Goal: Task Accomplishment & Management: Manage account settings

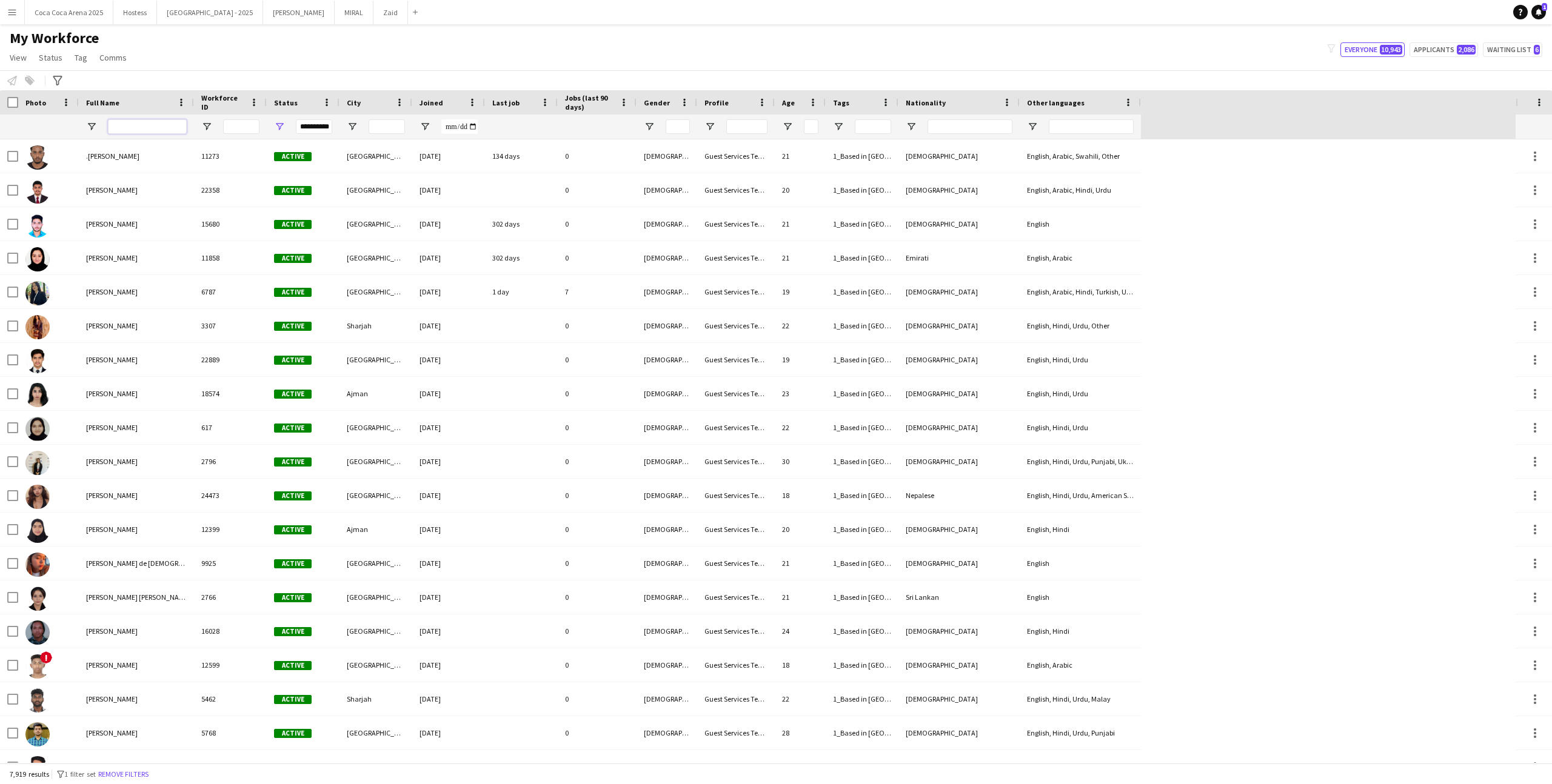
click at [156, 127] on input "Full Name Filter Input" at bounding box center [147, 127] width 79 height 14
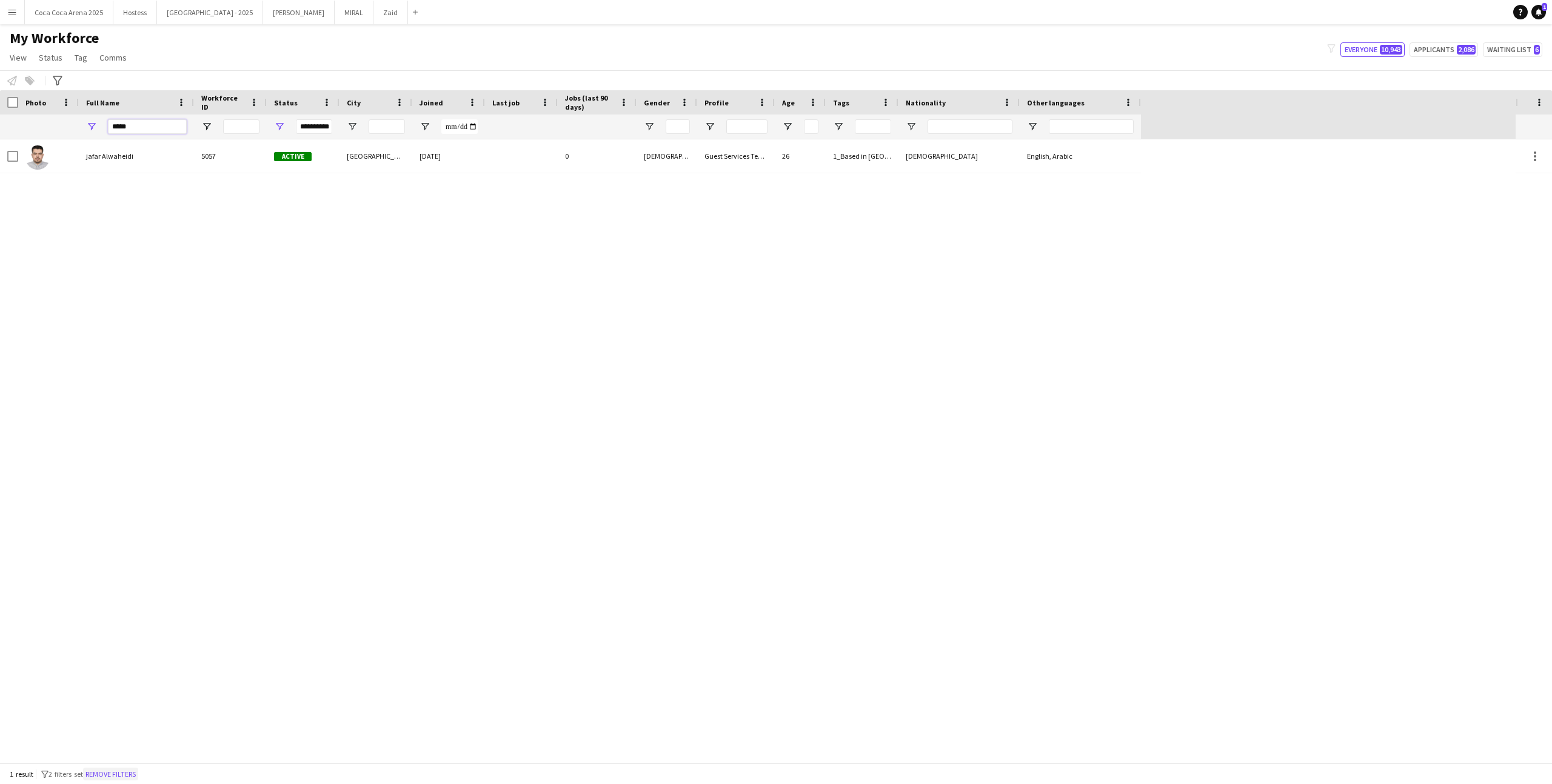
type input "*****"
click at [114, 483] on button "Remove filters" at bounding box center [111, 774] width 55 height 14
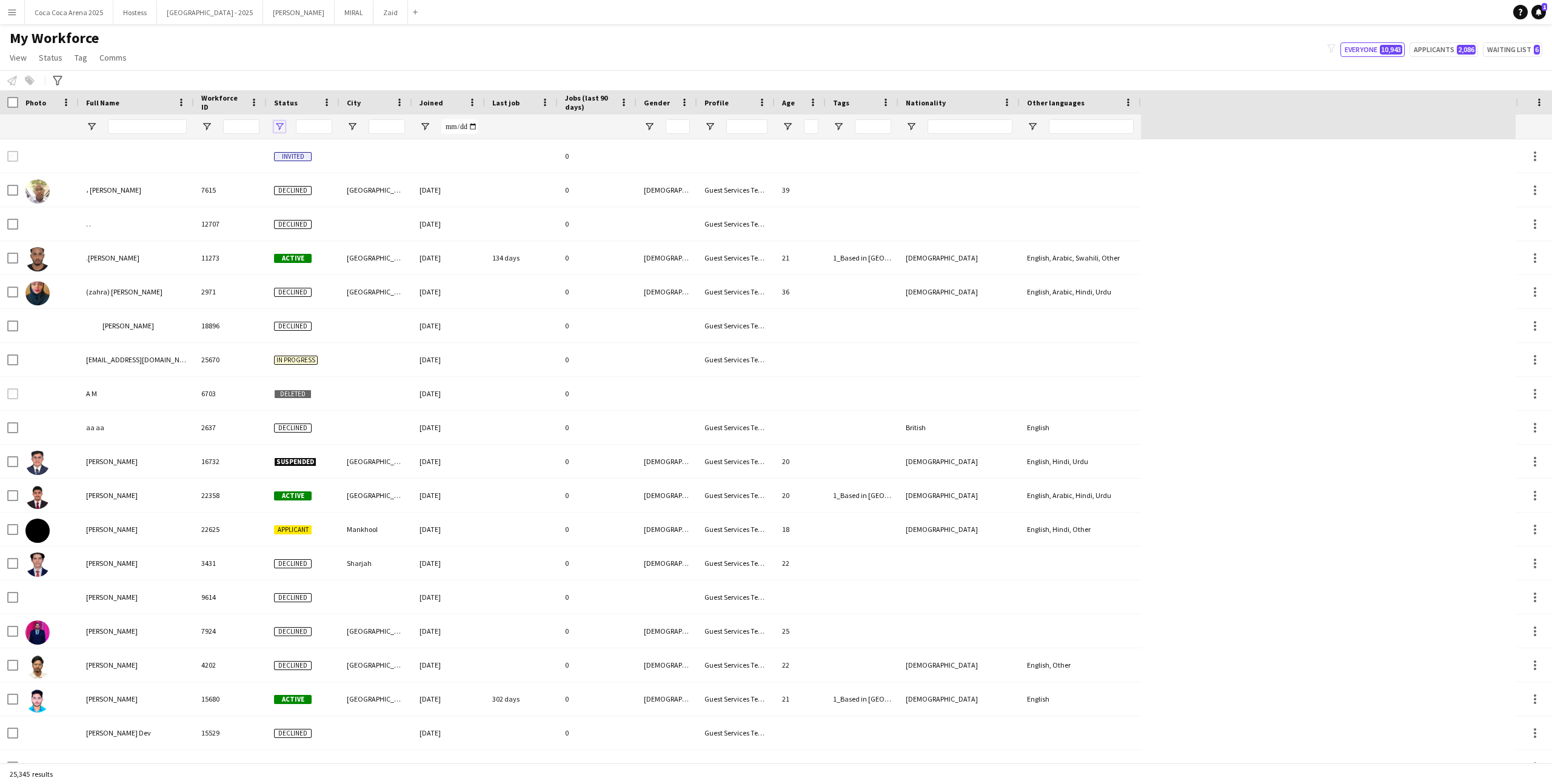
click at [281, 129] on span "Open Filter Menu" at bounding box center [279, 126] width 11 height 11
click at [312, 203] on div "(Select All)" at bounding box center [341, 201] width 96 height 9
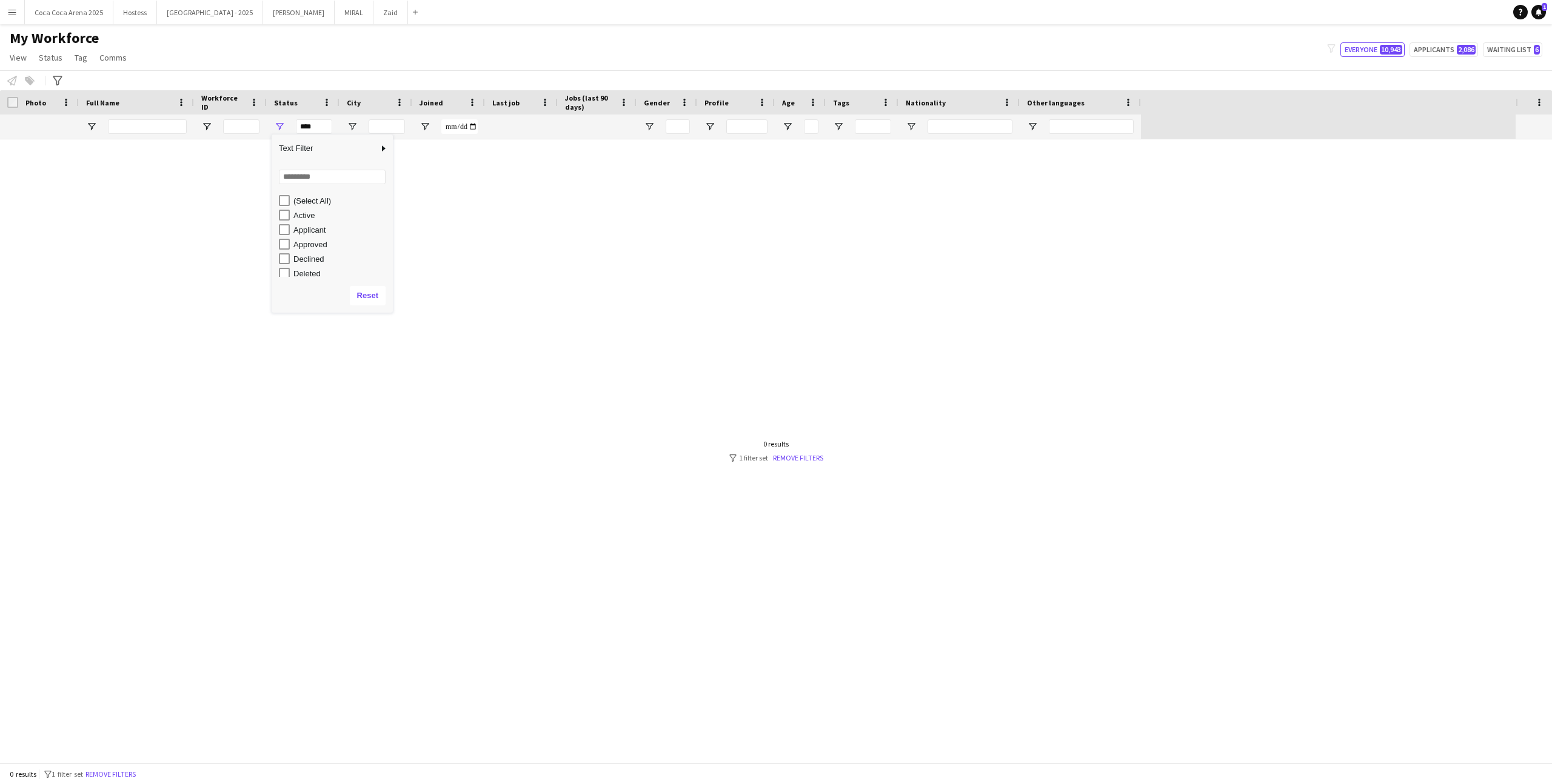
click at [302, 213] on div "Active" at bounding box center [341, 215] width 96 height 9
type input "**********"
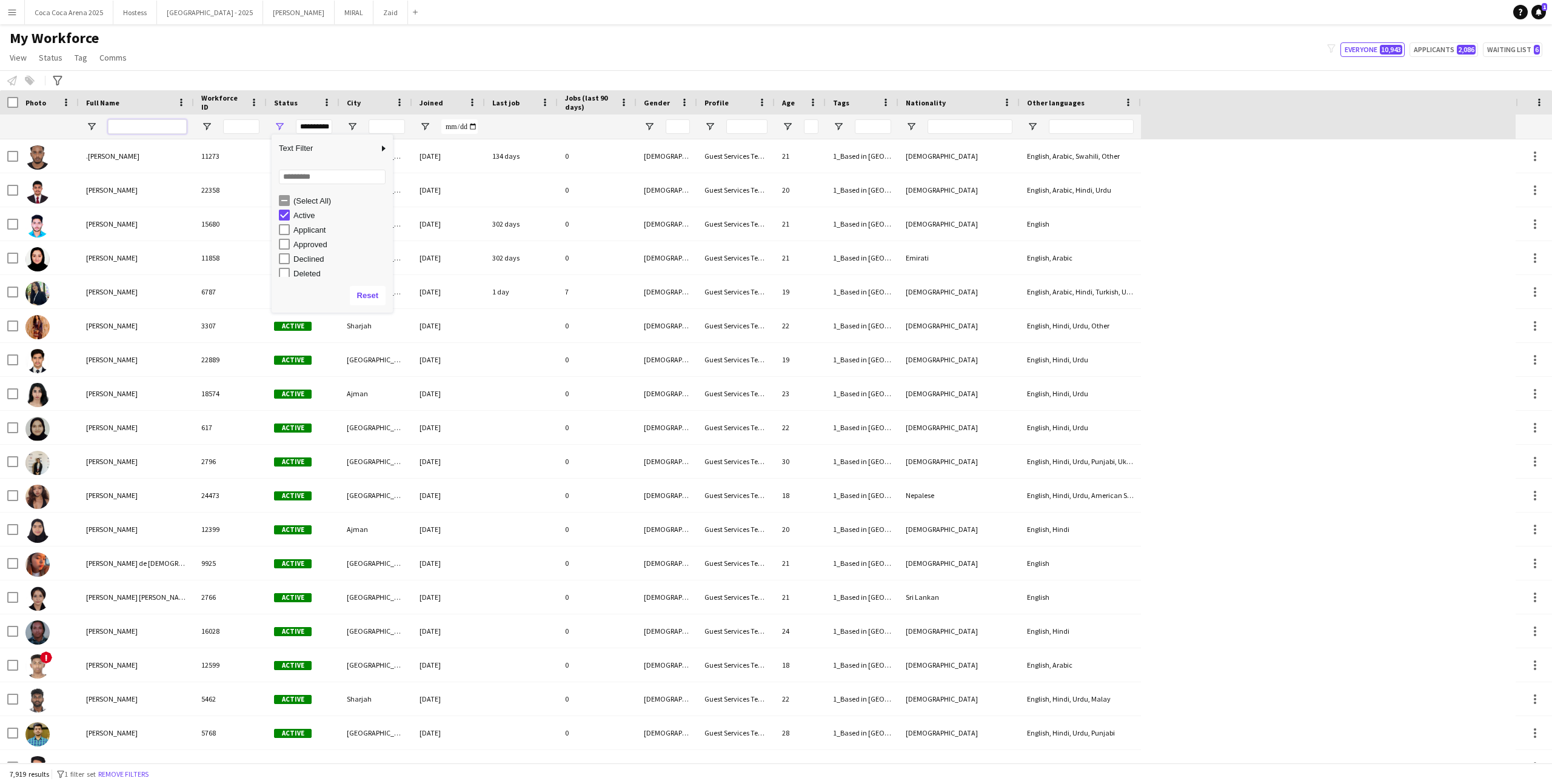
click at [173, 125] on input "Full Name Filter Input" at bounding box center [147, 127] width 79 height 14
type input "*****"
click at [282, 125] on span "Open Filter Menu" at bounding box center [279, 126] width 11 height 11
click at [320, 233] on div "Applicant" at bounding box center [341, 230] width 96 height 9
type input "**********"
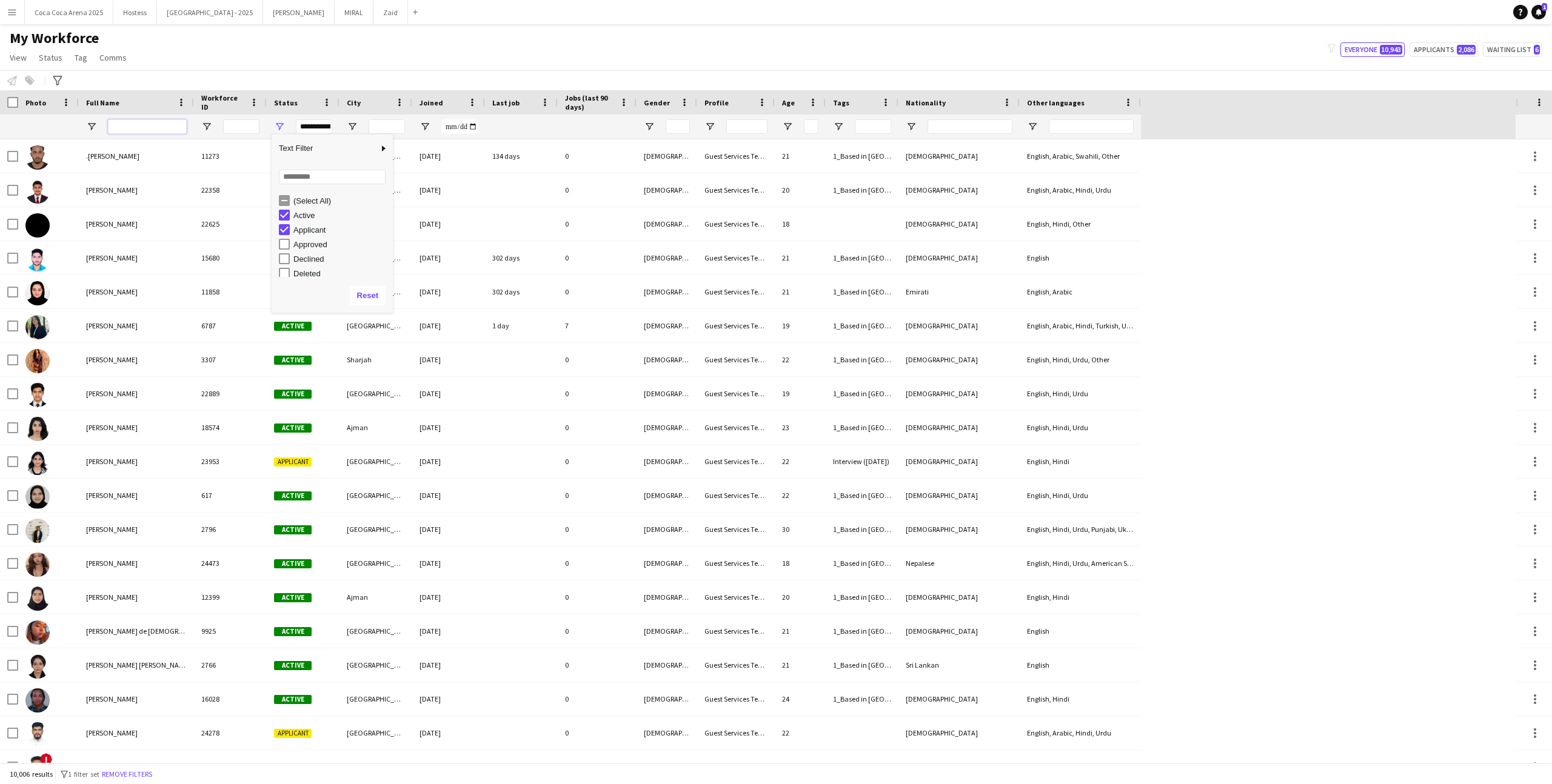
click at [165, 132] on input "Full Name Filter Input" at bounding box center [147, 127] width 79 height 14
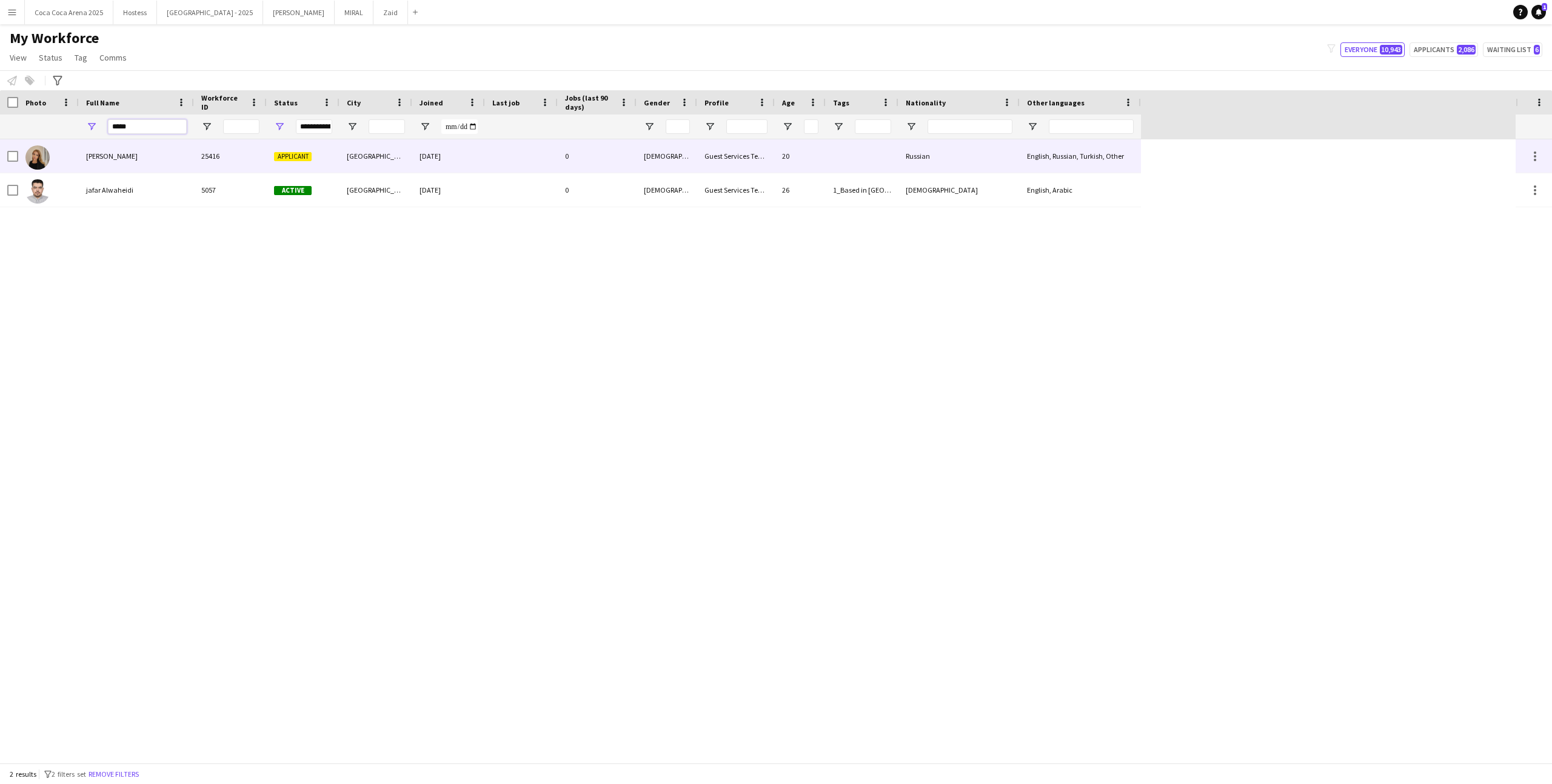
type input "*****"
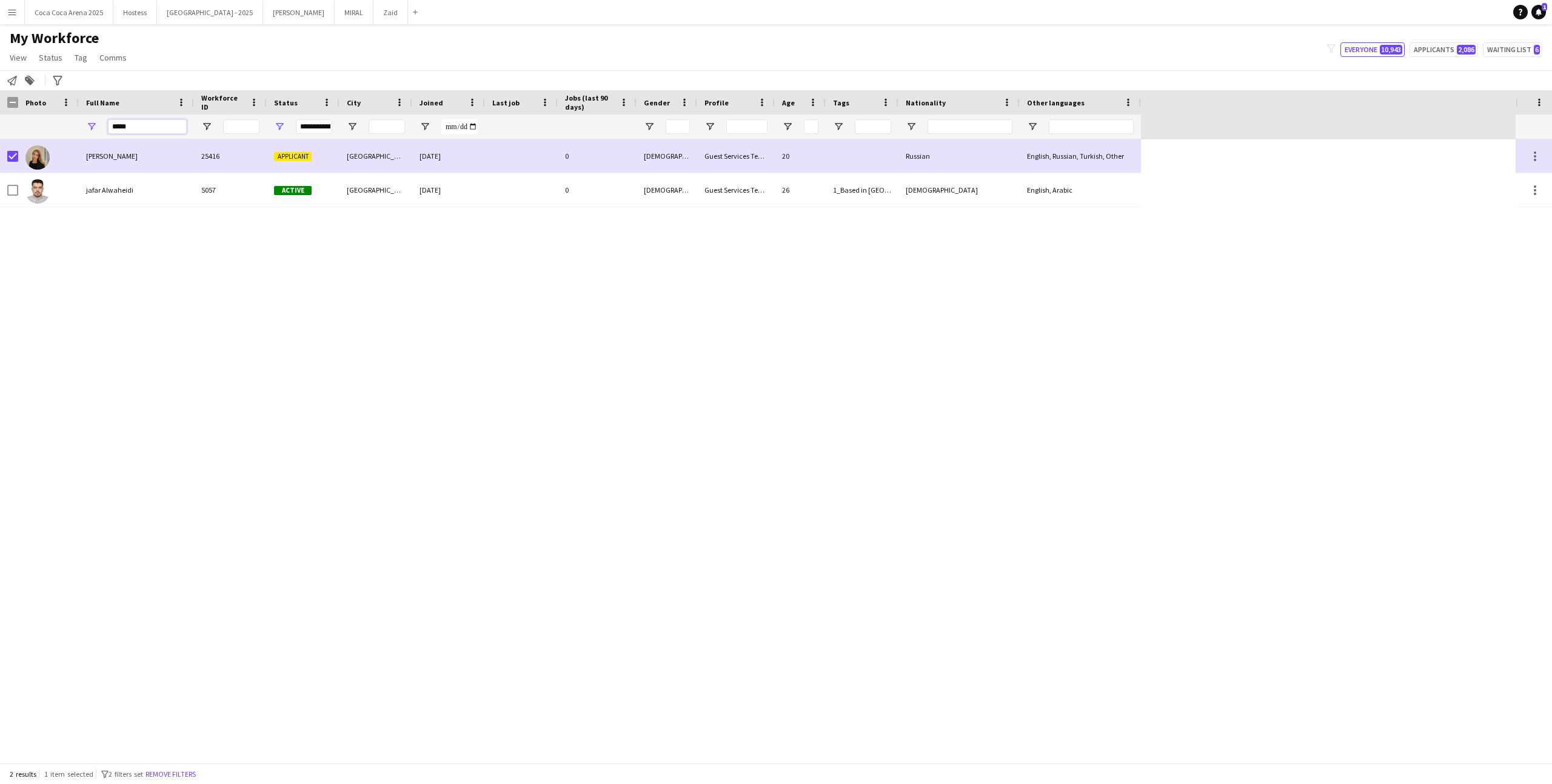
click at [156, 120] on input "*****" at bounding box center [147, 127] width 79 height 14
type input "*"
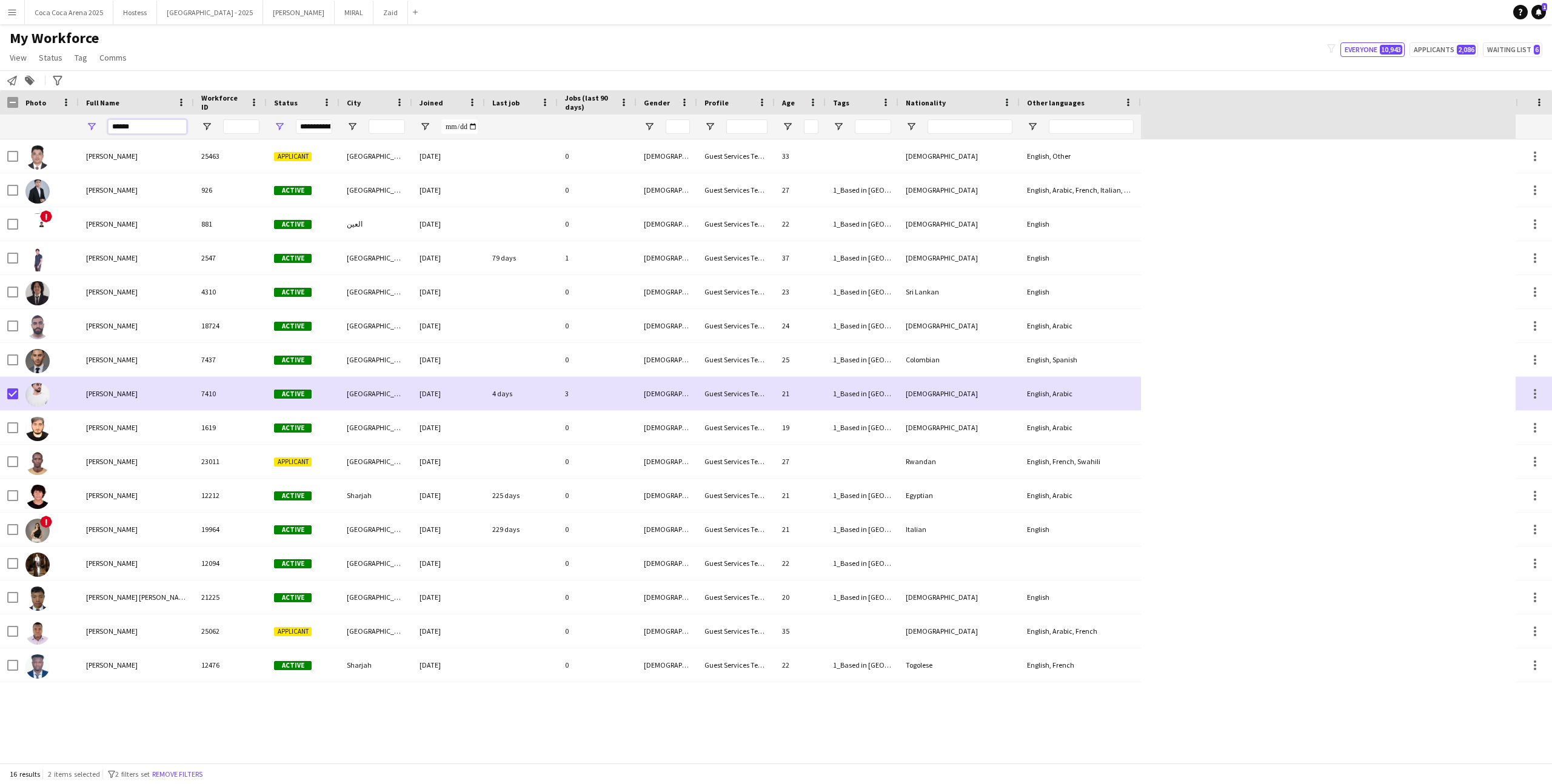
click at [165, 120] on input "******" at bounding box center [147, 127] width 79 height 14
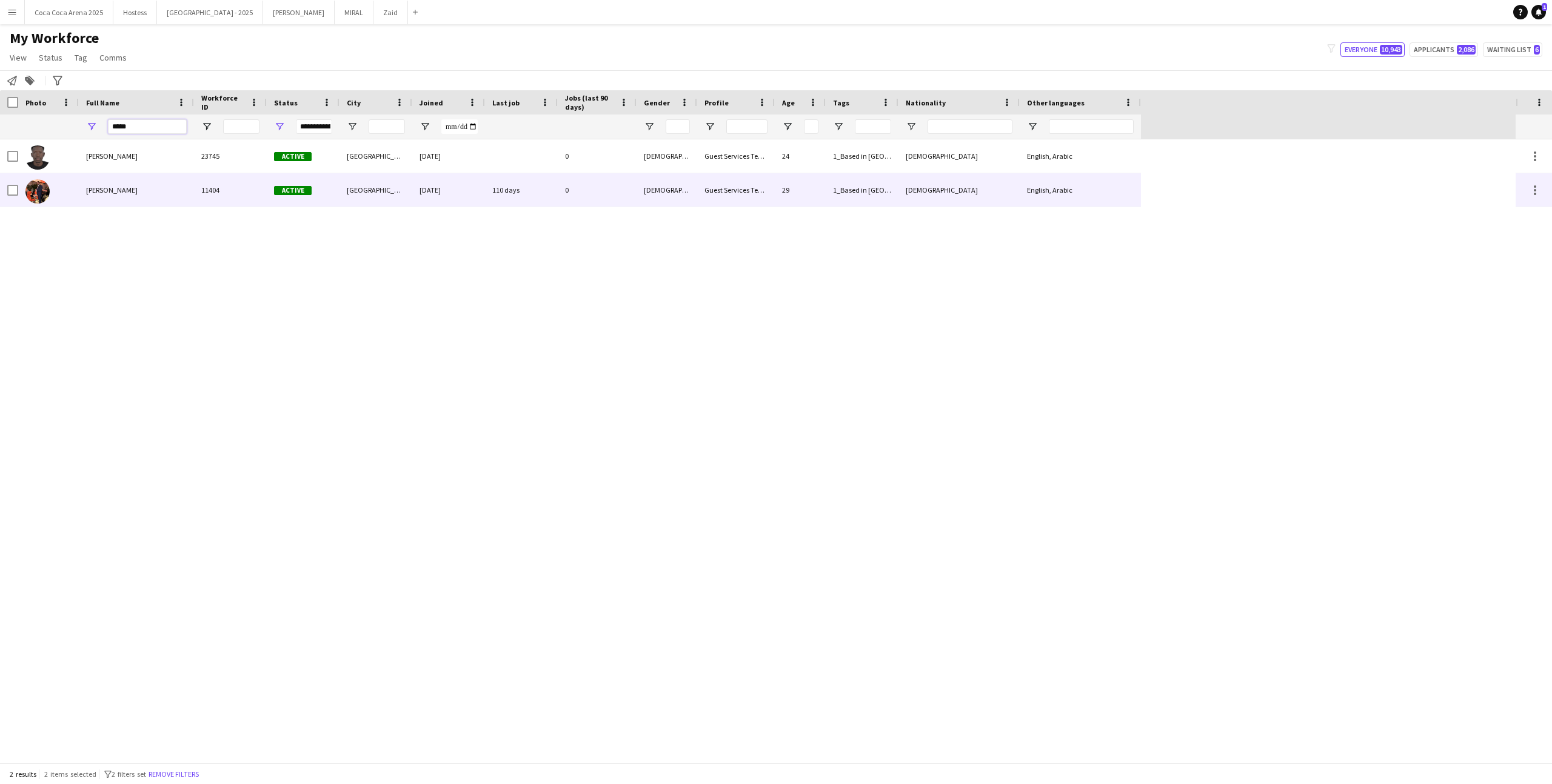
type input "*****"
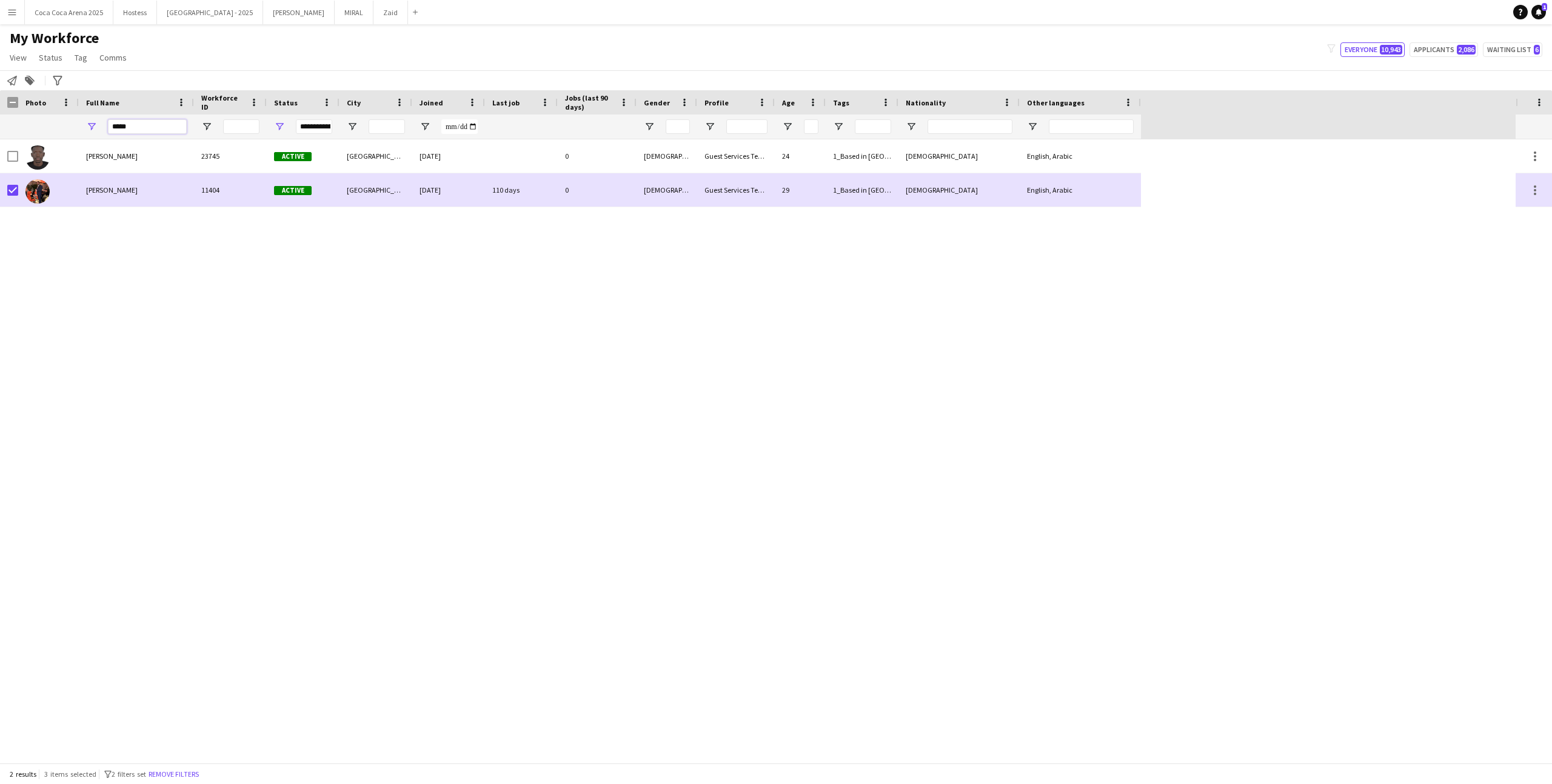
click at [130, 128] on input "*****" at bounding box center [147, 127] width 79 height 14
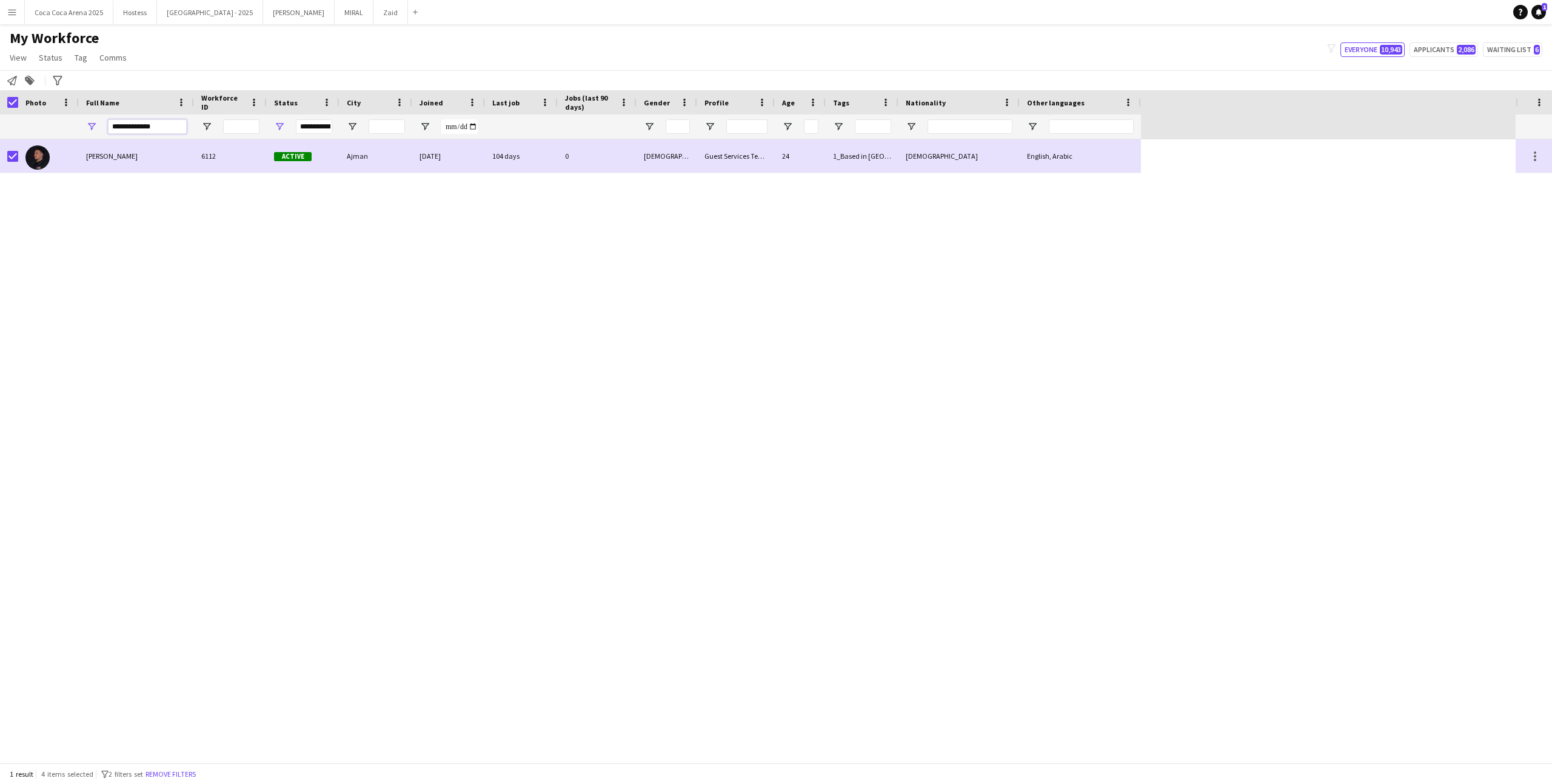
click at [129, 126] on input "**********" at bounding box center [147, 127] width 79 height 14
click at [169, 125] on input "********" at bounding box center [147, 127] width 79 height 14
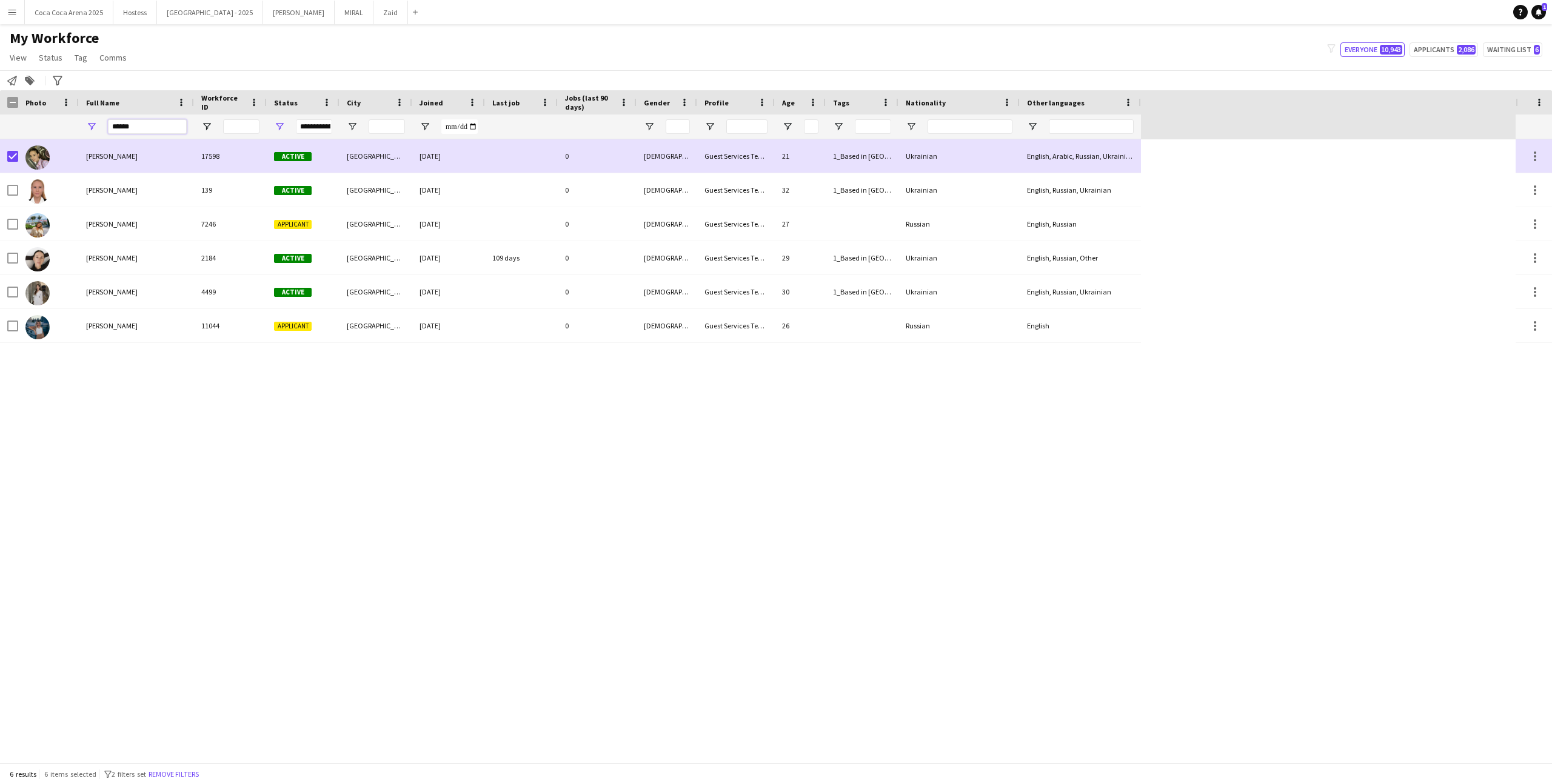
click at [147, 123] on input "******" at bounding box center [147, 127] width 79 height 14
click at [151, 125] on input "******" at bounding box center [147, 127] width 79 height 14
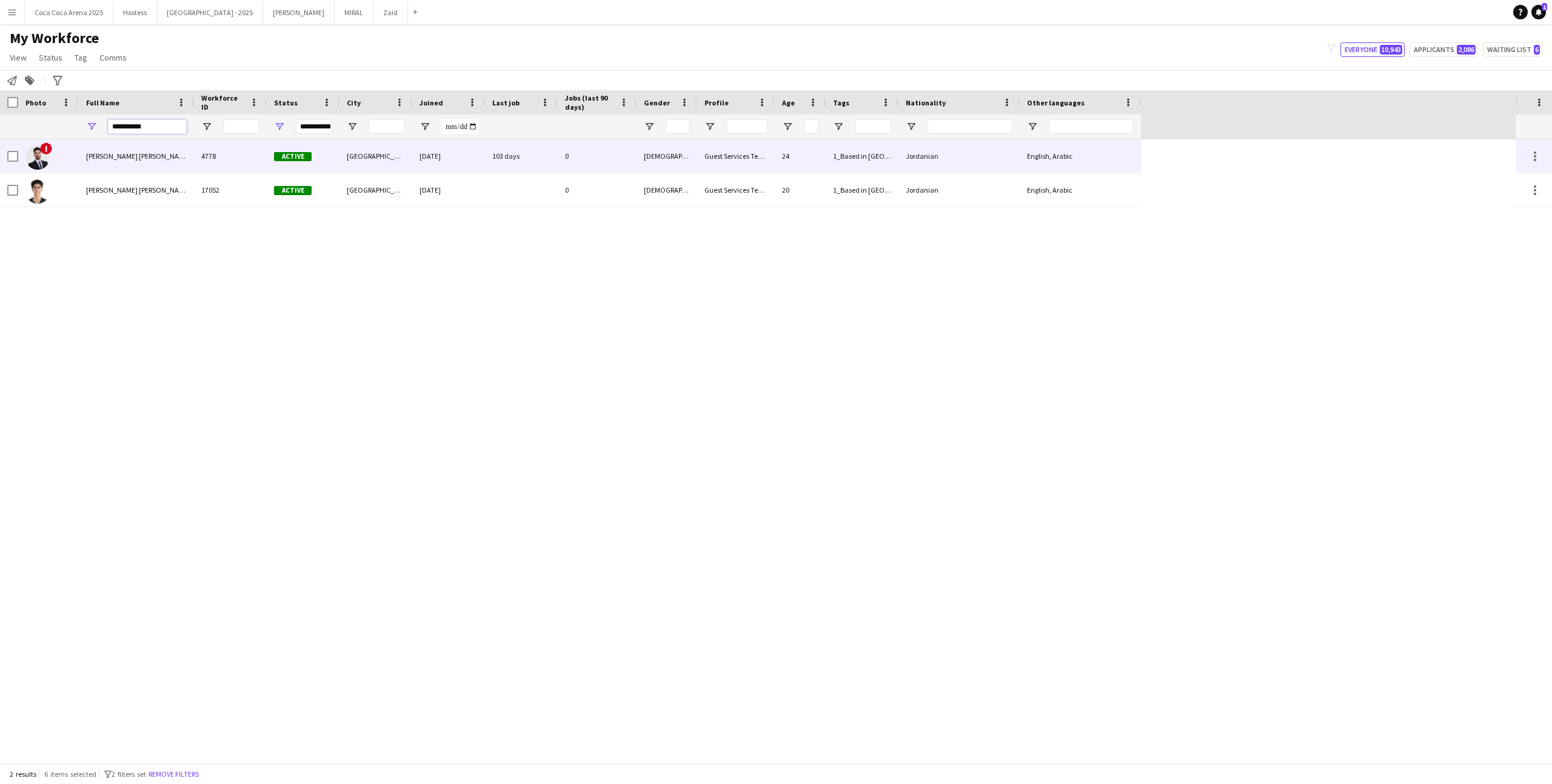
type input "**********"
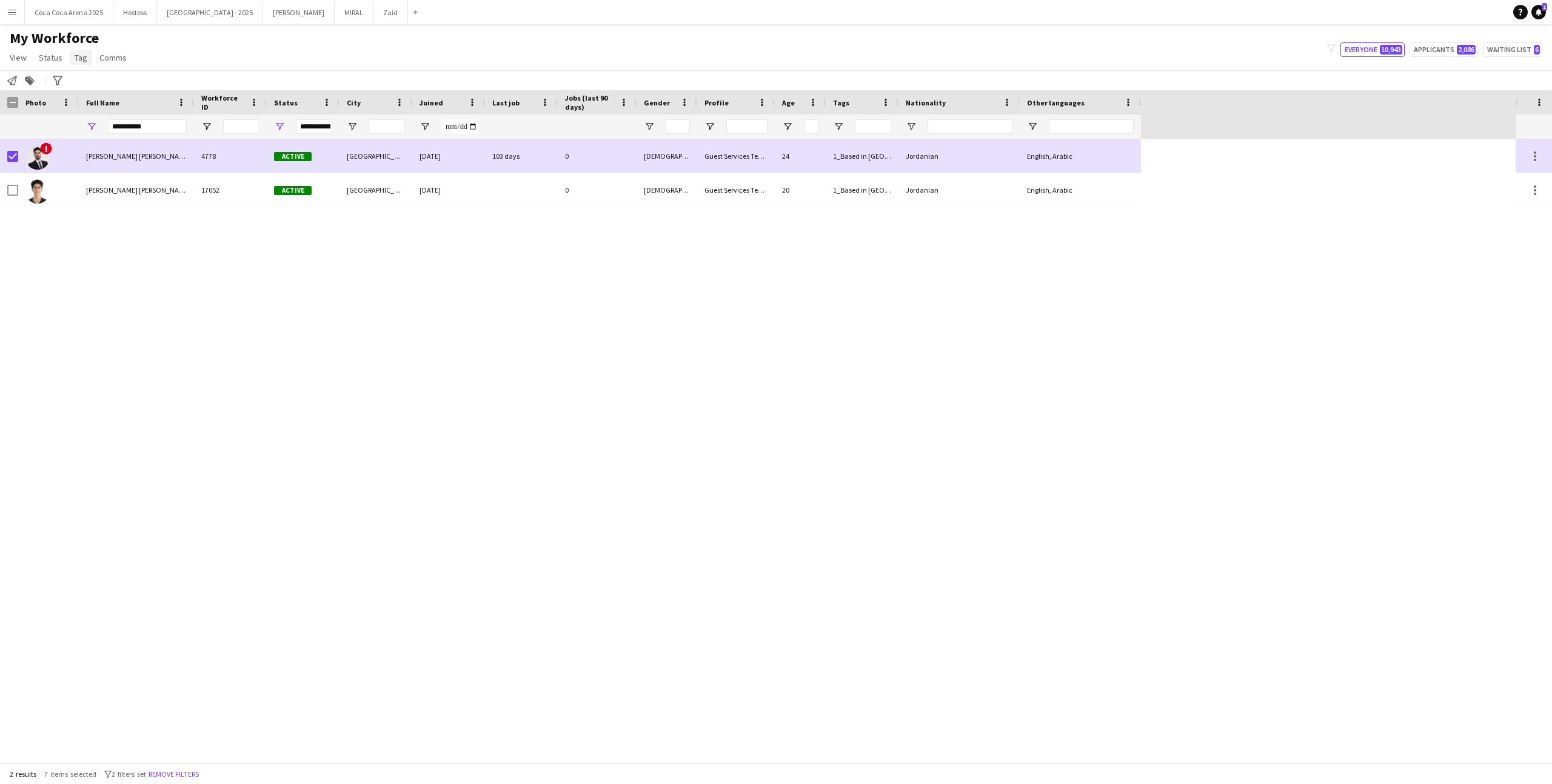
click at [81, 65] on link "Tag" at bounding box center [81, 57] width 22 height 16
click at [111, 86] on link "New tag" at bounding box center [111, 83] width 85 height 25
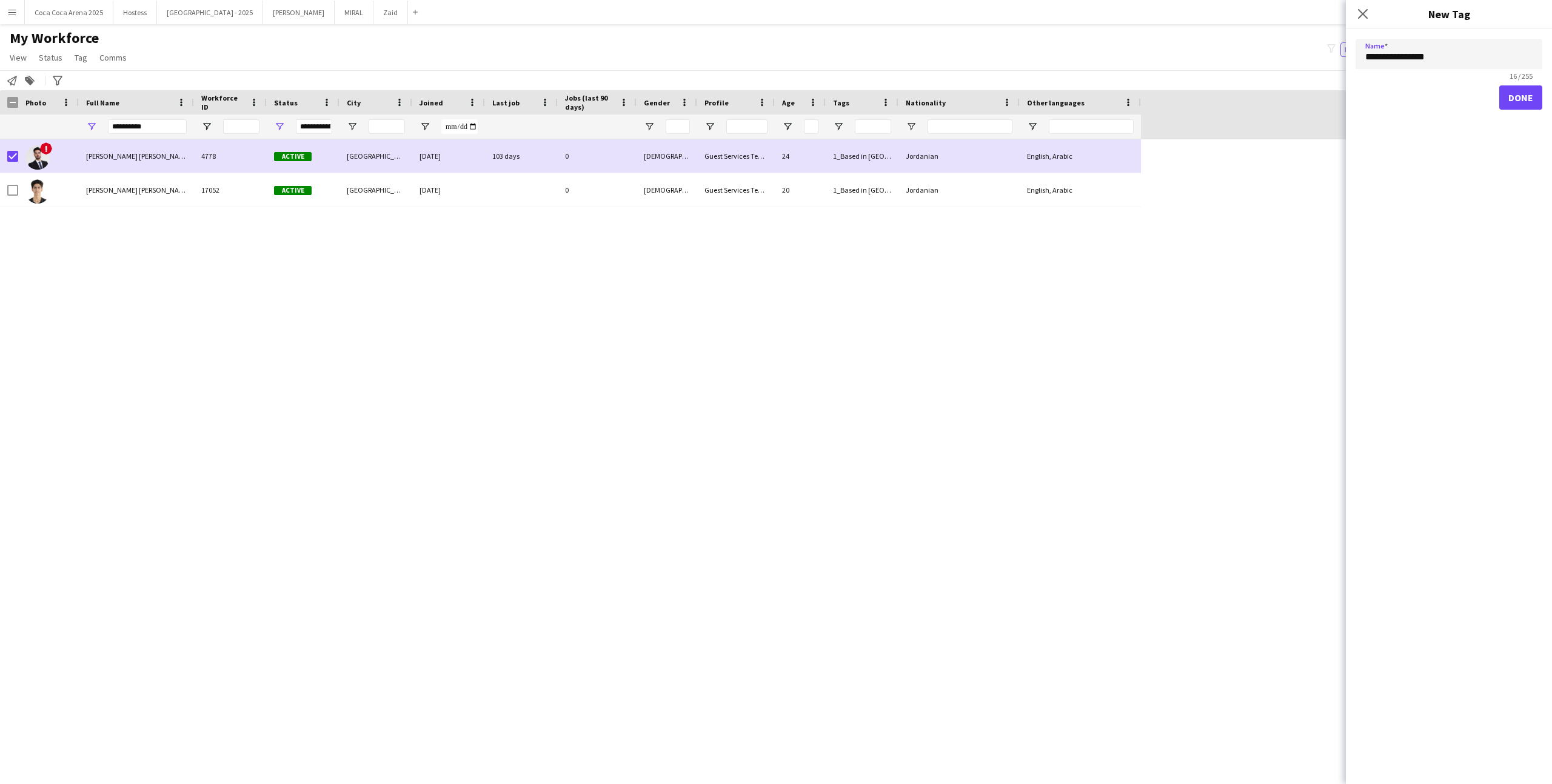
type input "**********"
click at [890, 85] on button "Done" at bounding box center [1521, 97] width 43 height 24
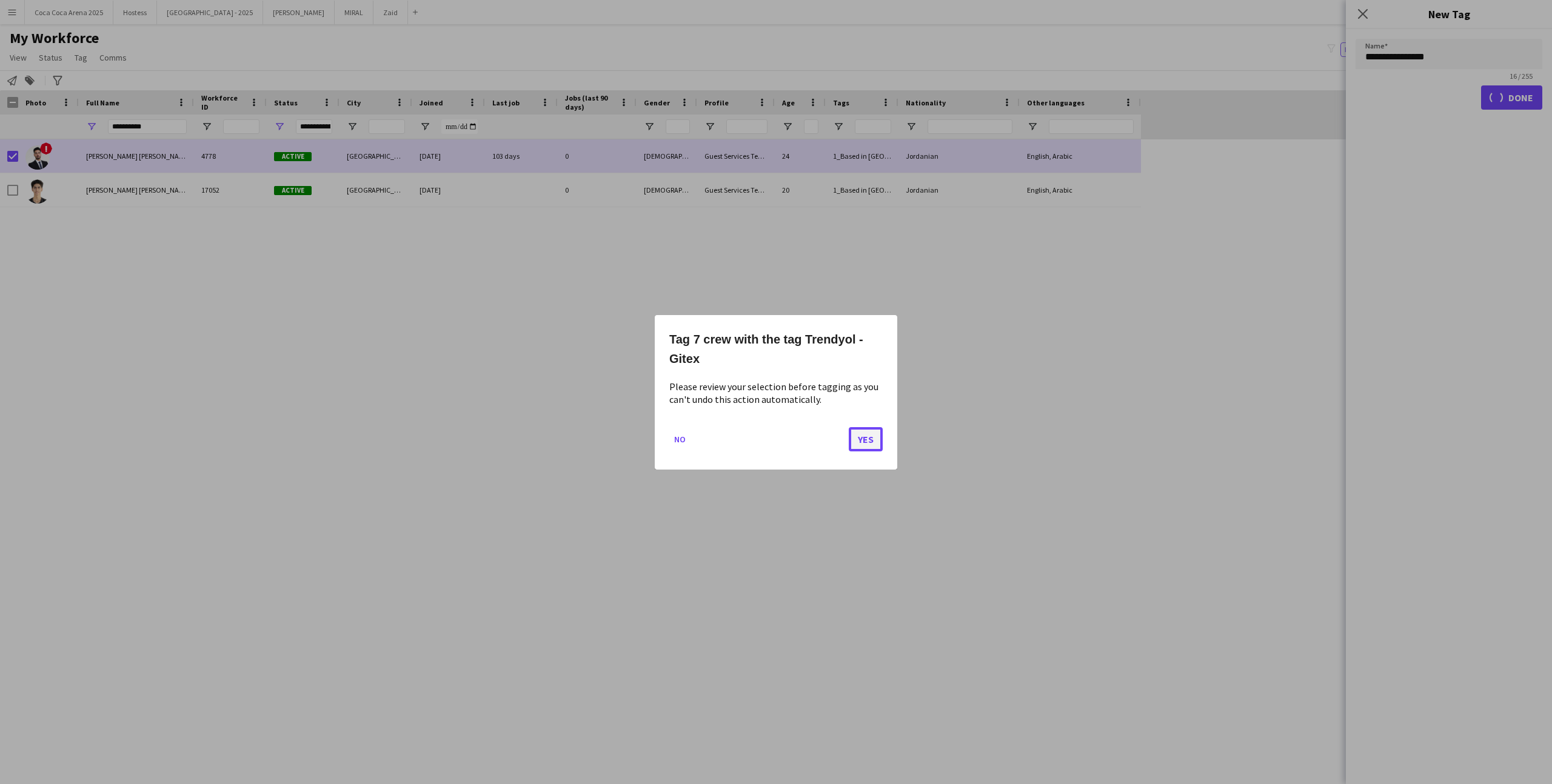
click at [863, 438] on button "Yes" at bounding box center [866, 438] width 34 height 24
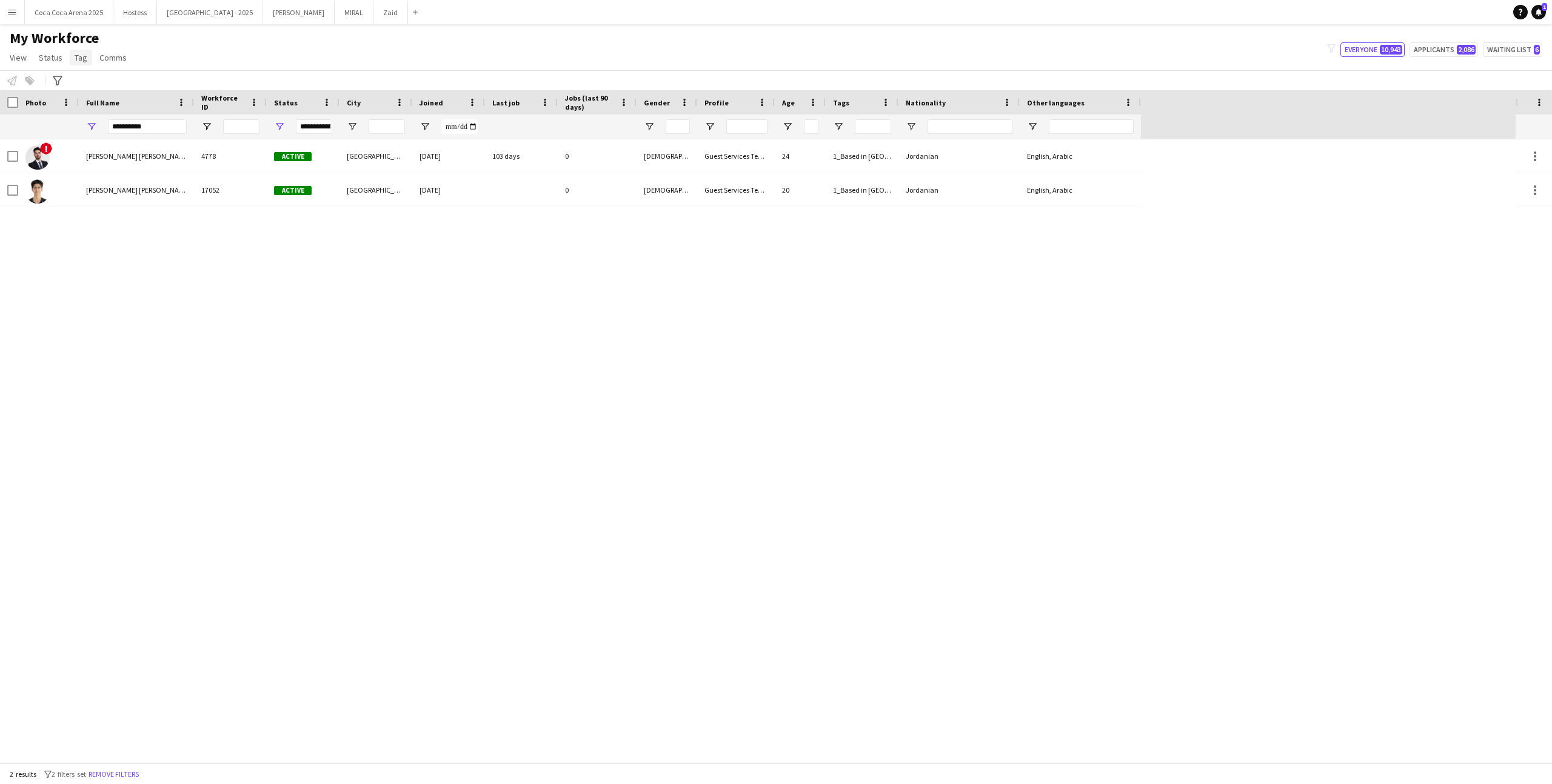
click at [85, 55] on link "Tag" at bounding box center [81, 57] width 22 height 16
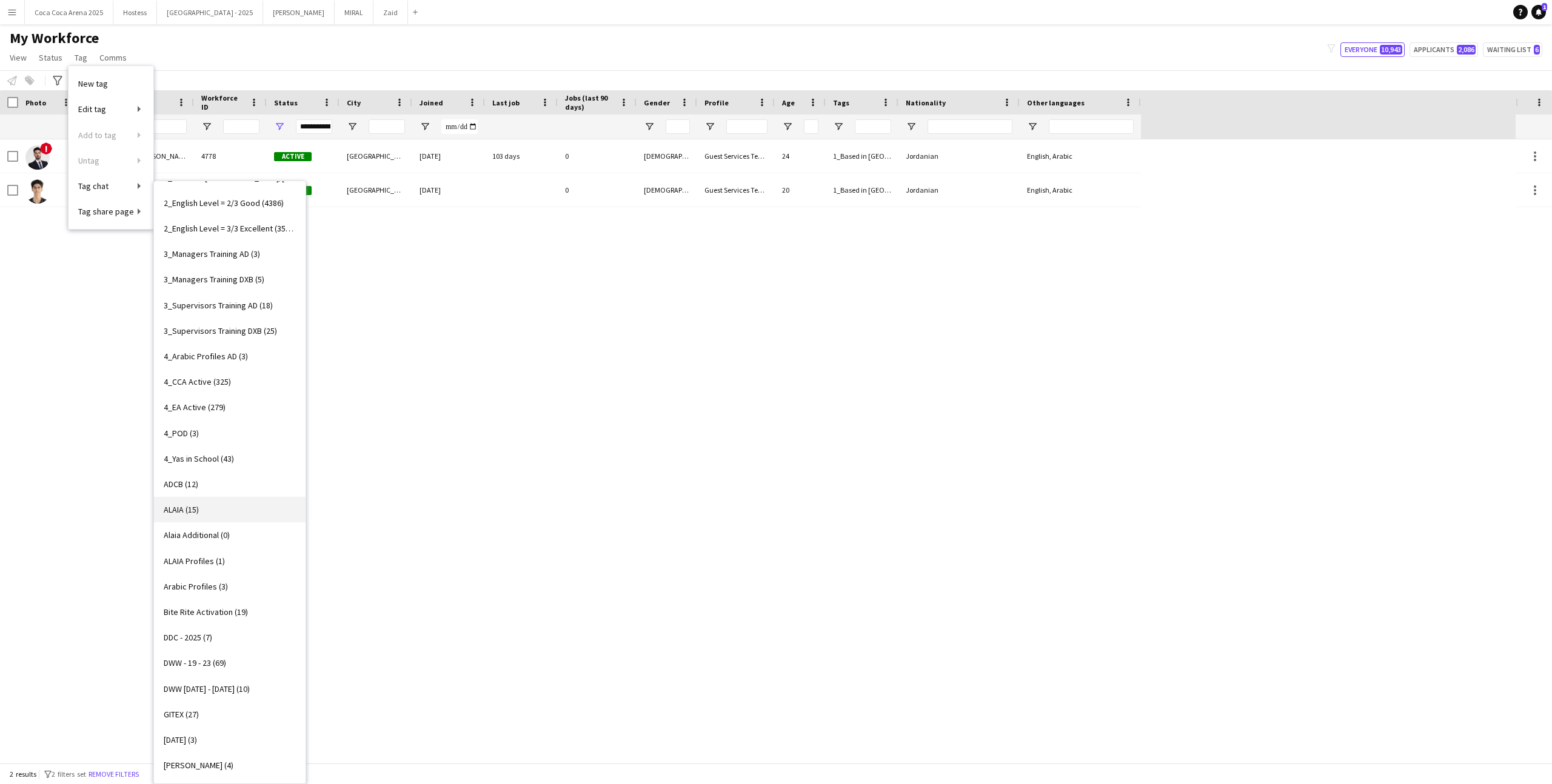
scroll to position [100, 0]
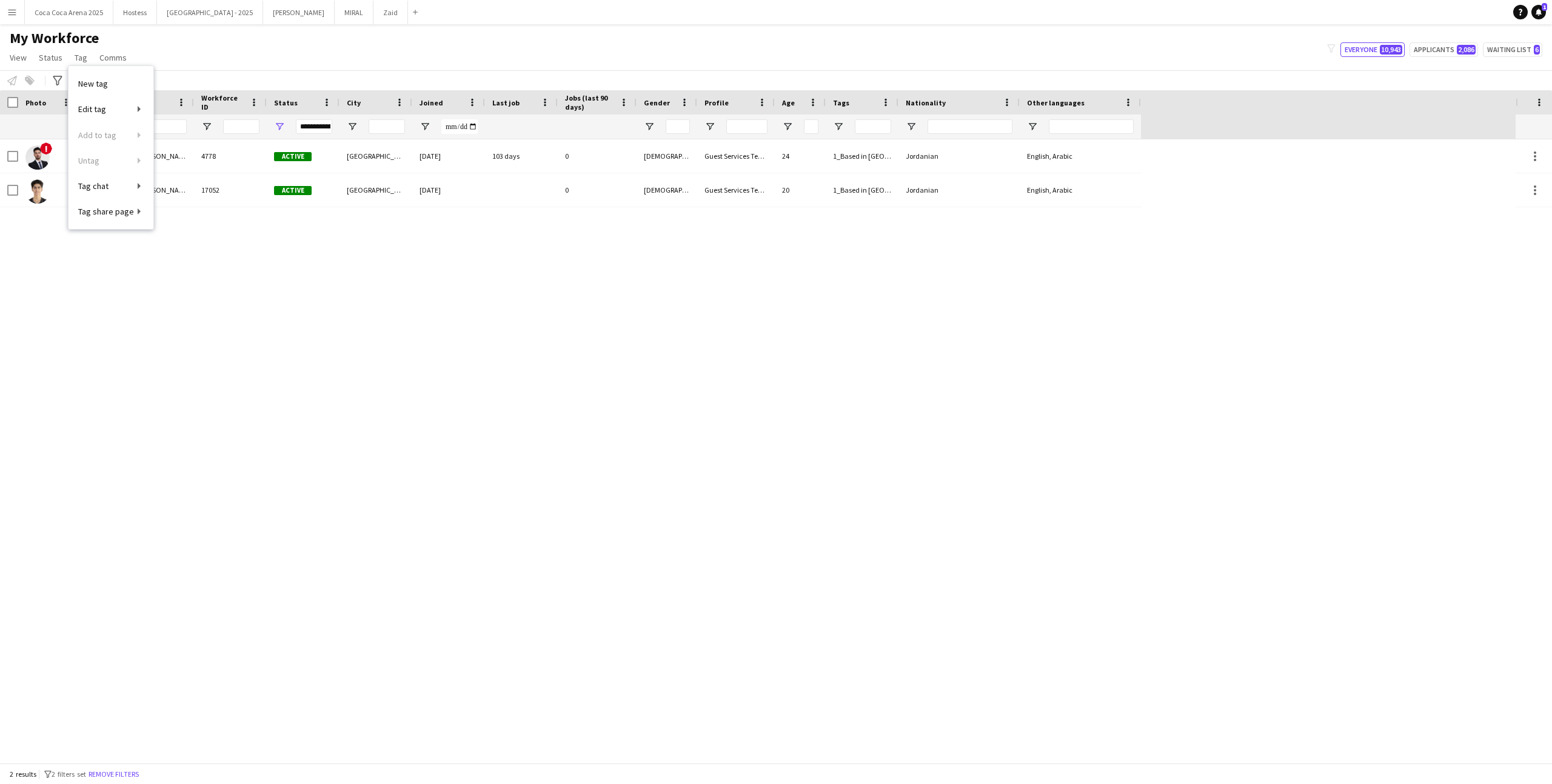
click at [384, 483] on div "! Mohammad Abu Othman 4778 Active Dubai , Abu Dhabi 10-06-2024 103 days 0 Male …" at bounding box center [758, 451] width 1516 height 623
click at [157, 121] on input "**********" at bounding box center [147, 127] width 79 height 14
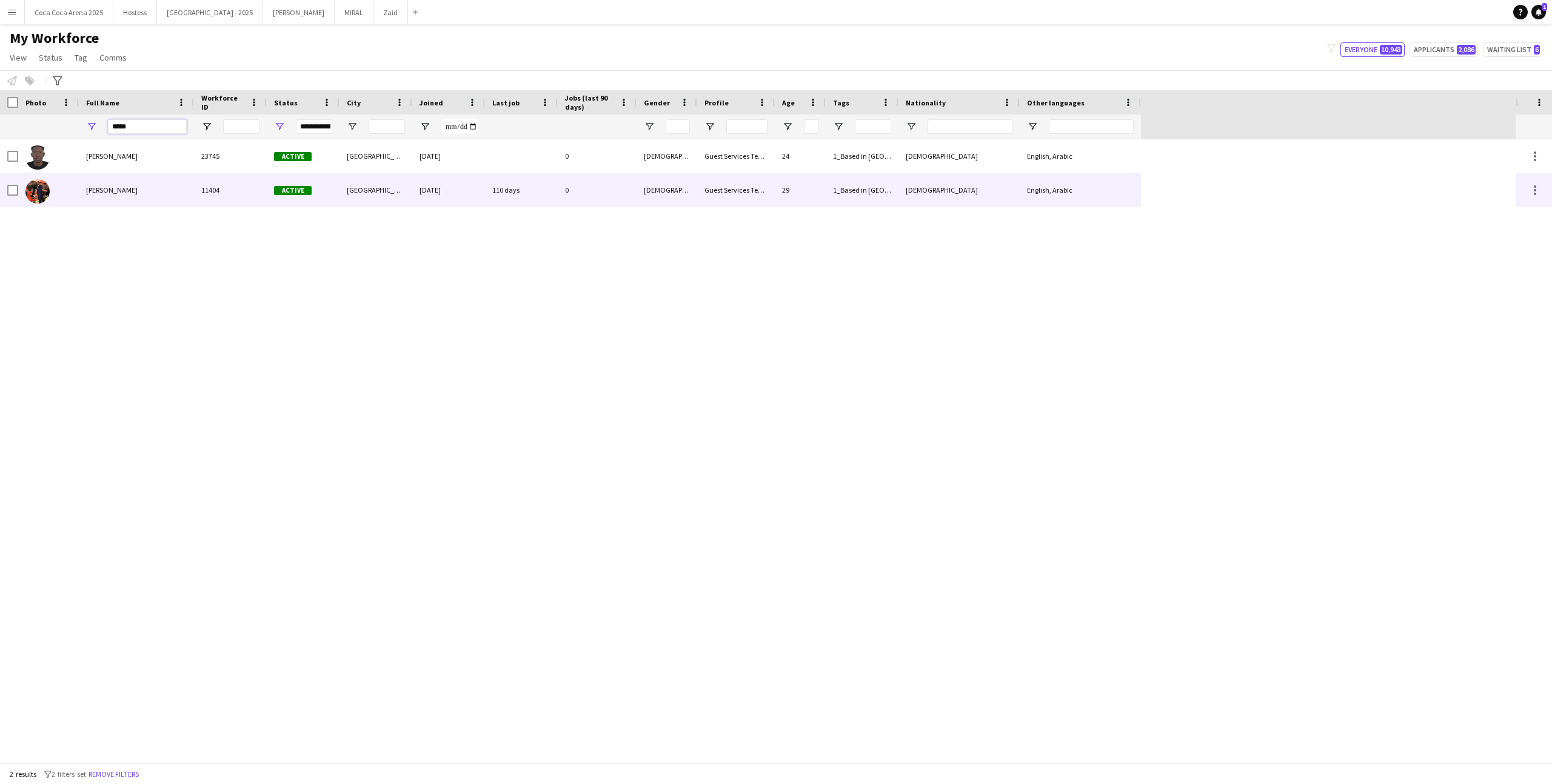
type input "*****"
click at [159, 191] on div "[PERSON_NAME]" at bounding box center [136, 190] width 115 height 33
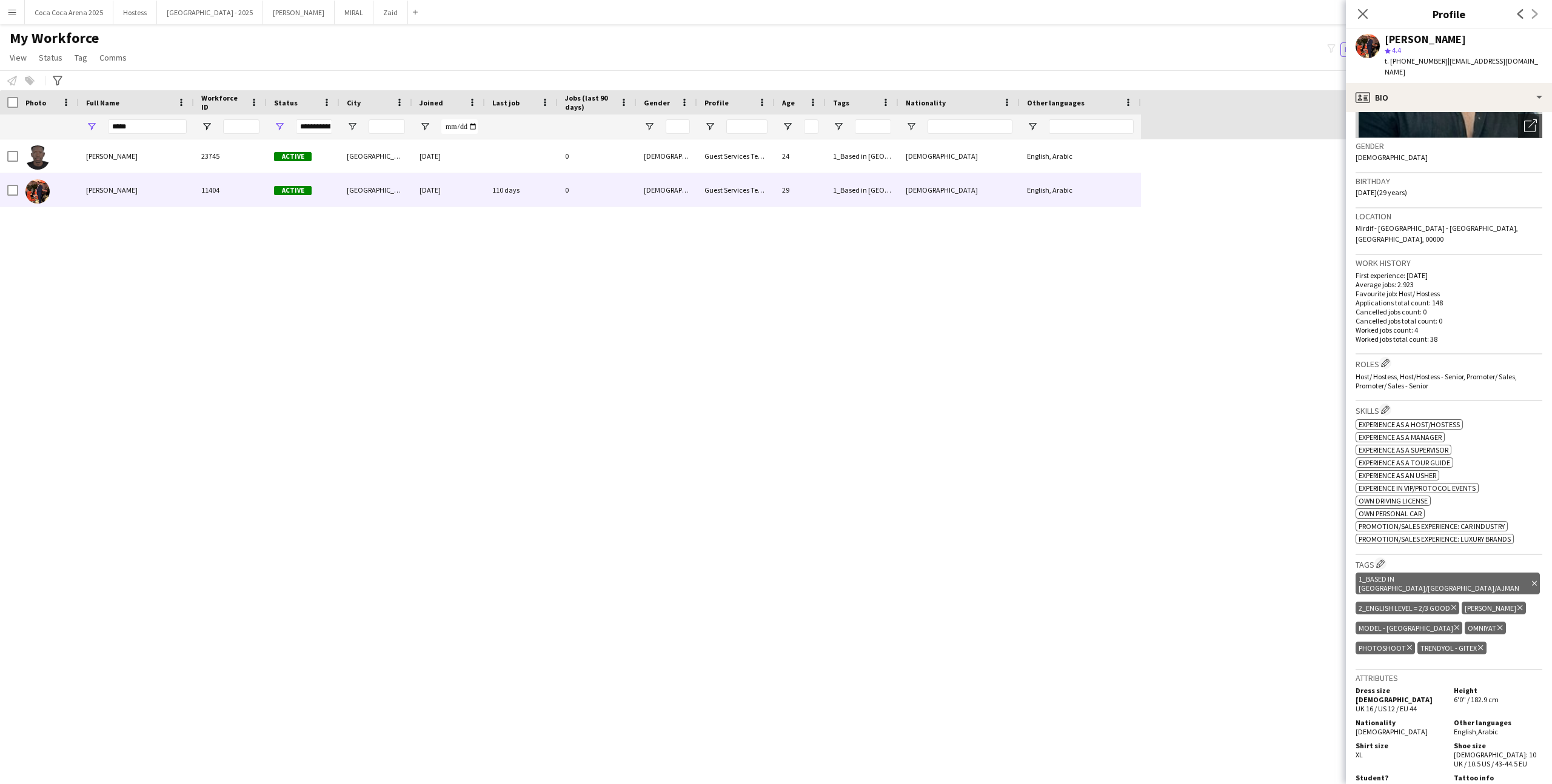
scroll to position [185, 0]
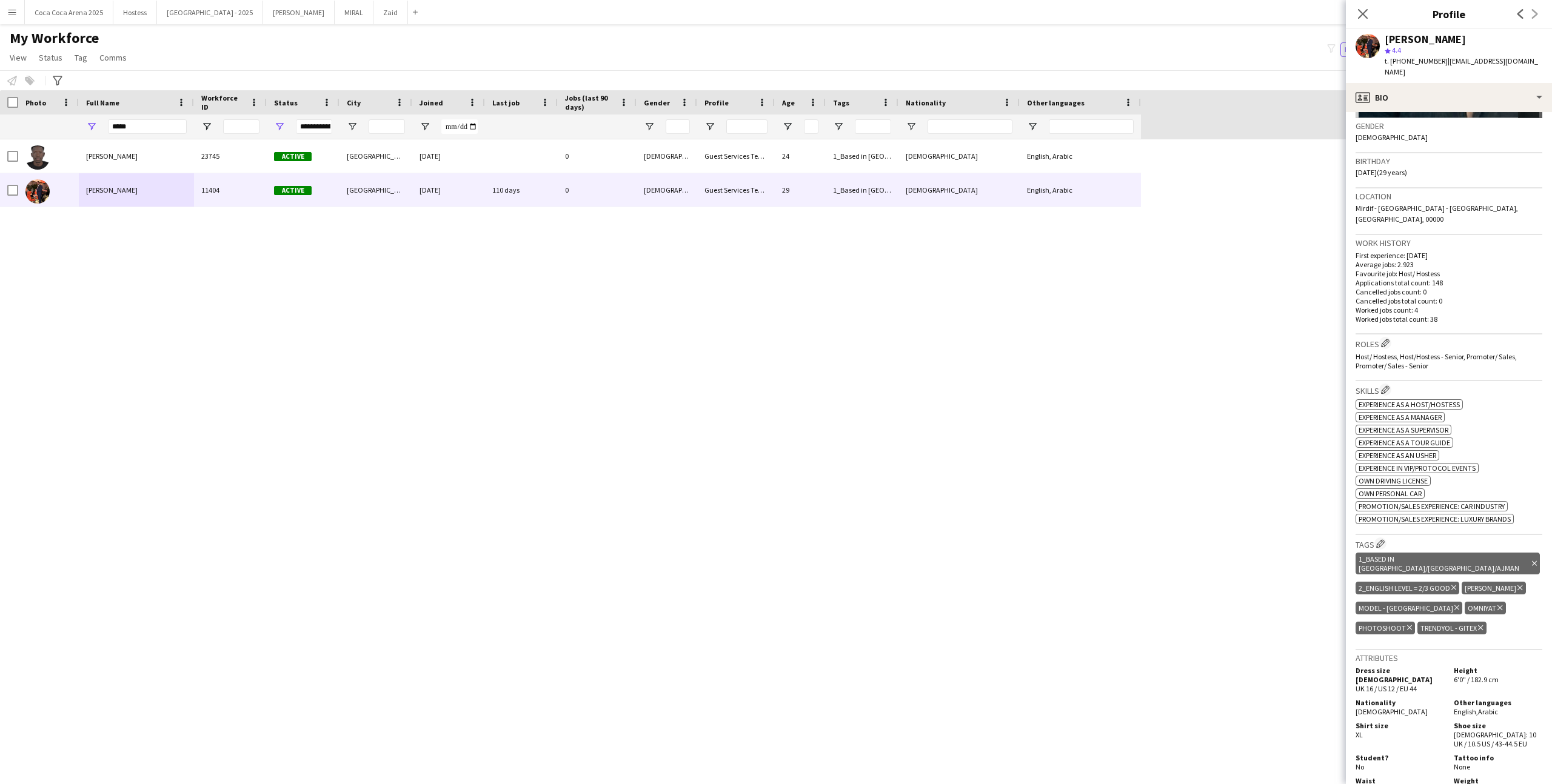
click at [890, 483] on icon "Delete tag" at bounding box center [1480, 627] width 5 height 7
click at [72, 54] on link "Tag" at bounding box center [81, 57] width 22 height 16
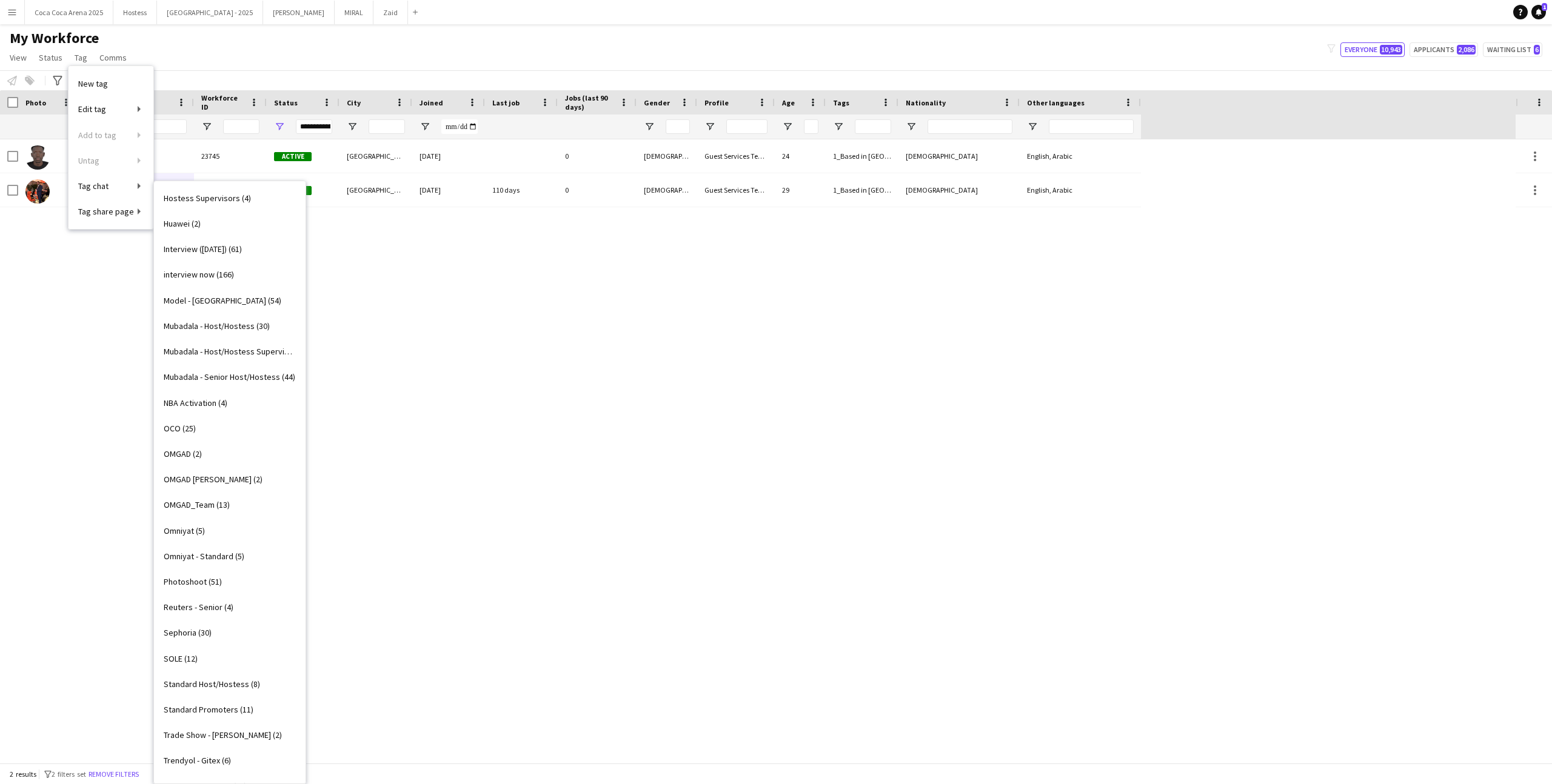
scroll to position [788, 0]
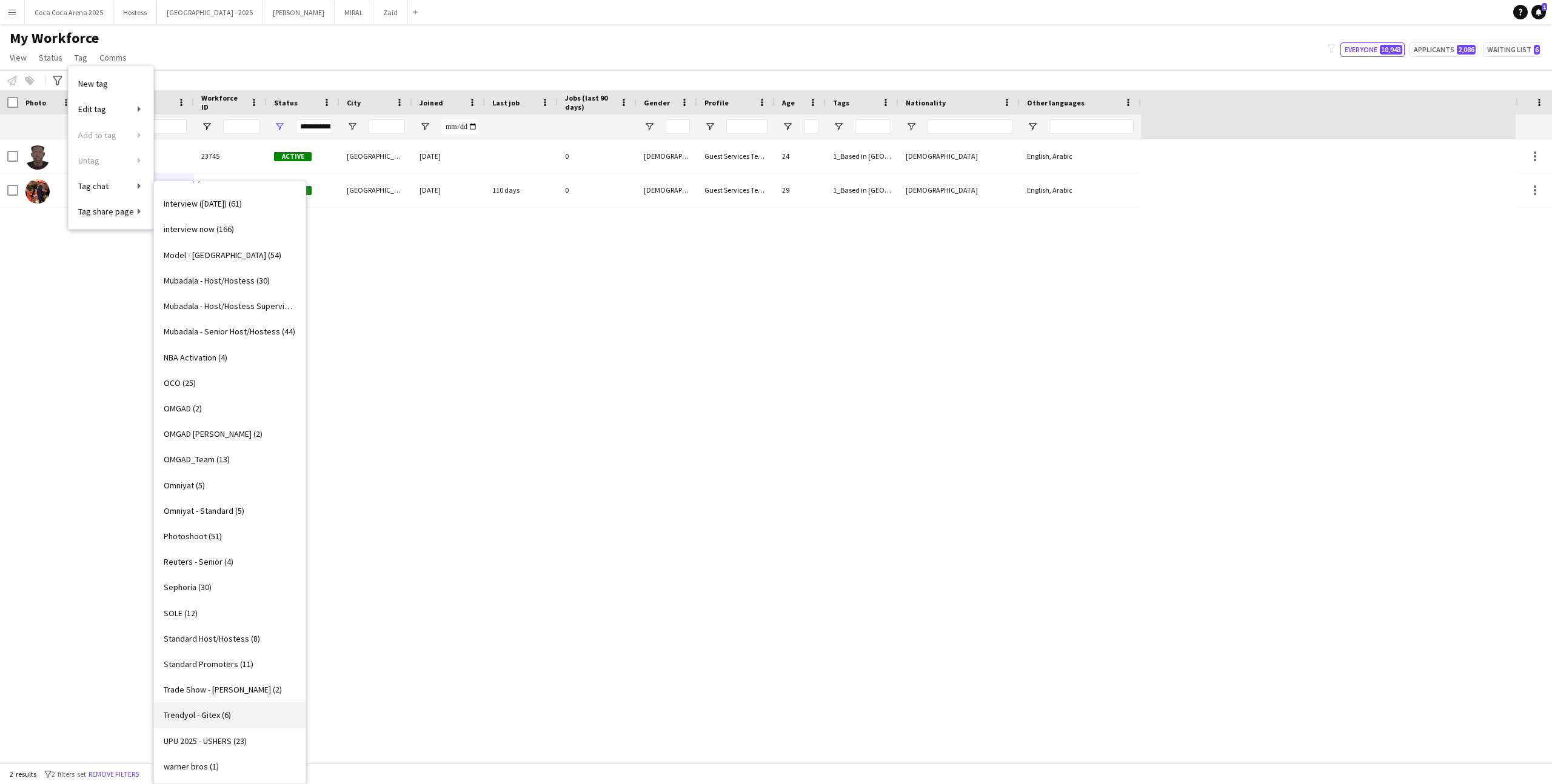
click at [241, 483] on link "Trendyol - Gitex (6)" at bounding box center [230, 714] width 152 height 25
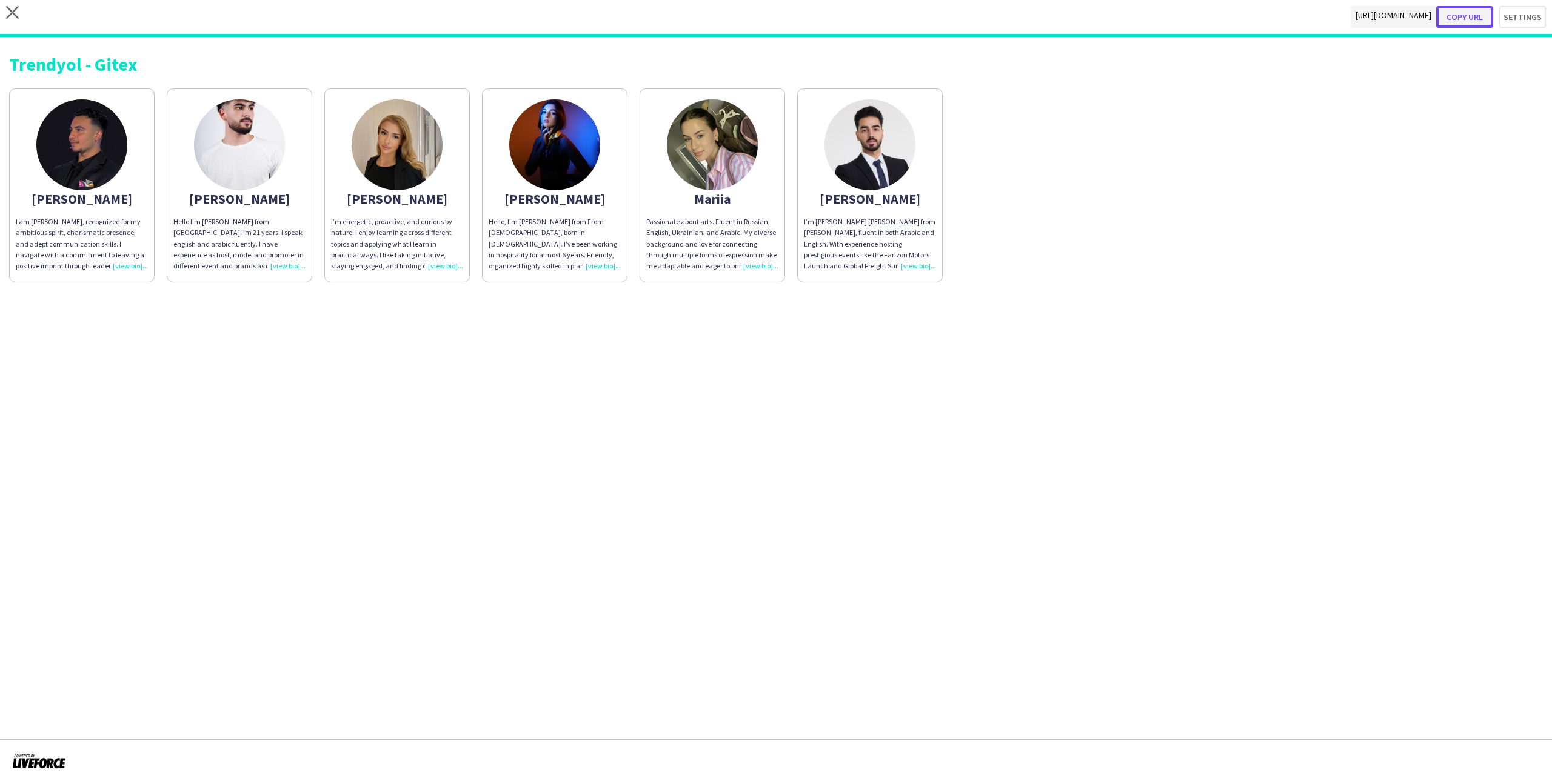
click at [890, 11] on button "Copy url" at bounding box center [1465, 17] width 57 height 22
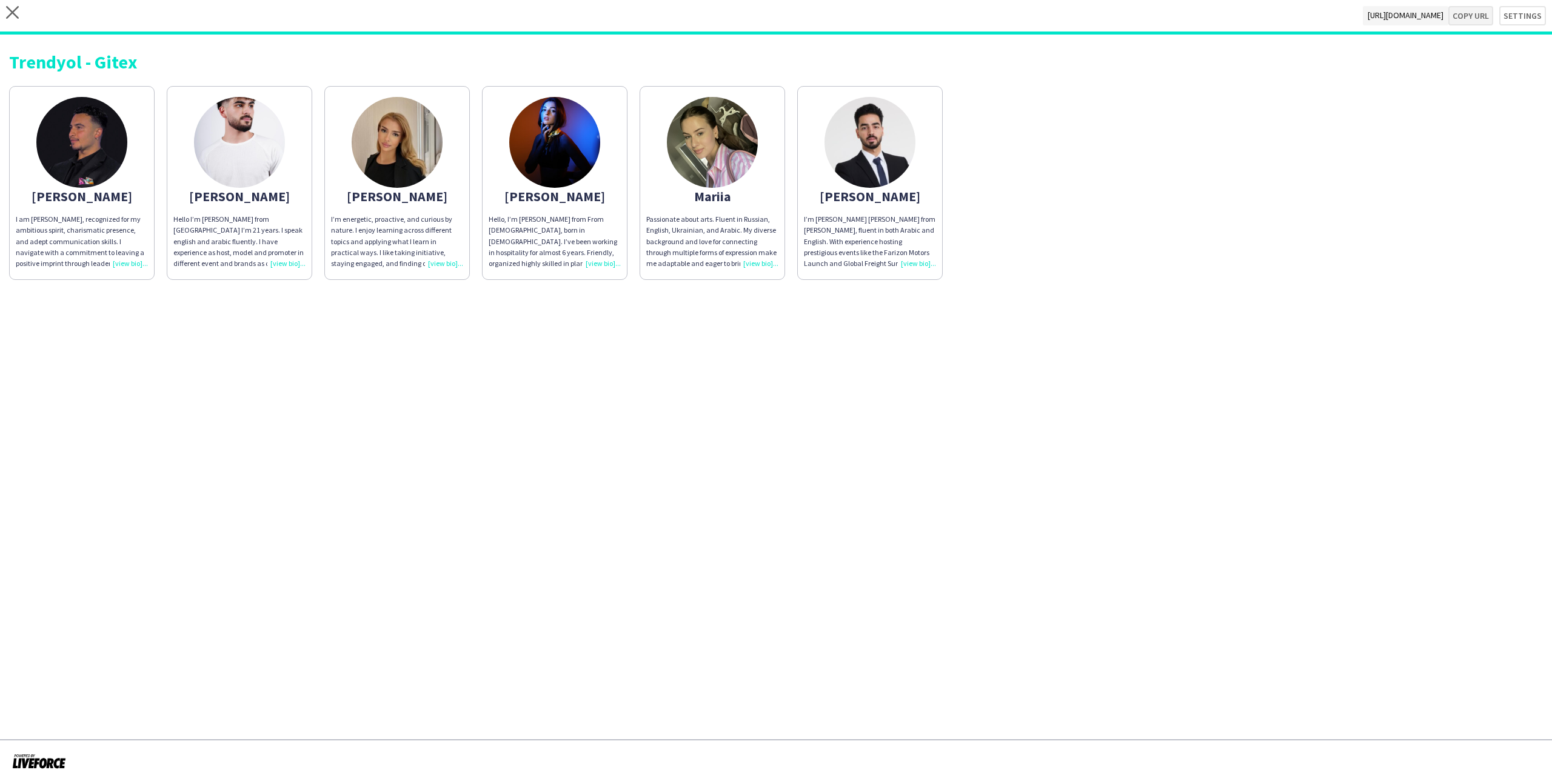
type textarea "**********"
click at [10, 14] on icon at bounding box center [12, 12] width 13 height 13
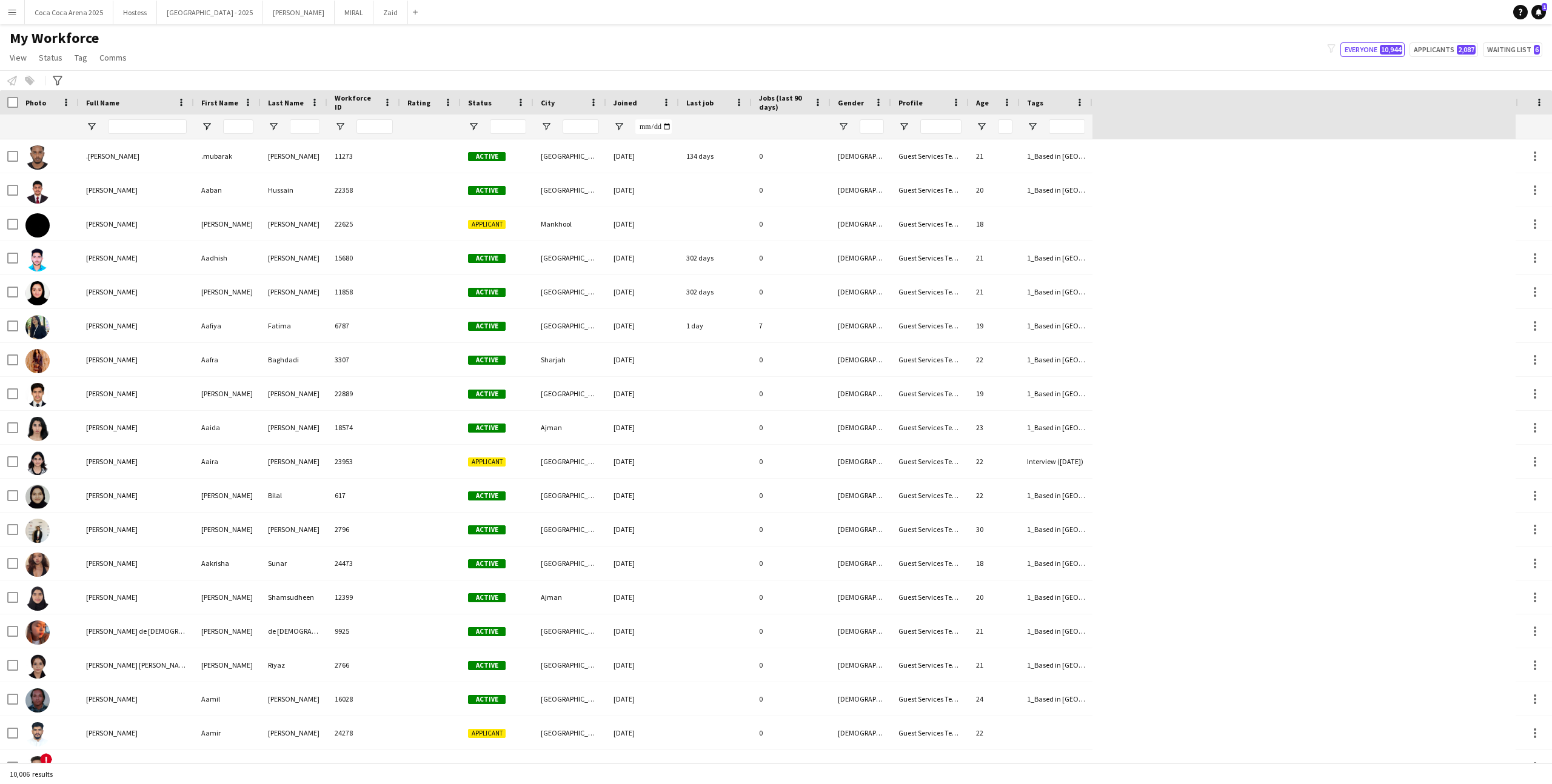
type input "*****"
type input "**********"
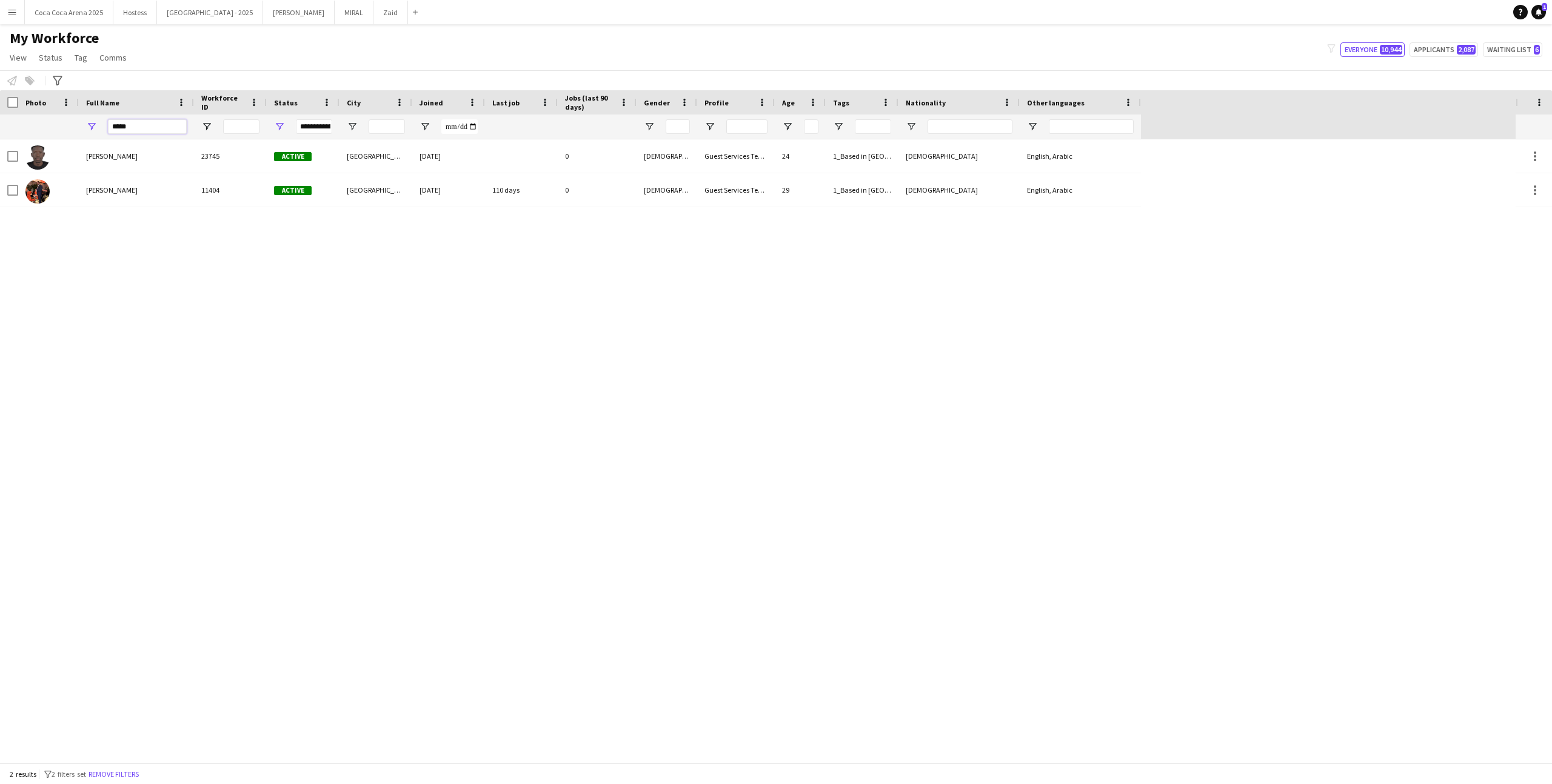
click at [172, 131] on input "*****" at bounding box center [147, 127] width 79 height 14
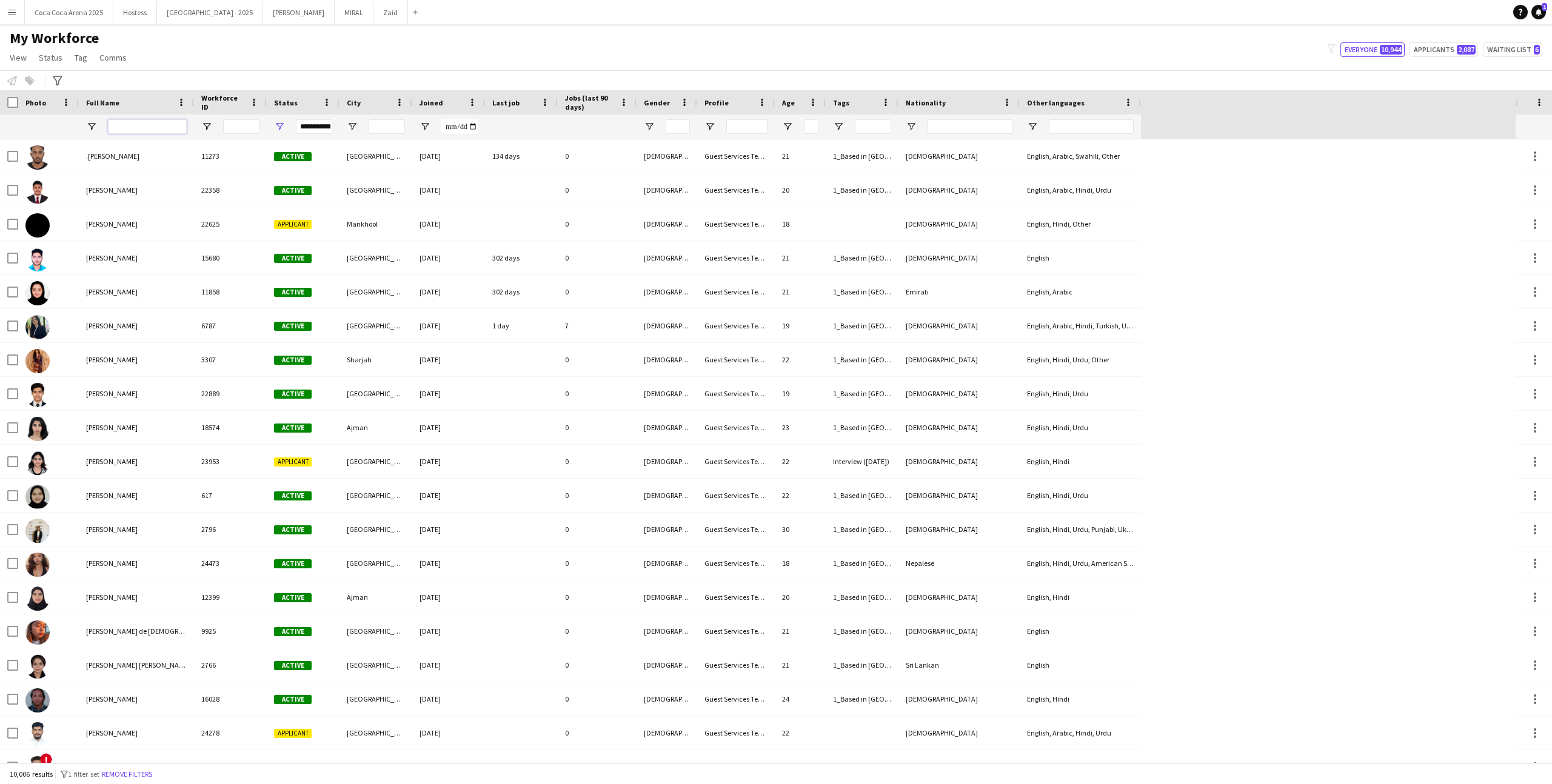
click at [140, 120] on input "Full Name Filter Input" at bounding box center [147, 127] width 79 height 14
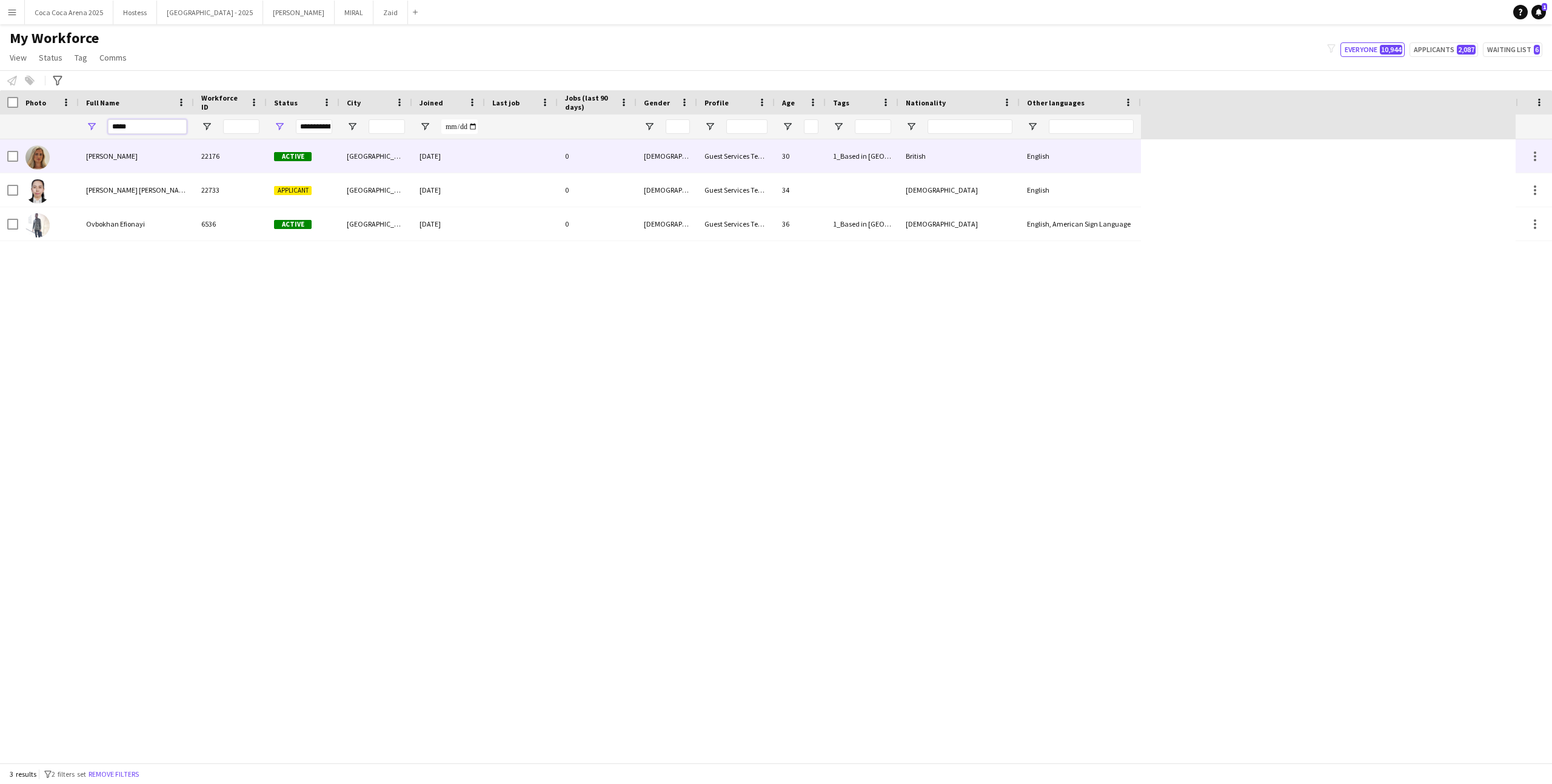
type input "*****"
click at [18, 156] on div at bounding box center [48, 155] width 60 height 33
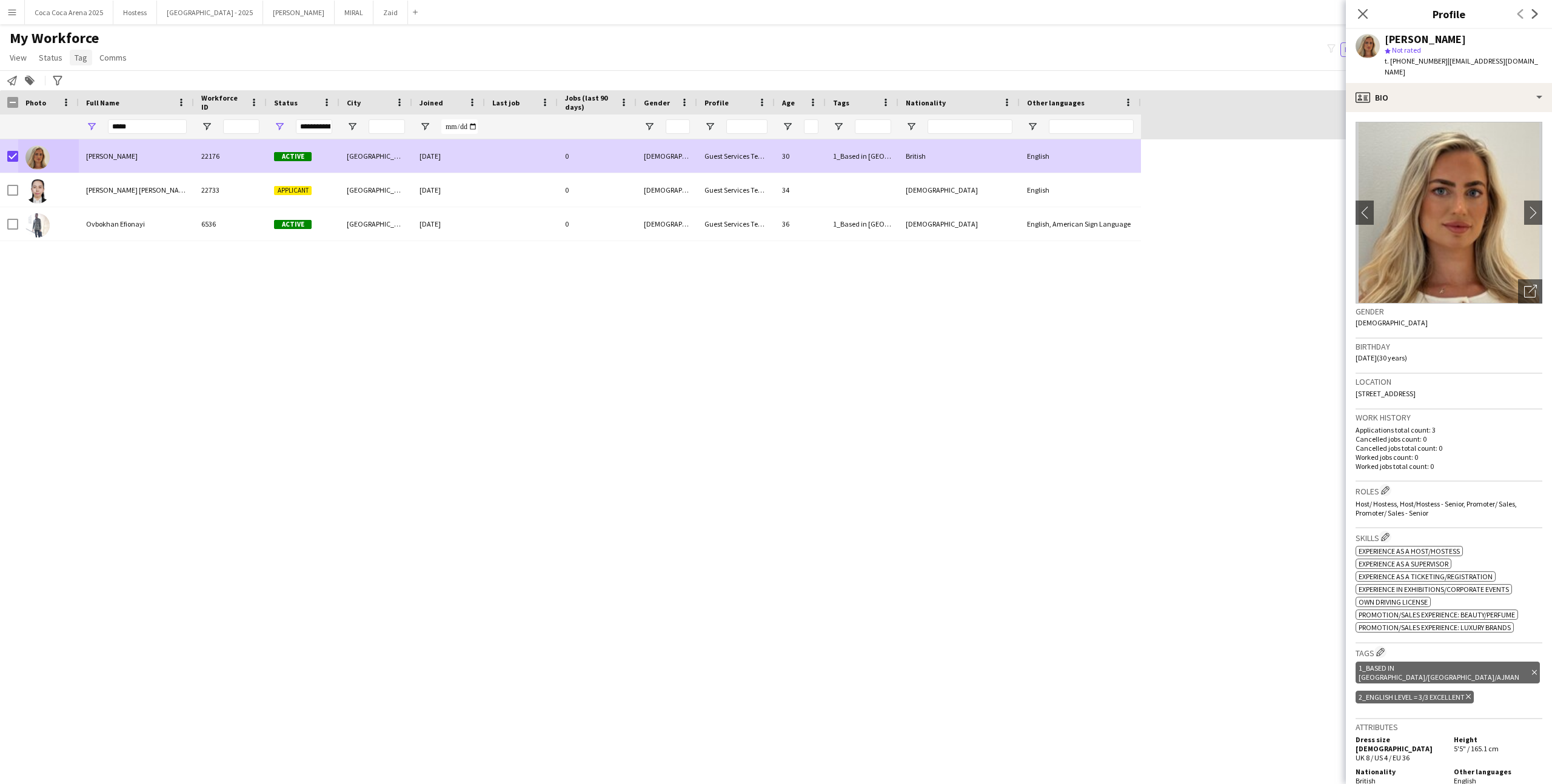
click at [80, 61] on span "Tag" at bounding box center [81, 57] width 13 height 11
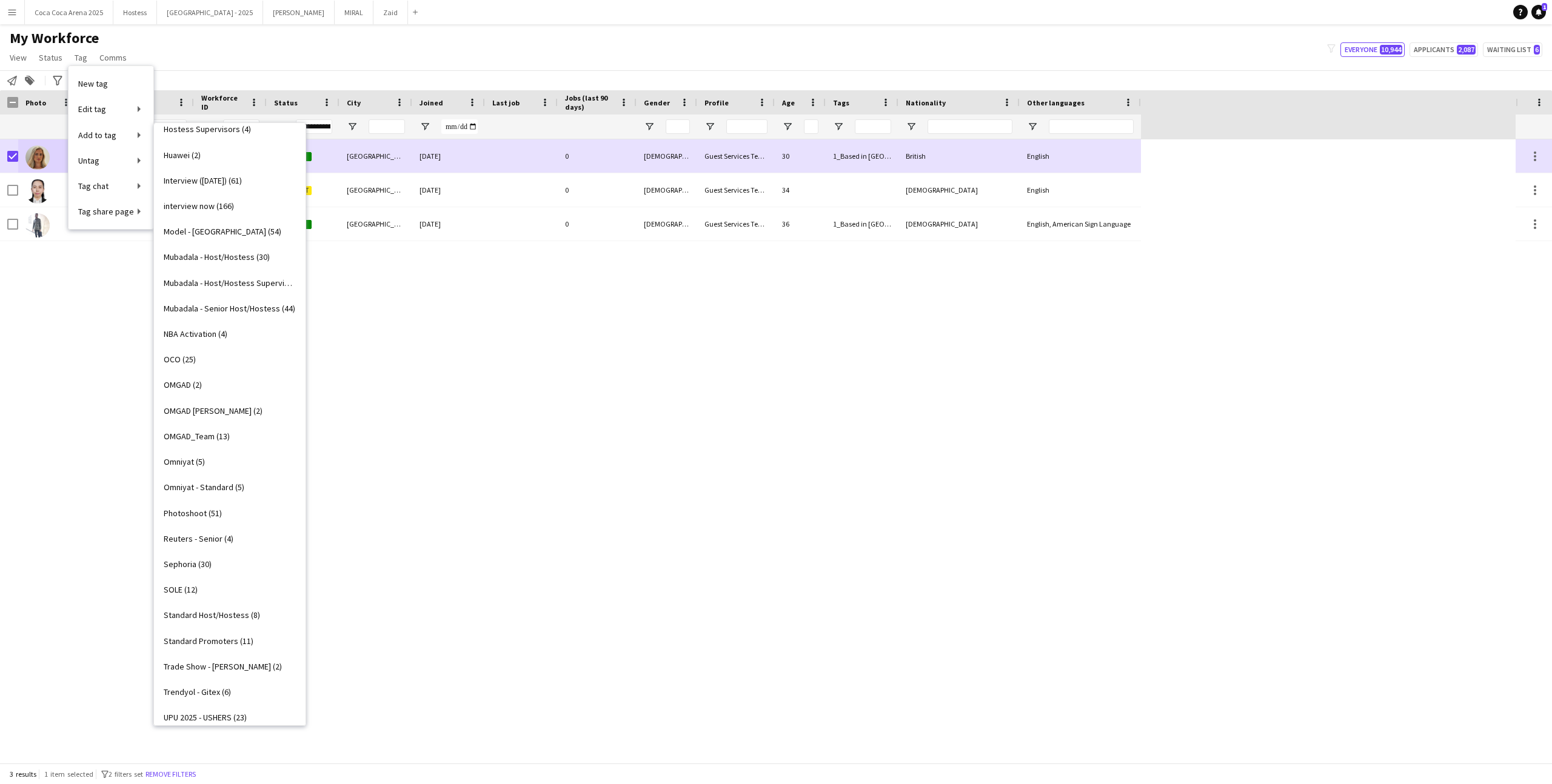
scroll to position [788, 0]
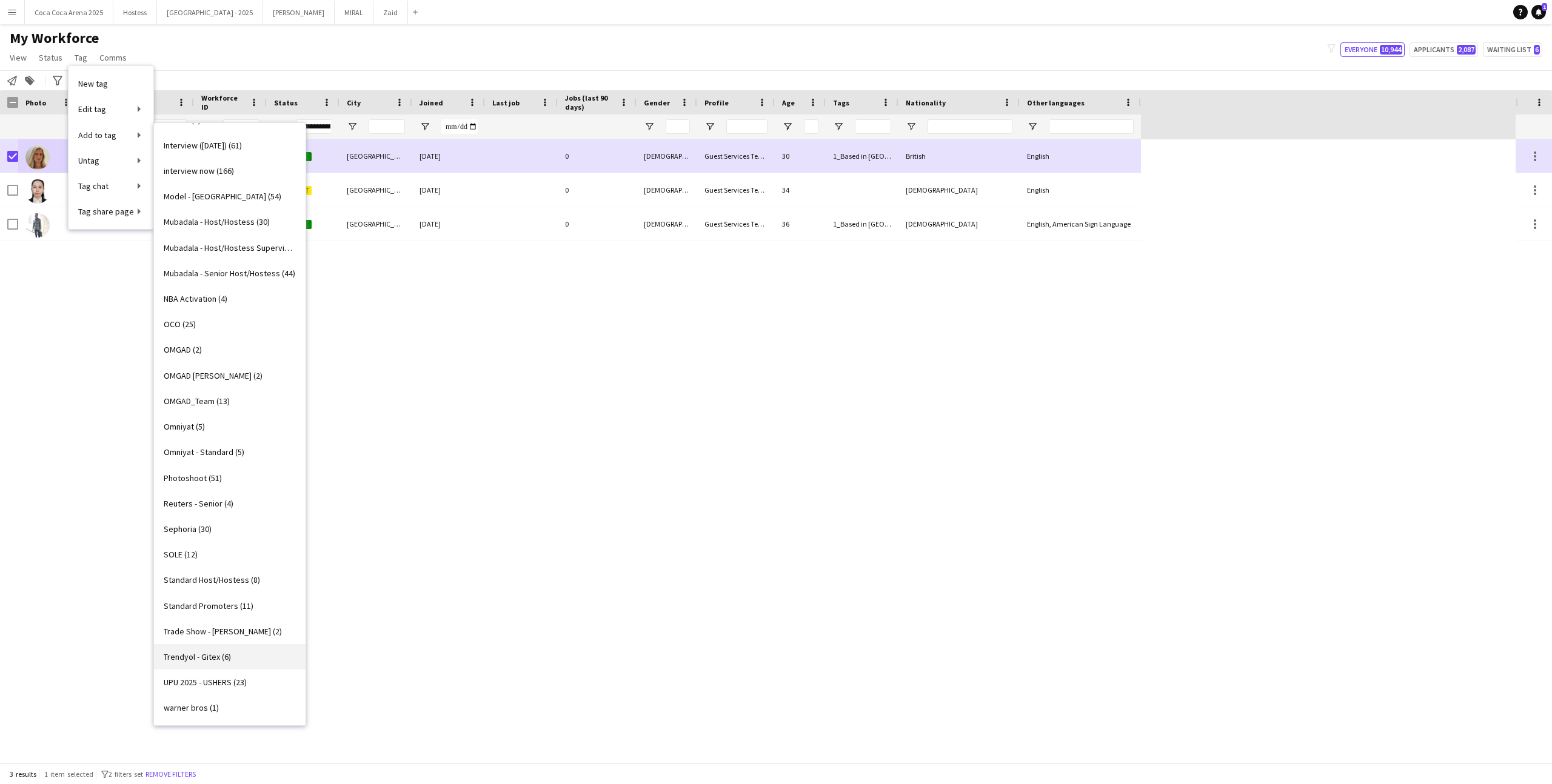
click at [243, 483] on link "Trendyol - Gitex (6)" at bounding box center [230, 657] width 152 height 25
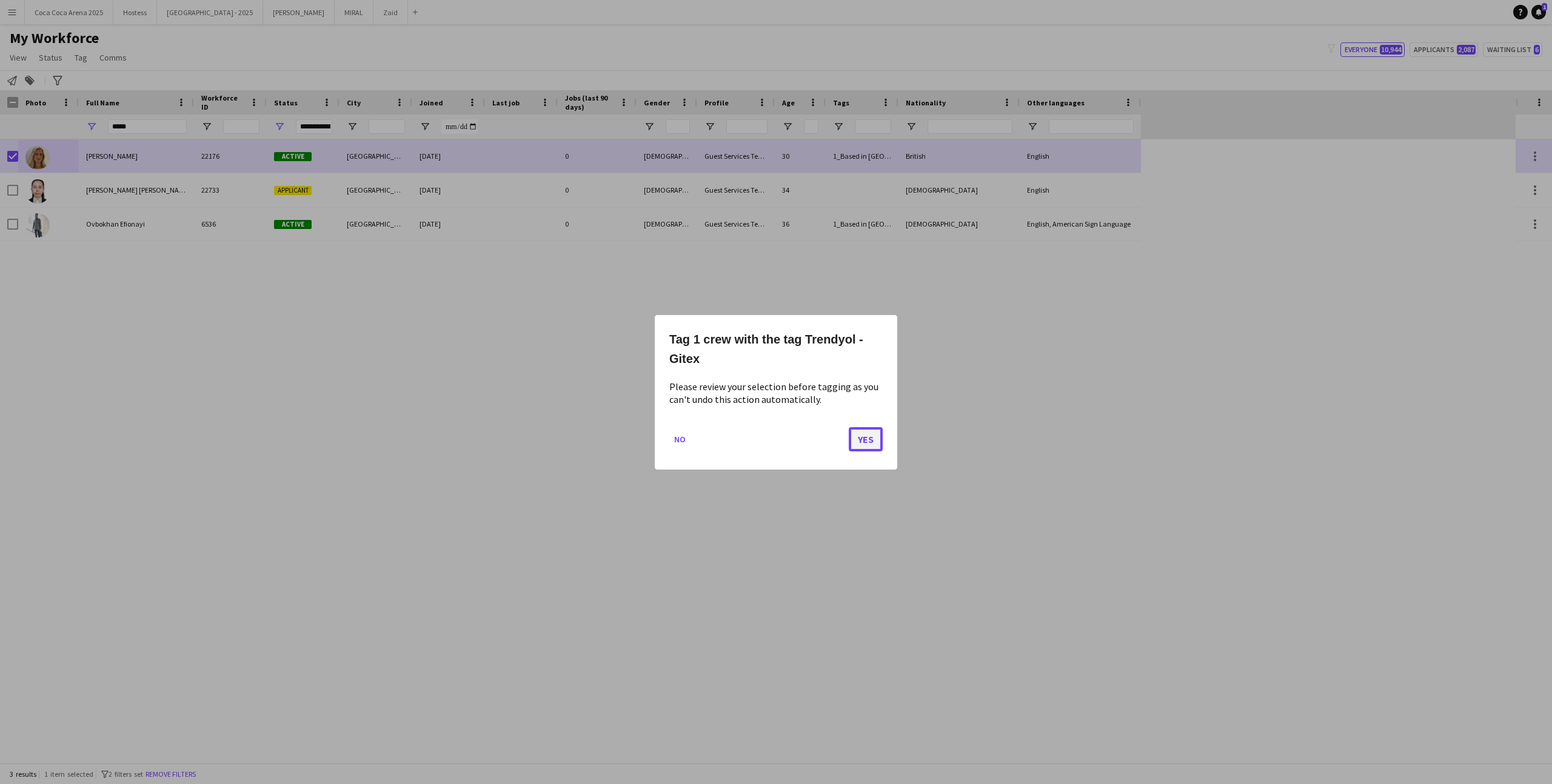
click at [867, 441] on button "Yes" at bounding box center [866, 438] width 34 height 24
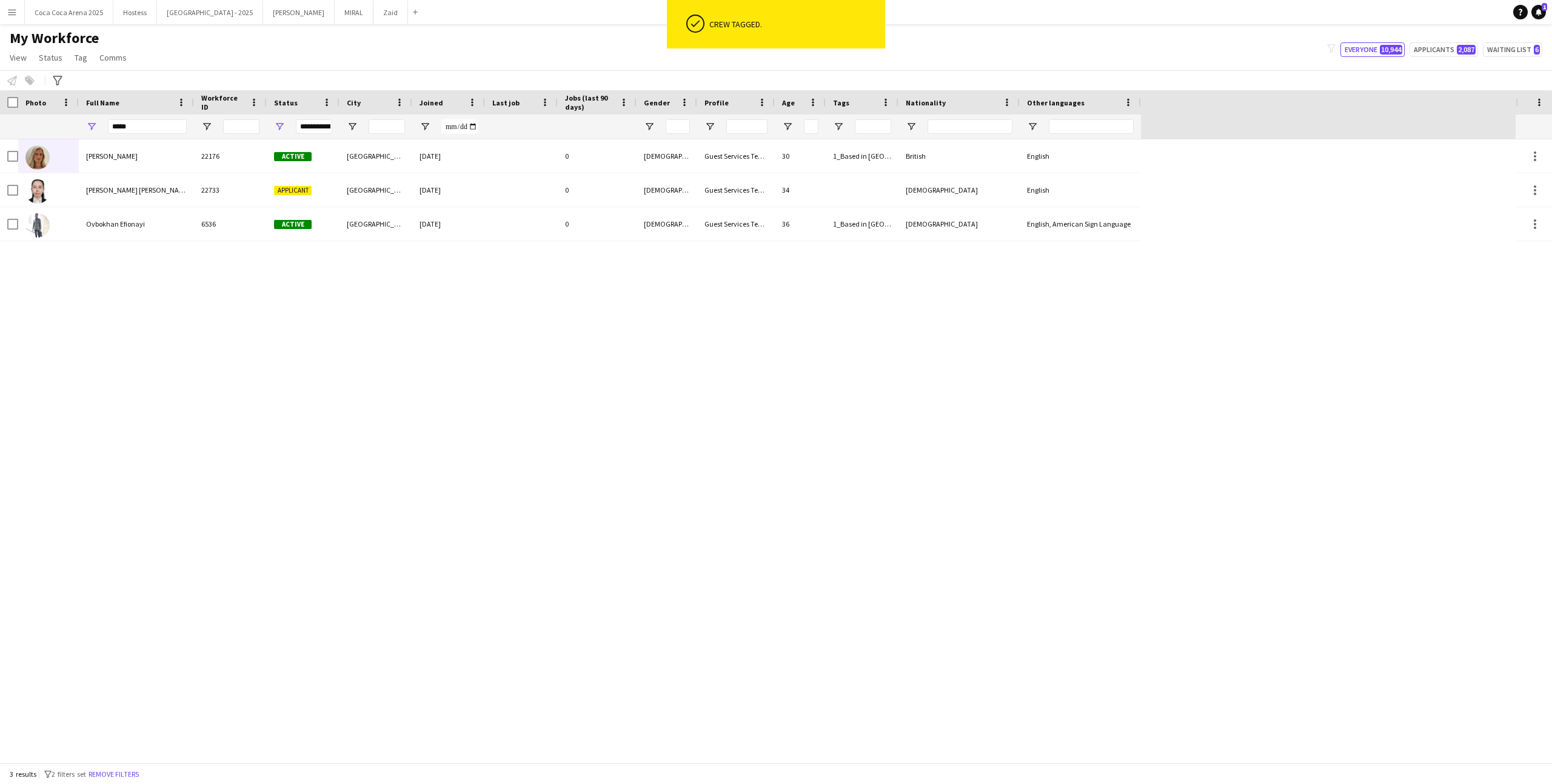
click at [87, 68] on app-page-menu "View Views Default view New view Update view Delete view Edit name Customise vi…" at bounding box center [69, 59] width 139 height 23
click at [79, 53] on span "Tag" at bounding box center [81, 57] width 13 height 11
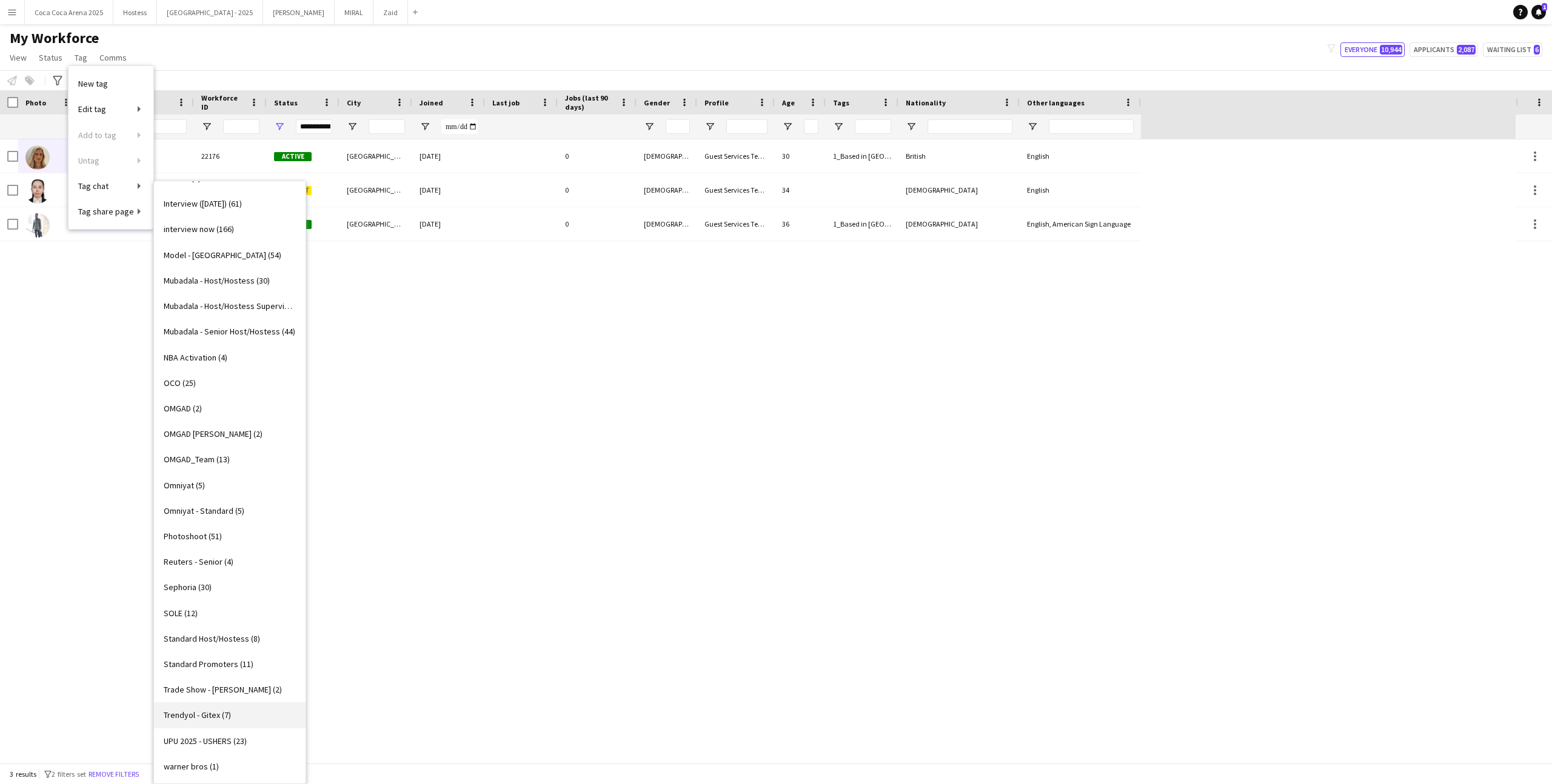
click at [245, 483] on link "Trendyol - Gitex (7)" at bounding box center [230, 714] width 152 height 25
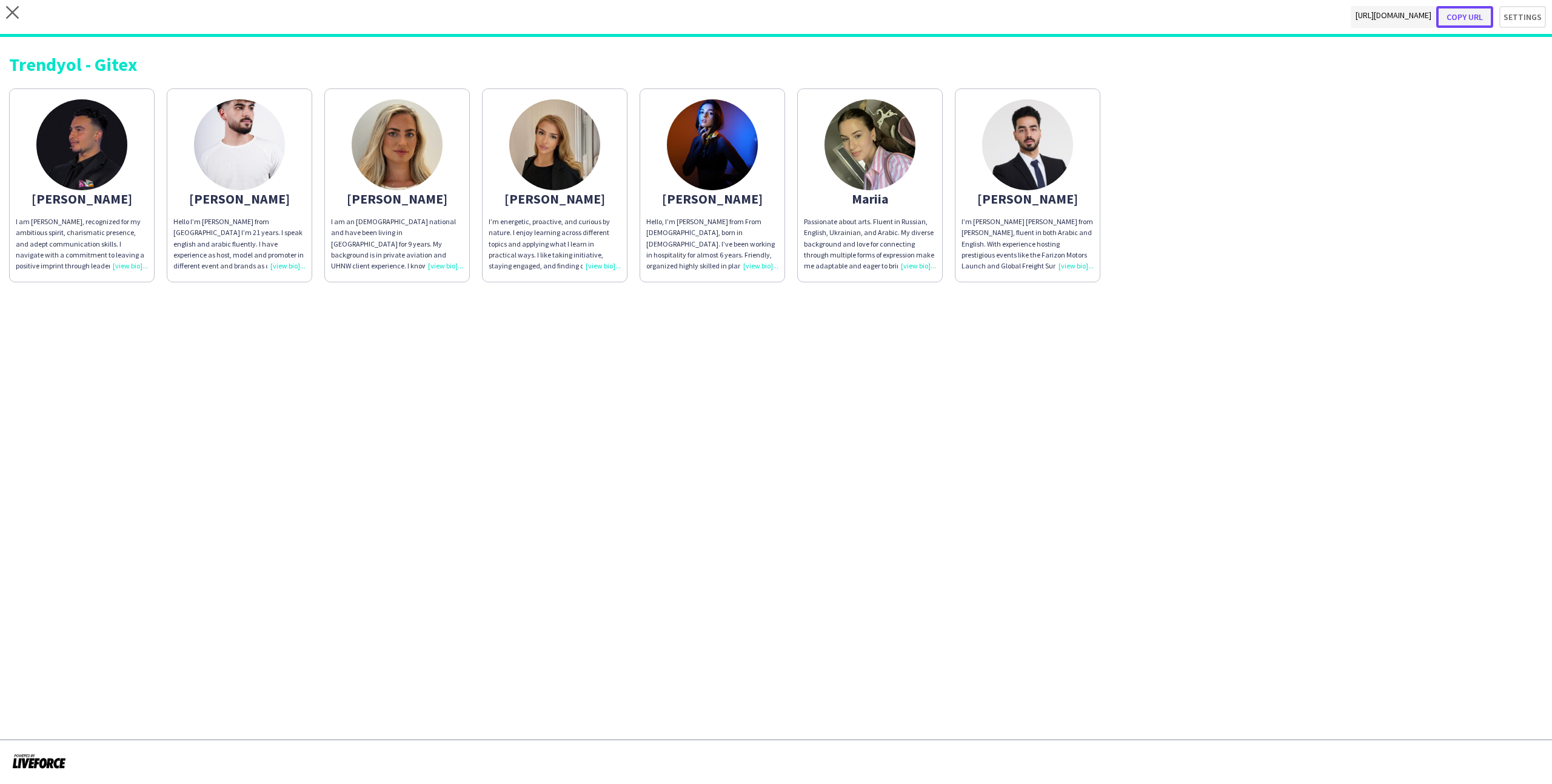
click at [890, 16] on button "Copy url" at bounding box center [1465, 17] width 57 height 22
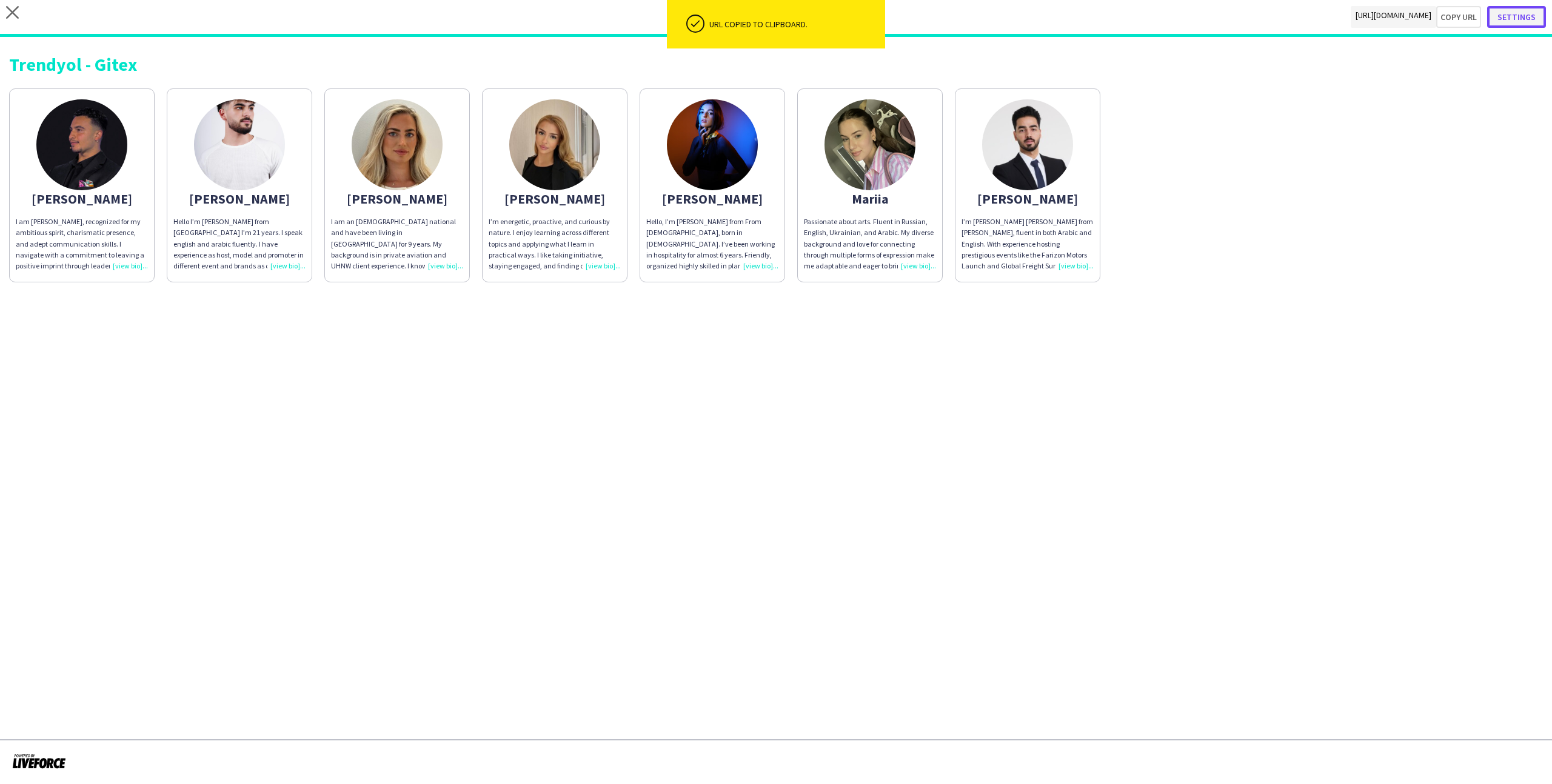
click at [890, 16] on button "Settings" at bounding box center [1516, 17] width 59 height 22
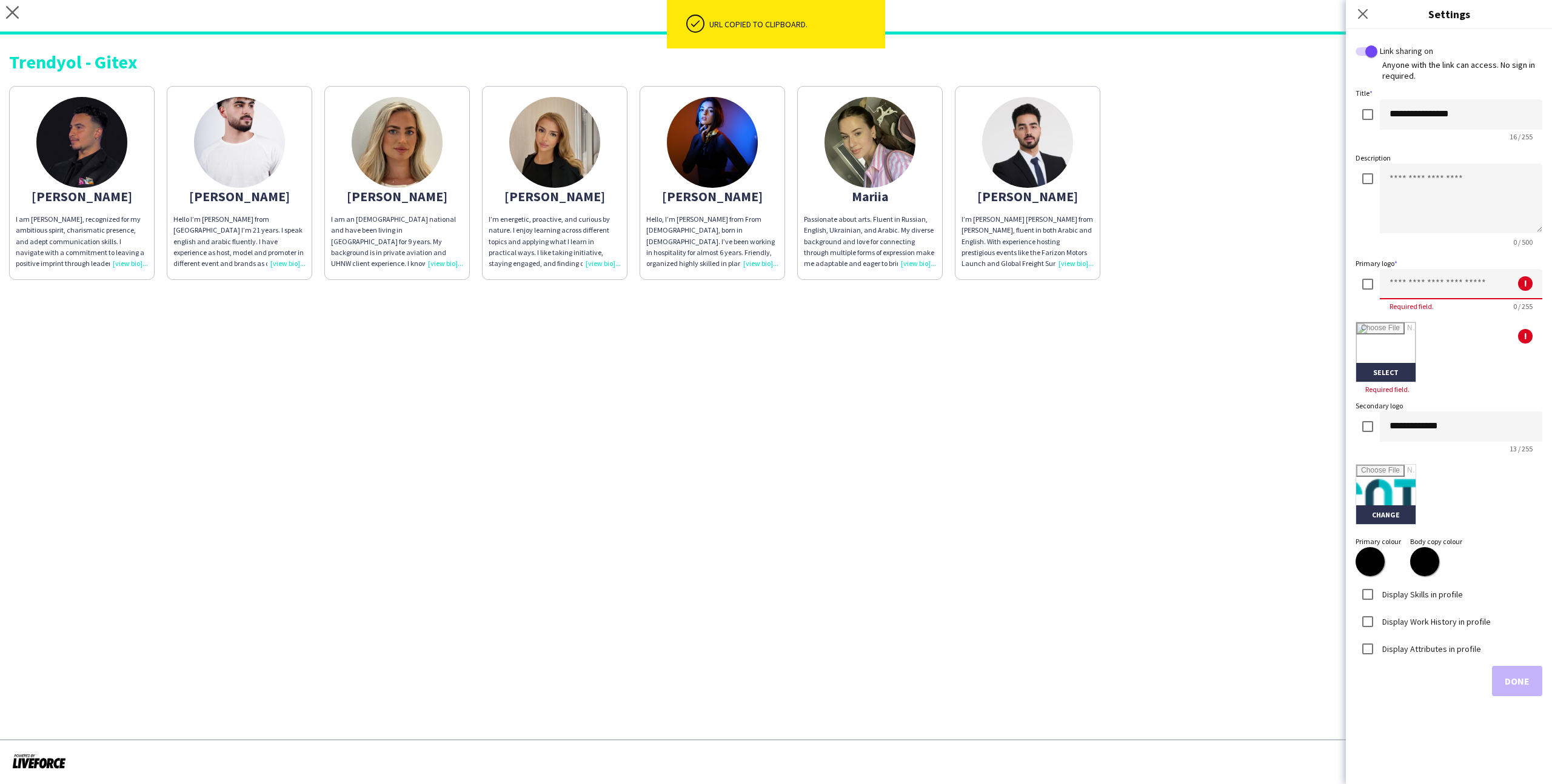
click at [890, 287] on input at bounding box center [1461, 284] width 163 height 31
type input "********"
click at [890, 360] on input "file" at bounding box center [1385, 352] width 59 height 59
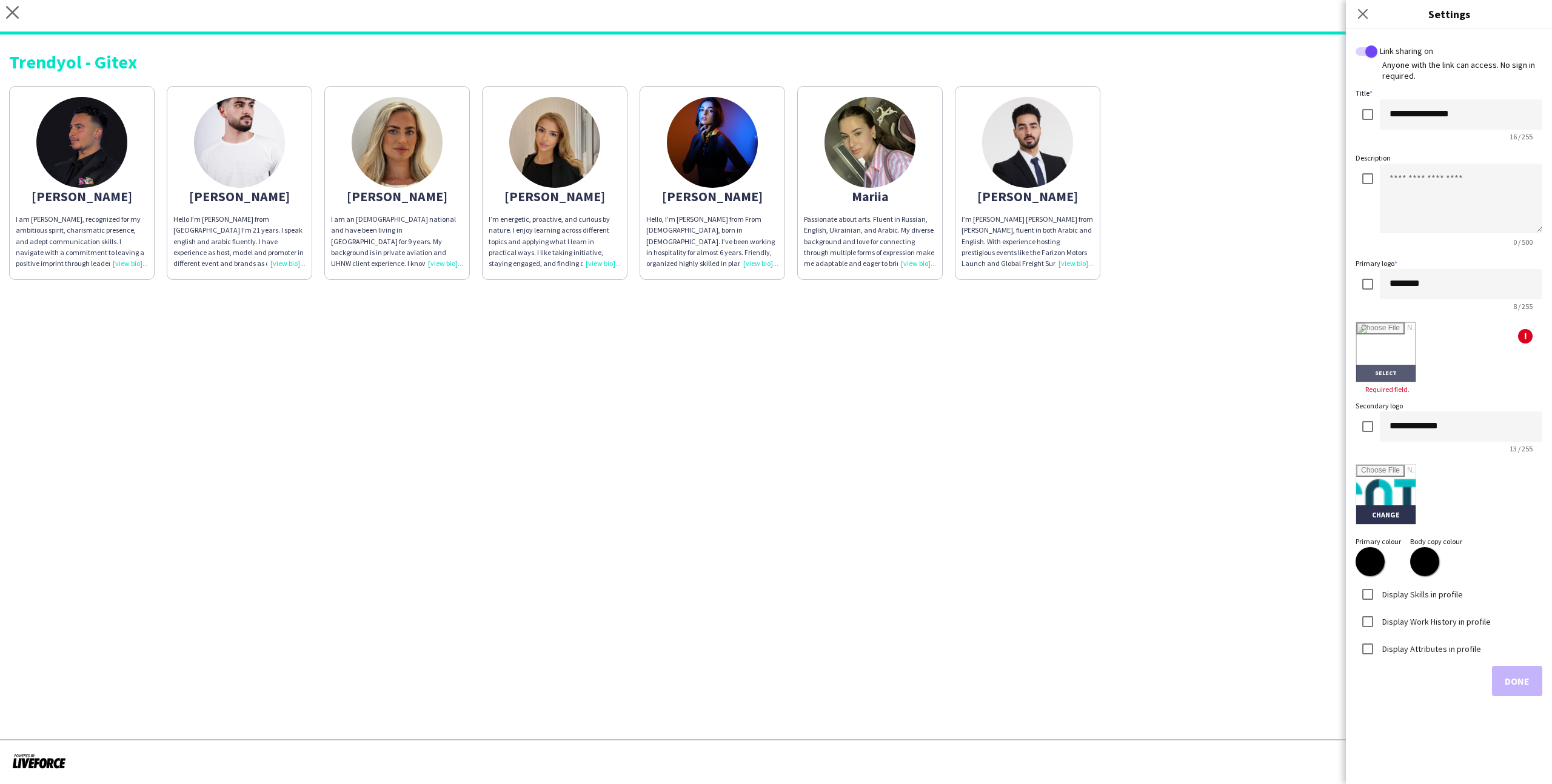
type input "**********"
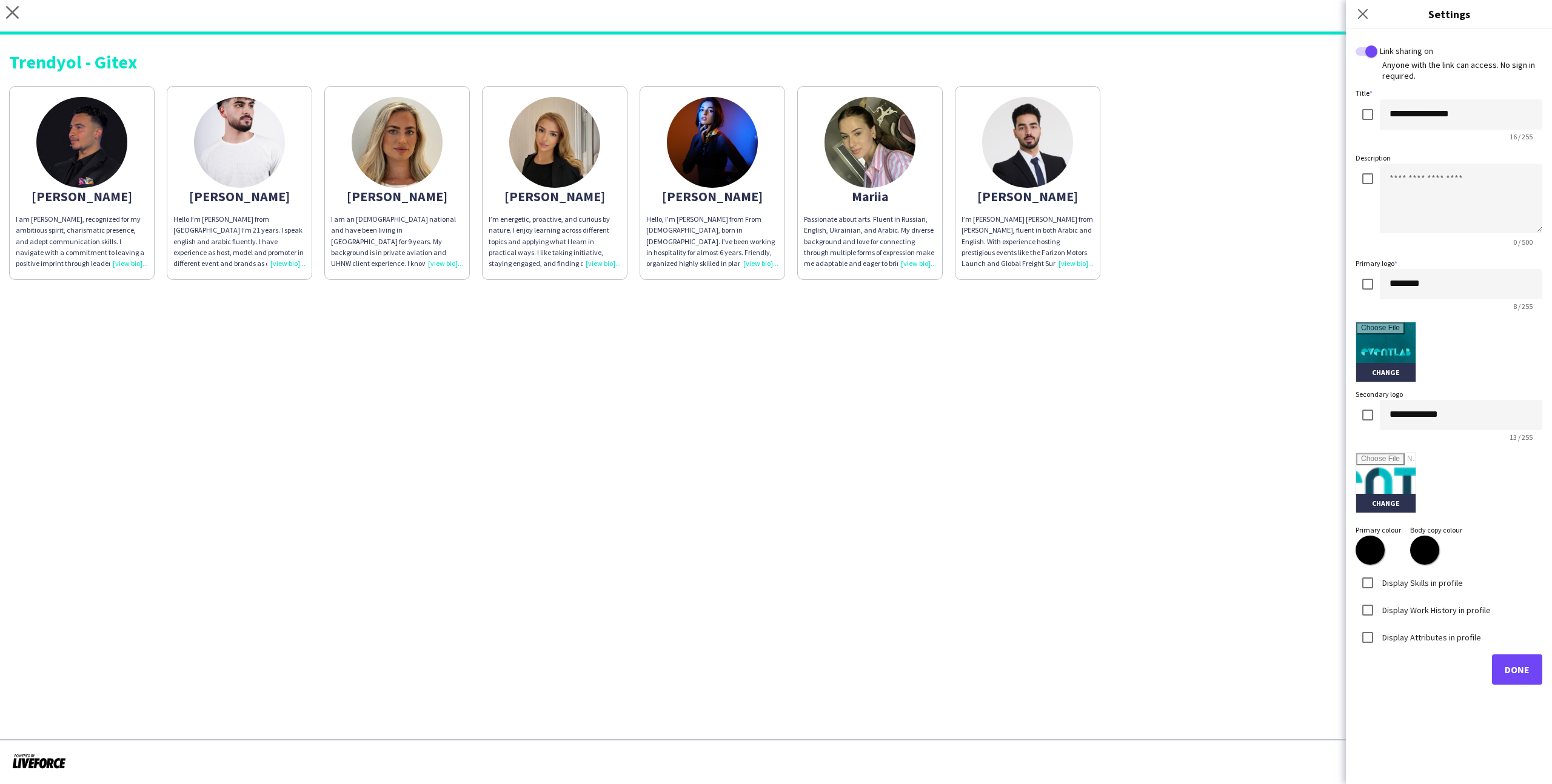
click at [890, 483] on div "Display Skills in profile" at bounding box center [1409, 582] width 107 height 24
click at [890, 483] on label "Display Skills in profile" at bounding box center [1421, 582] width 83 height 11
click at [890, 483] on label "Display Work History in profile" at bounding box center [1435, 609] width 111 height 11
click at [890, 483] on label "Display Attributes in profile" at bounding box center [1430, 636] width 101 height 11
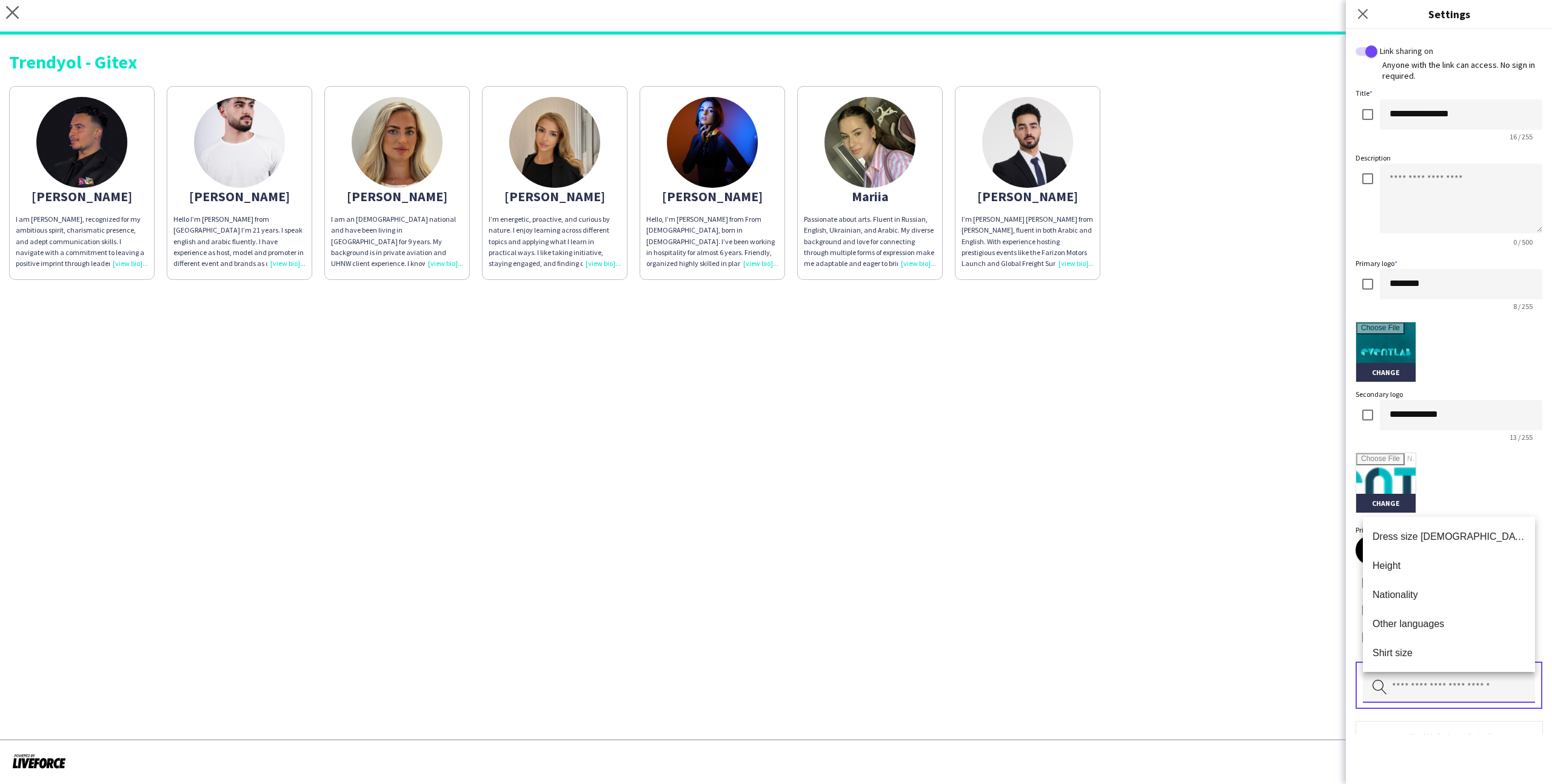
click at [890, 483] on input "text" at bounding box center [1449, 688] width 172 height 31
click at [890, 483] on mat-option "Height" at bounding box center [1449, 565] width 172 height 29
click at [890, 483] on input "text" at bounding box center [1449, 688] width 172 height 31
click at [890, 483] on mat-option "Nationality" at bounding box center [1449, 565] width 172 height 29
click at [890, 483] on input "text" at bounding box center [1449, 688] width 172 height 31
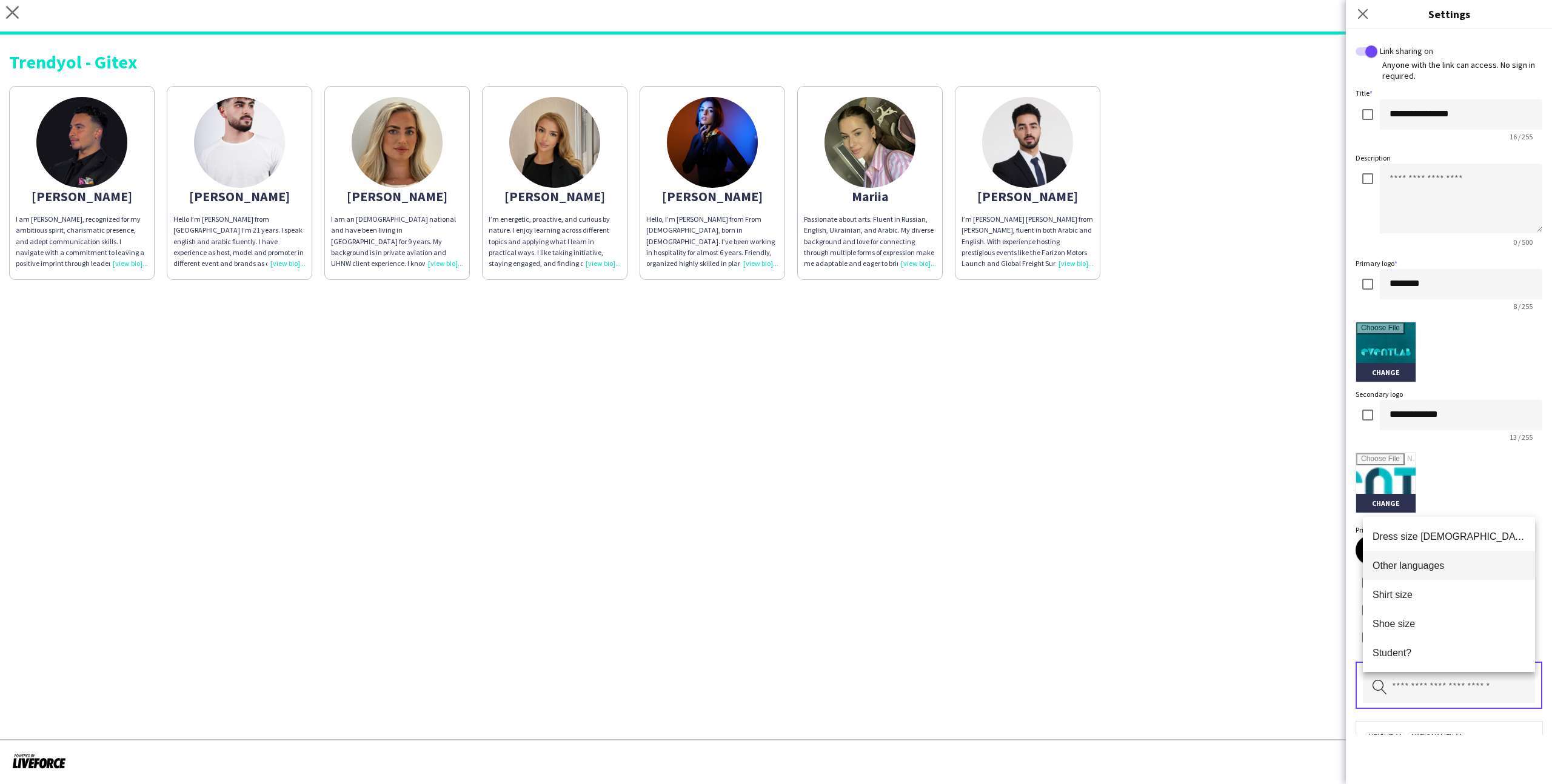
click at [890, 483] on span "Other languages" at bounding box center [1449, 566] width 153 height 12
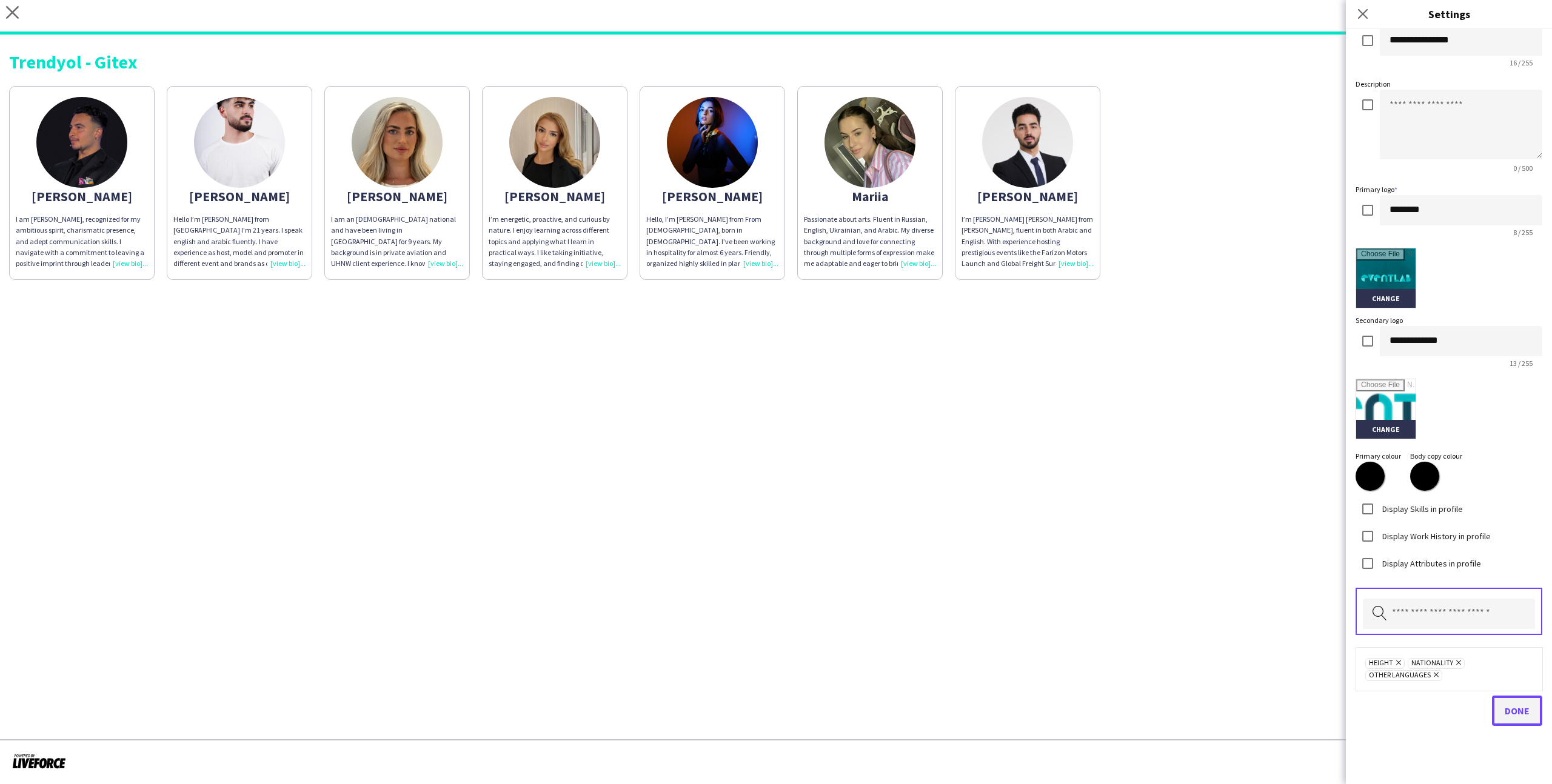
click at [890, 483] on button "Done" at bounding box center [1517, 711] width 50 height 31
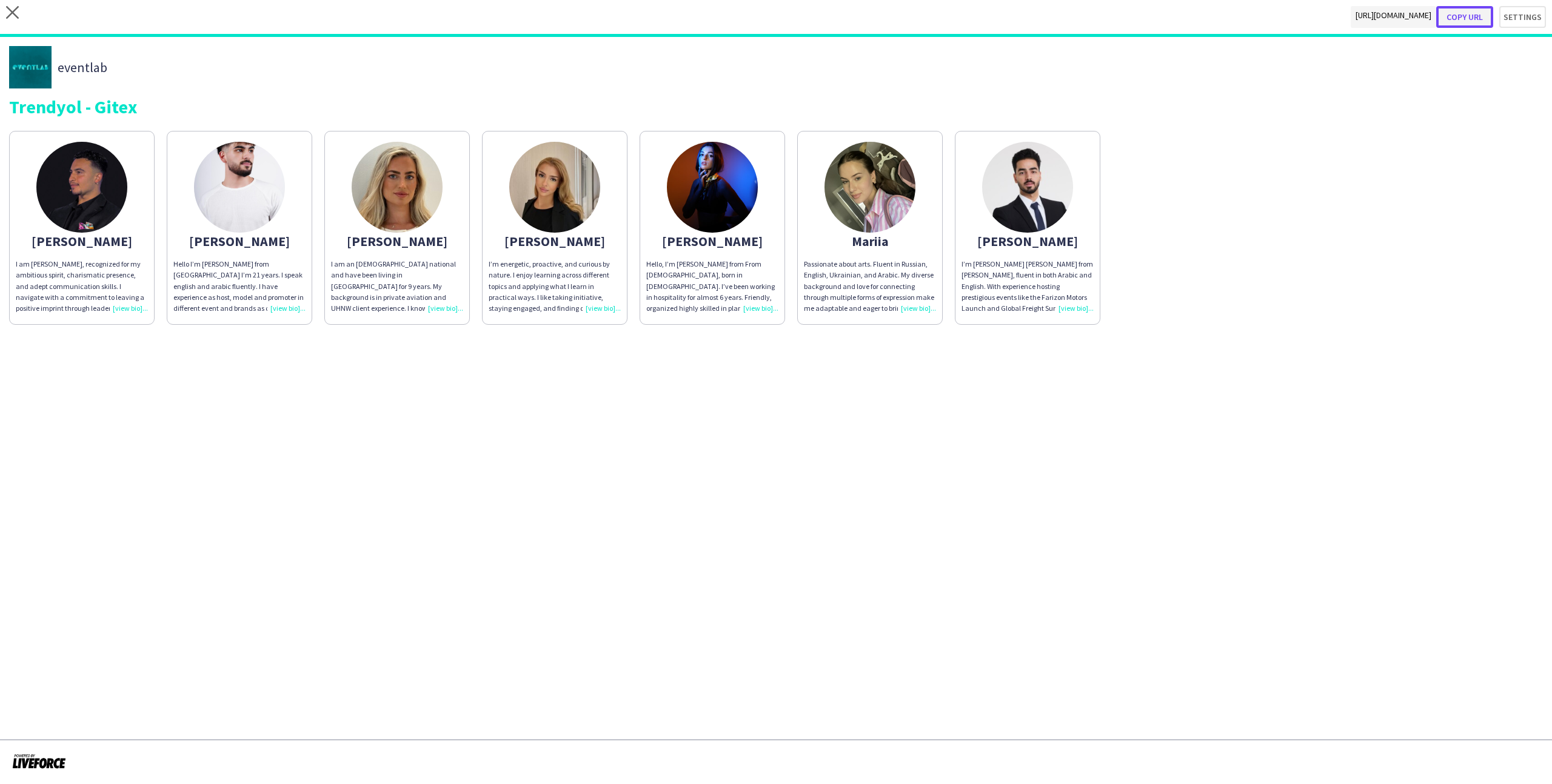
click at [890, 14] on button "Copy url" at bounding box center [1465, 17] width 57 height 22
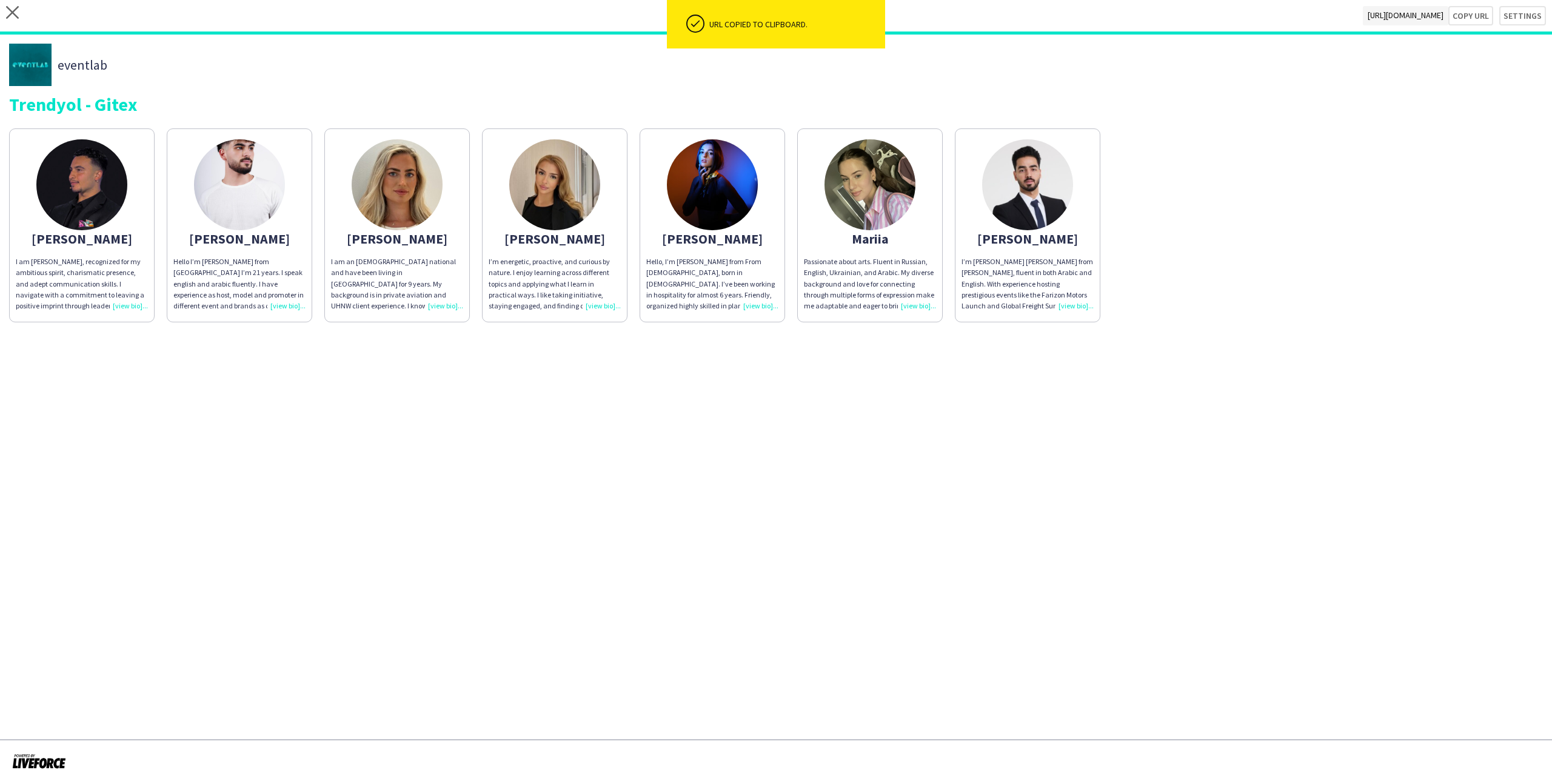
click at [520, 210] on img at bounding box center [555, 185] width 91 height 91
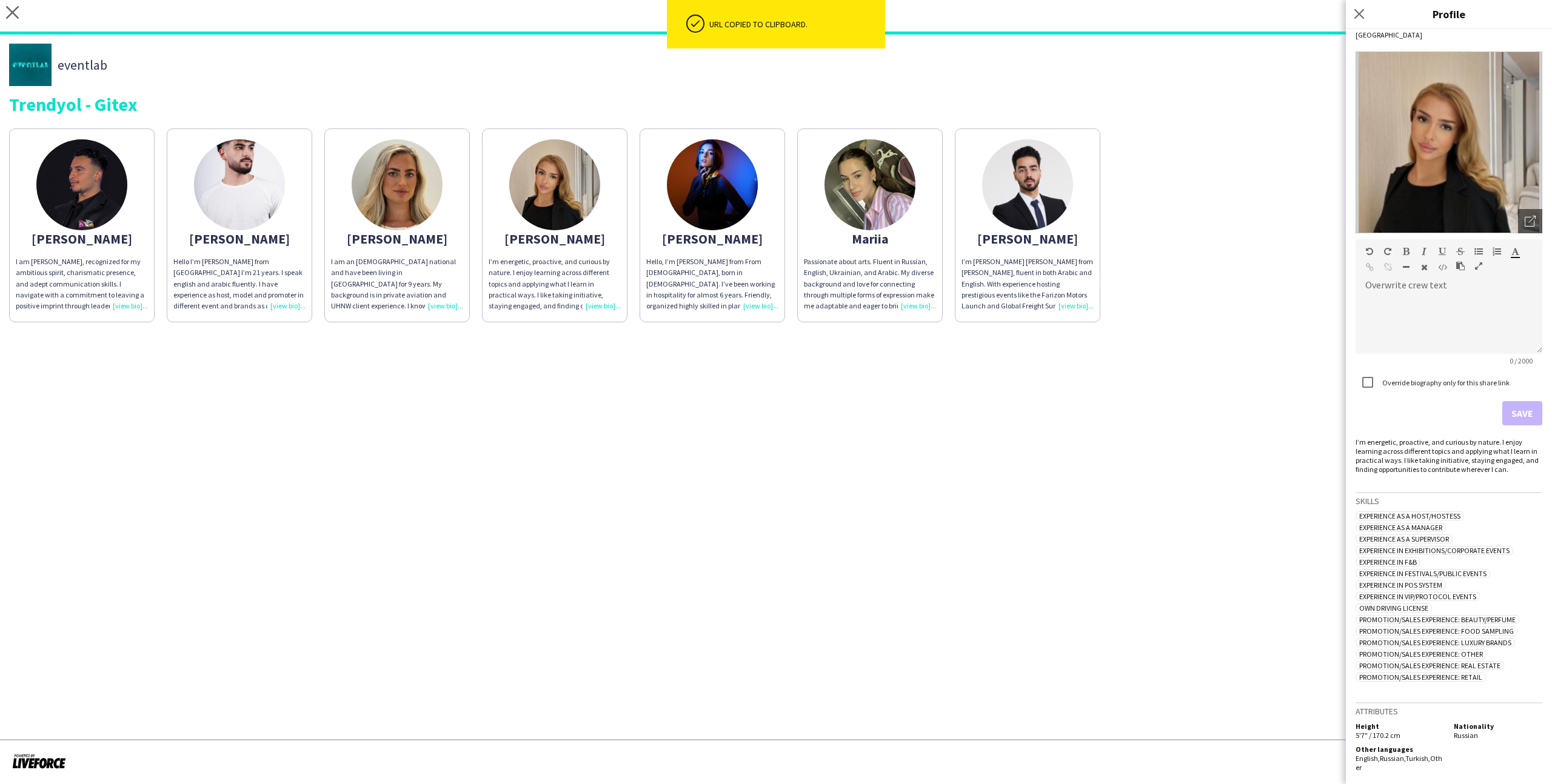
scroll to position [0, 0]
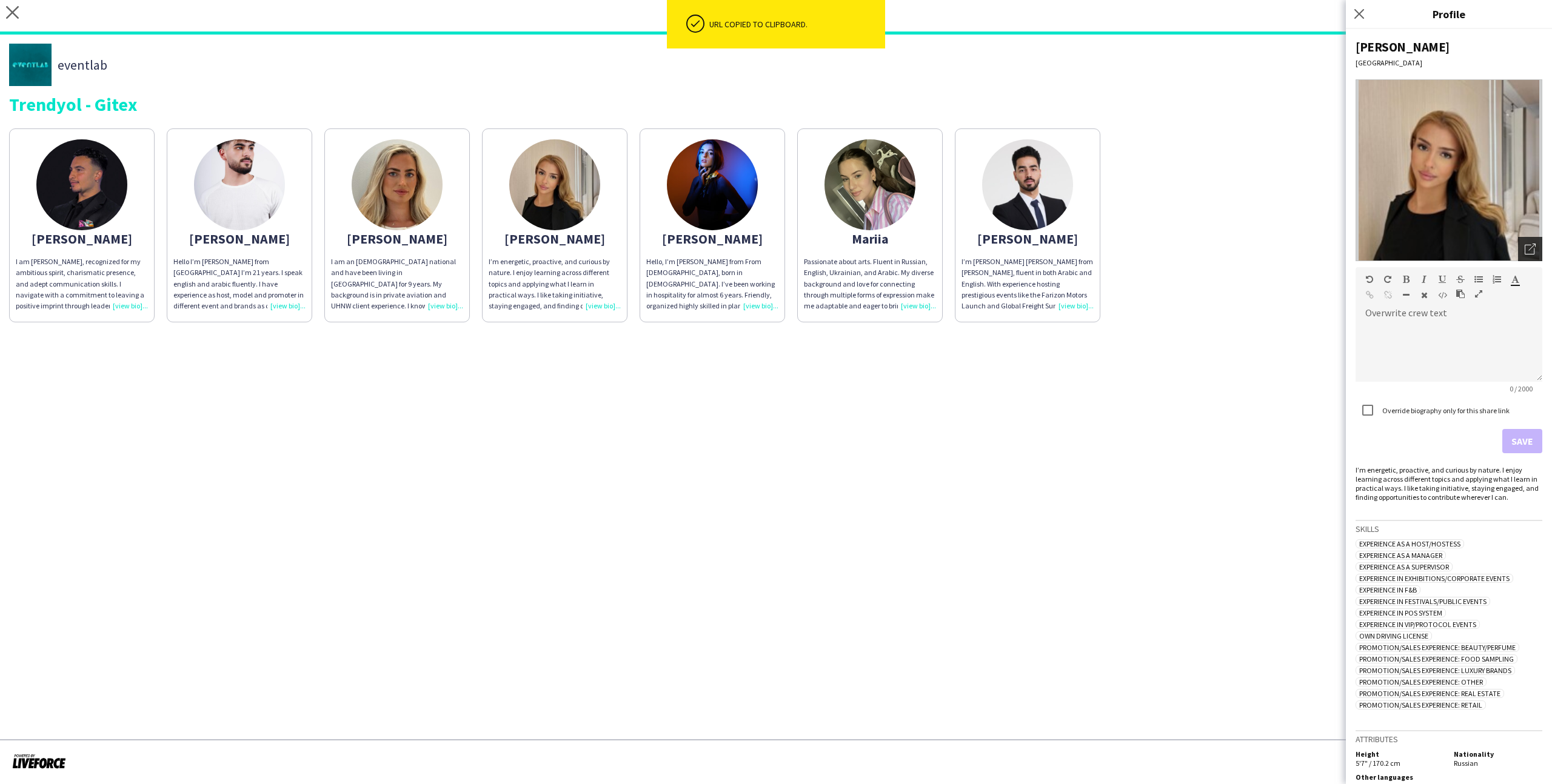
click at [890, 245] on icon "Open photos pop-in" at bounding box center [1530, 249] width 11 height 11
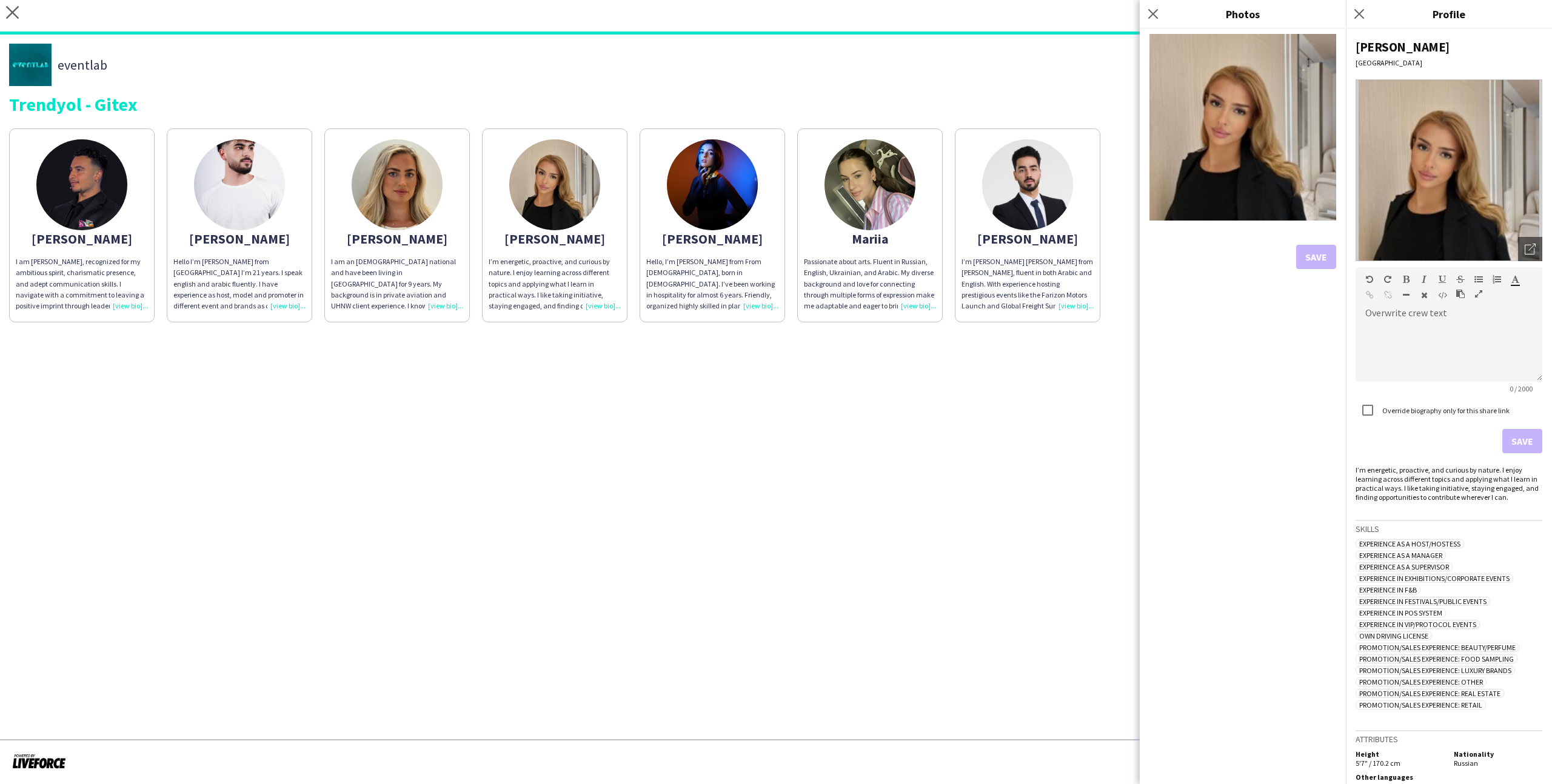
click at [890, 235] on div "Mariia" at bounding box center [870, 239] width 132 height 11
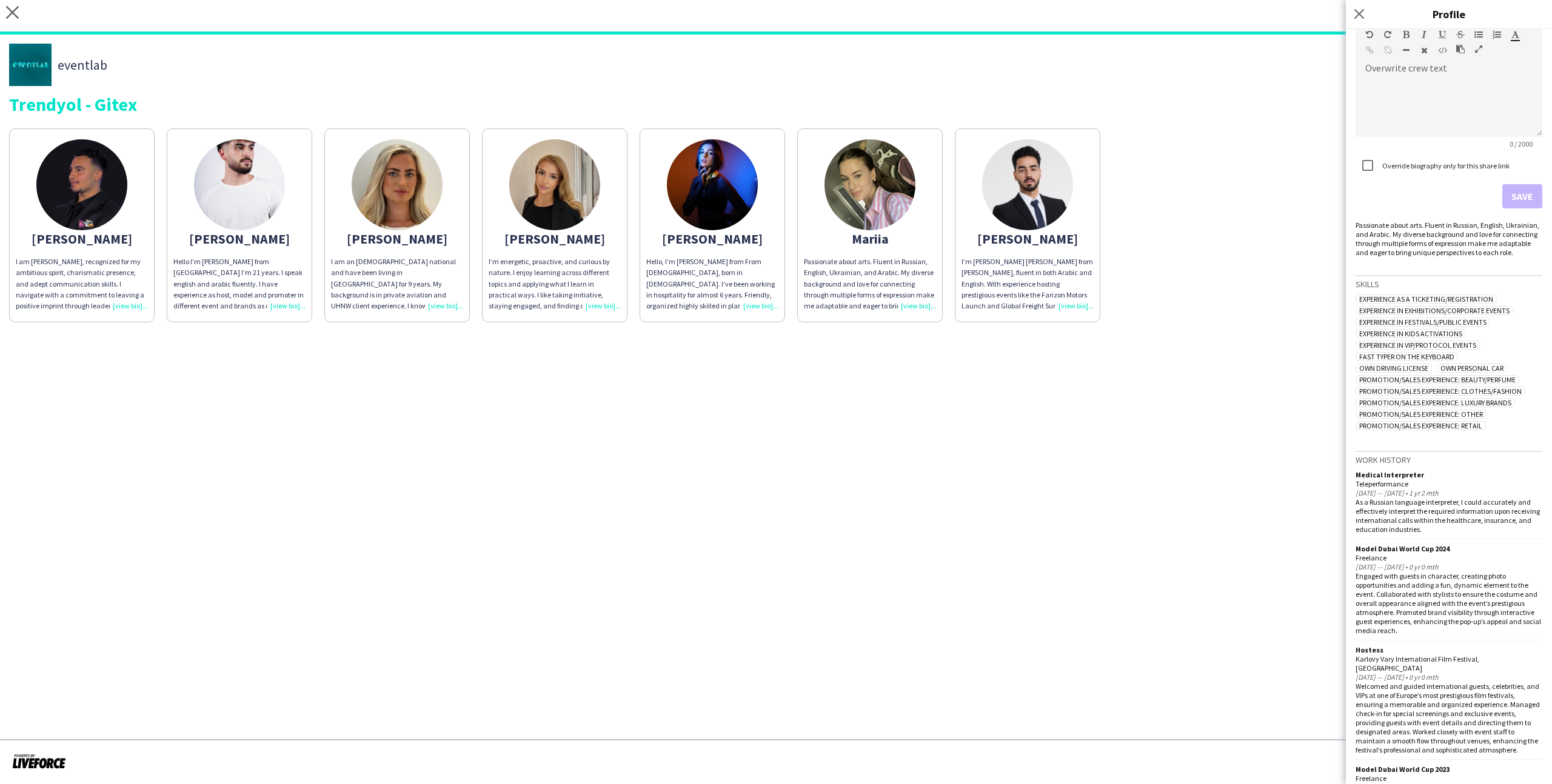
scroll to position [407, 0]
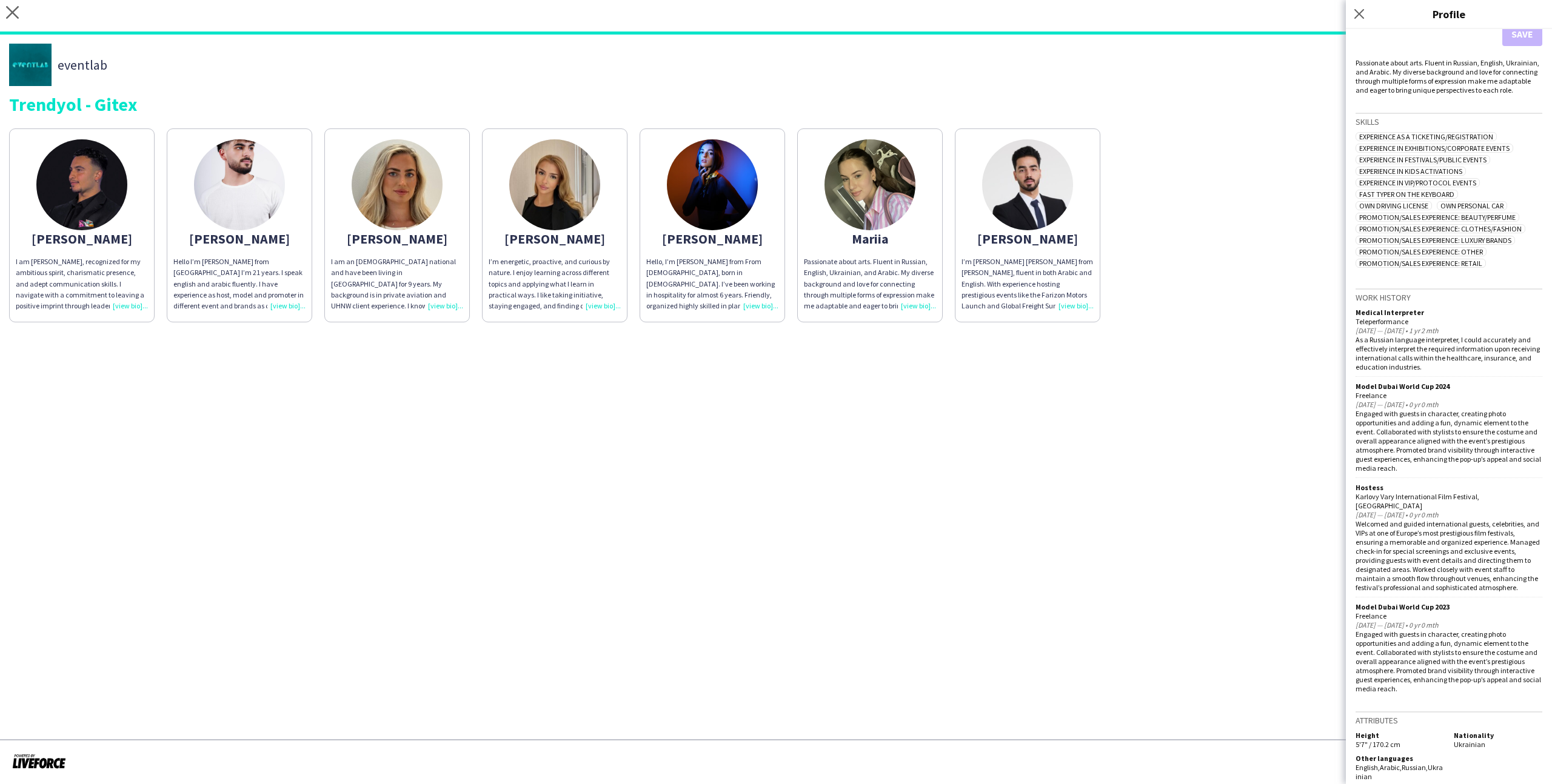
click at [890, 483] on app-share-pages "close https://admin.liveforce.co/v2/s/7d501c38-bce0-448e-bf79-f0474e9ebc31 Copy…" at bounding box center [776, 392] width 1552 height 784
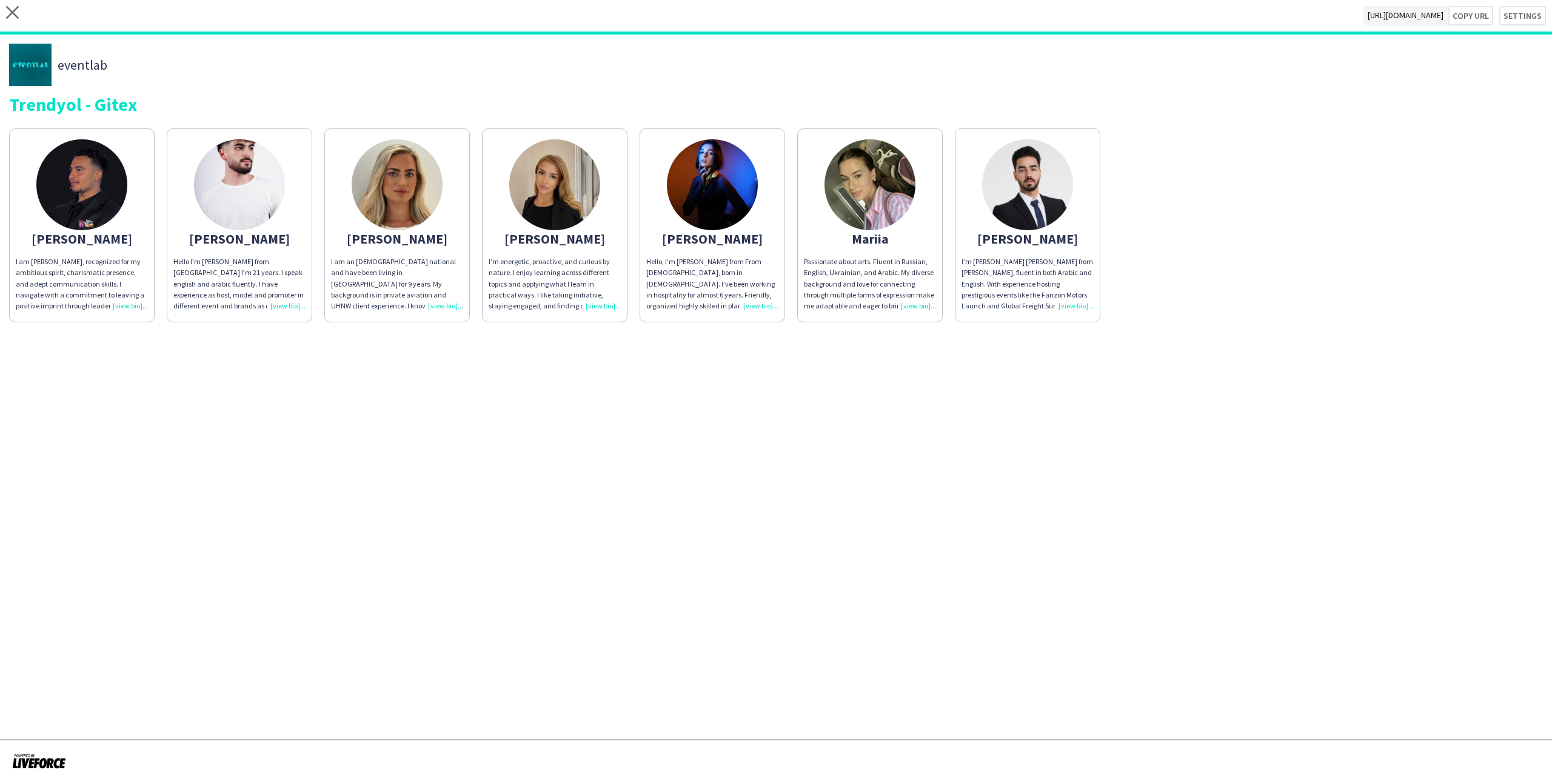
click at [727, 267] on div "Hello, I’m Inès from From France, born in 1999. I’ve been working in hospitalit…" at bounding box center [712, 283] width 132 height 55
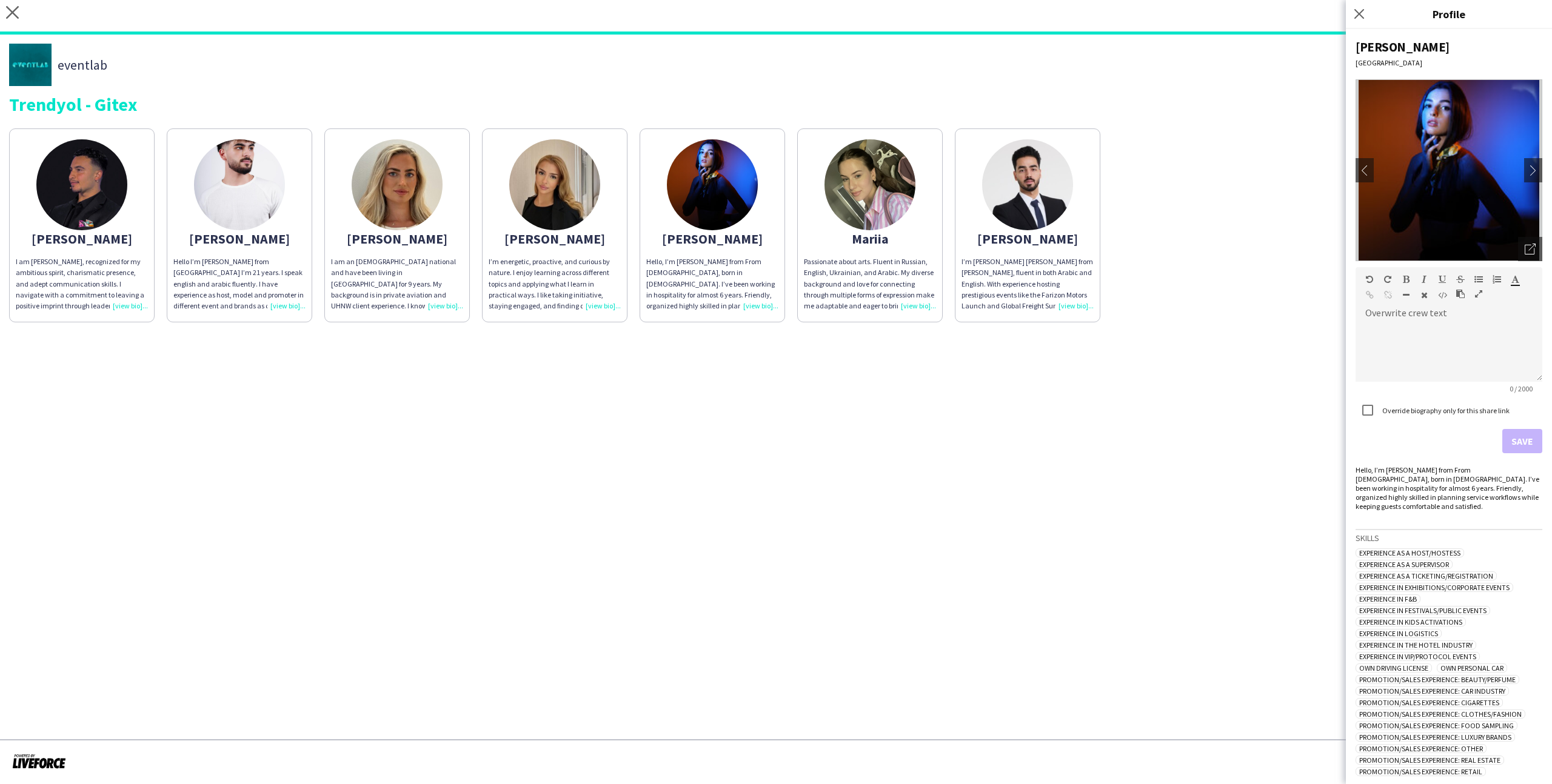
click at [561, 243] on div "Heidi" at bounding box center [554, 239] width 132 height 11
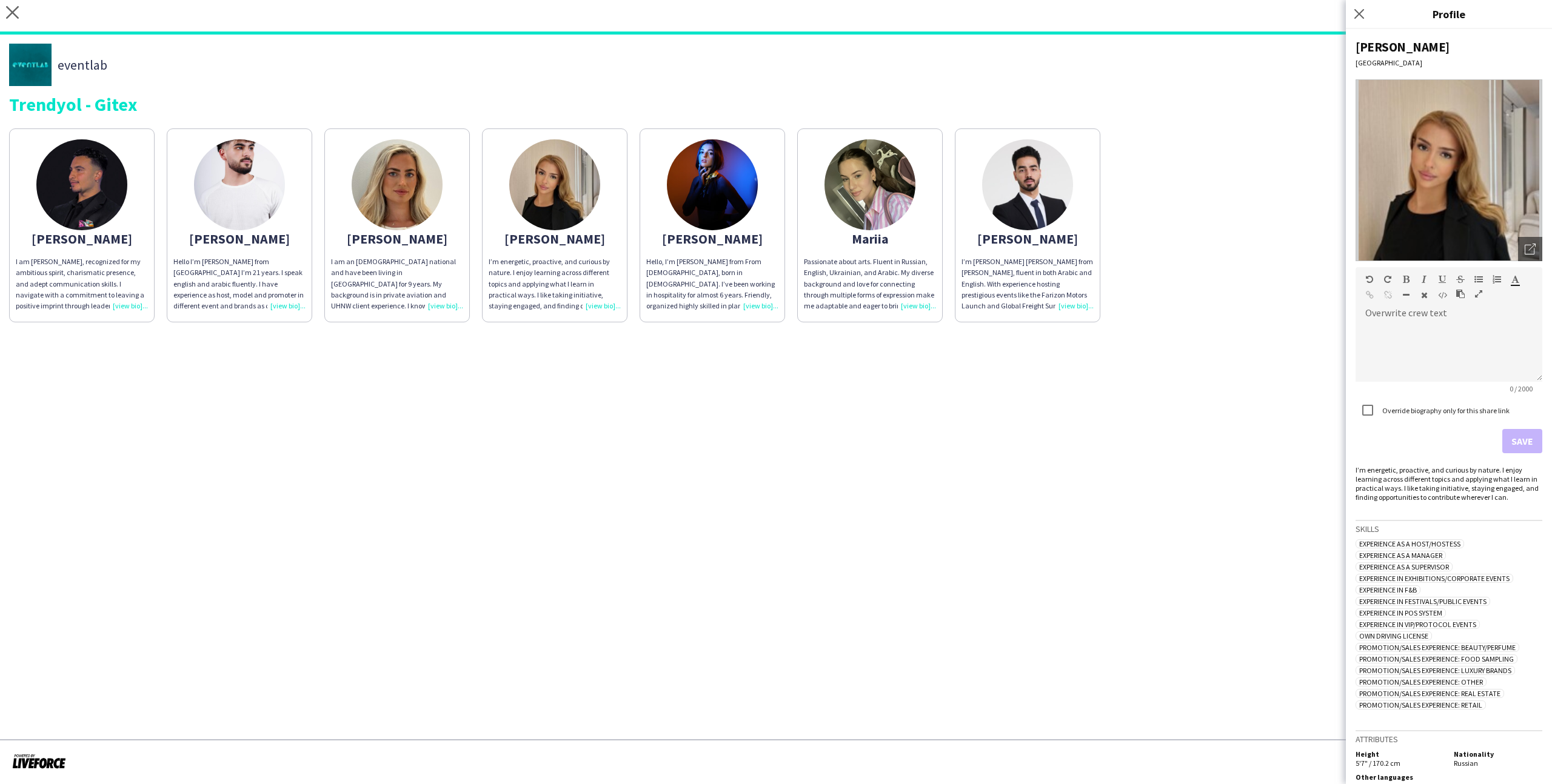
click at [336, 261] on div "I am an English national and have been living in Dubai for 9 years. My backgrou…" at bounding box center [397, 283] width 132 height 55
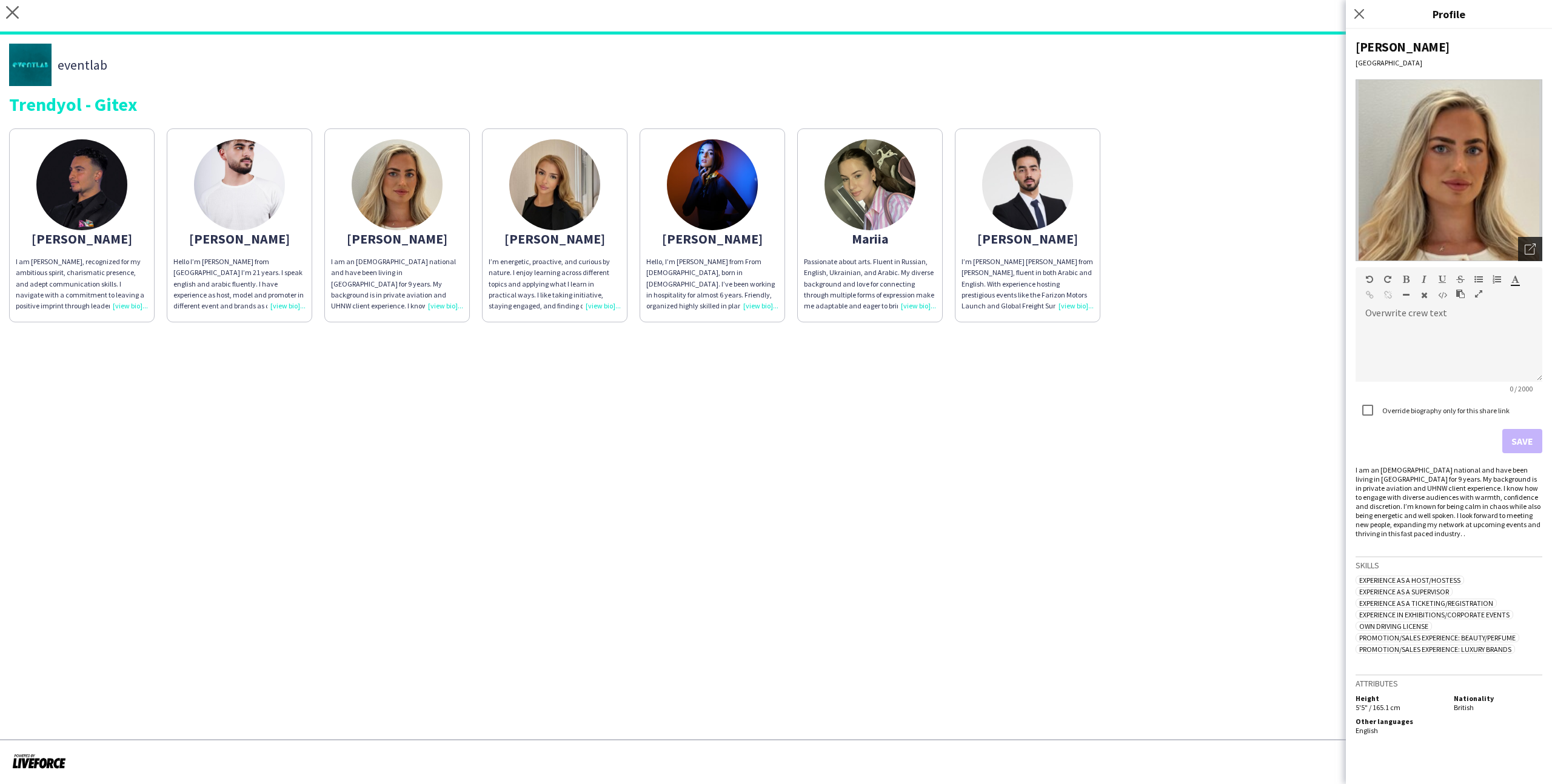
click at [890, 237] on div "Open photos pop-in" at bounding box center [1530, 248] width 24 height 24
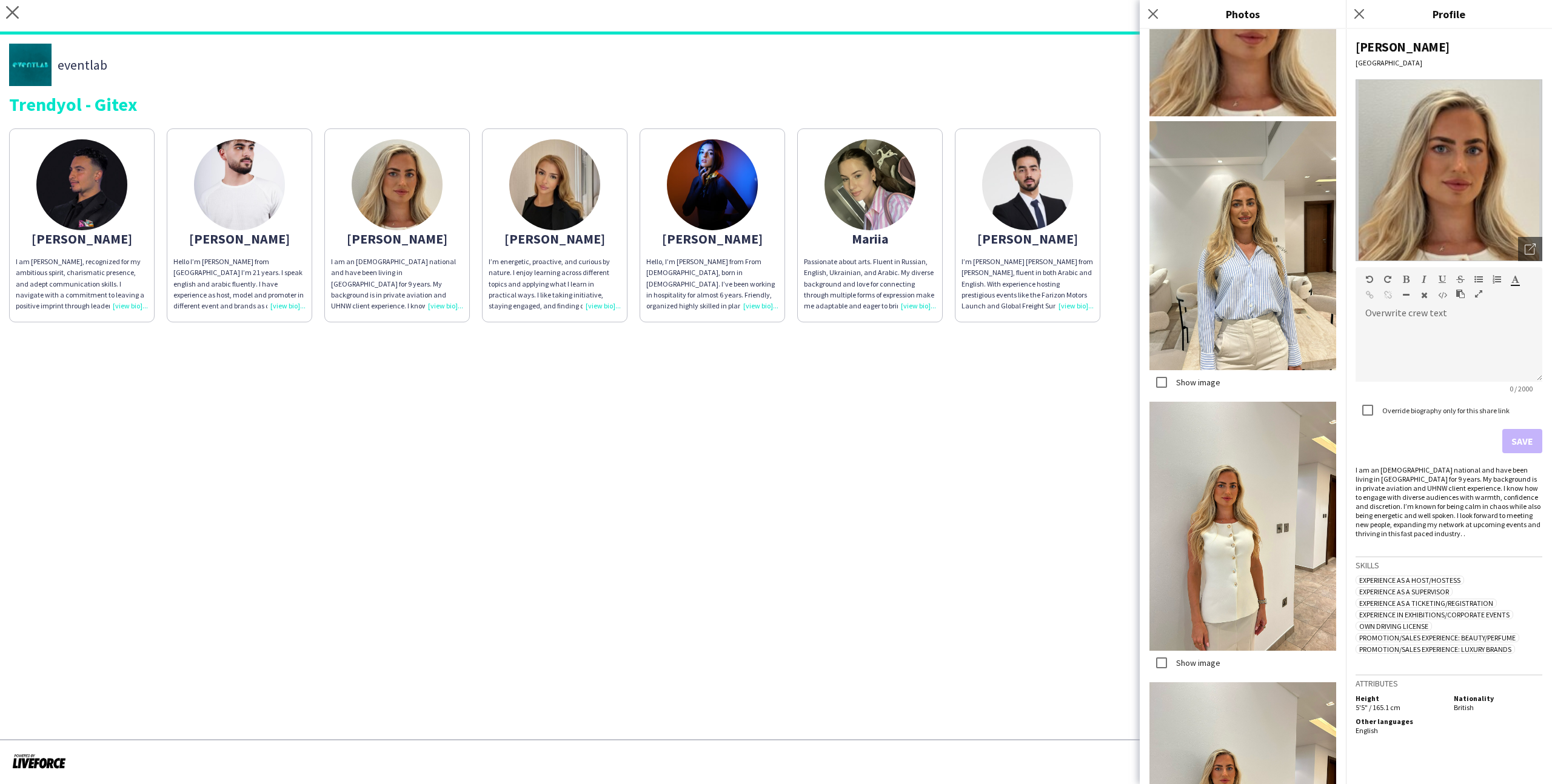
scroll to position [105, 0]
click at [890, 382] on label "Show image" at bounding box center [1197, 381] width 47 height 11
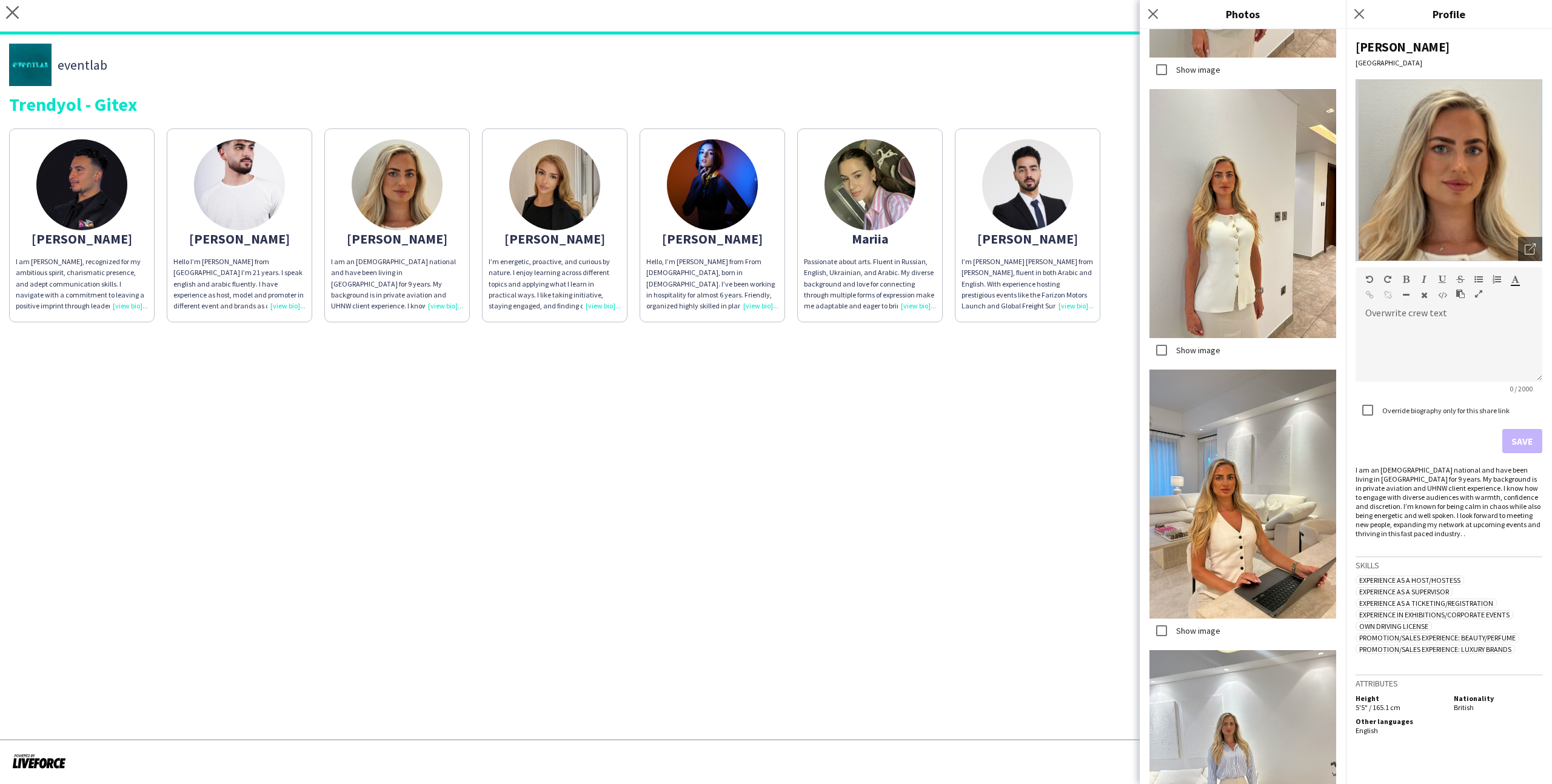
scroll to position [712, 0]
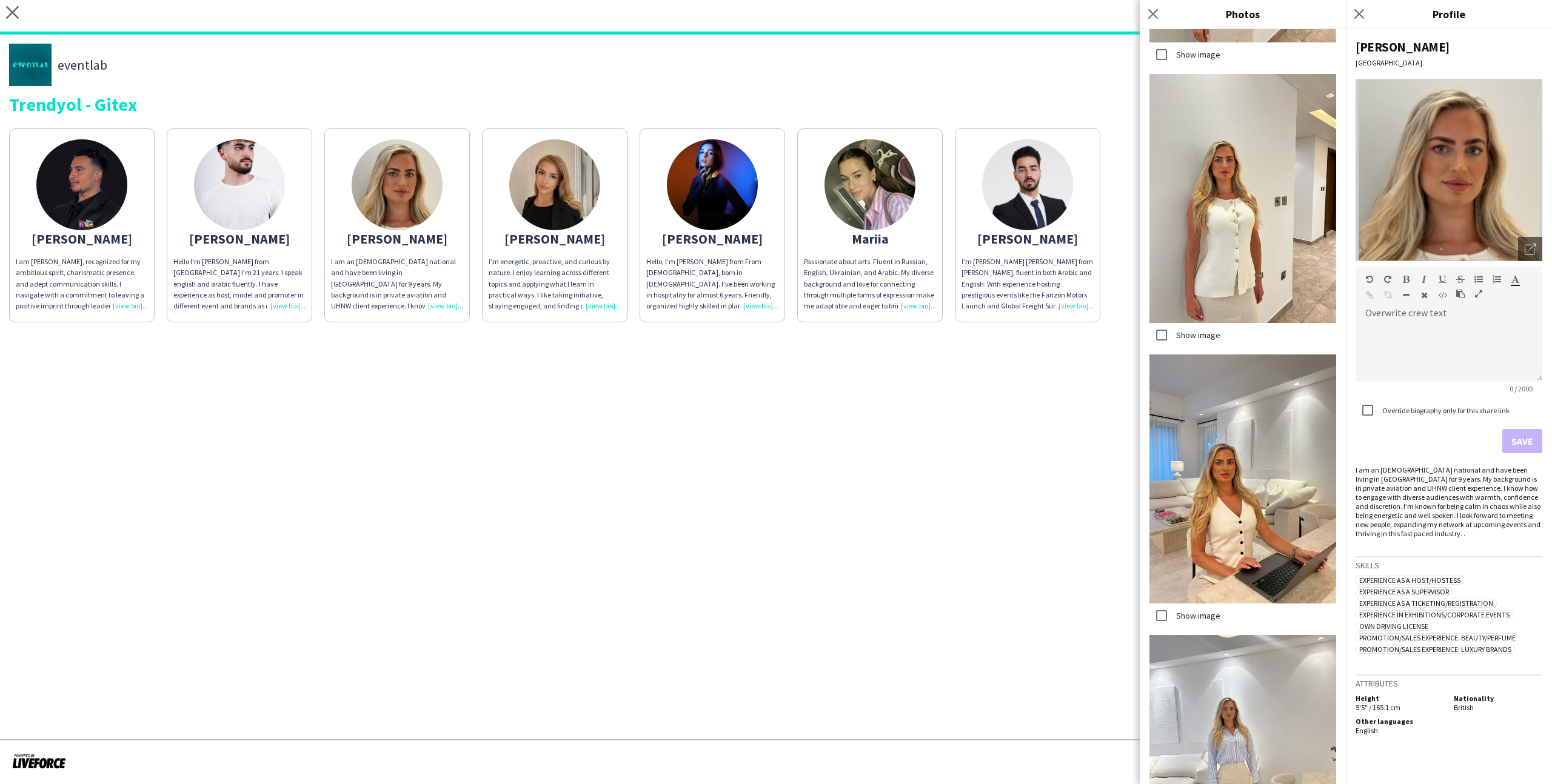
click at [890, 483] on label "Show image" at bounding box center [1197, 615] width 47 height 11
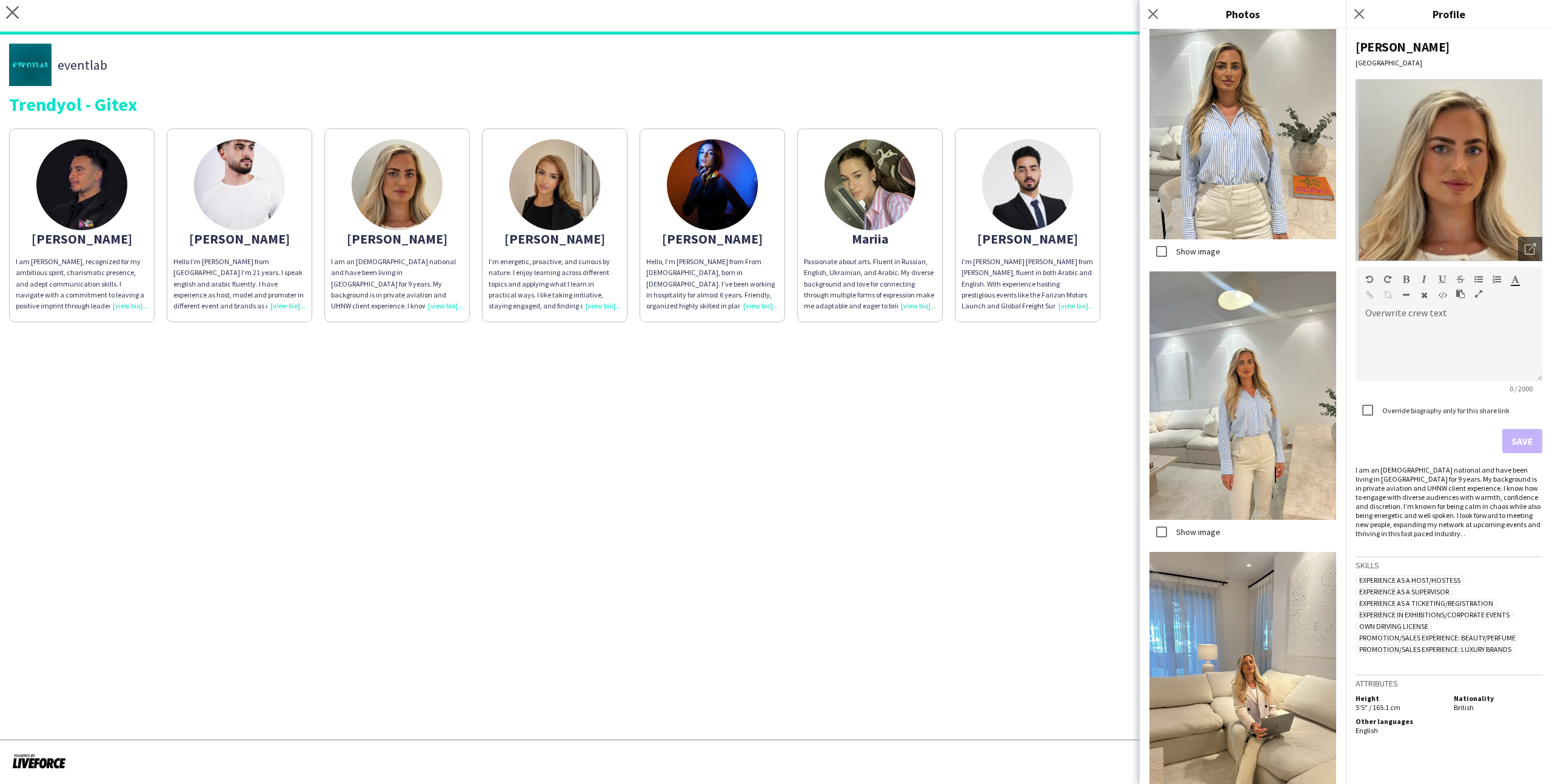
scroll to position [1729, 0]
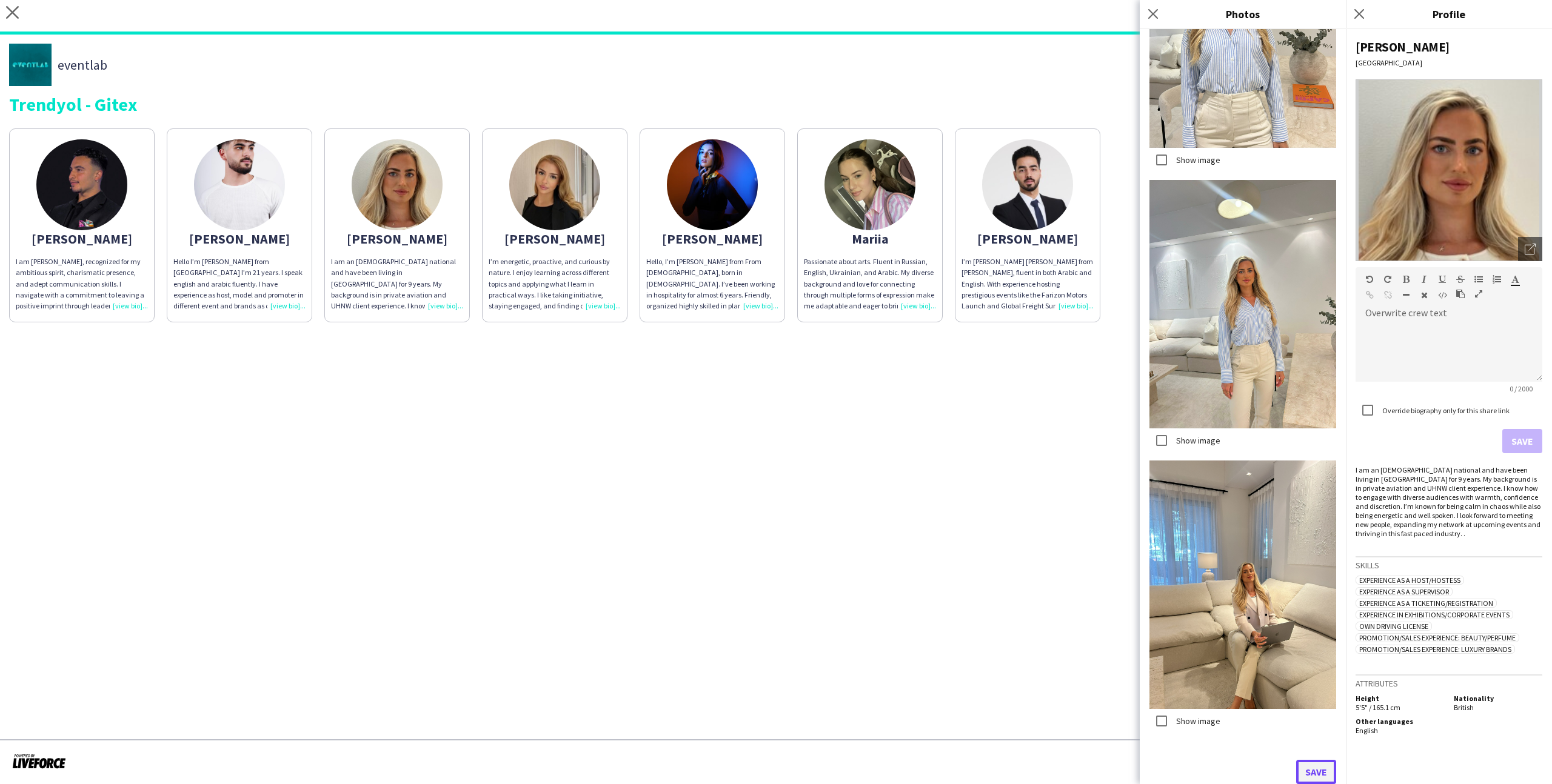
click at [890, 483] on button "Save" at bounding box center [1317, 772] width 40 height 24
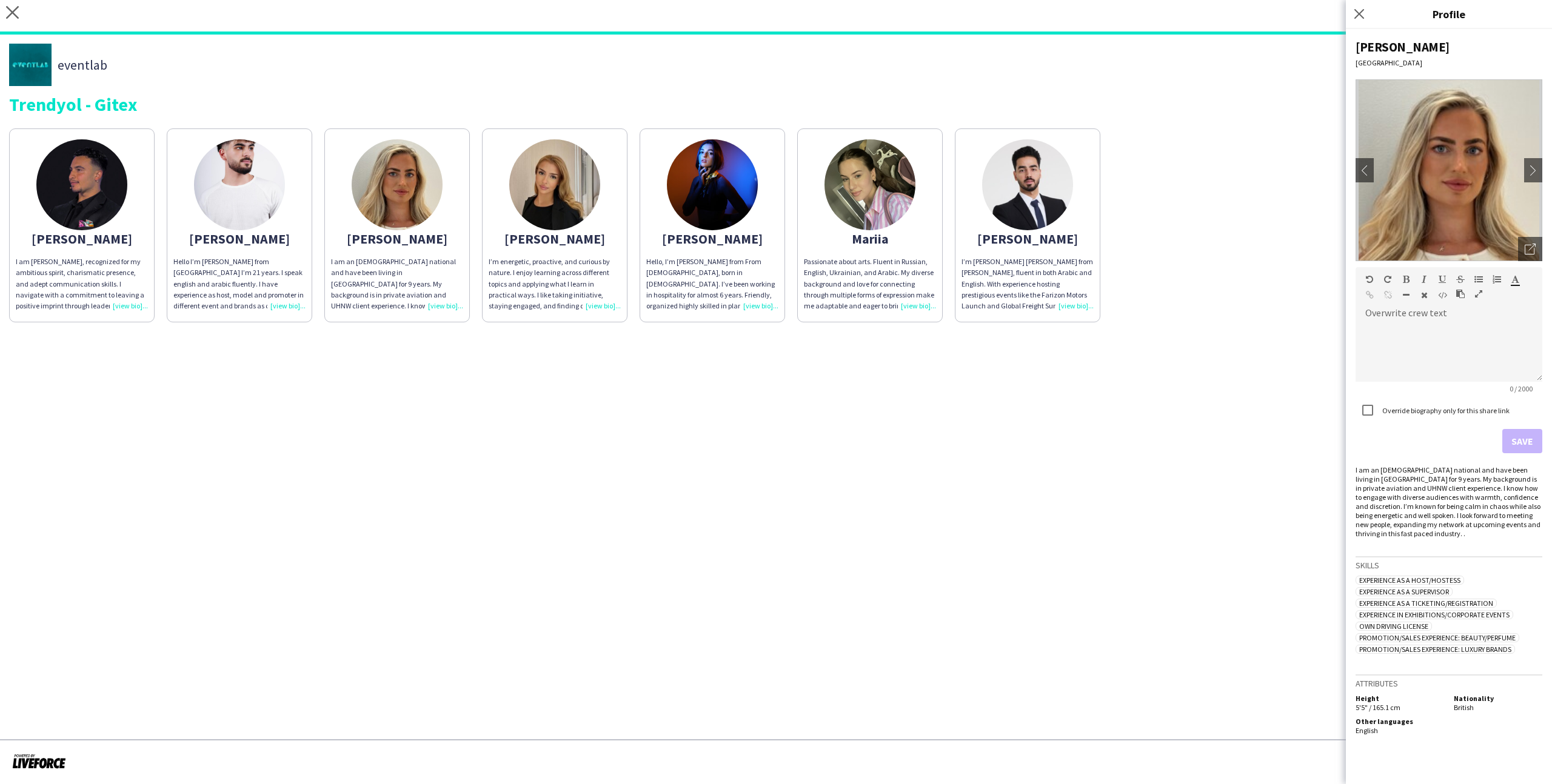
click at [890, 483] on app-share-pages "close https://admin.liveforce.co/v2/s/7d501c38-bce0-448e-bf79-f0474e9ebc31 Copy…" at bounding box center [776, 392] width 1552 height 784
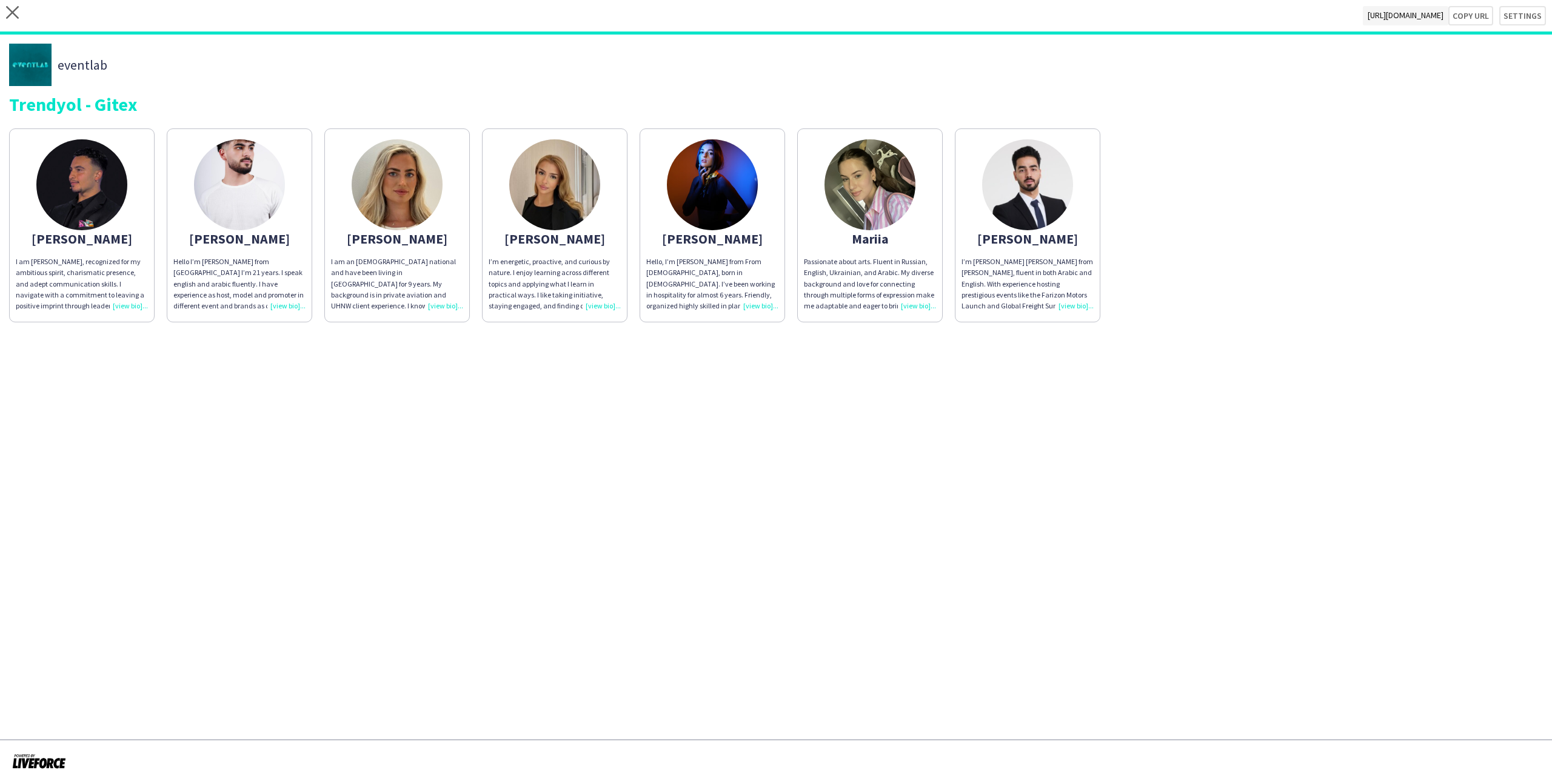
click at [238, 201] on img at bounding box center [239, 185] width 91 height 91
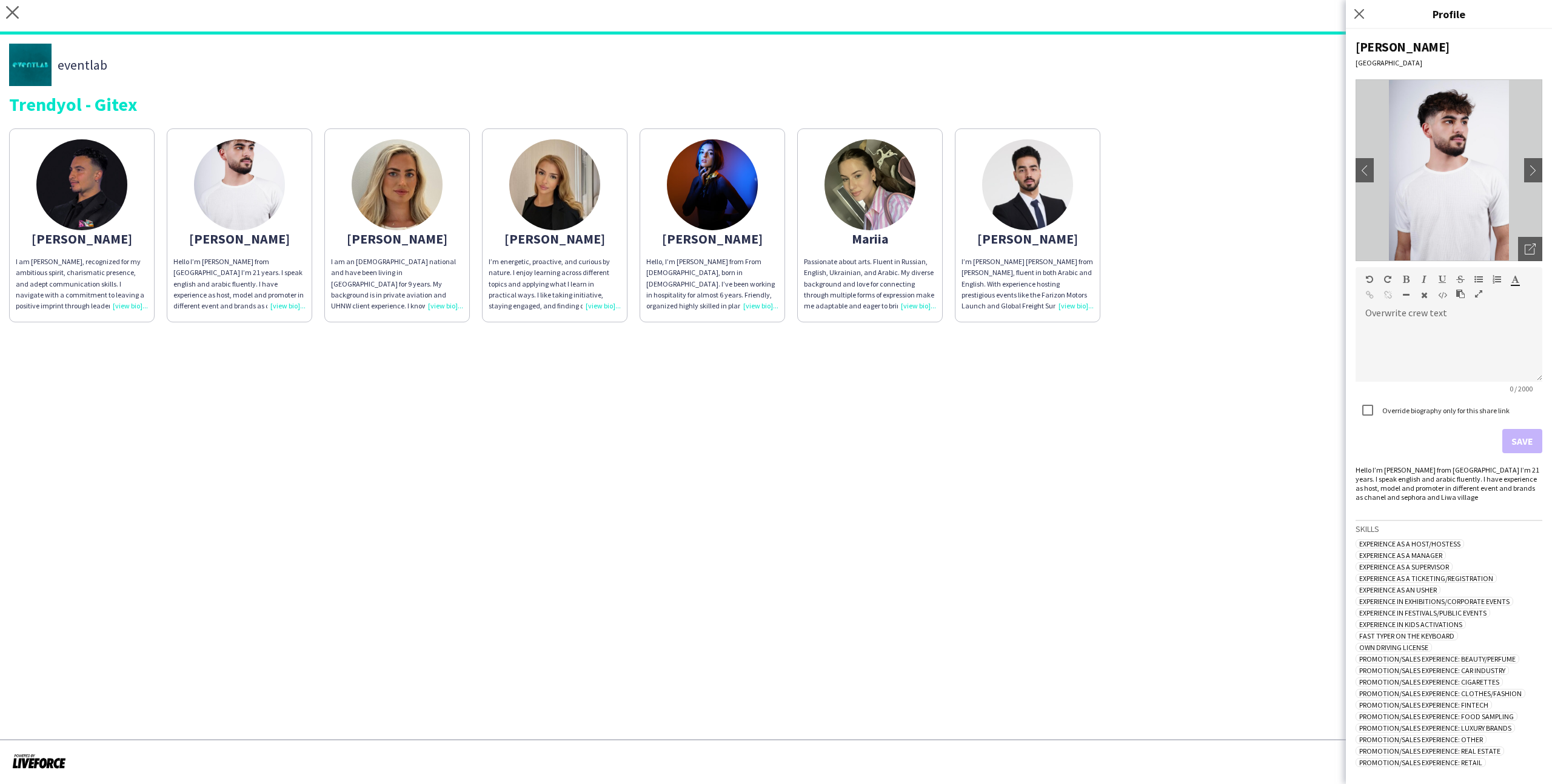
click at [150, 249] on app-share-pages-crew-card "Abdullah I am Abdullah Hachem, recognized for my ambitious spirit, charismatic …" at bounding box center [82, 226] width 146 height 194
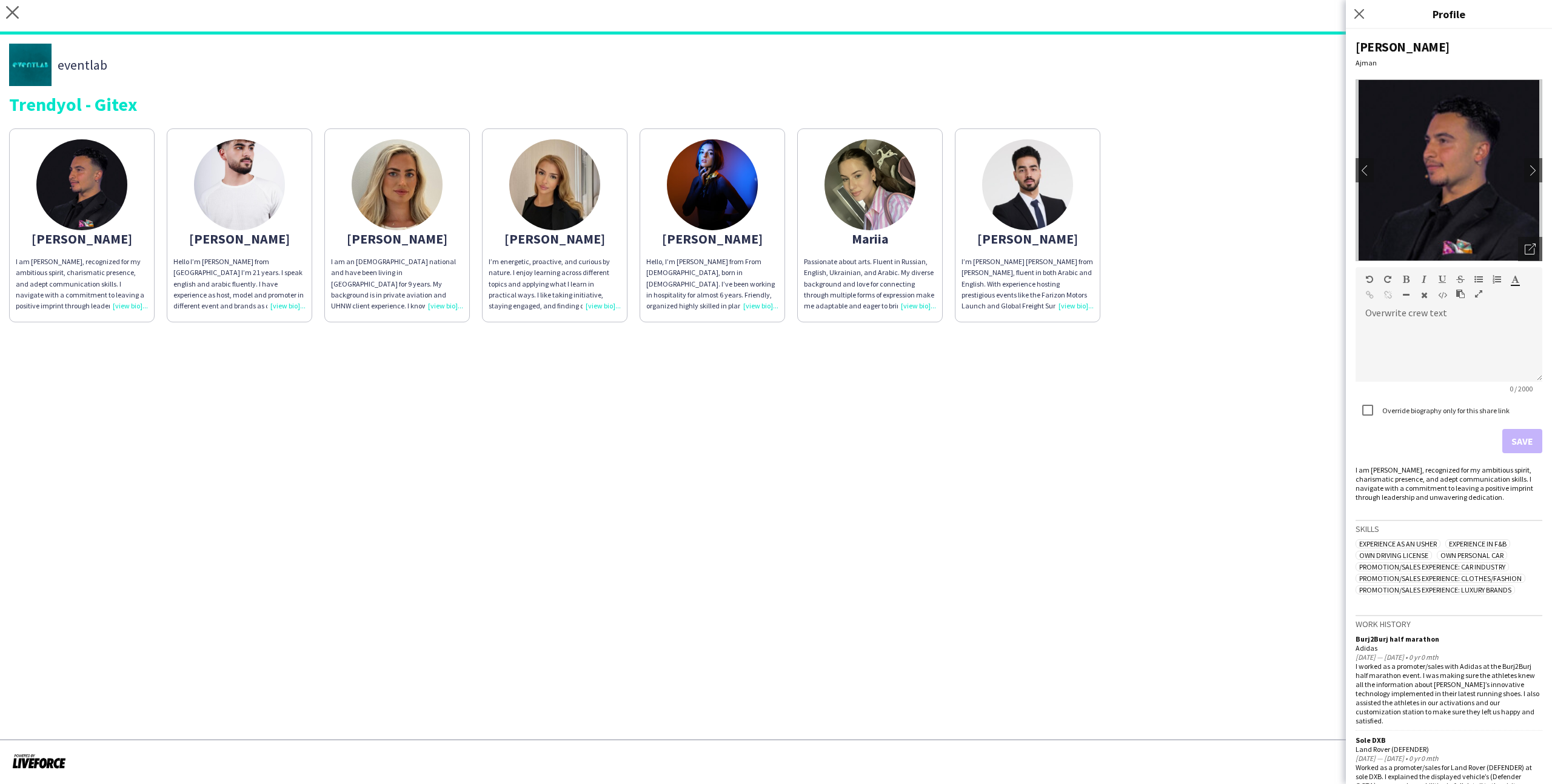
click at [890, 397] on app-share-pages "close https://admin.liveforce.co/v2/s/7d501c38-bce0-448e-bf79-f0474e9ebc31 Copy…" at bounding box center [776, 392] width 1552 height 784
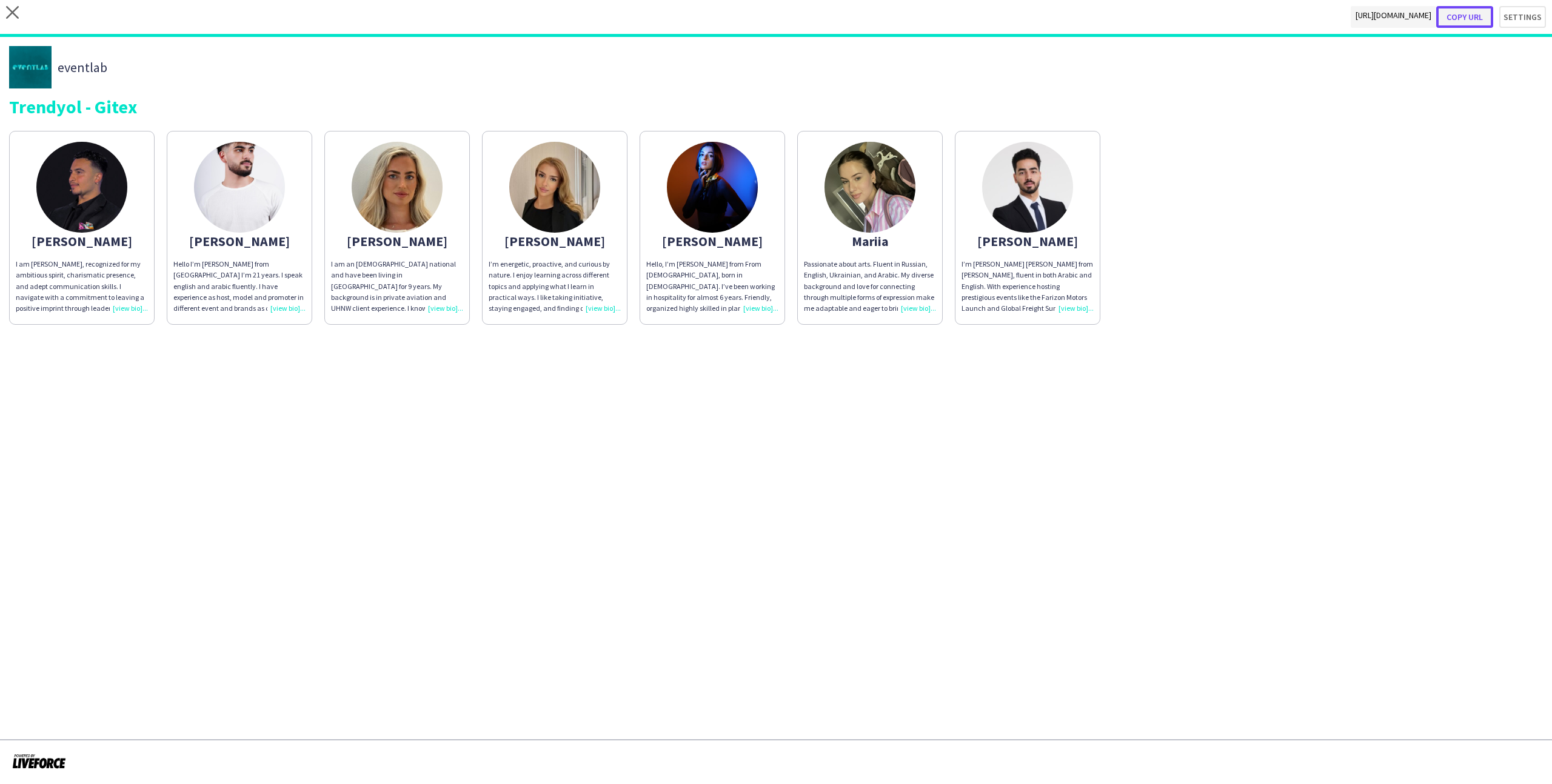
click at [890, 21] on button "Copy url" at bounding box center [1465, 17] width 57 height 22
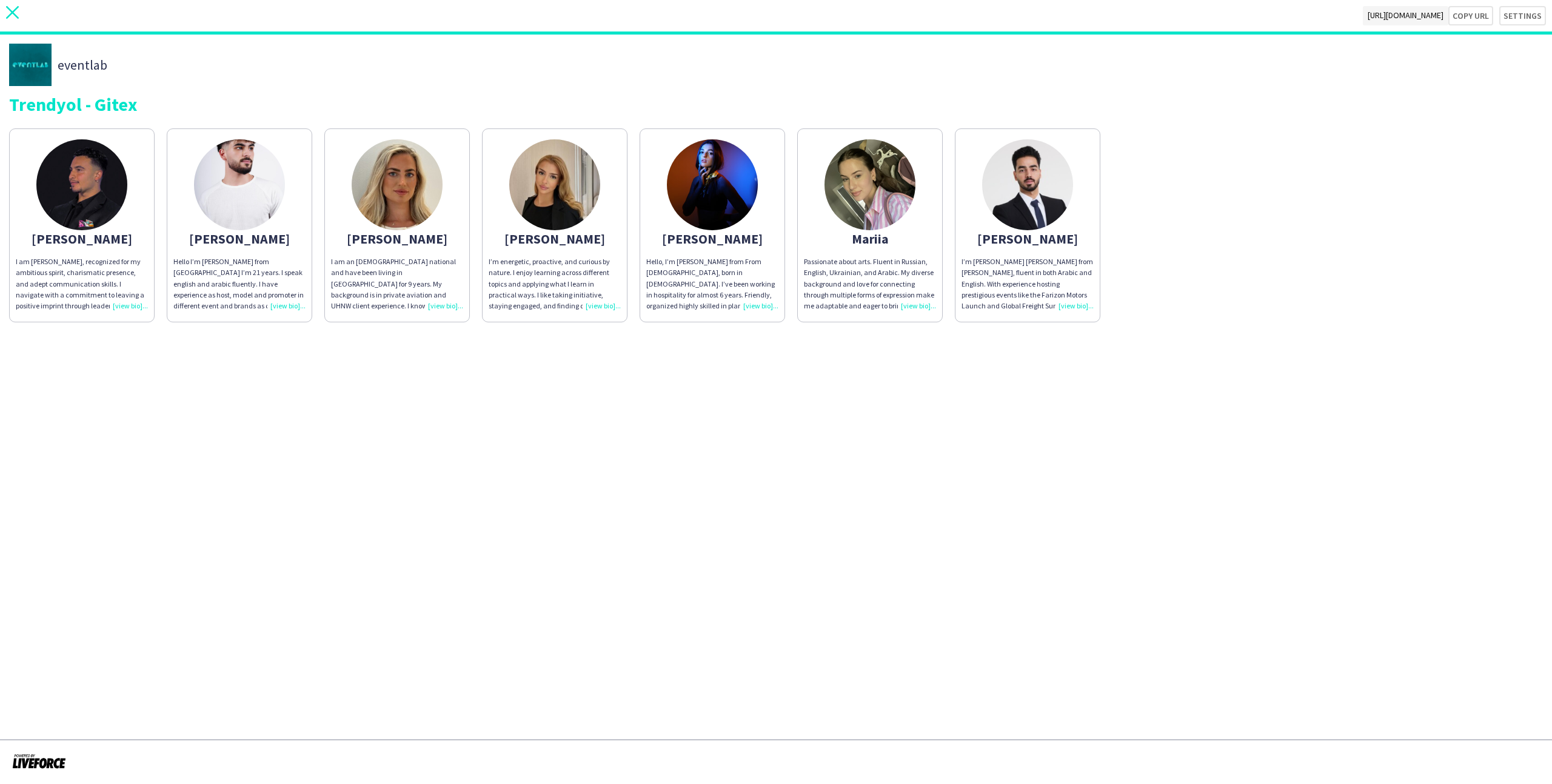
click at [12, 14] on icon at bounding box center [12, 12] width 13 height 13
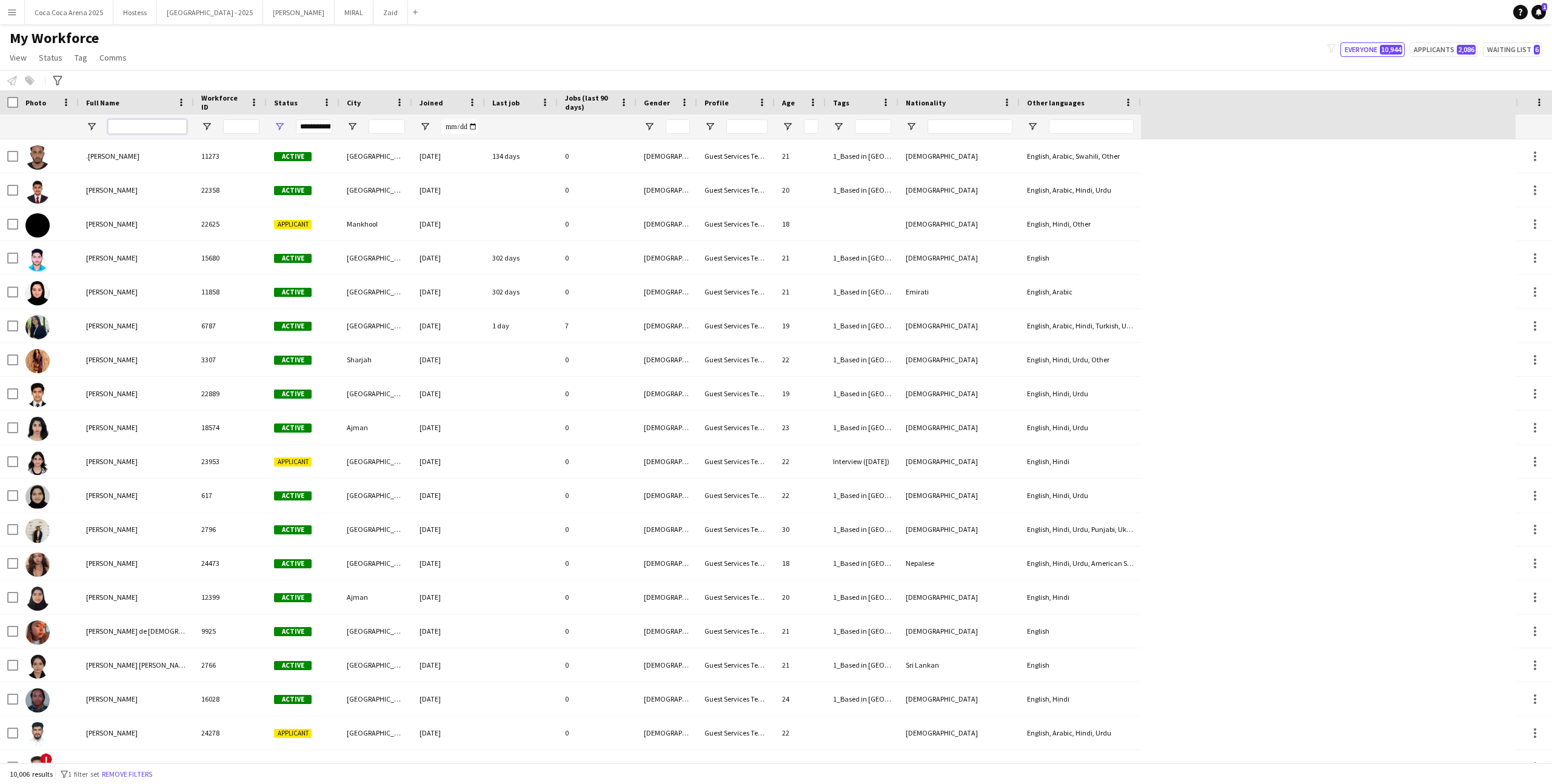
click at [126, 124] on input "Full Name Filter Input" at bounding box center [147, 127] width 79 height 14
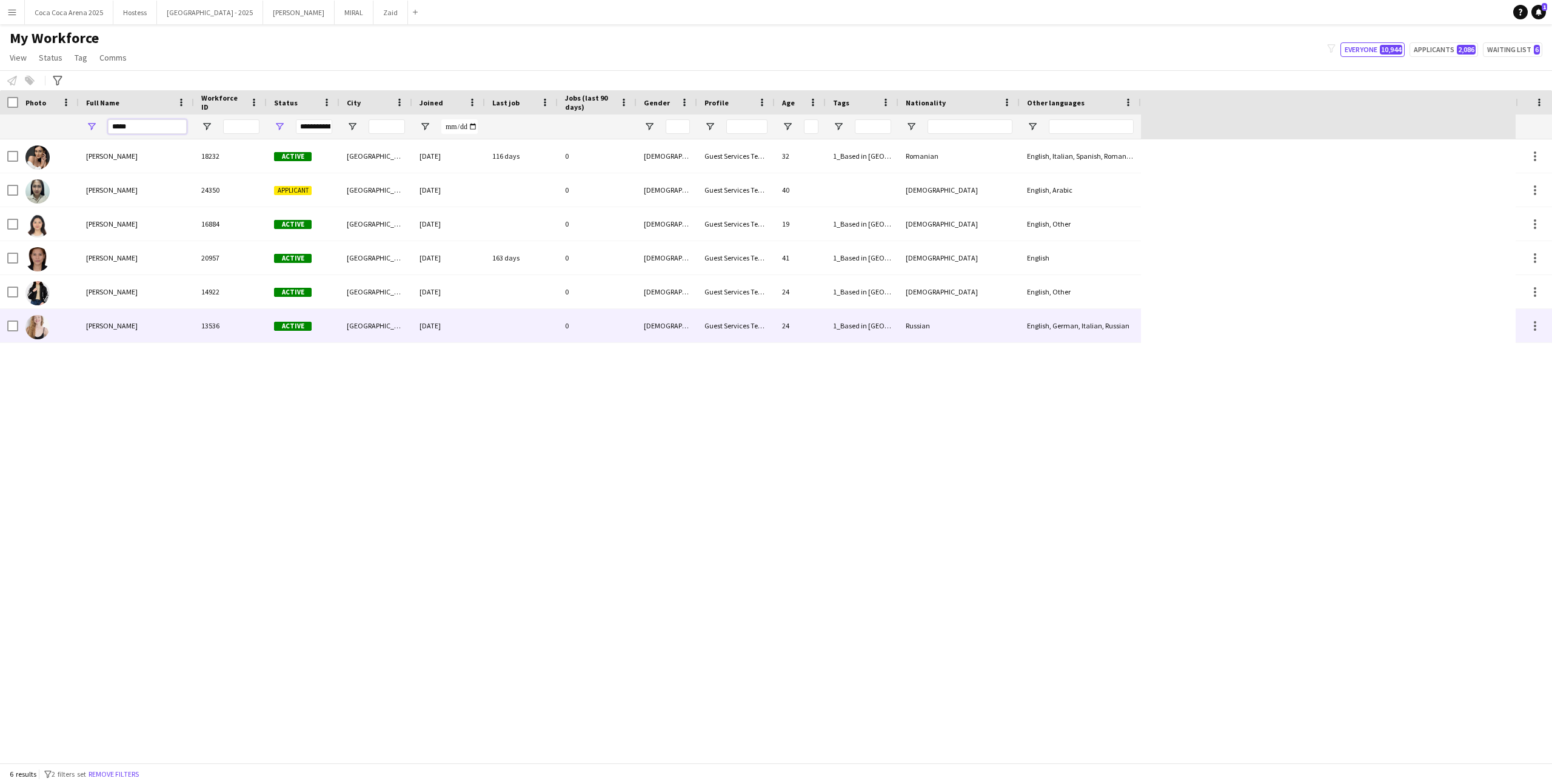
type input "*****"
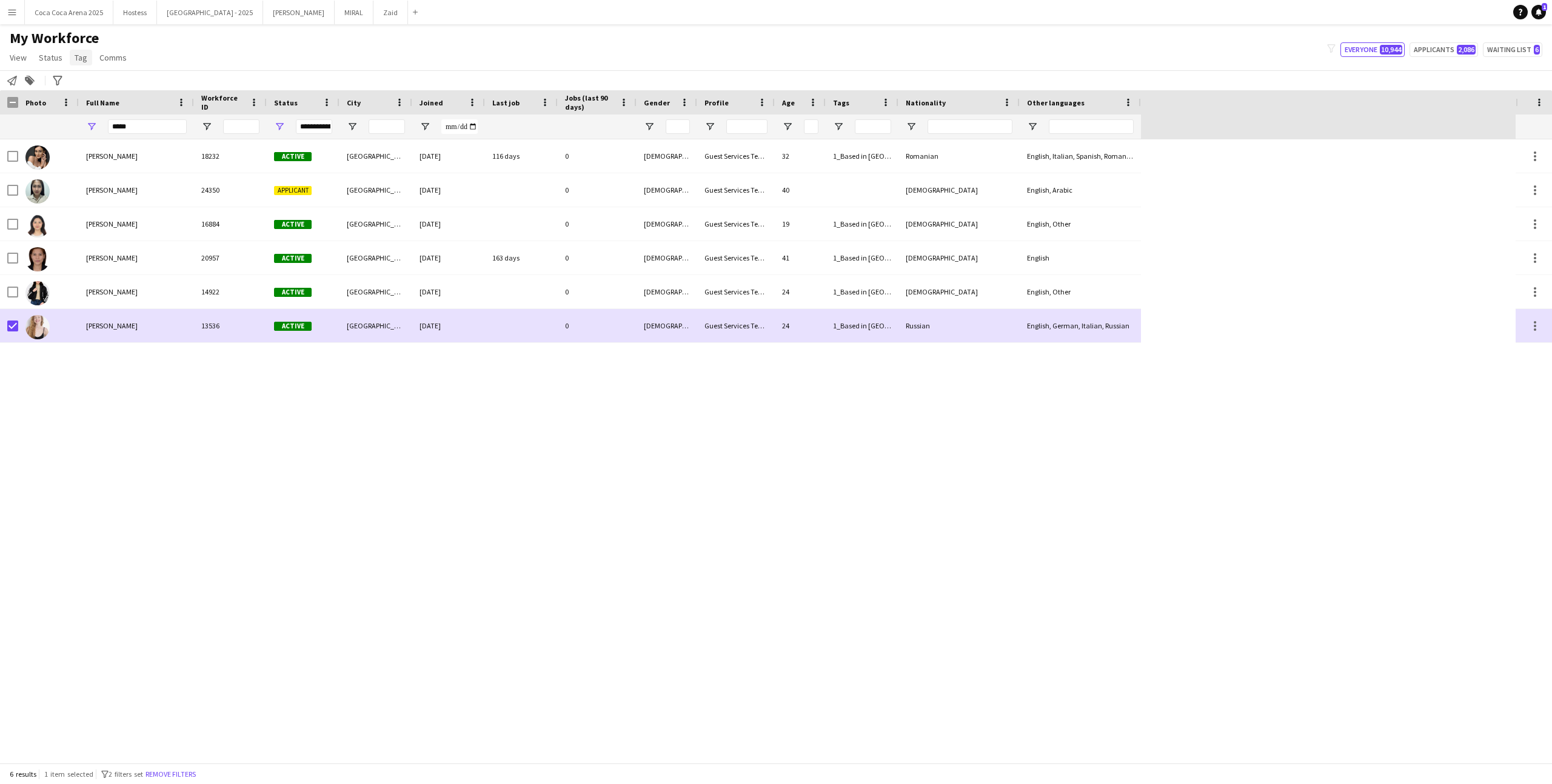
click at [79, 53] on span "Tag" at bounding box center [81, 57] width 13 height 11
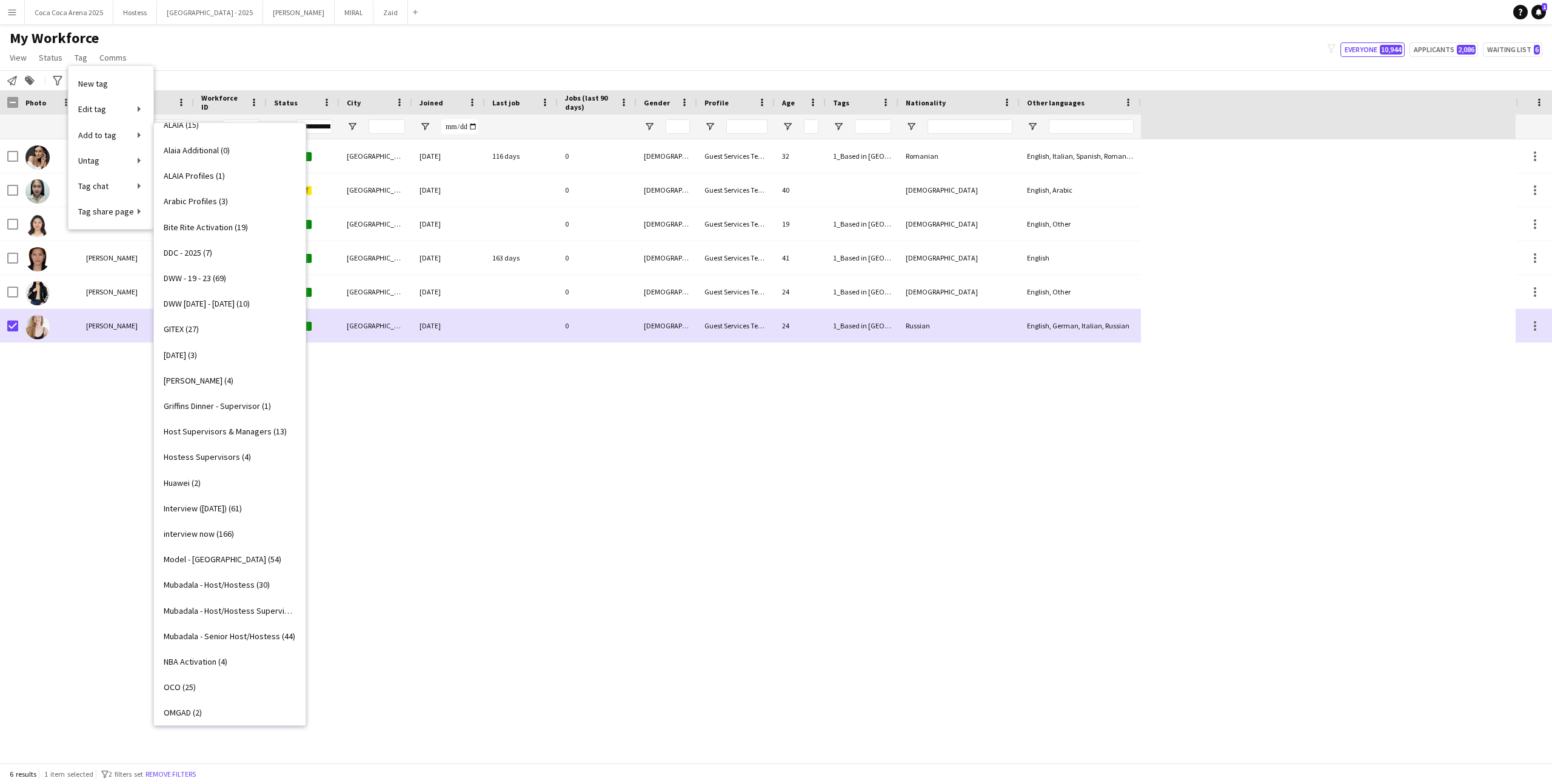
scroll to position [788, 0]
click at [255, 483] on link "Trendyol - Gitex (7)" at bounding box center [230, 657] width 152 height 25
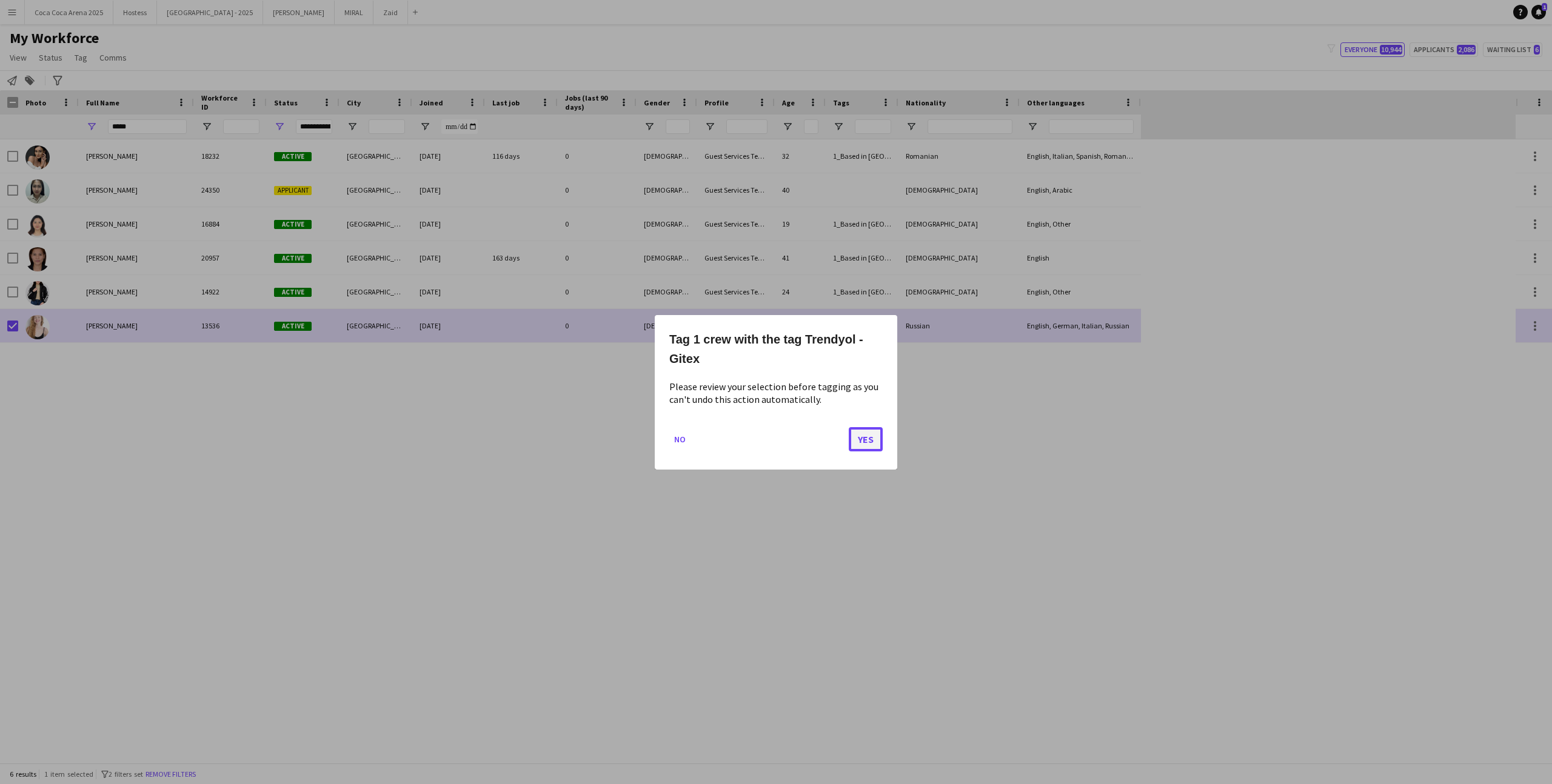
click at [864, 441] on button "Yes" at bounding box center [866, 438] width 34 height 24
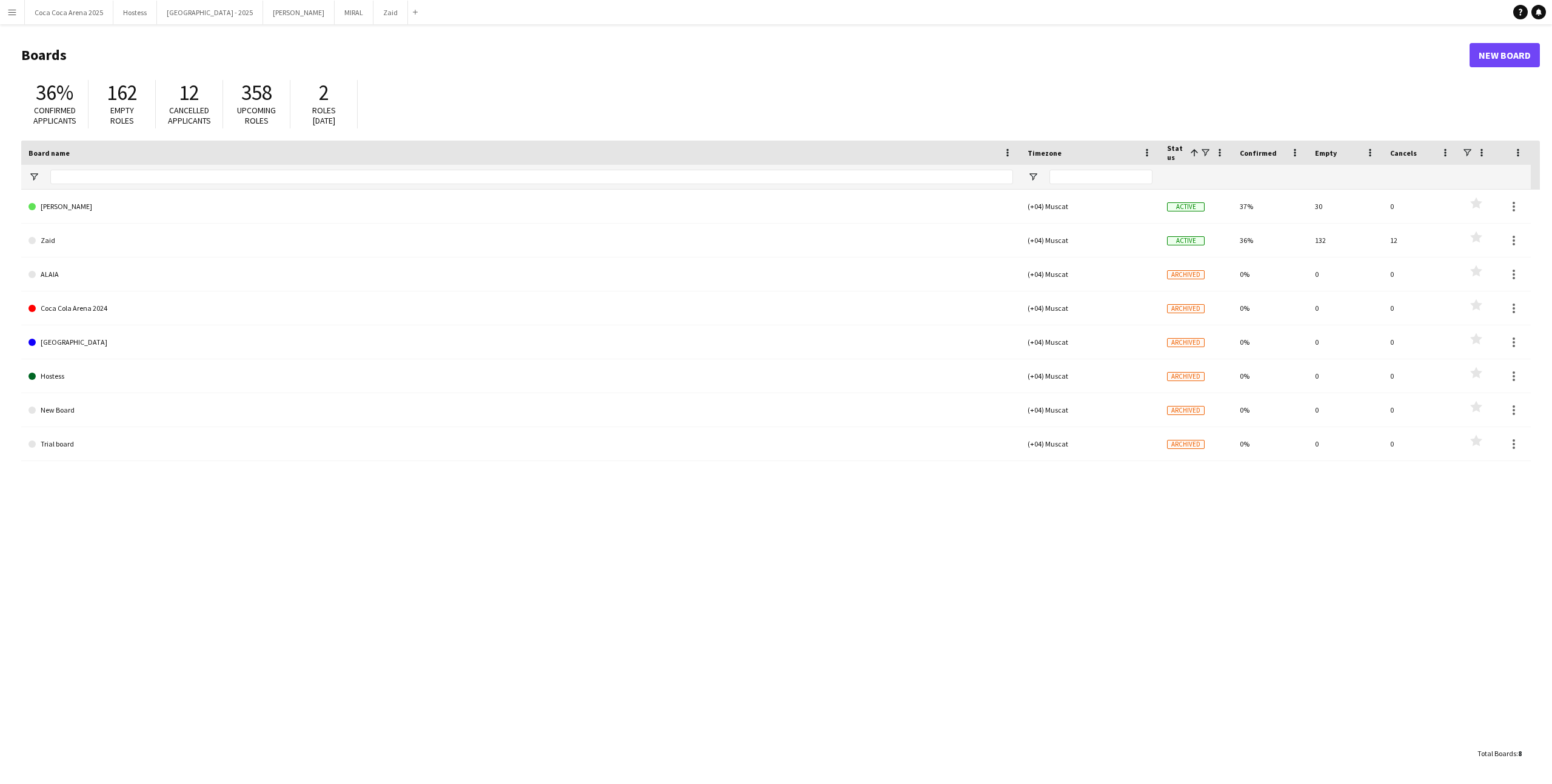
click at [325, 24] on main "Boards New Board 36% Confirmed applicants 162 Empty roles 12 Cancelled applican…" at bounding box center [776, 404] width 1552 height 759
click at [373, 14] on button "Zaid Close" at bounding box center [390, 12] width 34 height 23
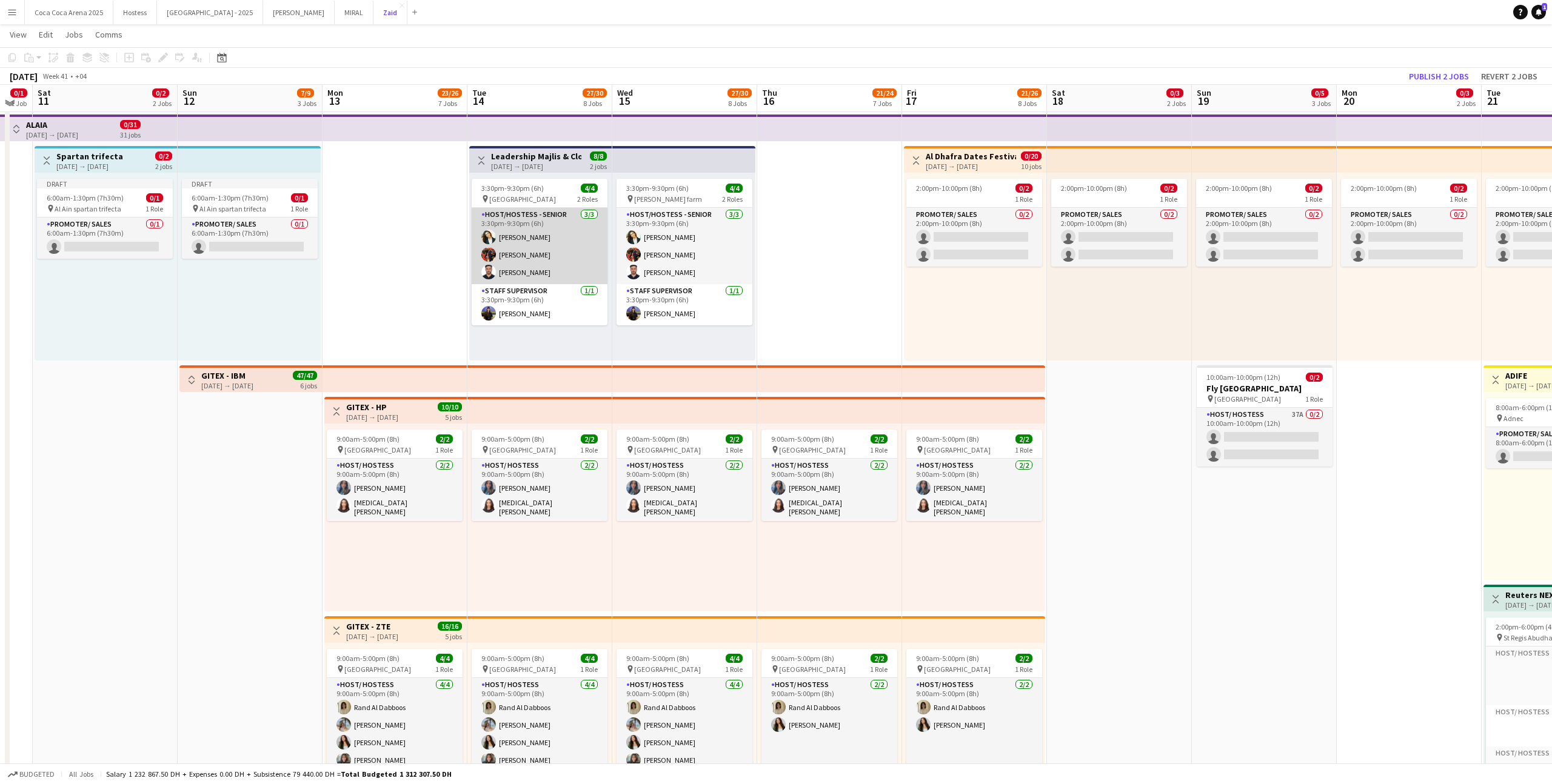
scroll to position [23, 0]
click at [555, 272] on app-card-role "Host/Hostess - Senior [DATE] 3:30pm-9:30pm (6h) [PERSON_NAME] [PERSON_NAME]" at bounding box center [539, 248] width 136 height 76
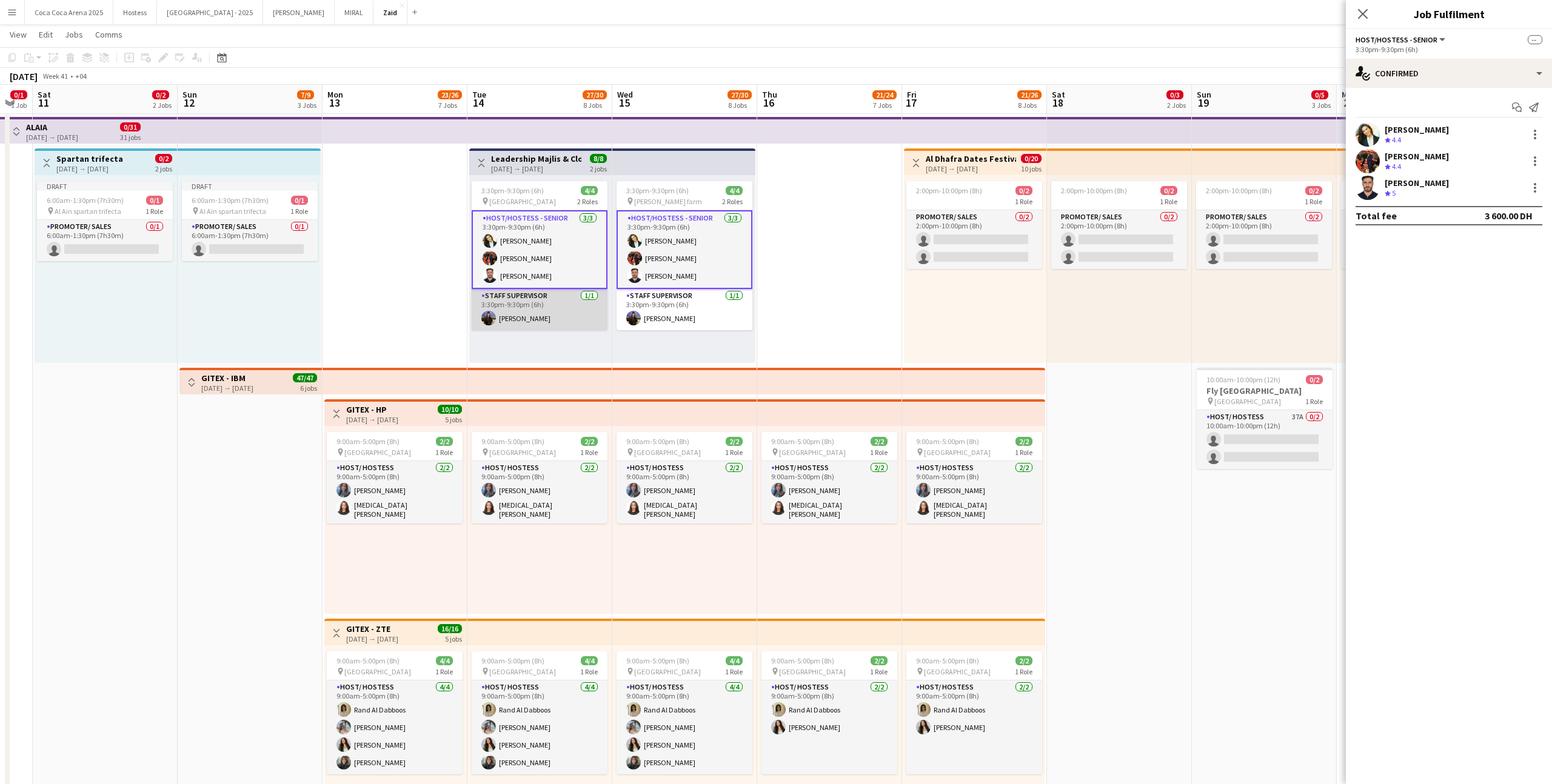
click at [576, 301] on app-card-role "Staff Supervisor [DATE] 3:30pm-9:30pm (6h) [PERSON_NAME]" at bounding box center [539, 309] width 136 height 41
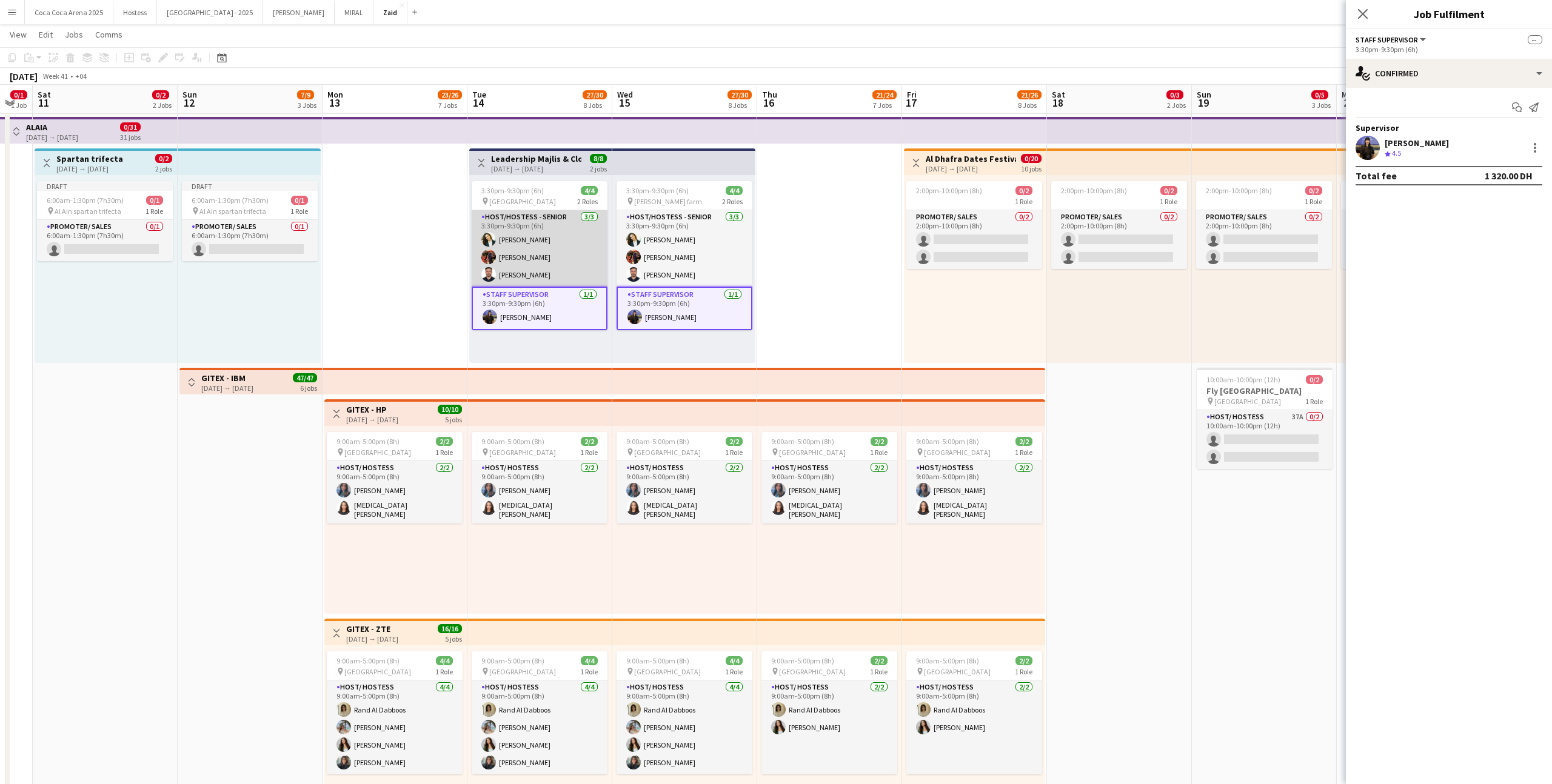
click at [580, 273] on app-card-role "Host/Hostess - Senior [DATE] 3:30pm-9:30pm (6h) [PERSON_NAME] [PERSON_NAME]" at bounding box center [539, 248] width 136 height 76
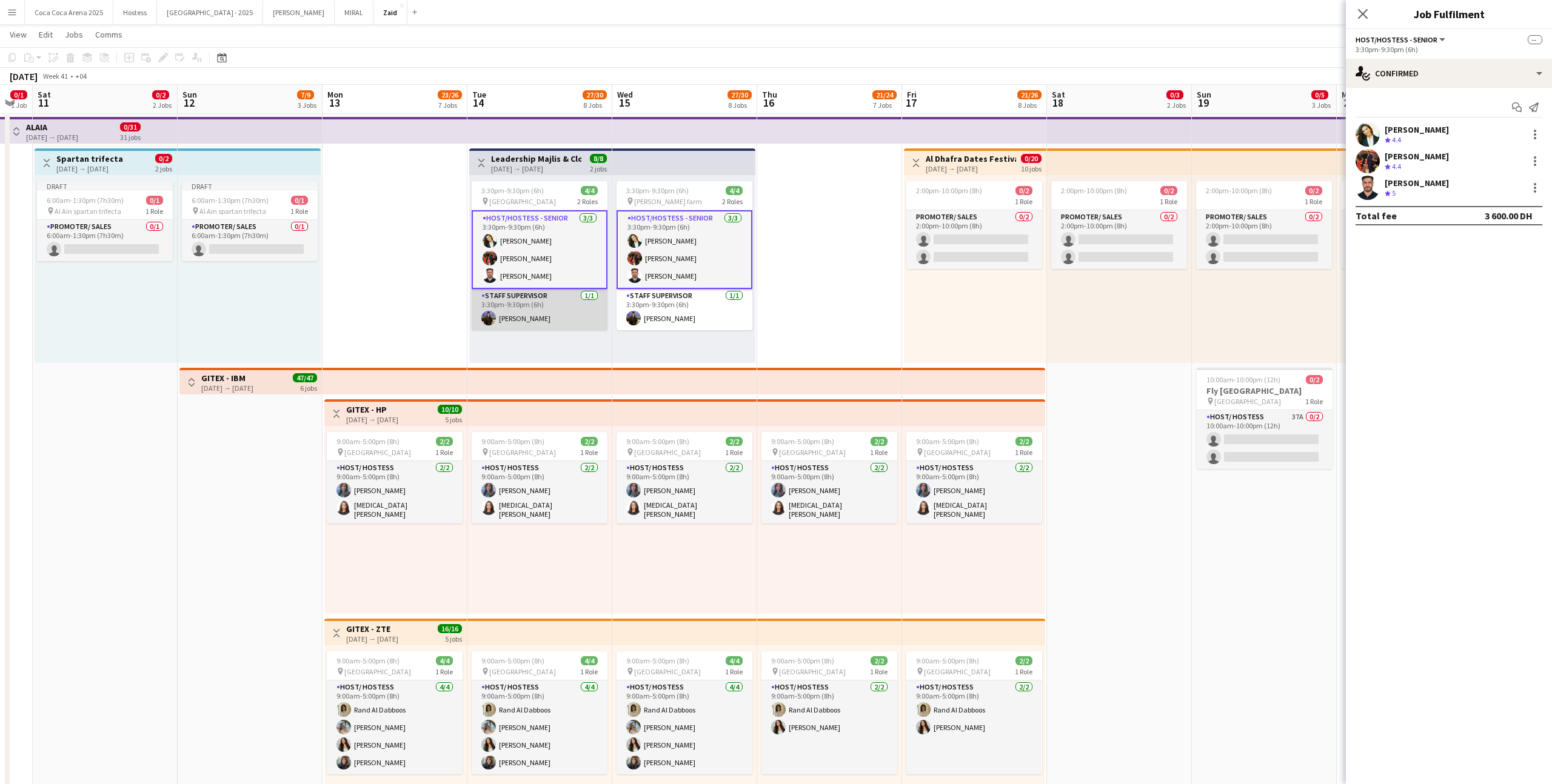
click at [573, 300] on app-card-role "Staff Supervisor [DATE] 3:30pm-9:30pm (6h) [PERSON_NAME]" at bounding box center [539, 309] width 136 height 41
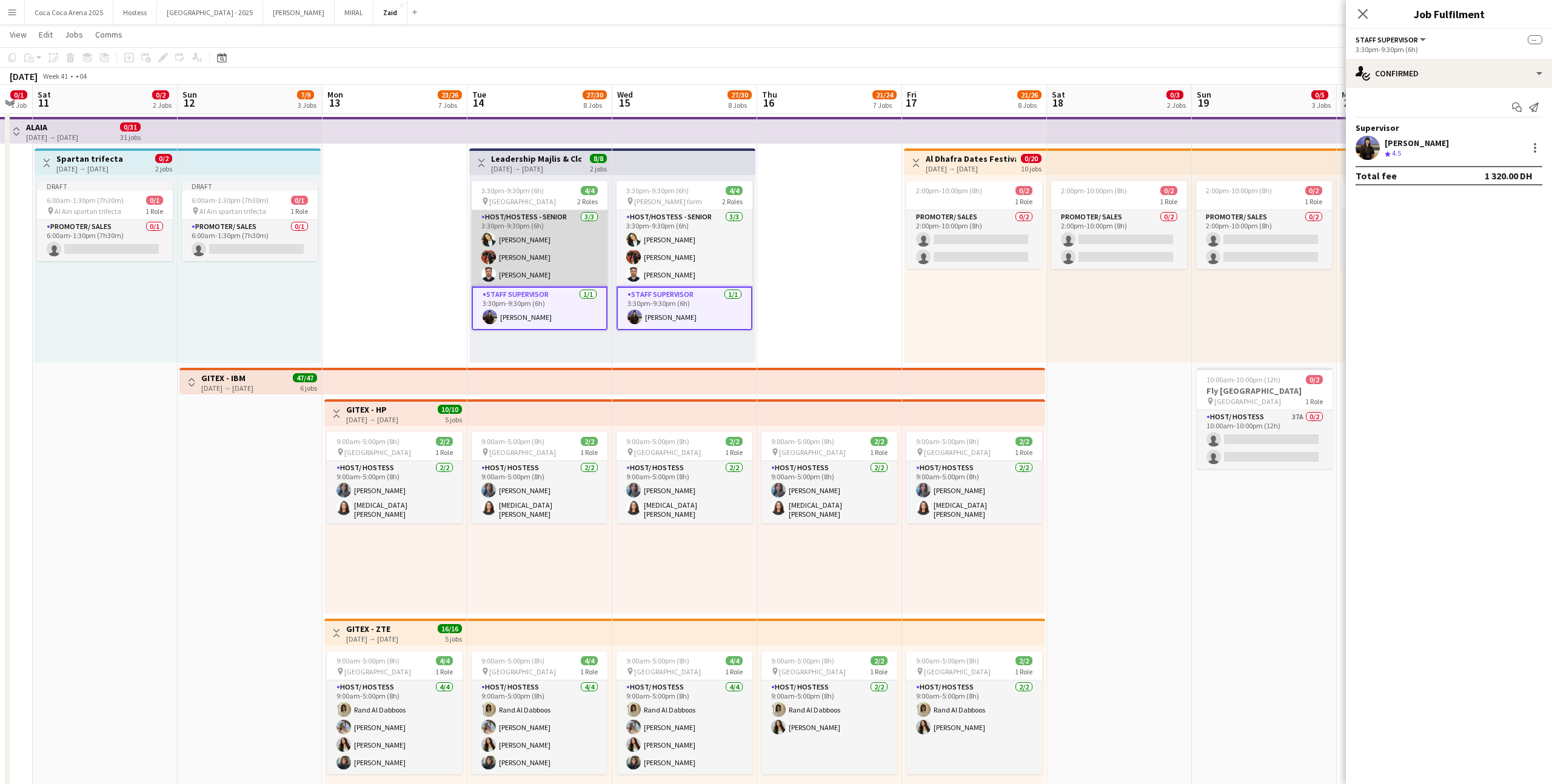
click at [572, 283] on app-card-role "Host/Hostess - Senior [DATE] 3:30pm-9:30pm (6h) [PERSON_NAME] [PERSON_NAME]" at bounding box center [539, 248] width 136 height 76
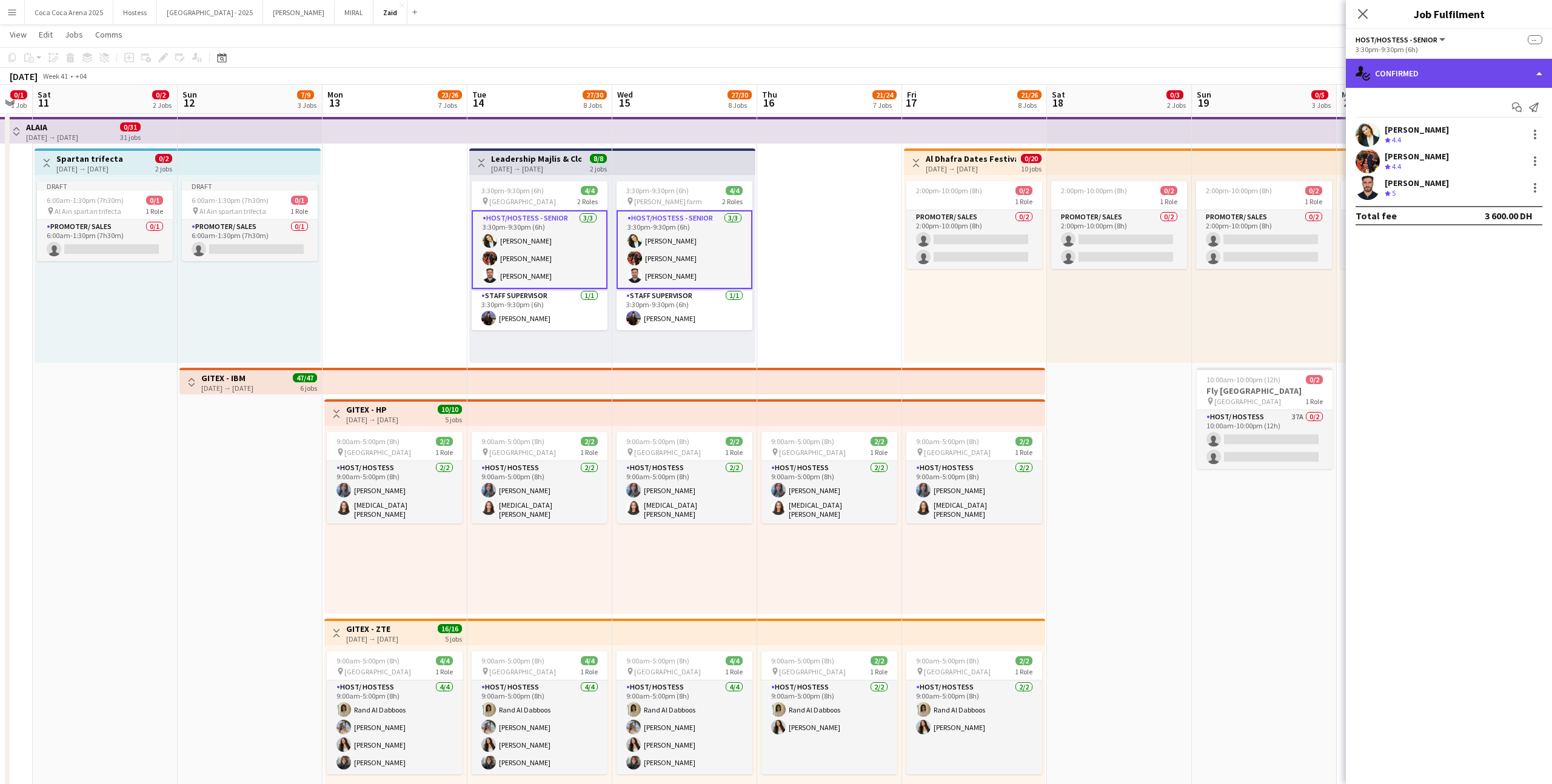
click at [1468, 80] on div "single-neutral-actions-check-2 Confirmed" at bounding box center [1449, 73] width 206 height 29
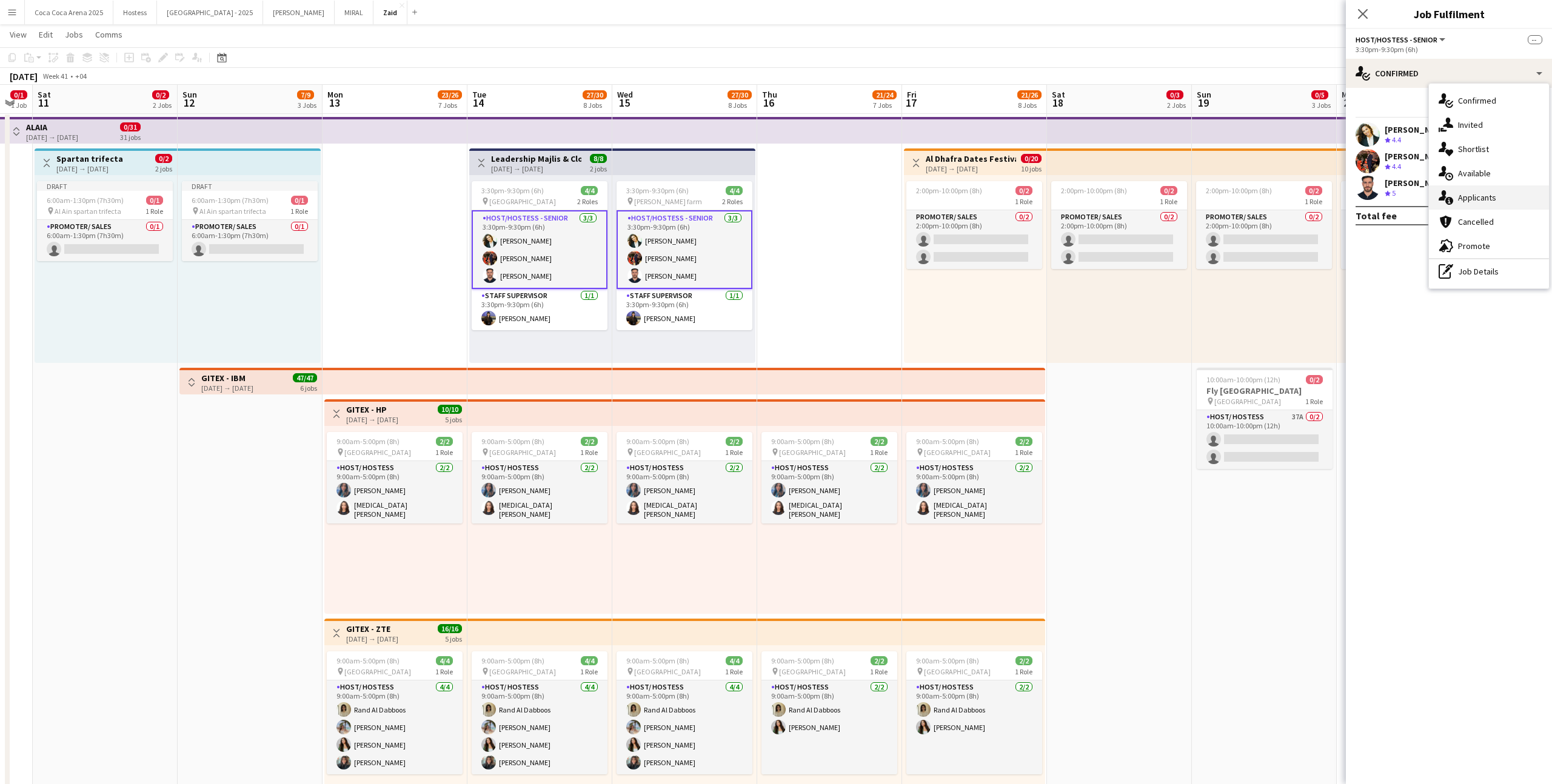
click at [1497, 190] on div "single-neutral-actions-information Applicants" at bounding box center [1489, 197] width 120 height 24
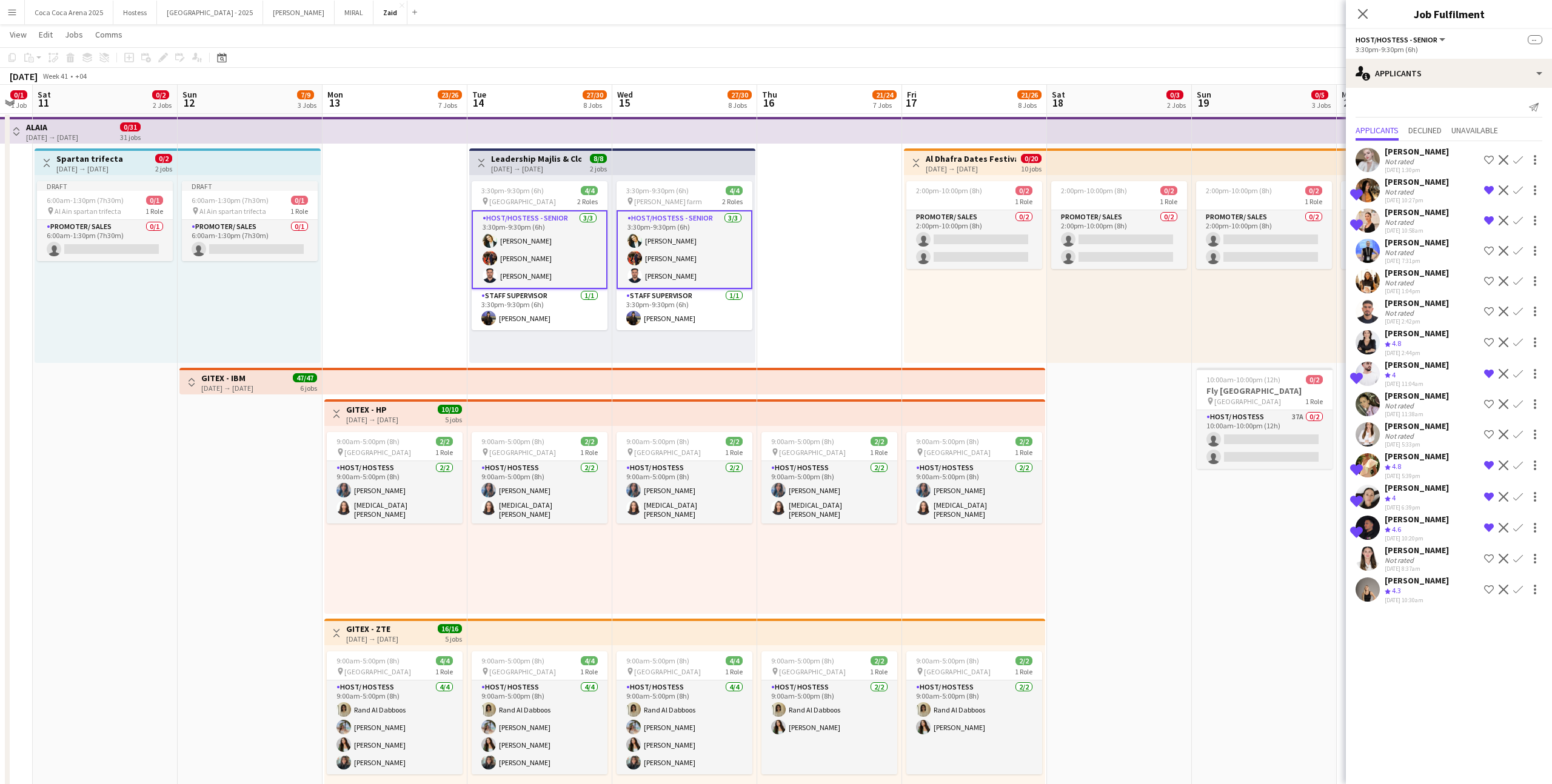
click at [1401, 395] on div "[PERSON_NAME]" at bounding box center [1417, 395] width 64 height 11
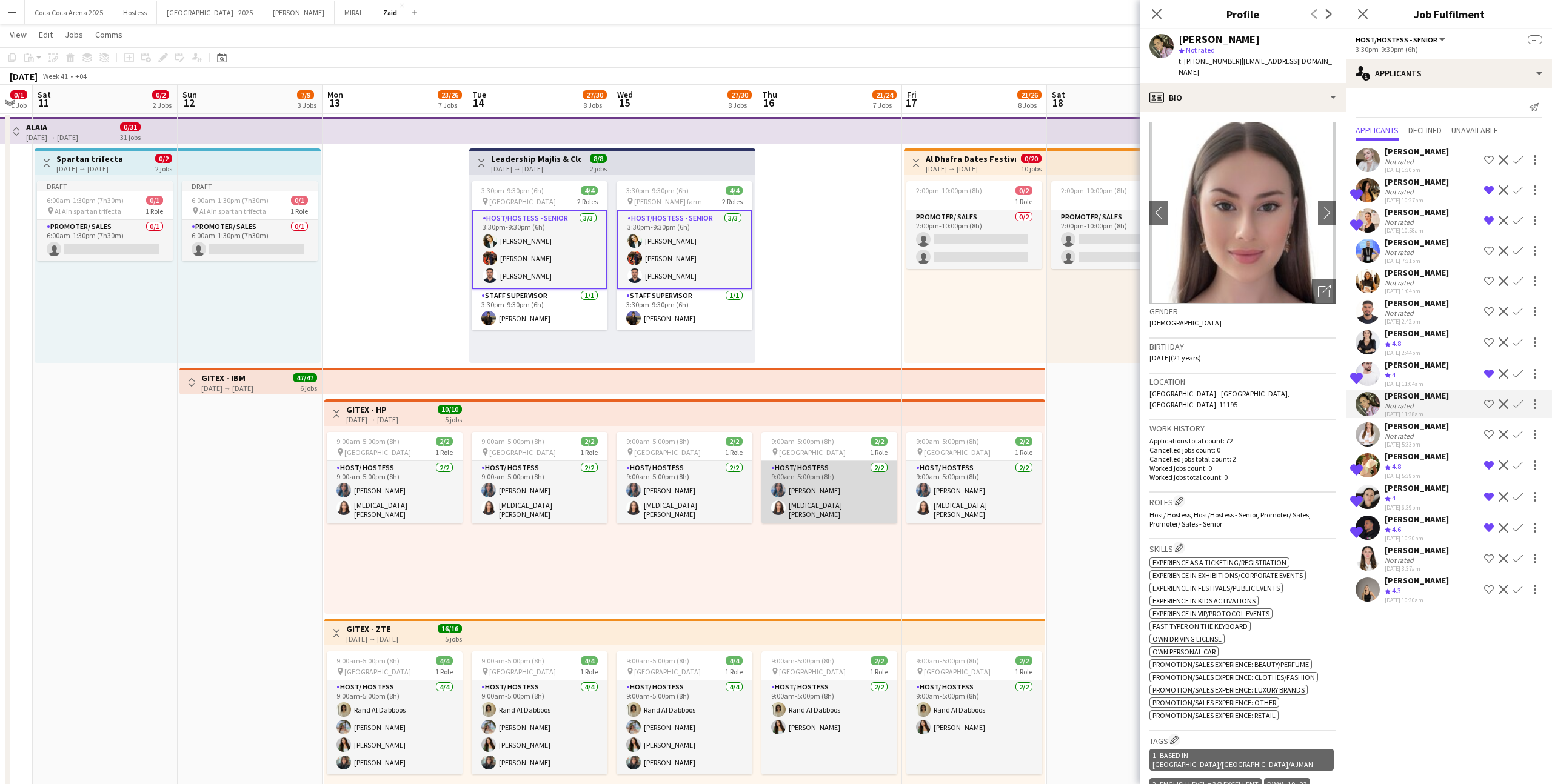
click at [772, 485] on app-card-role "Host/ Hostess [DATE] 9:00am-5:00pm (8h) [PERSON_NAME] [MEDICAL_DATA][PERSON_NAM…" at bounding box center [829, 492] width 136 height 62
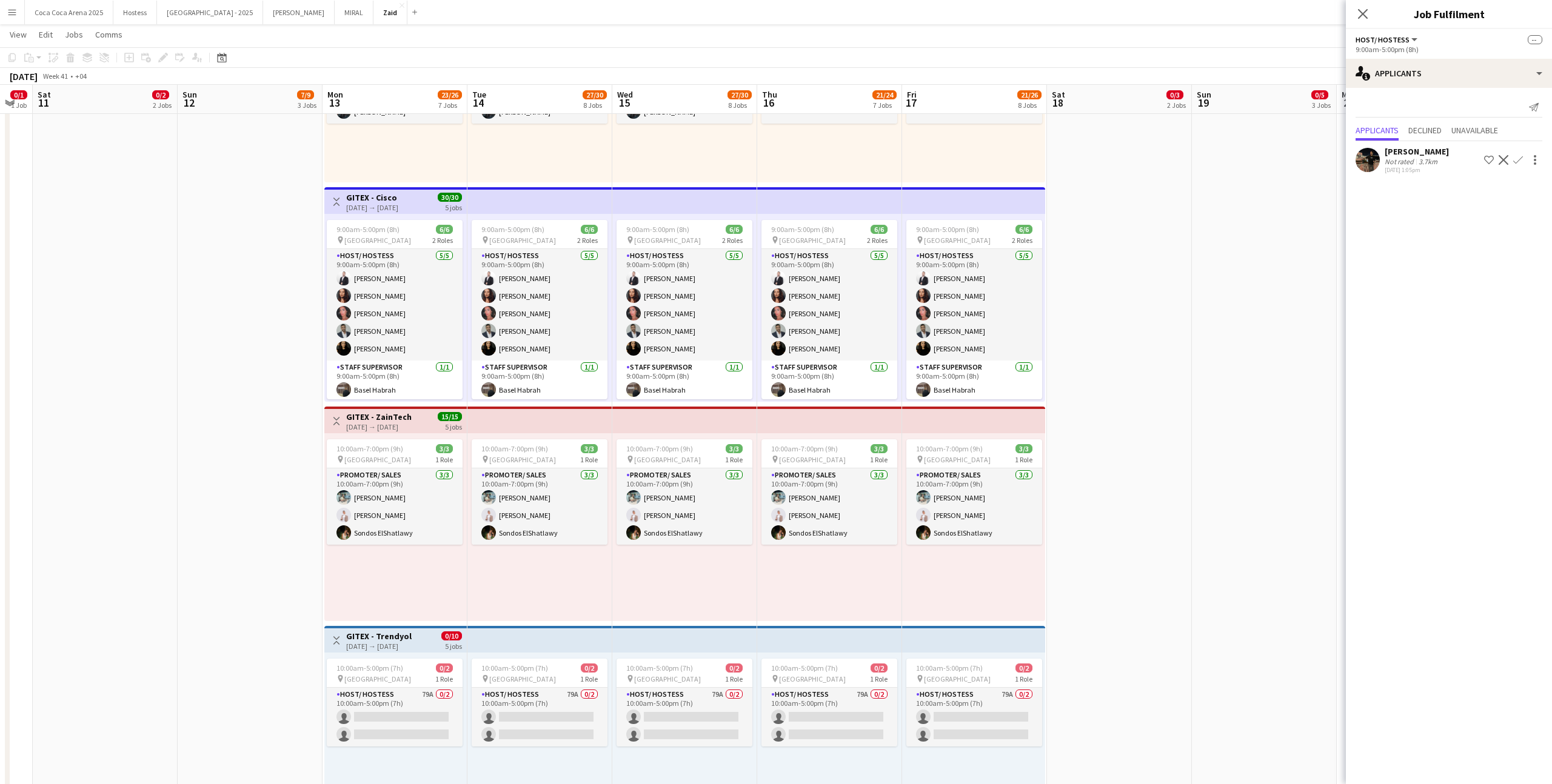
scroll to position [756, 0]
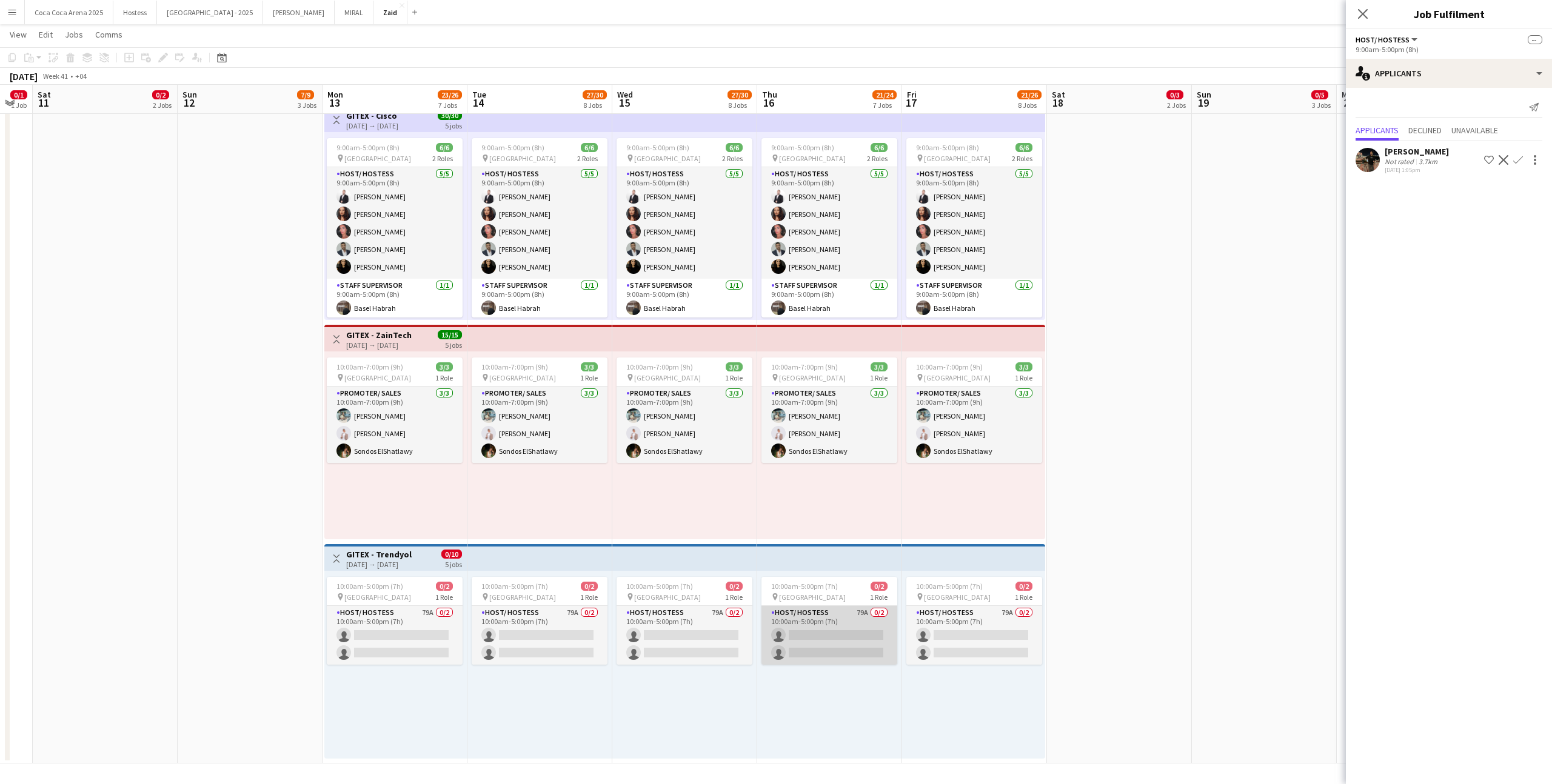
click at [835, 620] on app-card-role "Host/ Hostess 79A 0/2 10:00am-5:00pm (7h) single-neutral-actions single-neutral…" at bounding box center [829, 635] width 136 height 59
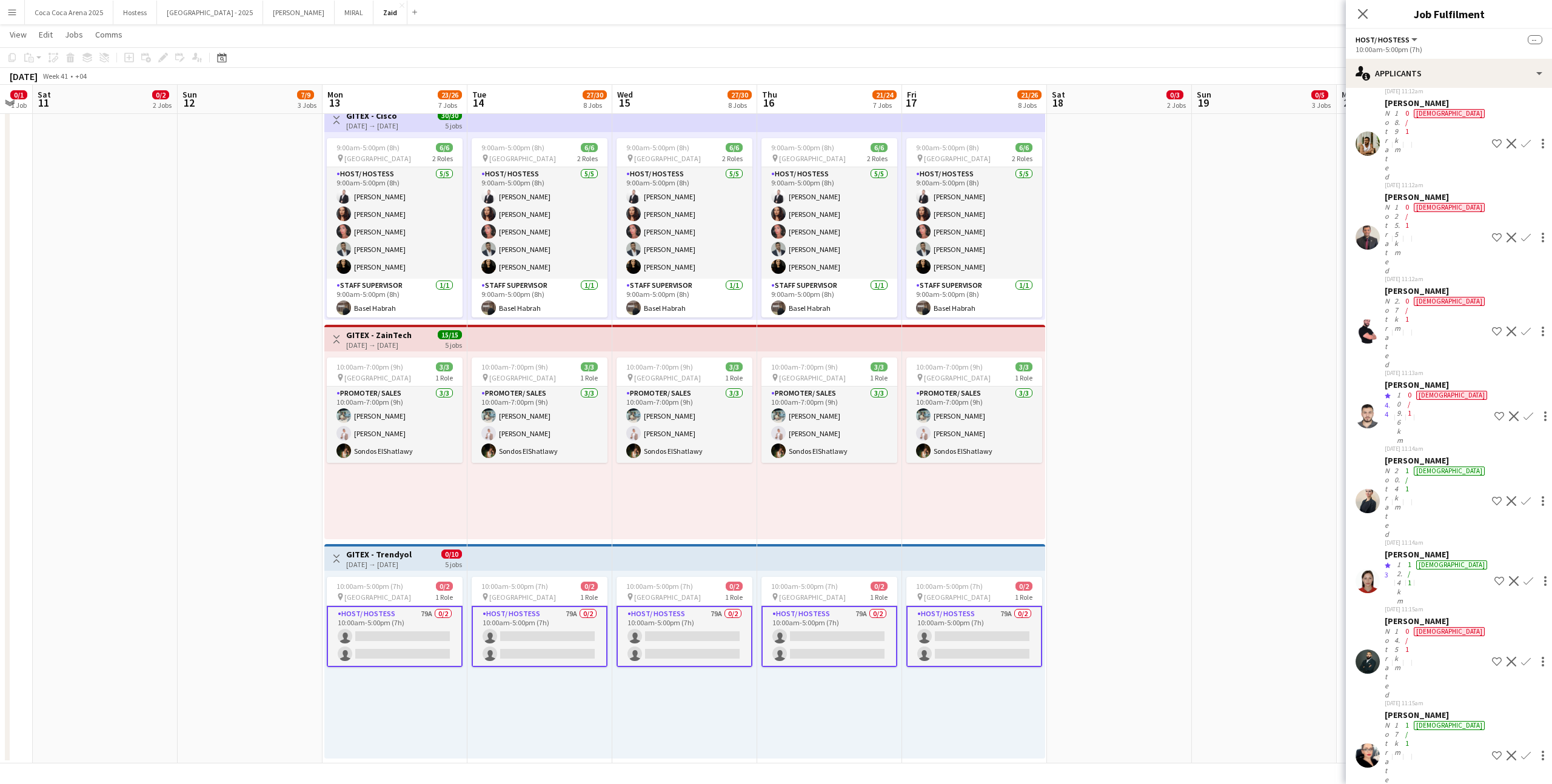
scroll to position [577, 0]
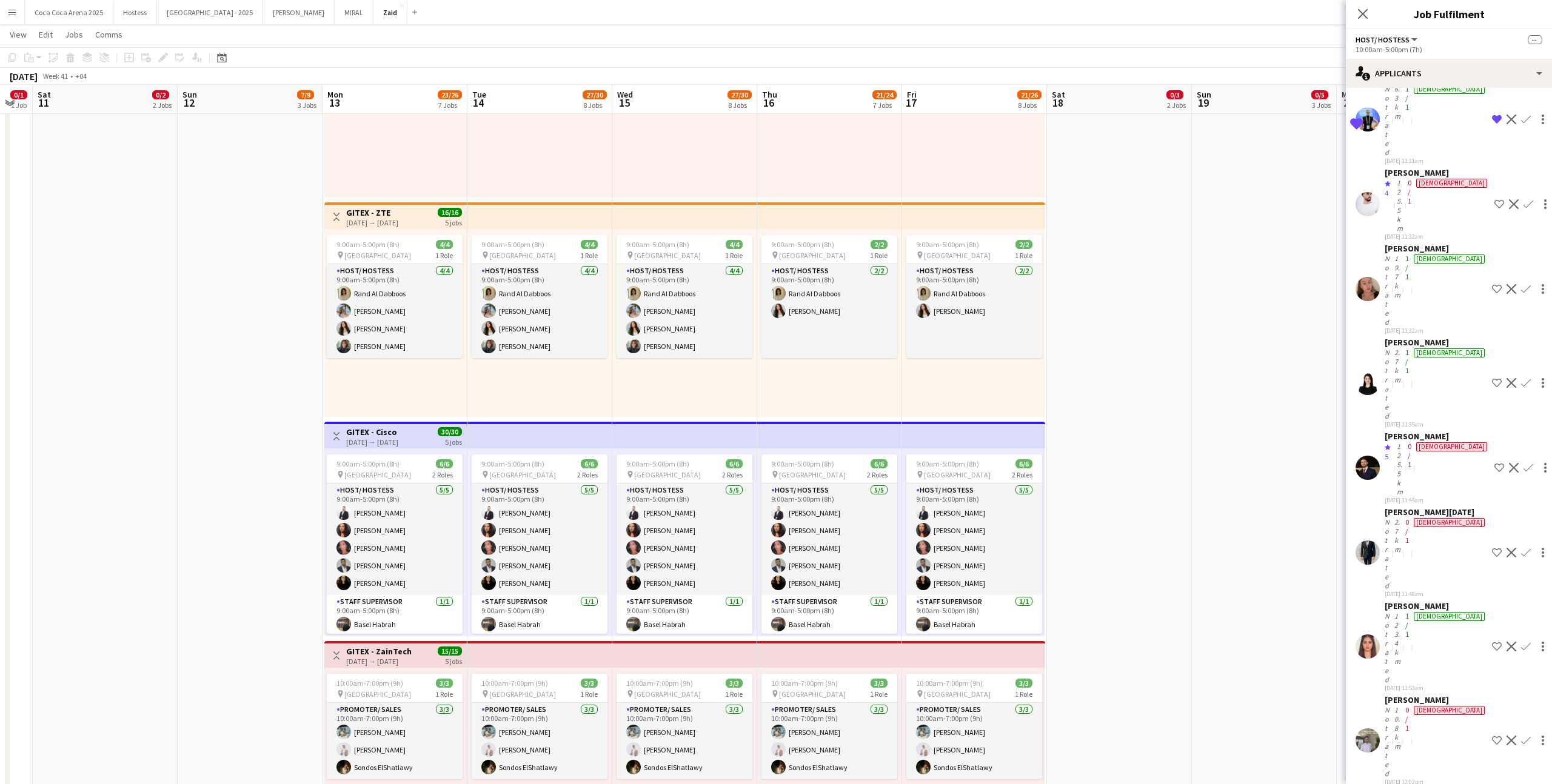
scroll to position [2122, 0]
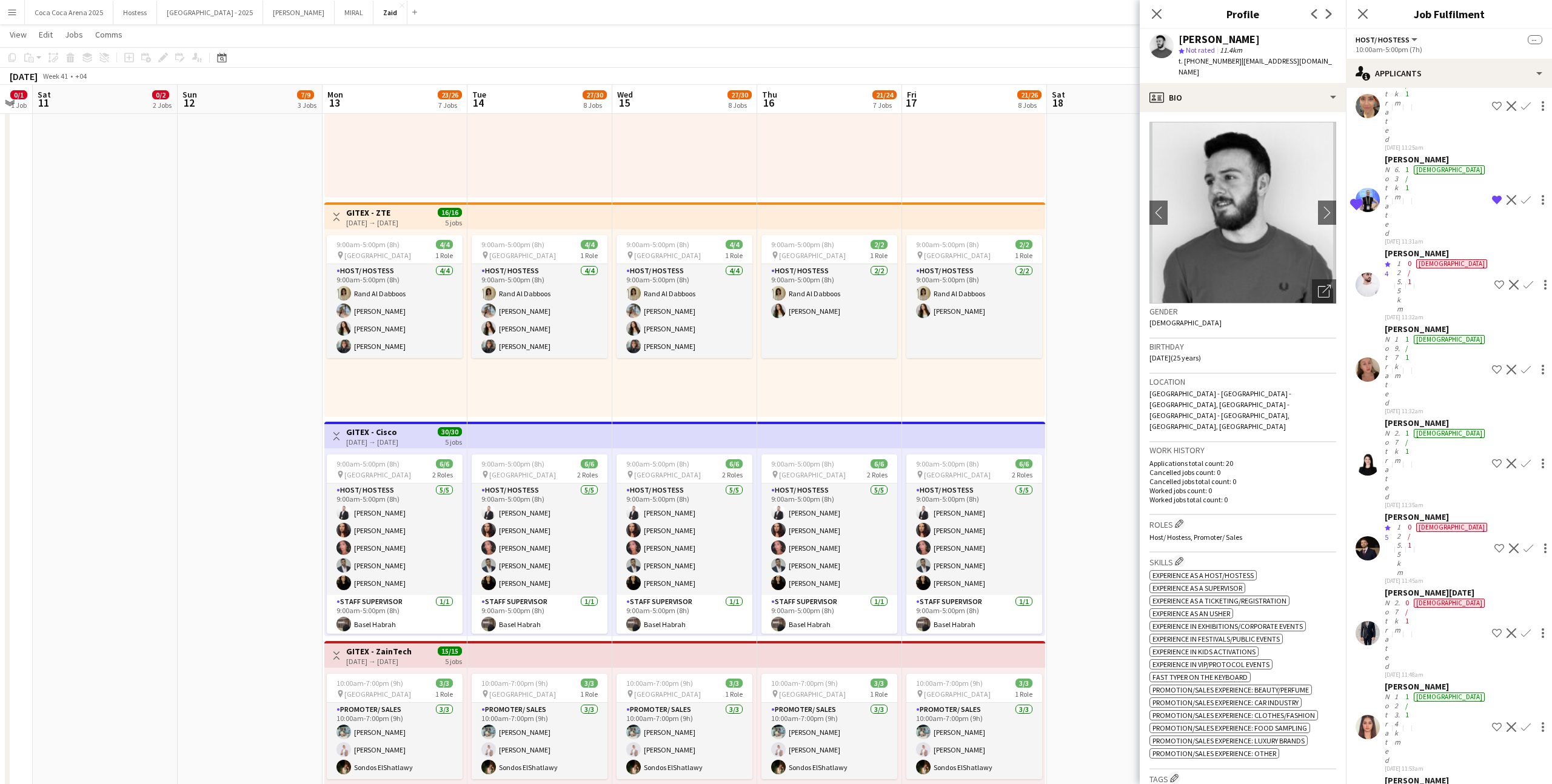
scroll to position [1762, 0]
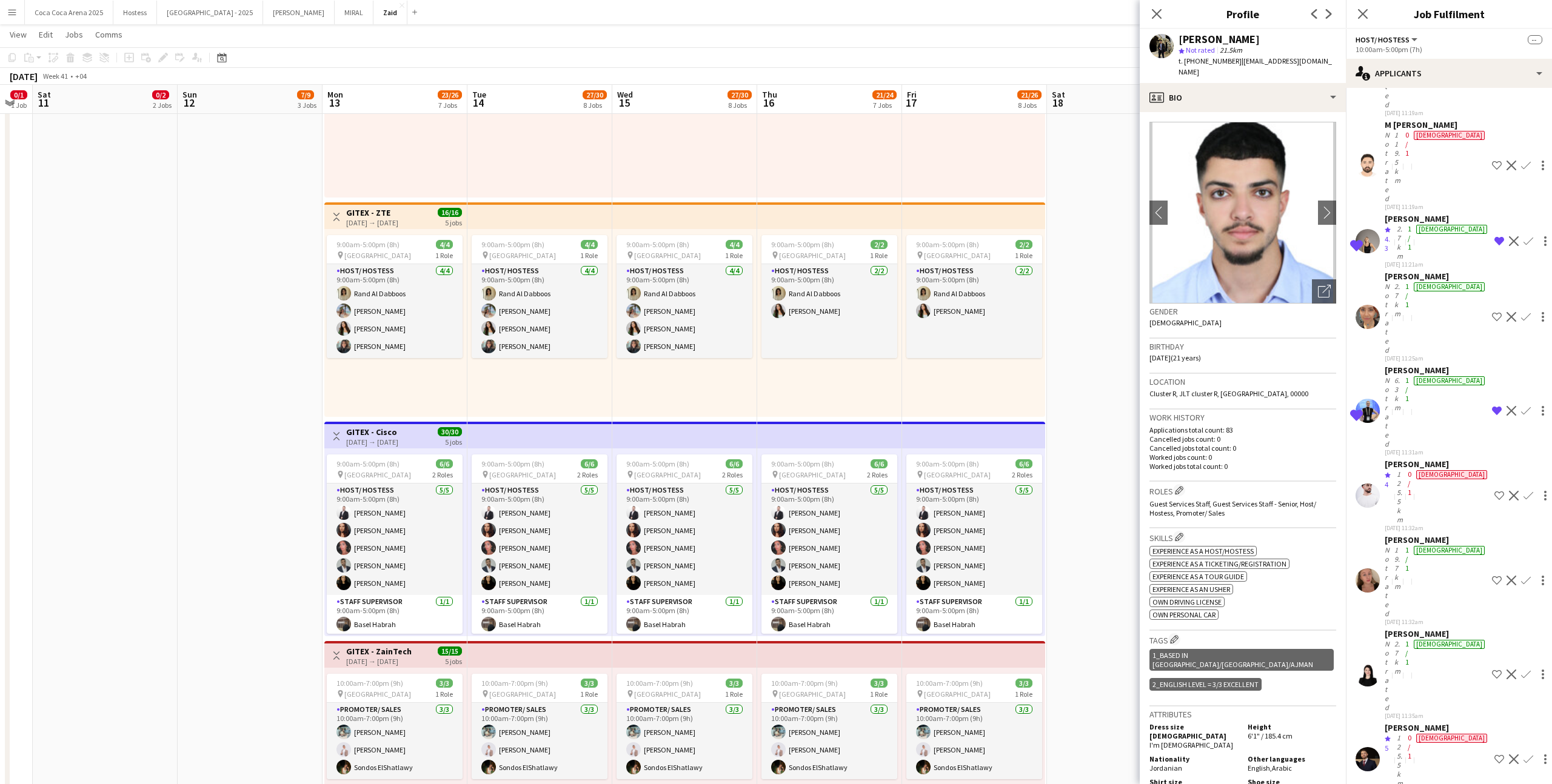
scroll to position [1530, 0]
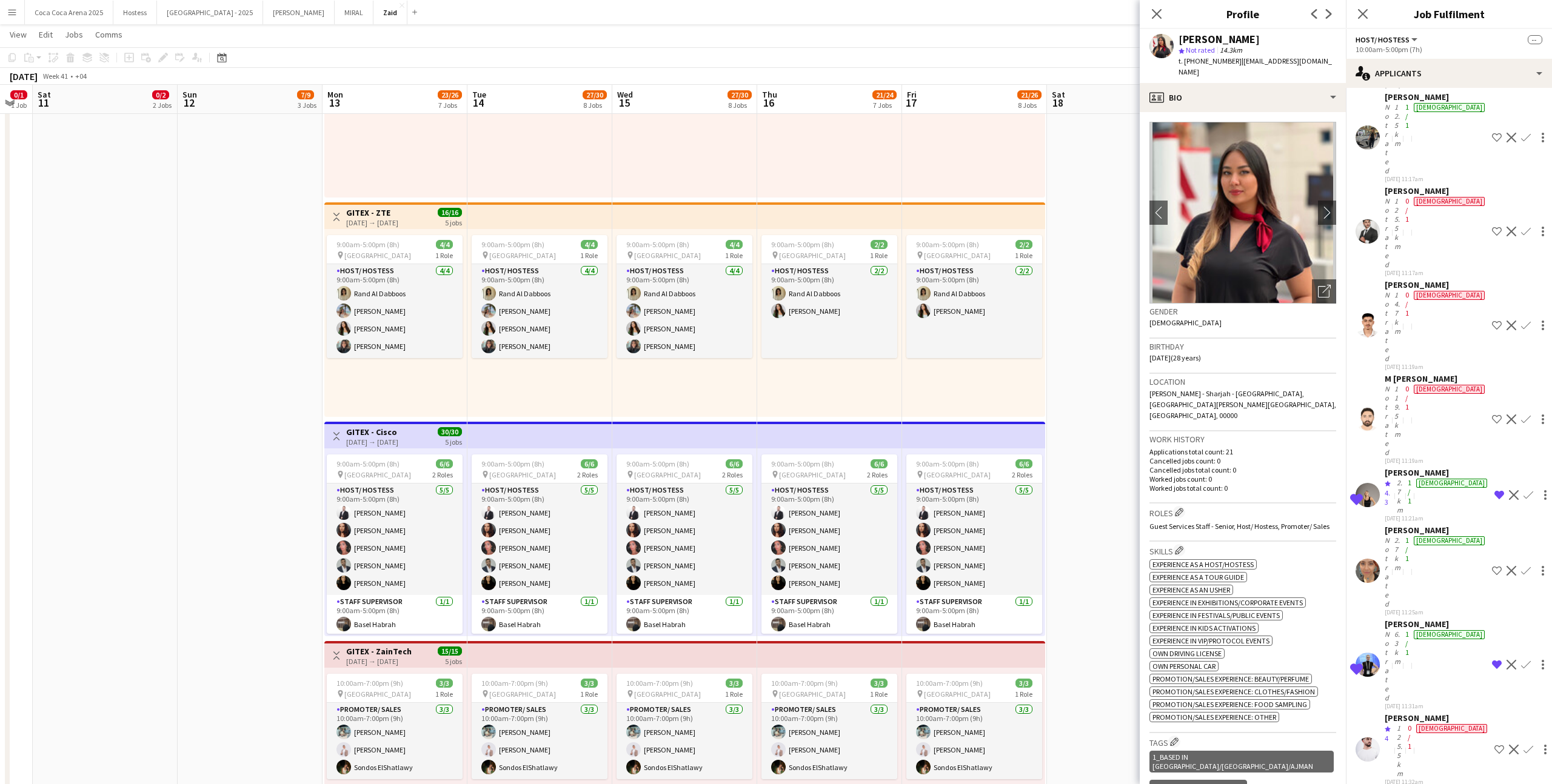
scroll to position [1287, 0]
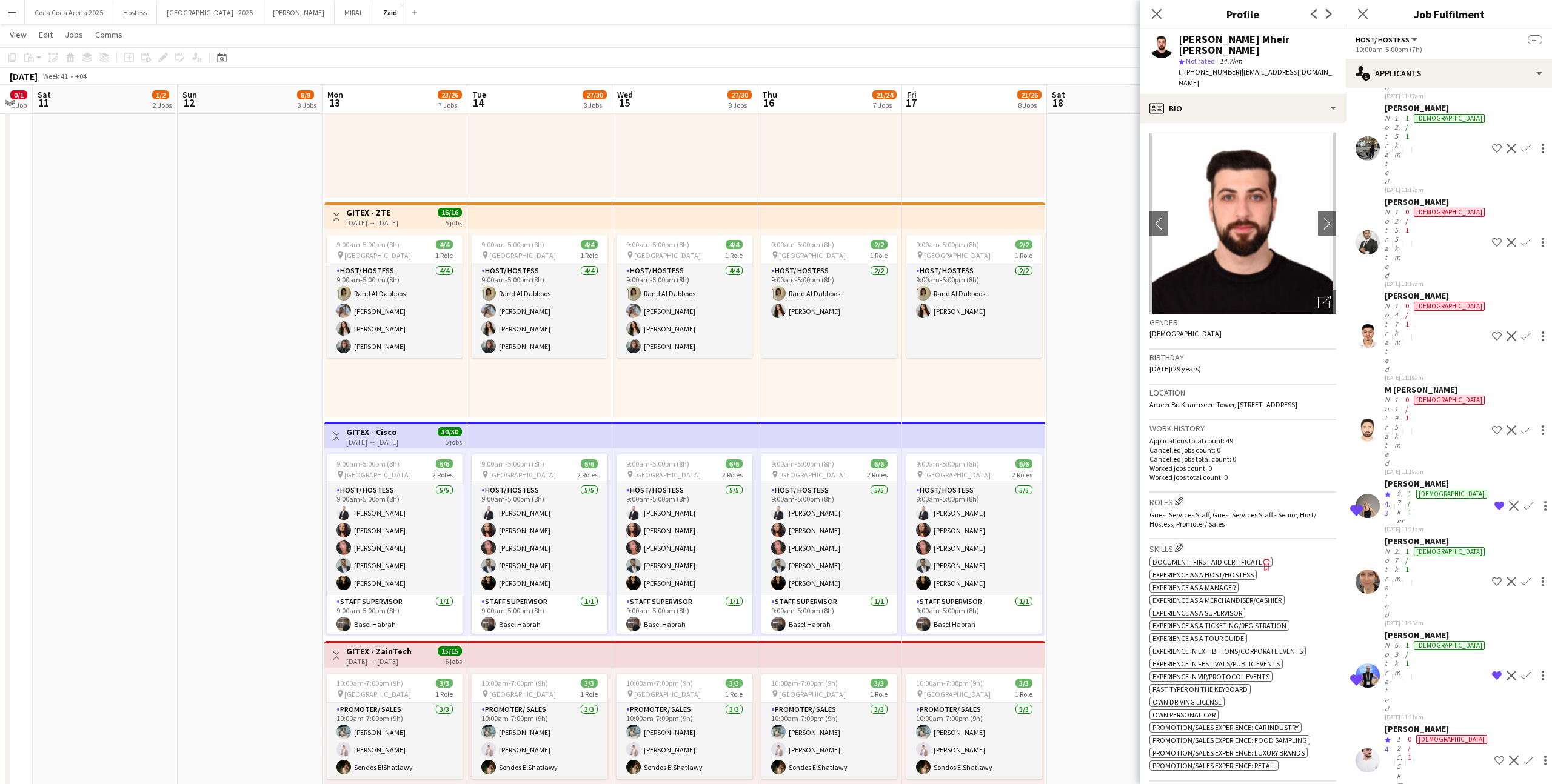
click at [1078, 359] on app-date-cell "2:00pm-10:00pm (8h) 0/2 1 Role Promoter/ Sales 0/2 2:00pm-10:00pm (8h) single-n…" at bounding box center [1119, 387] width 145 height 1384
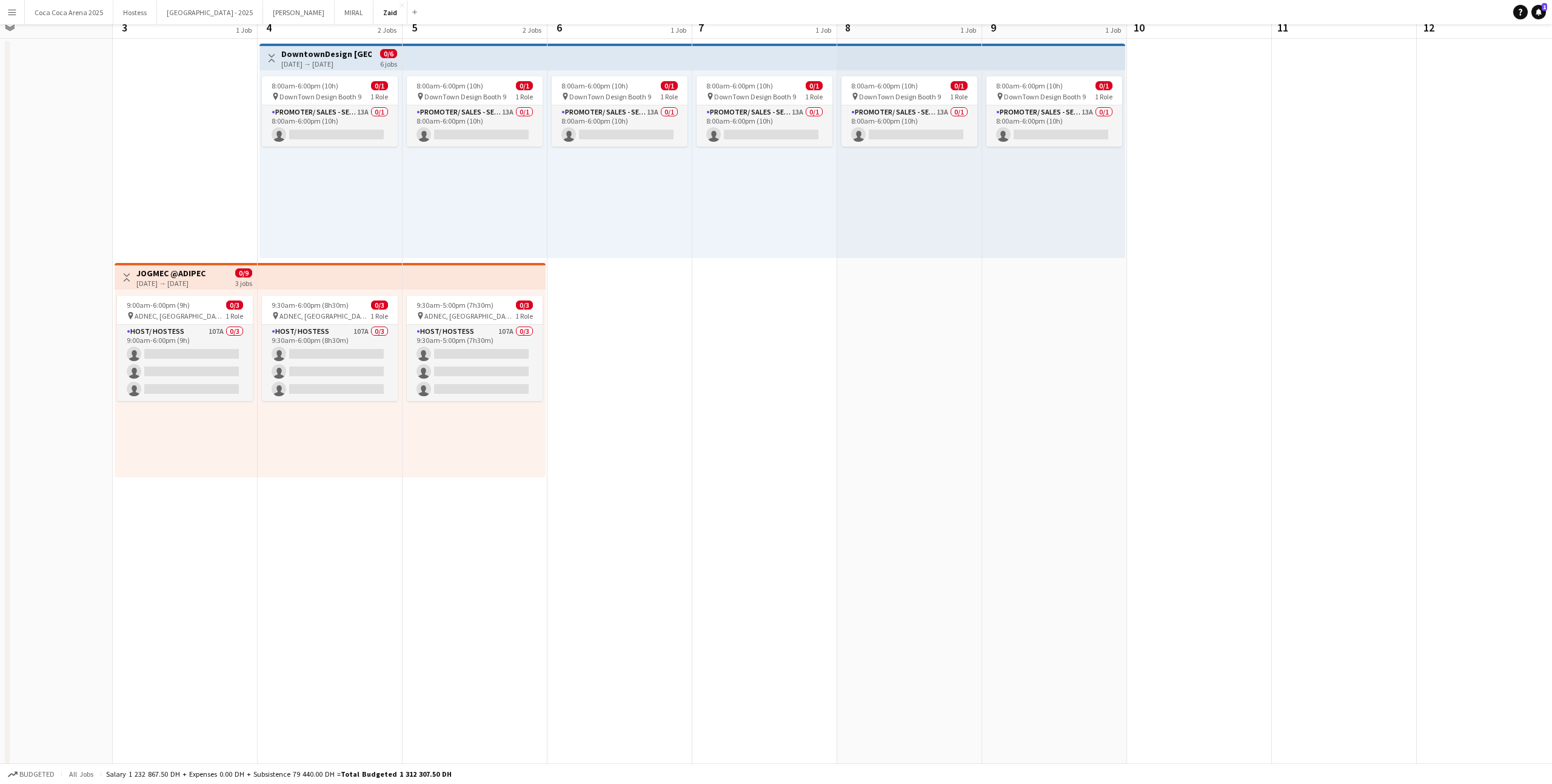
scroll to position [0, 0]
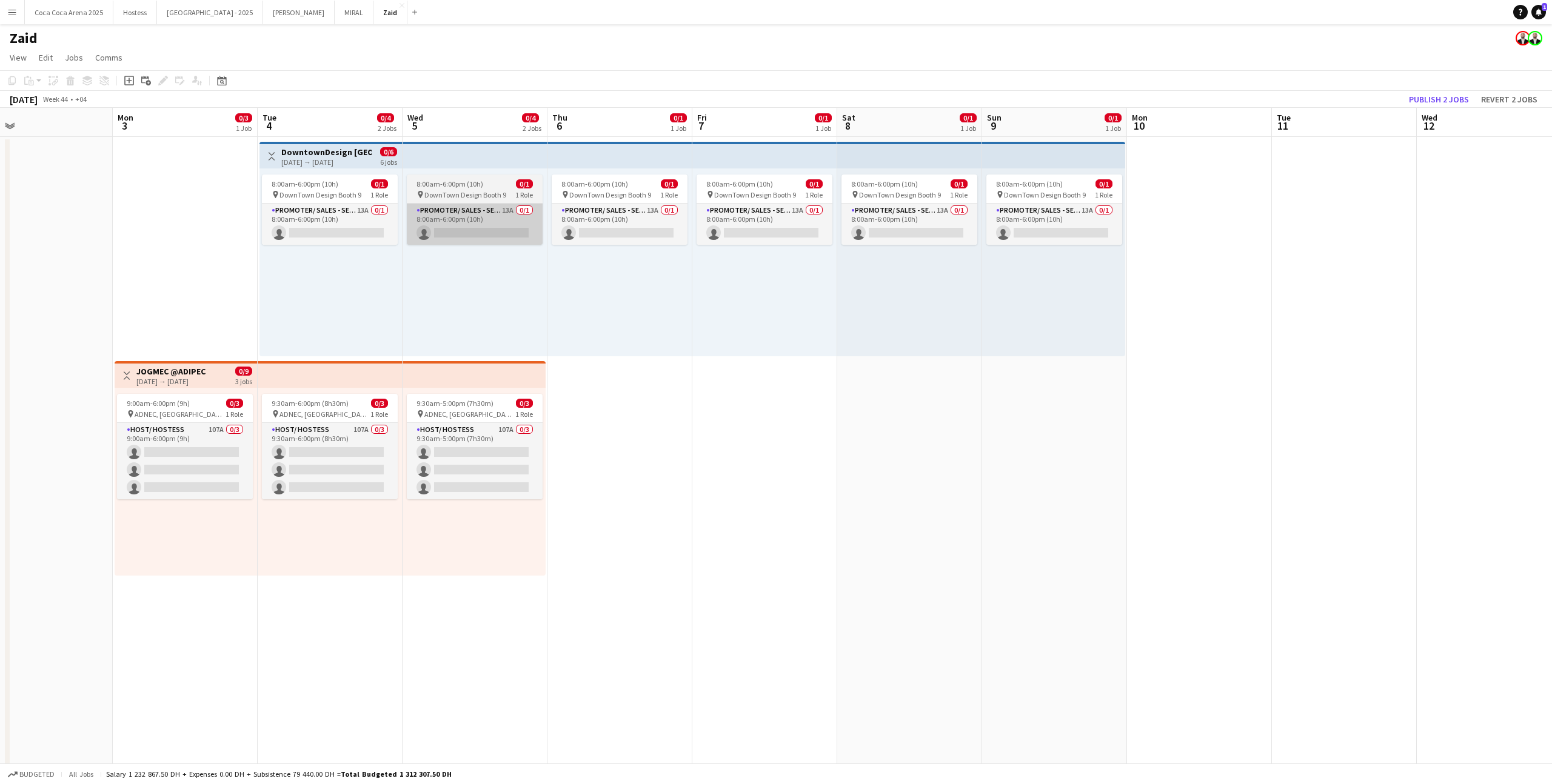
click at [541, 222] on app-card-role "Promoter/ Sales - Senior 13A 0/1 8:00am-6:00pm (10h) single-neutral-actions" at bounding box center [474, 224] width 136 height 41
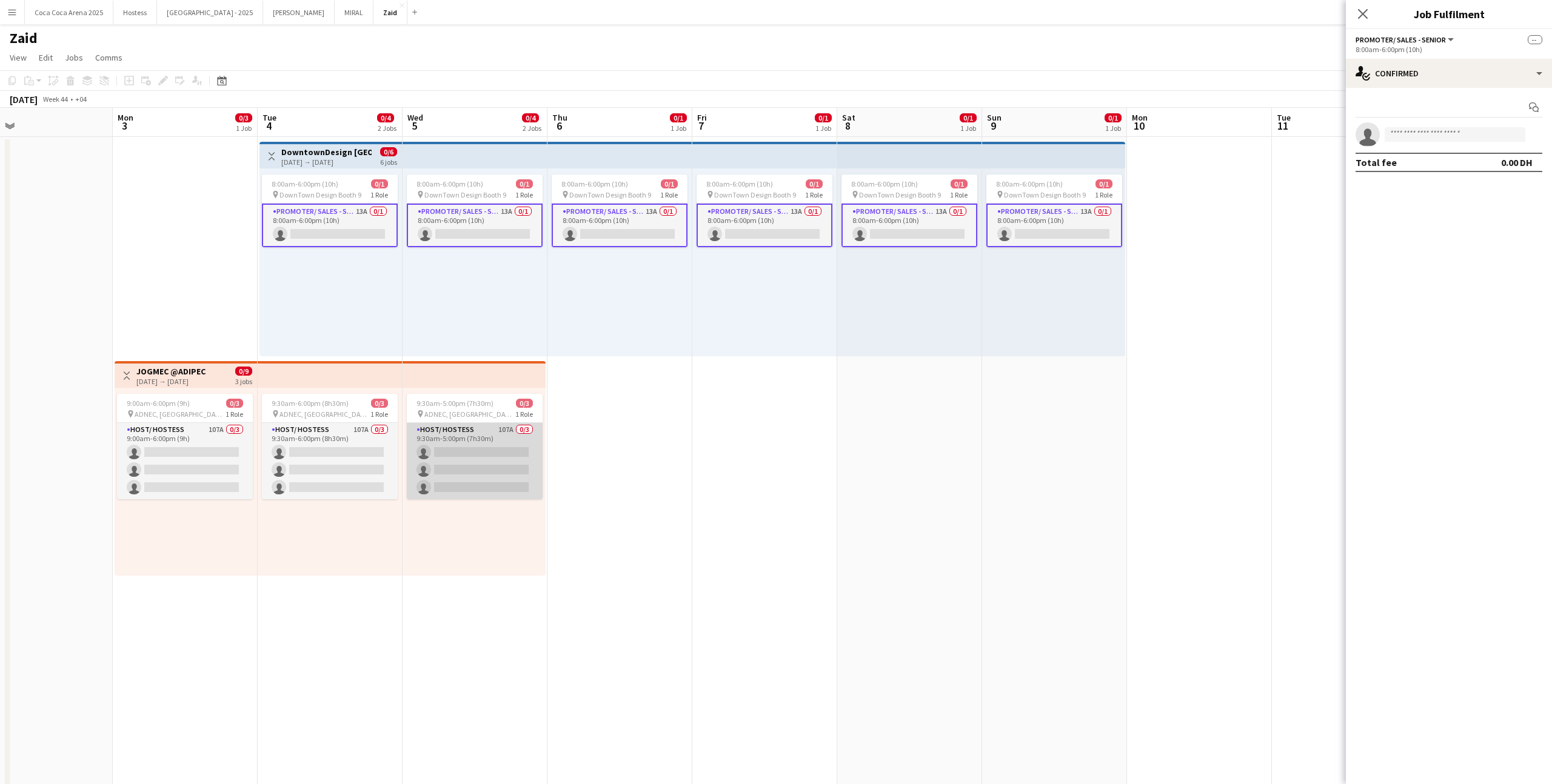
click at [479, 439] on app-card-role "Host/ Hostess 107A 0/3 9:30am-5:00pm (7h30m) single-neutral-actions single-neut…" at bounding box center [474, 461] width 136 height 76
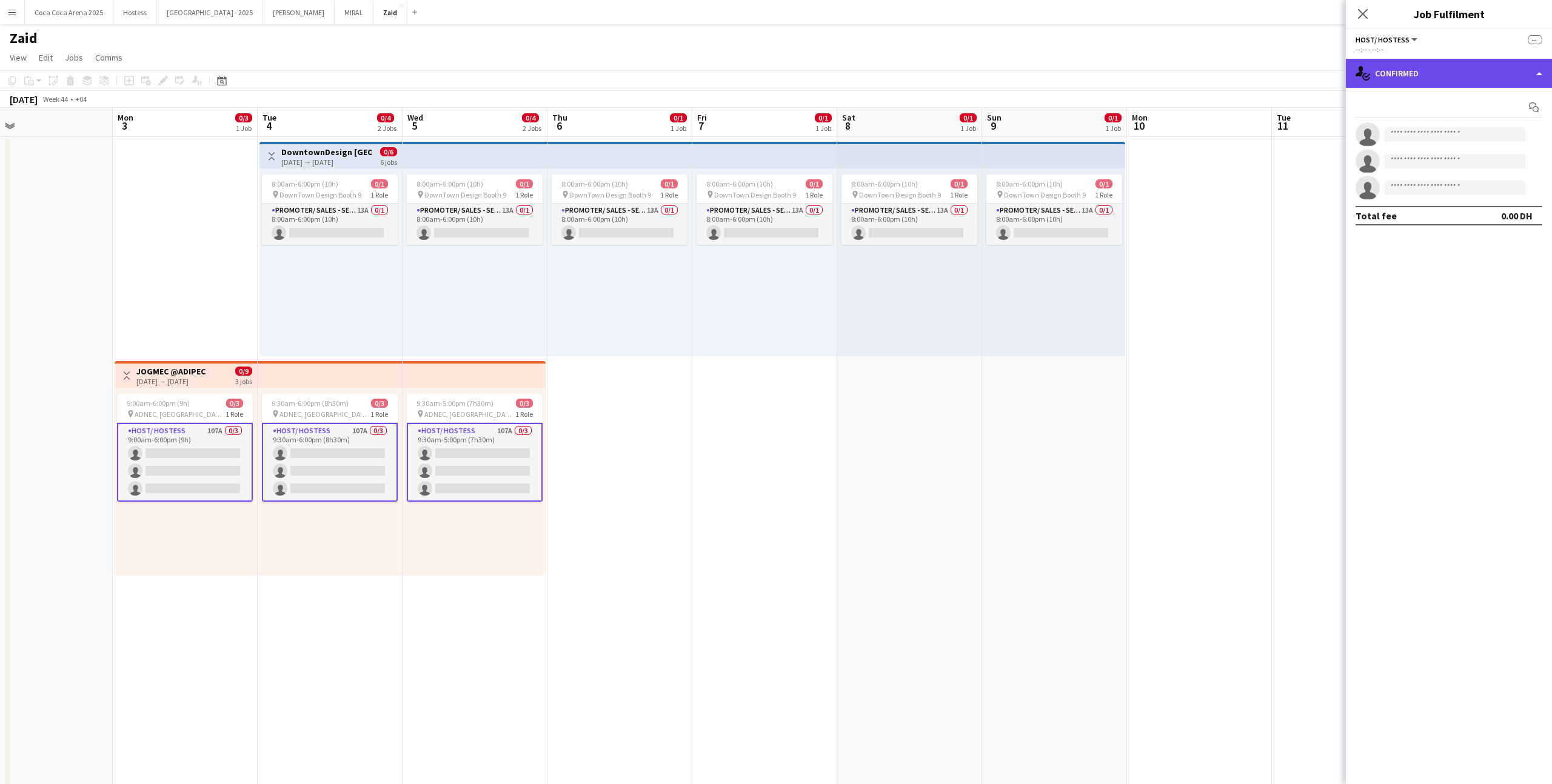
click at [1396, 80] on div "single-neutral-actions-check-2 Confirmed" at bounding box center [1449, 73] width 206 height 29
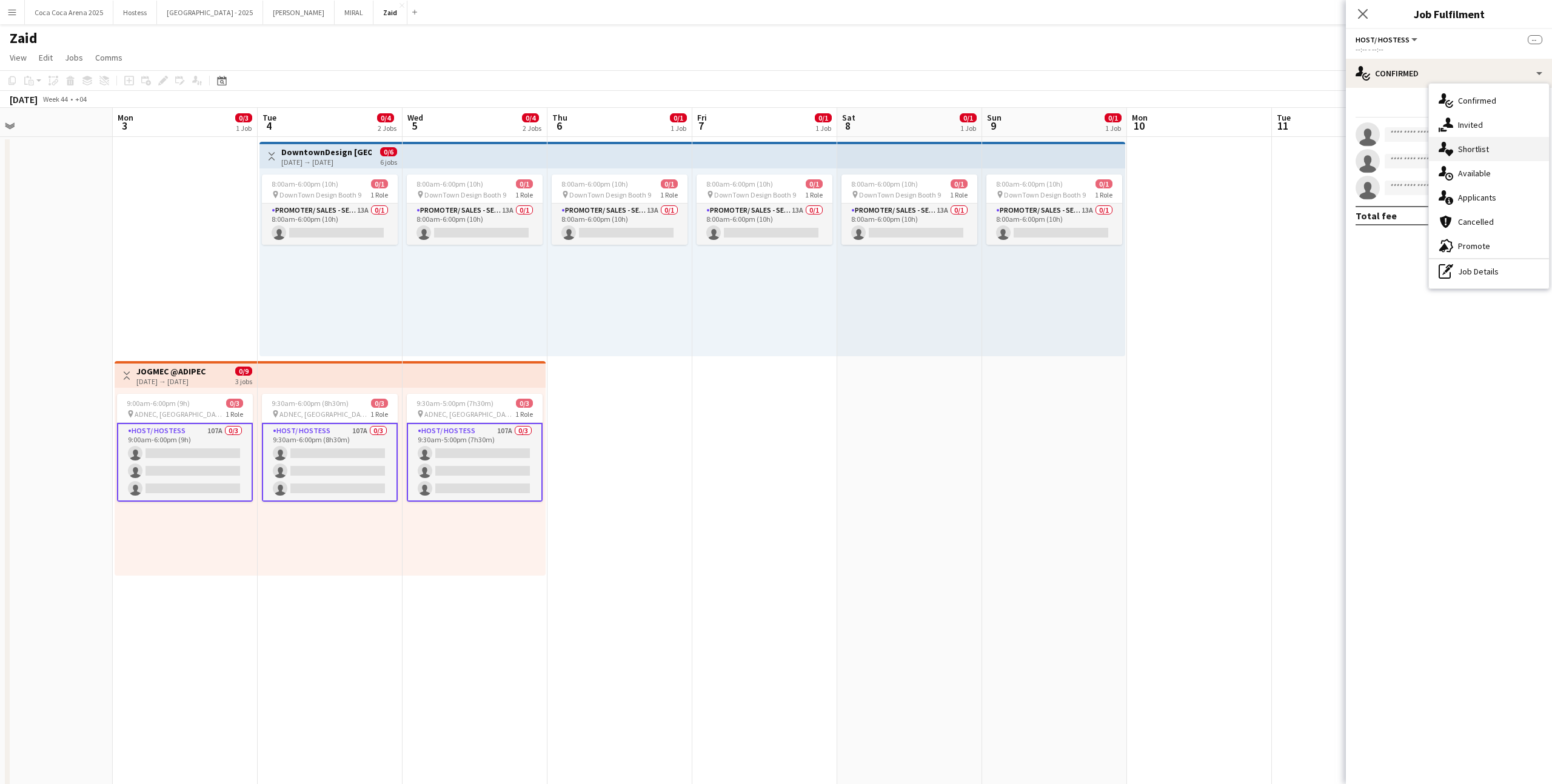
click at [1487, 151] on span "Shortlist" at bounding box center [1474, 149] width 31 height 11
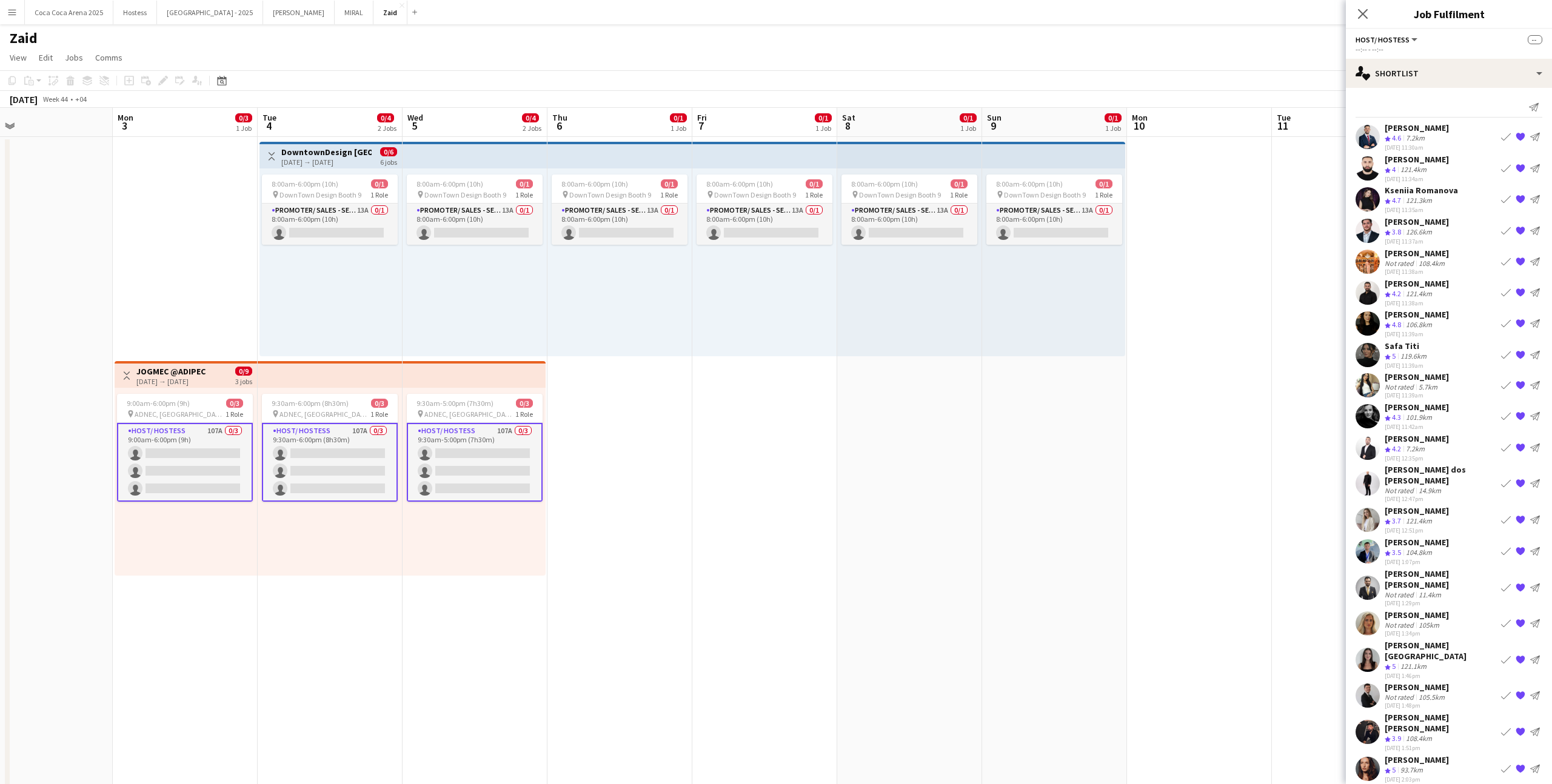
click at [1402, 381] on div "[PERSON_NAME]" at bounding box center [1417, 376] width 64 height 11
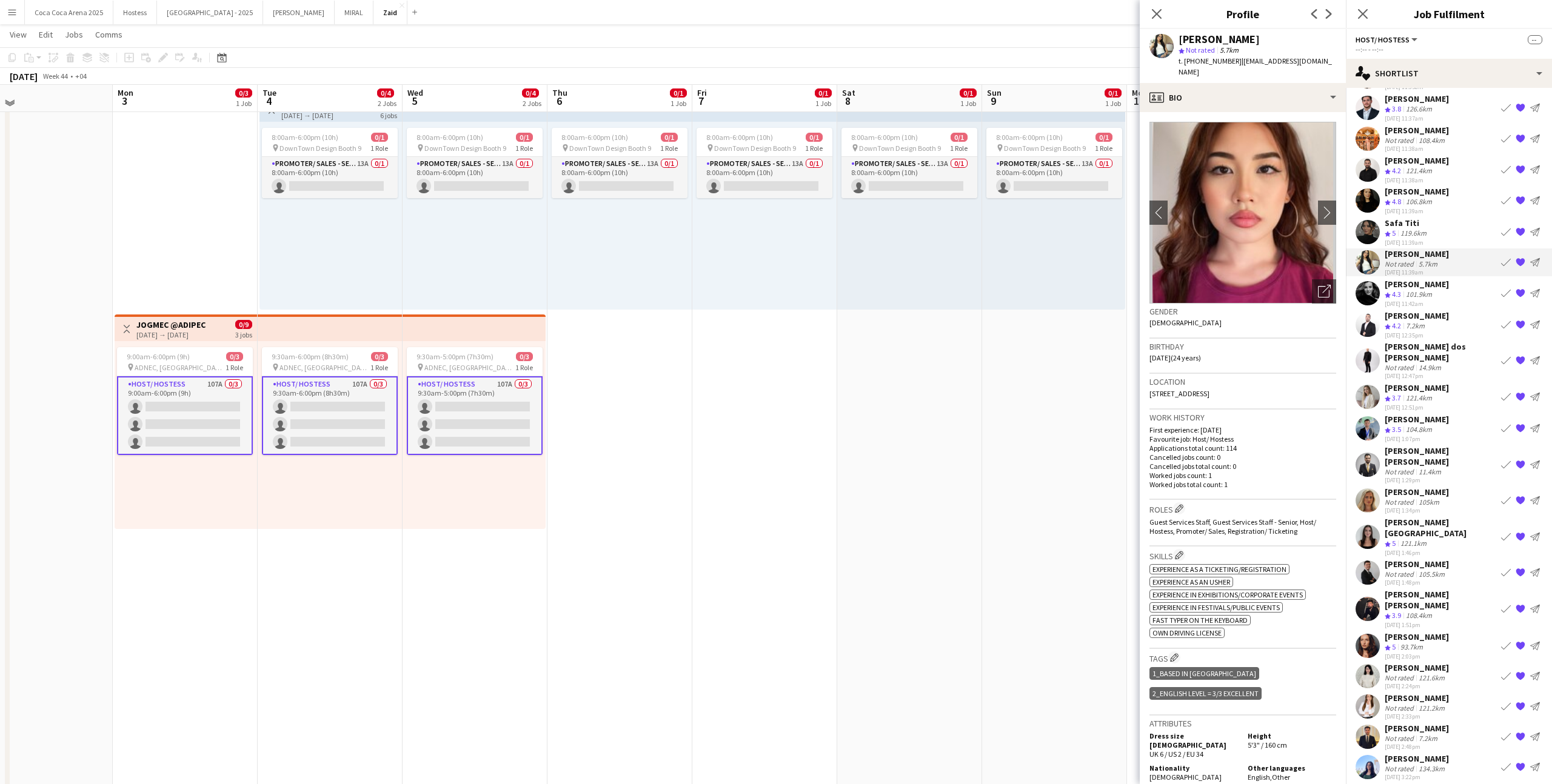
scroll to position [46, 0]
click at [1432, 497] on div "105km" at bounding box center [1428, 502] width 25 height 9
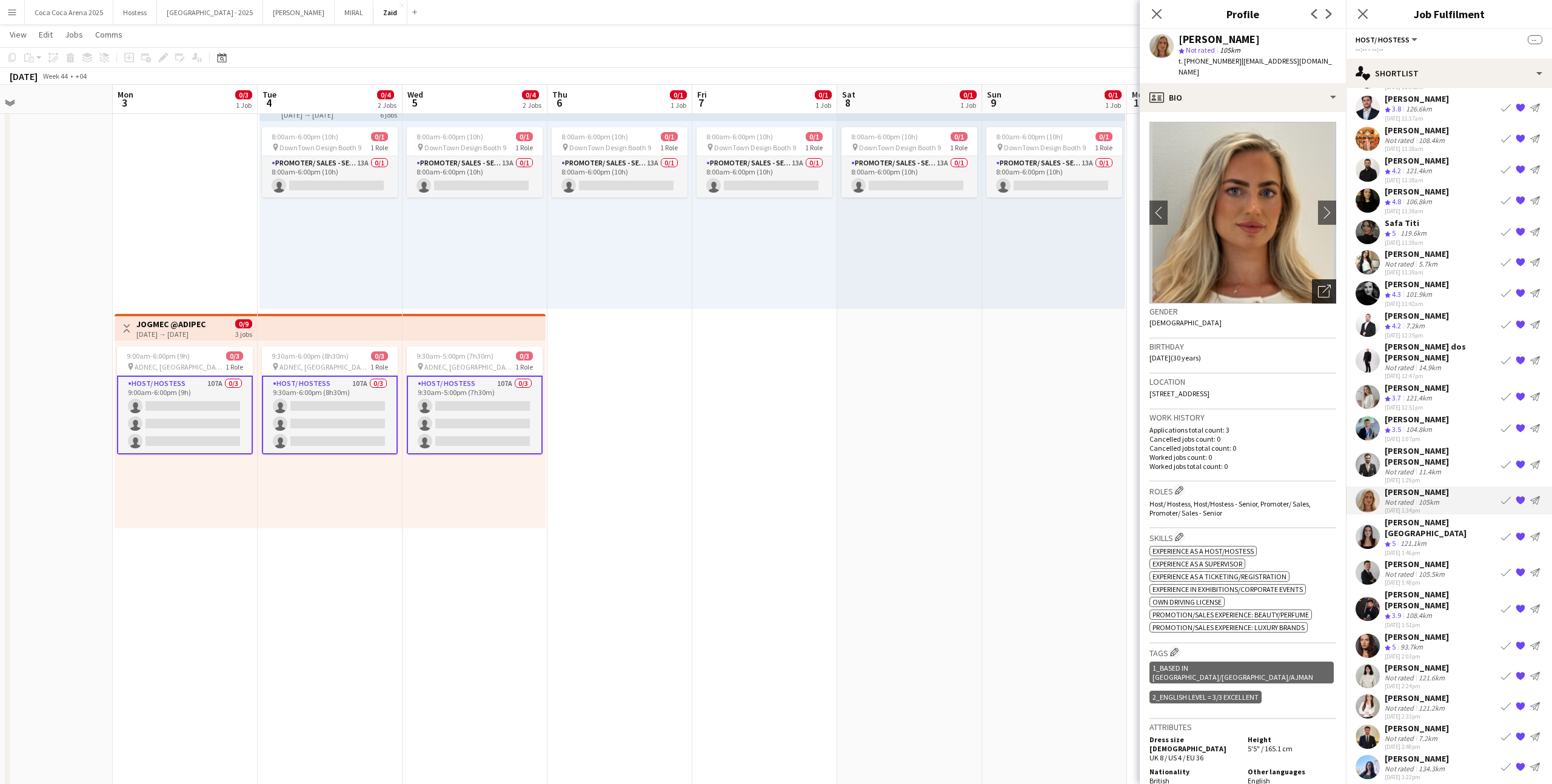
click at [1329, 285] on icon "Open photos pop-in" at bounding box center [1324, 291] width 13 height 13
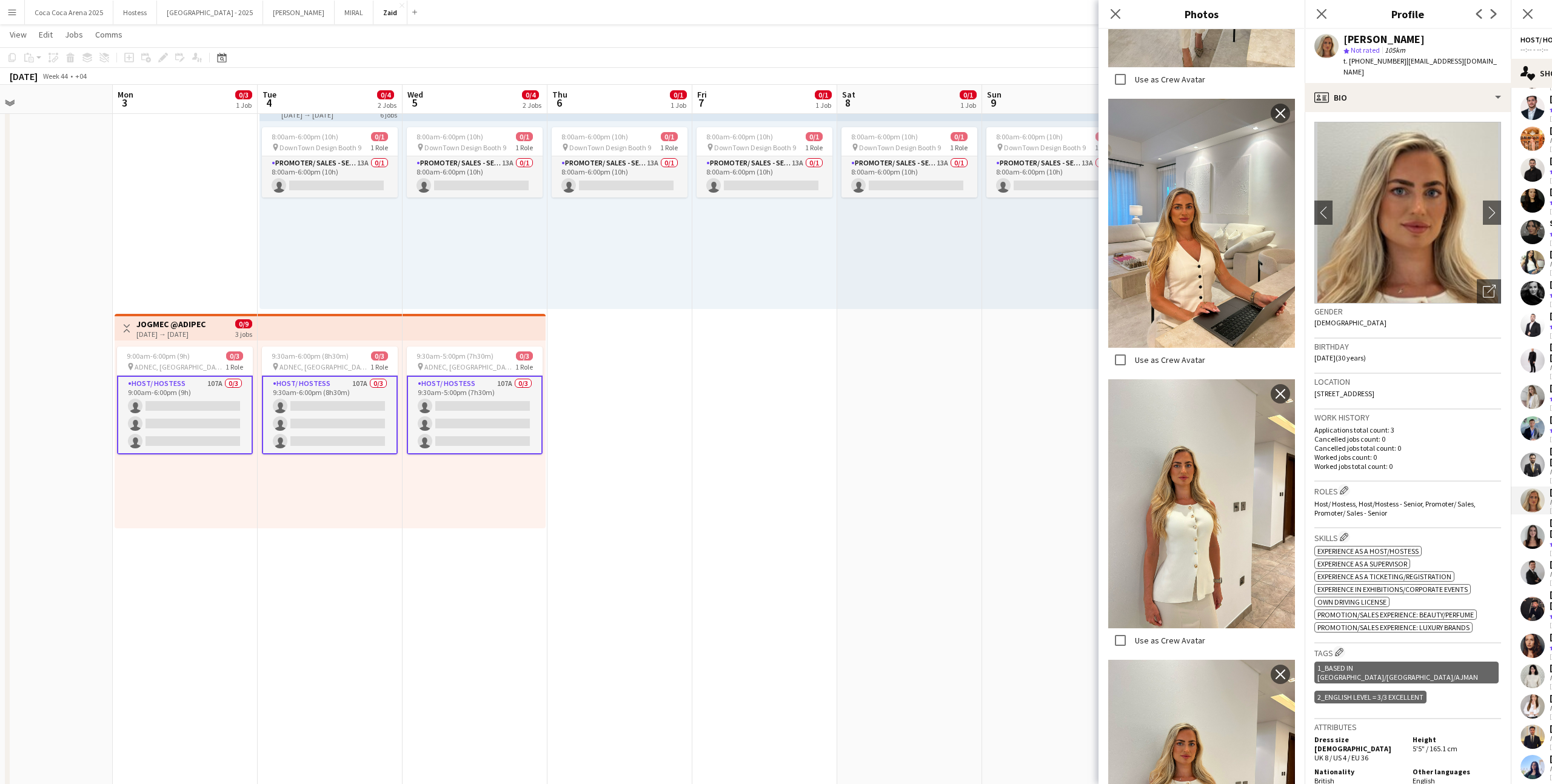
scroll to position [1747, 0]
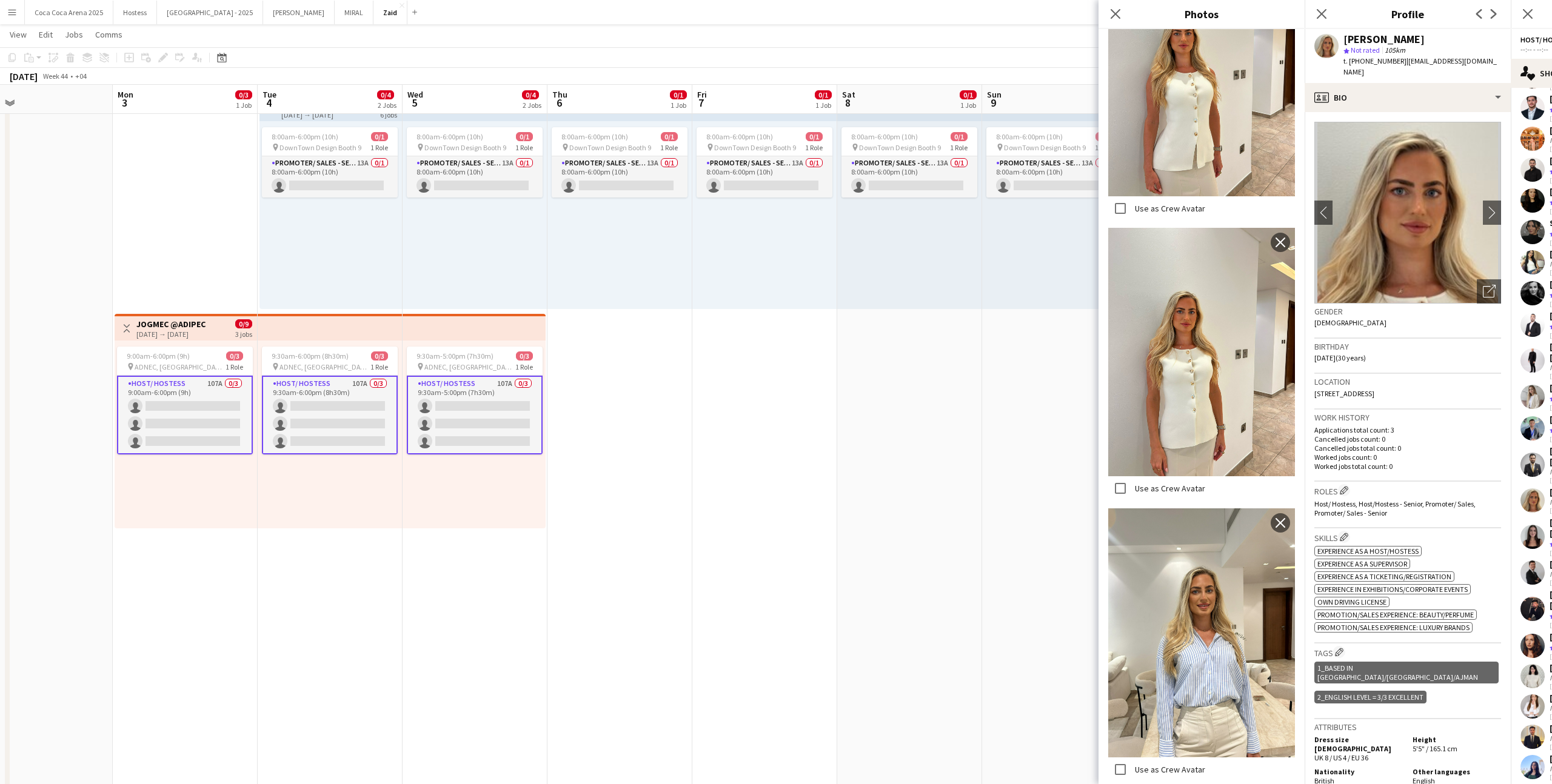
click at [1490, 543] on div "ok-circled2 background Layer 1 cross-circle-red background Layer 1 Experience a…" at bounding box center [1408, 588] width 187 height 89
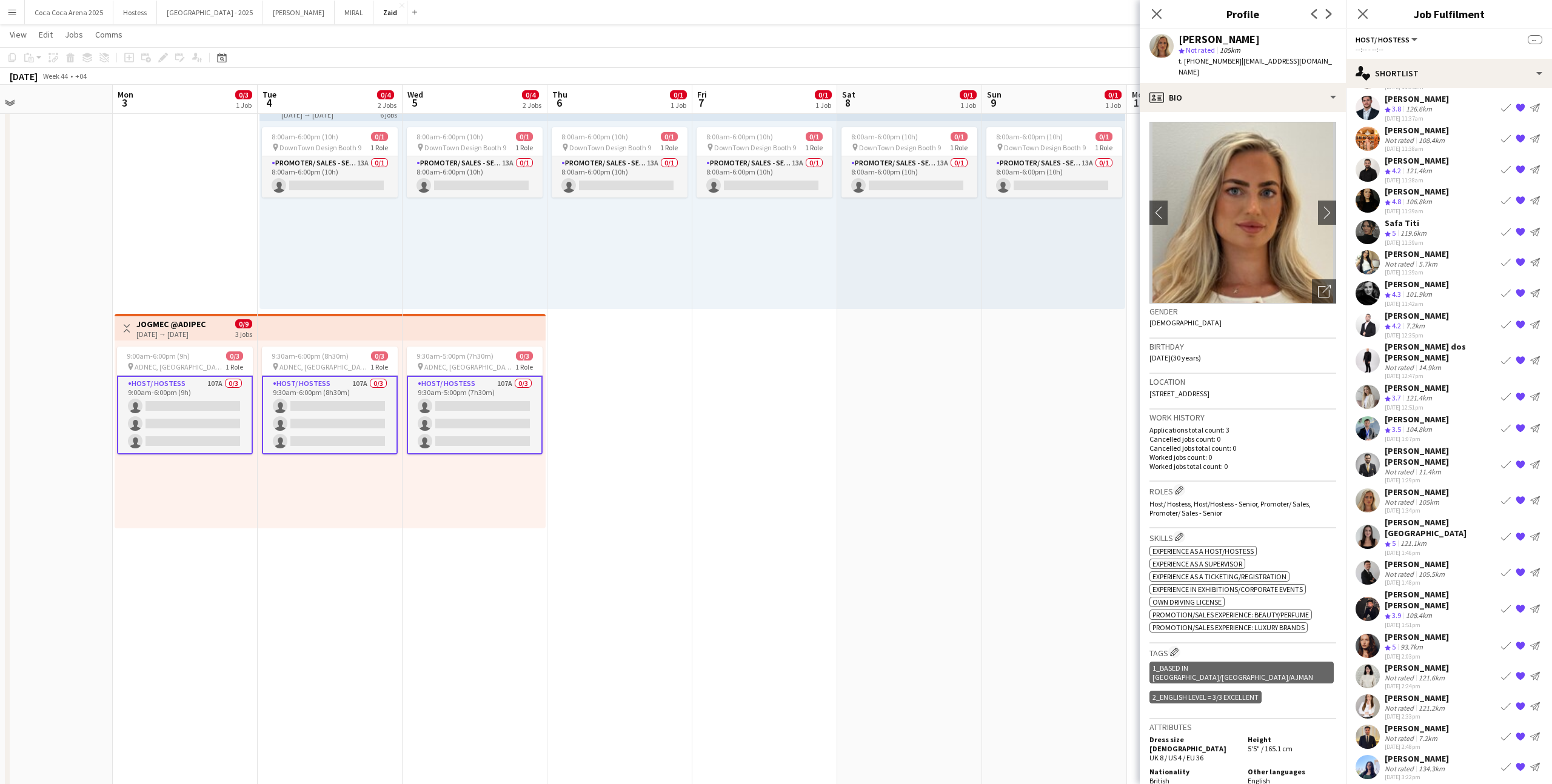
click at [1419, 549] on div "[DATE] 1:46pm" at bounding box center [1441, 553] width 112 height 8
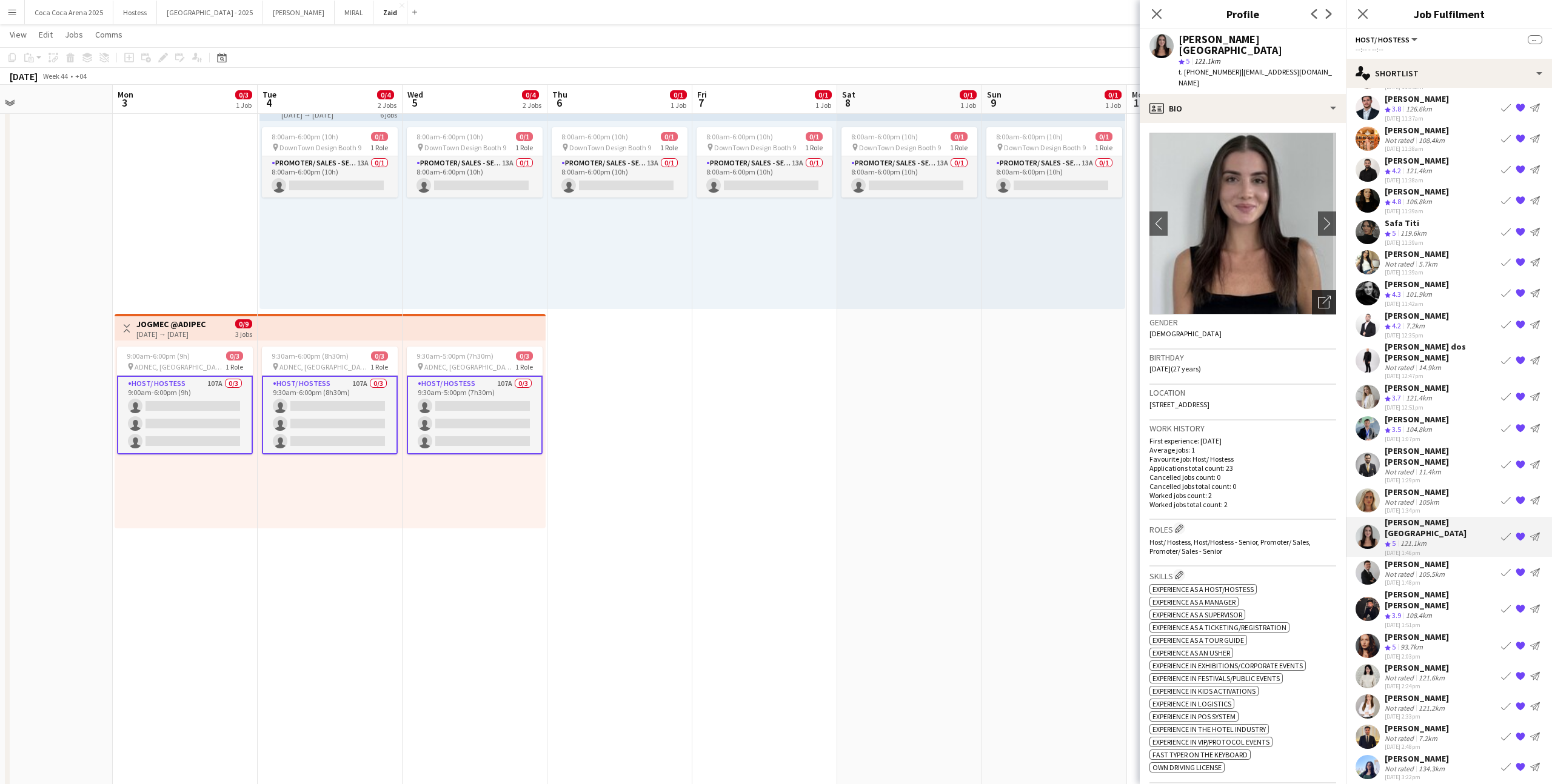
click at [1326, 296] on icon "Open photos pop-in" at bounding box center [1324, 302] width 13 height 13
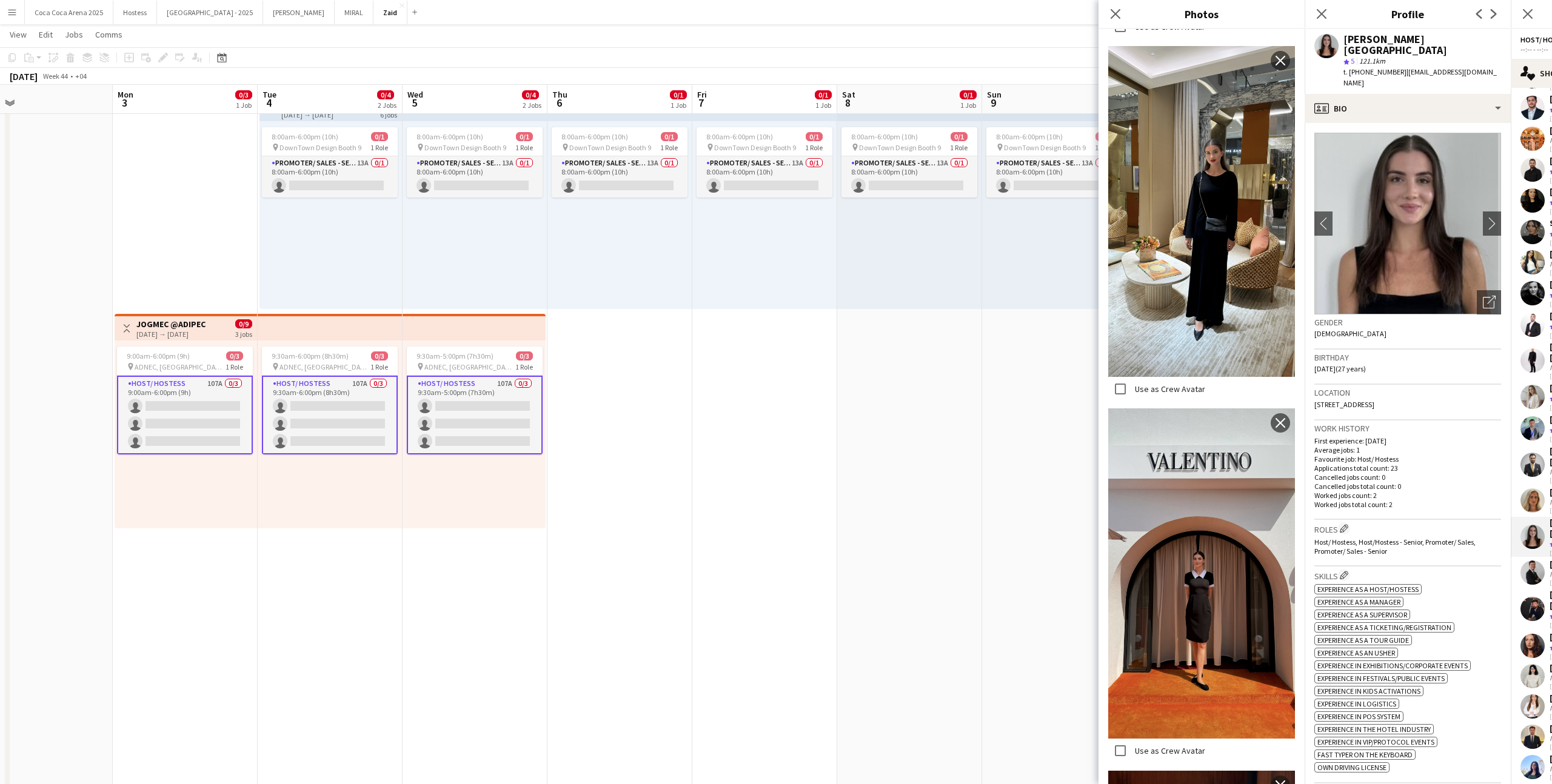
scroll to position [2327, 0]
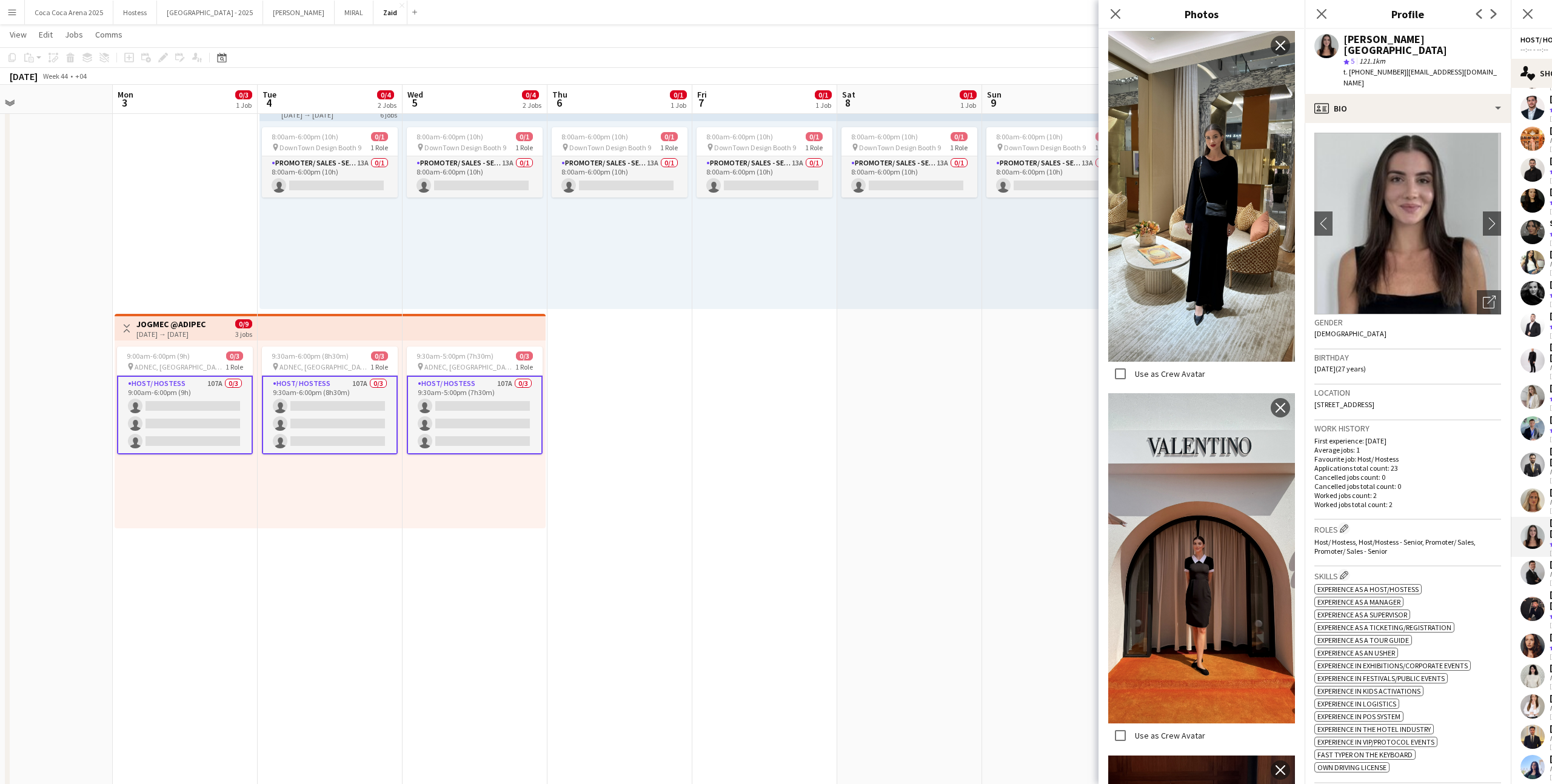
click at [1400, 454] on p "Favourite job: Host/ Hostess" at bounding box center [1408, 459] width 187 height 9
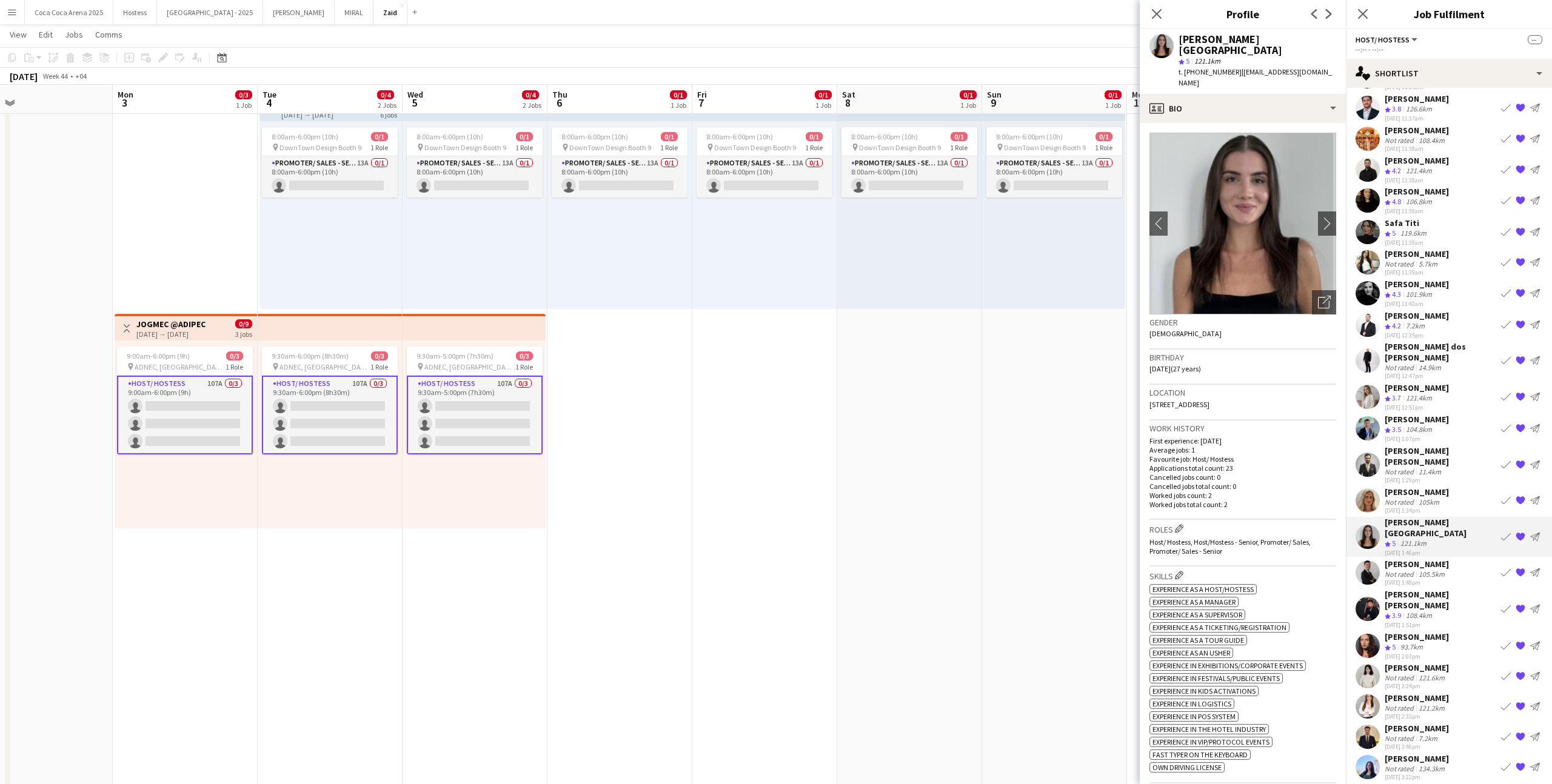
click at [1440, 506] on div "[DATE] 1:34pm" at bounding box center [1417, 510] width 64 height 8
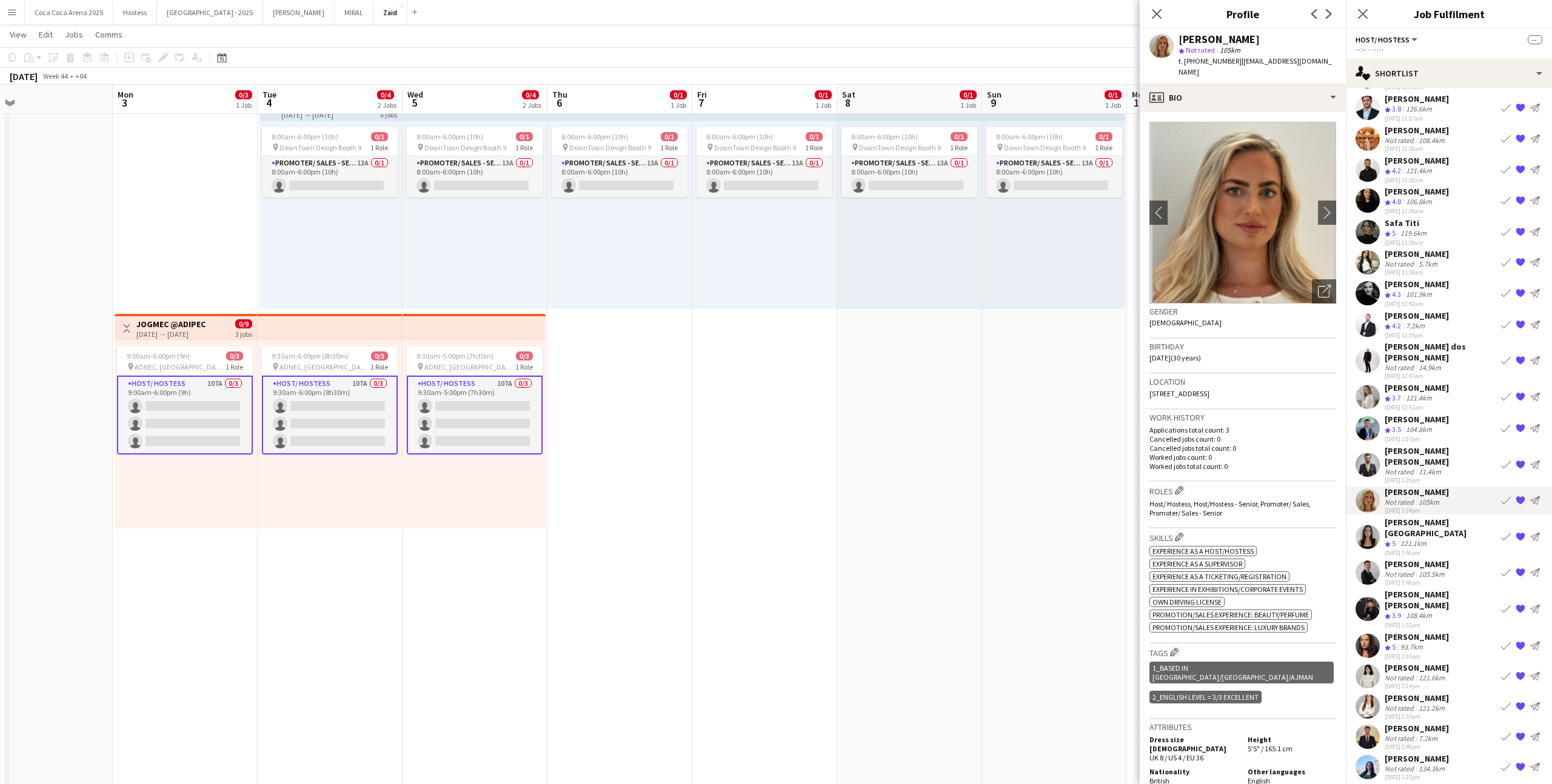
click at [1415, 201] on div "106.8km" at bounding box center [1419, 202] width 31 height 10
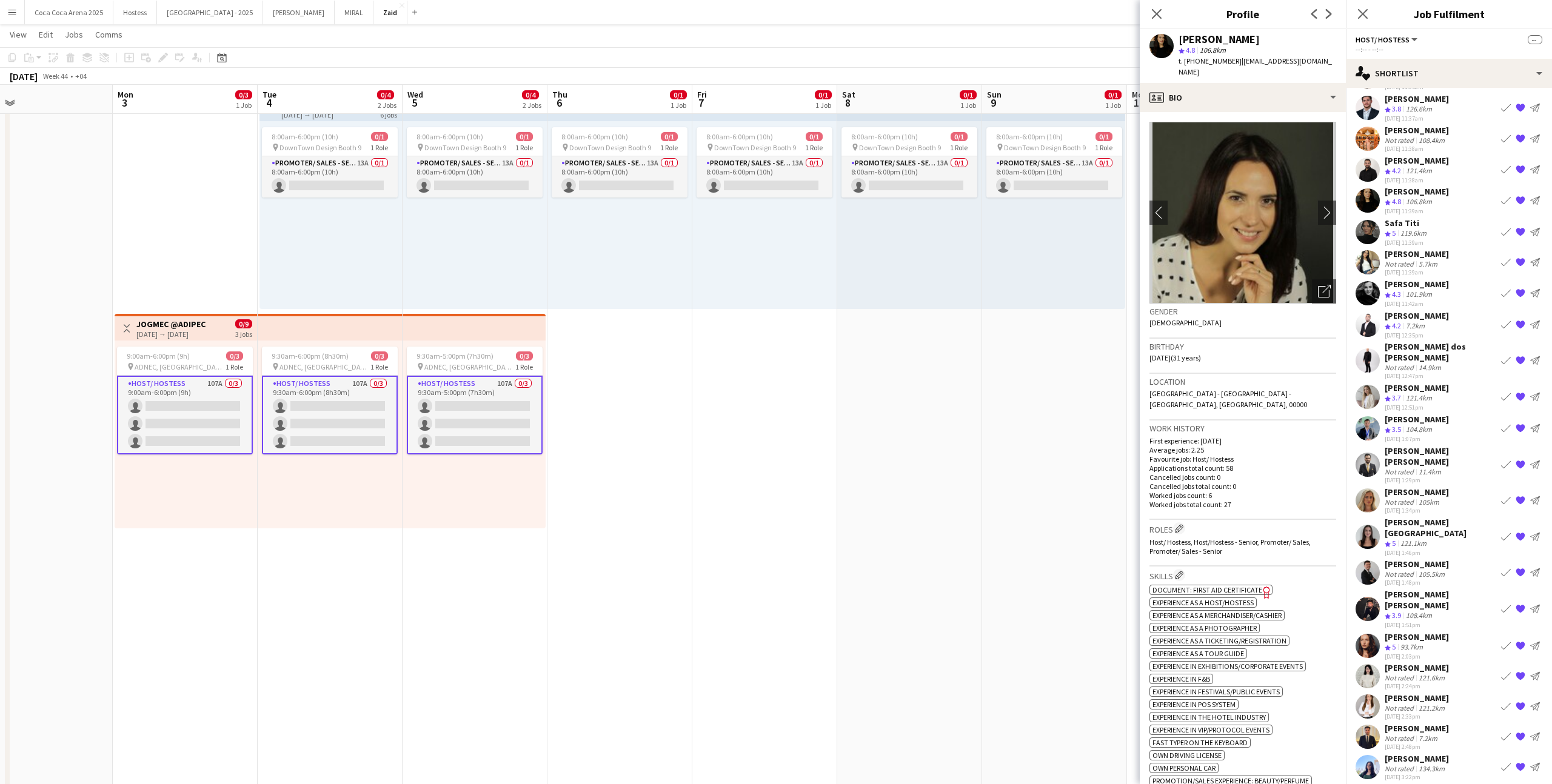
click at [14, 1] on button "Menu" at bounding box center [12, 12] width 24 height 24
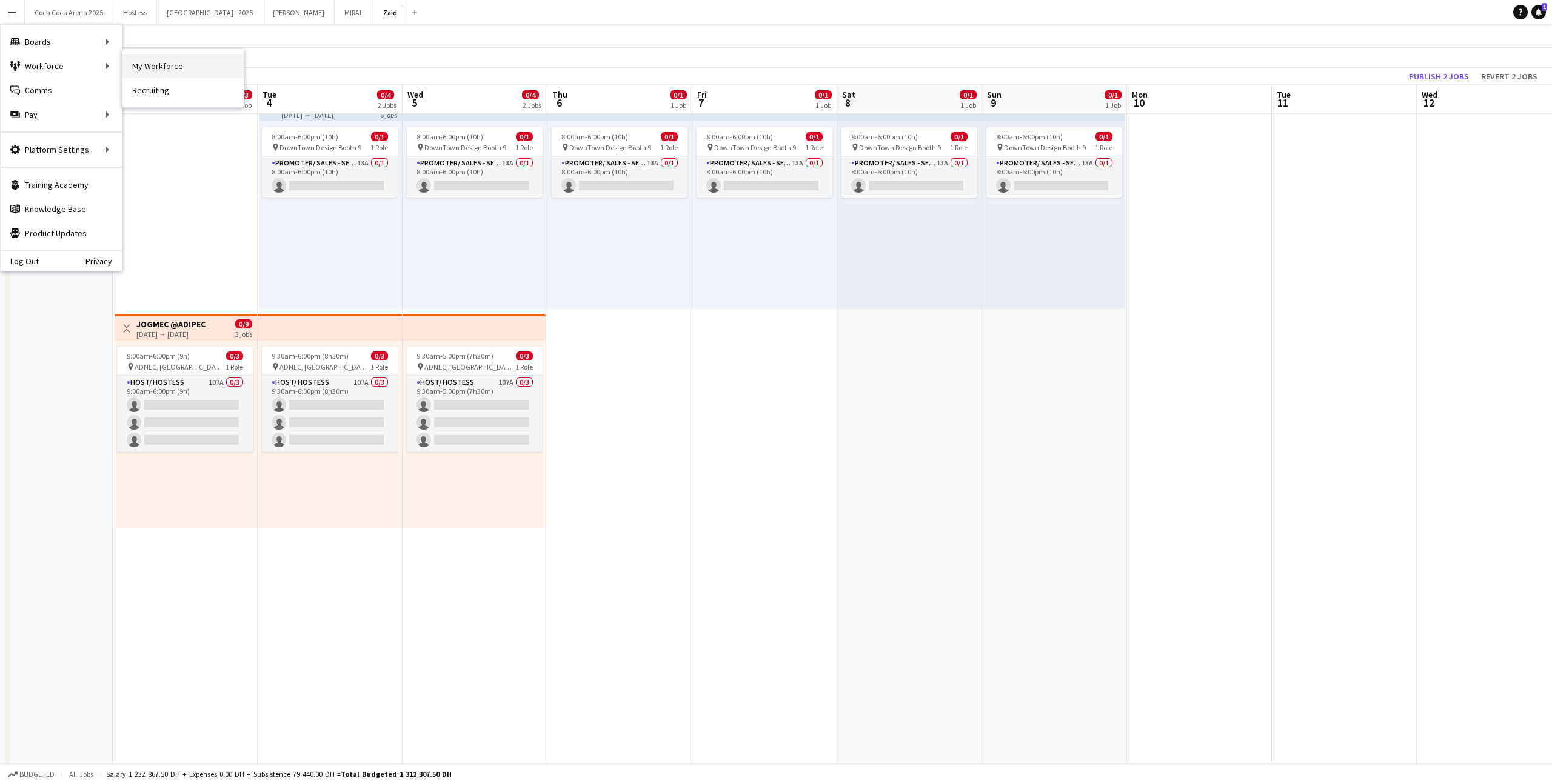
click at [159, 65] on link "My Workforce" at bounding box center [183, 66] width 121 height 24
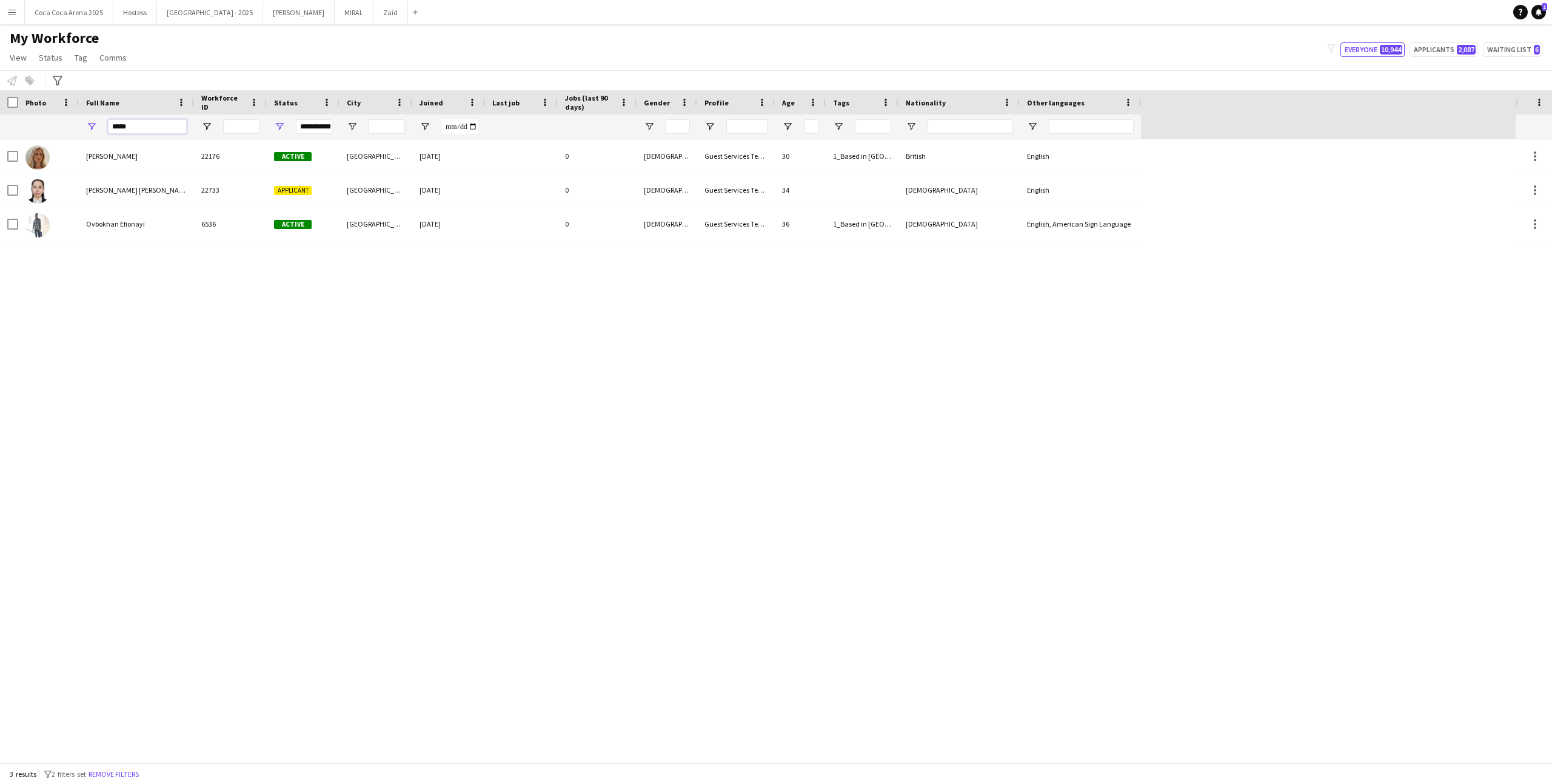
click at [129, 123] on input "*****" at bounding box center [147, 127] width 79 height 14
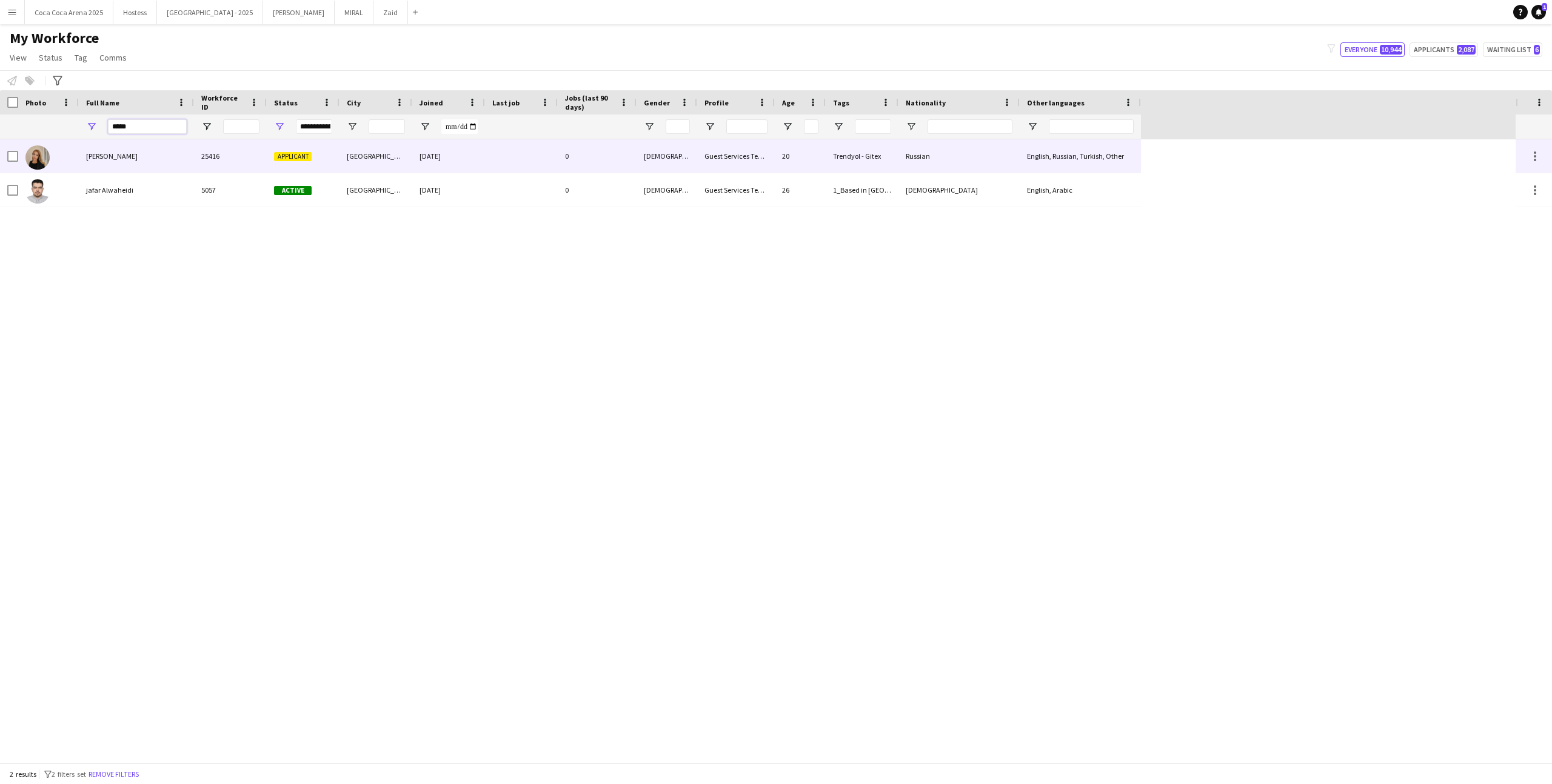
type input "*****"
click at [126, 157] on span "[PERSON_NAME]" at bounding box center [111, 156] width 51 height 9
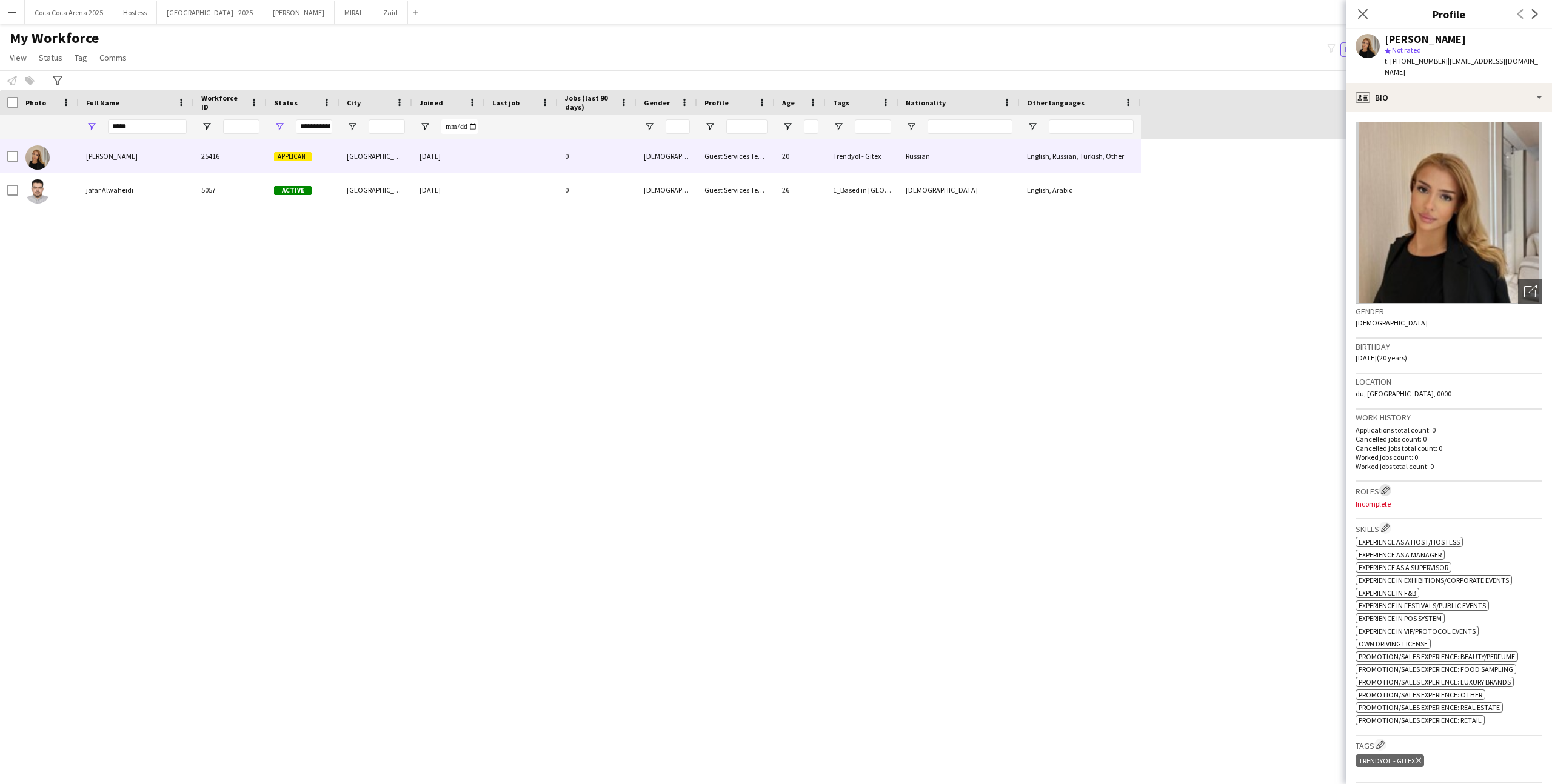
click at [1386, 486] on app-icon "Edit crew company roles" at bounding box center [1385, 490] width 8 height 8
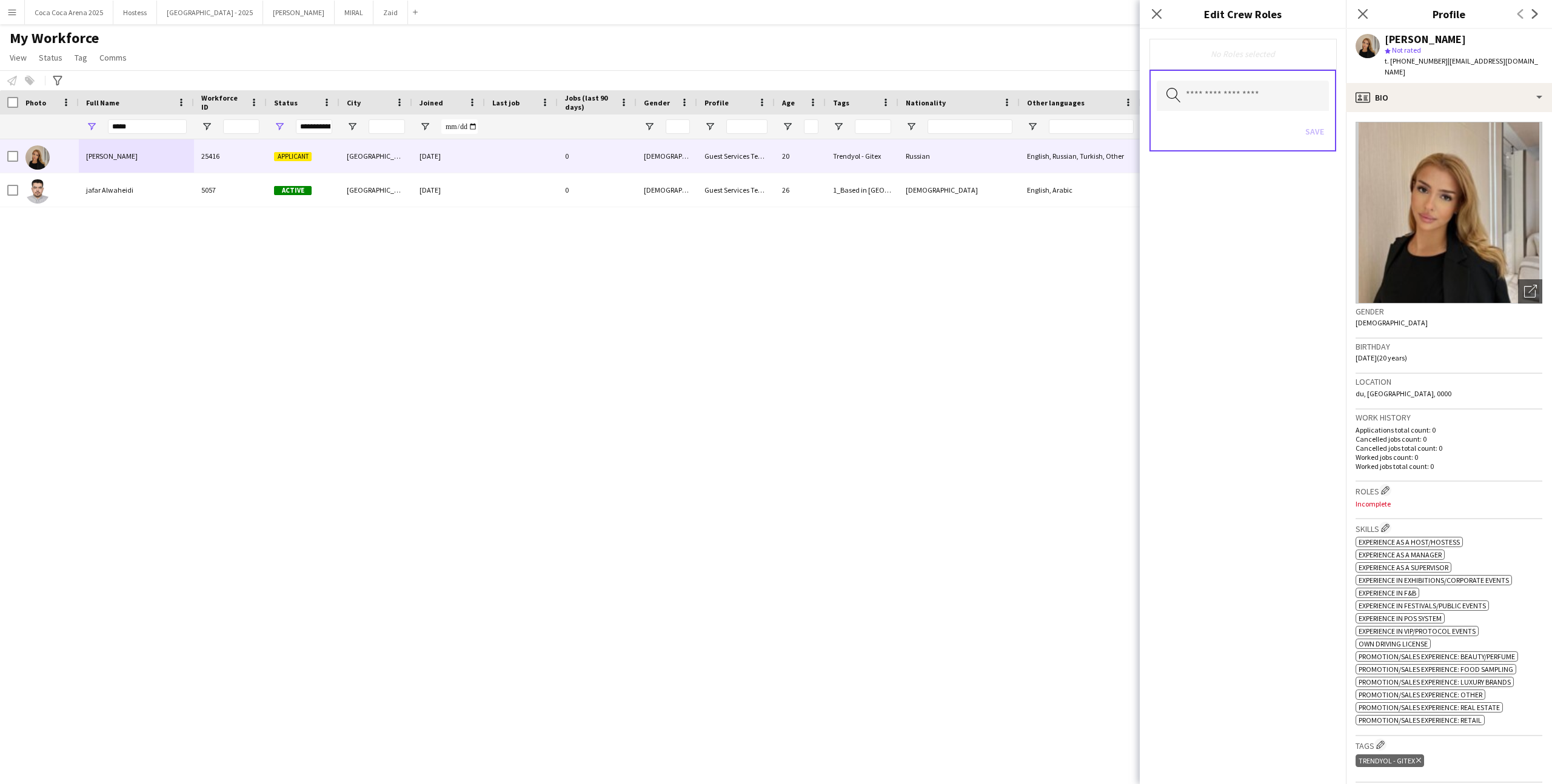
click at [1259, 127] on div "Save" at bounding box center [1242, 133] width 172 height 34
click at [1259, 107] on input "text" at bounding box center [1242, 96] width 172 height 31
type input "*"
click at [1252, 146] on mat-option "Host/ Hostess" at bounding box center [1242, 159] width 172 height 29
type input "*"
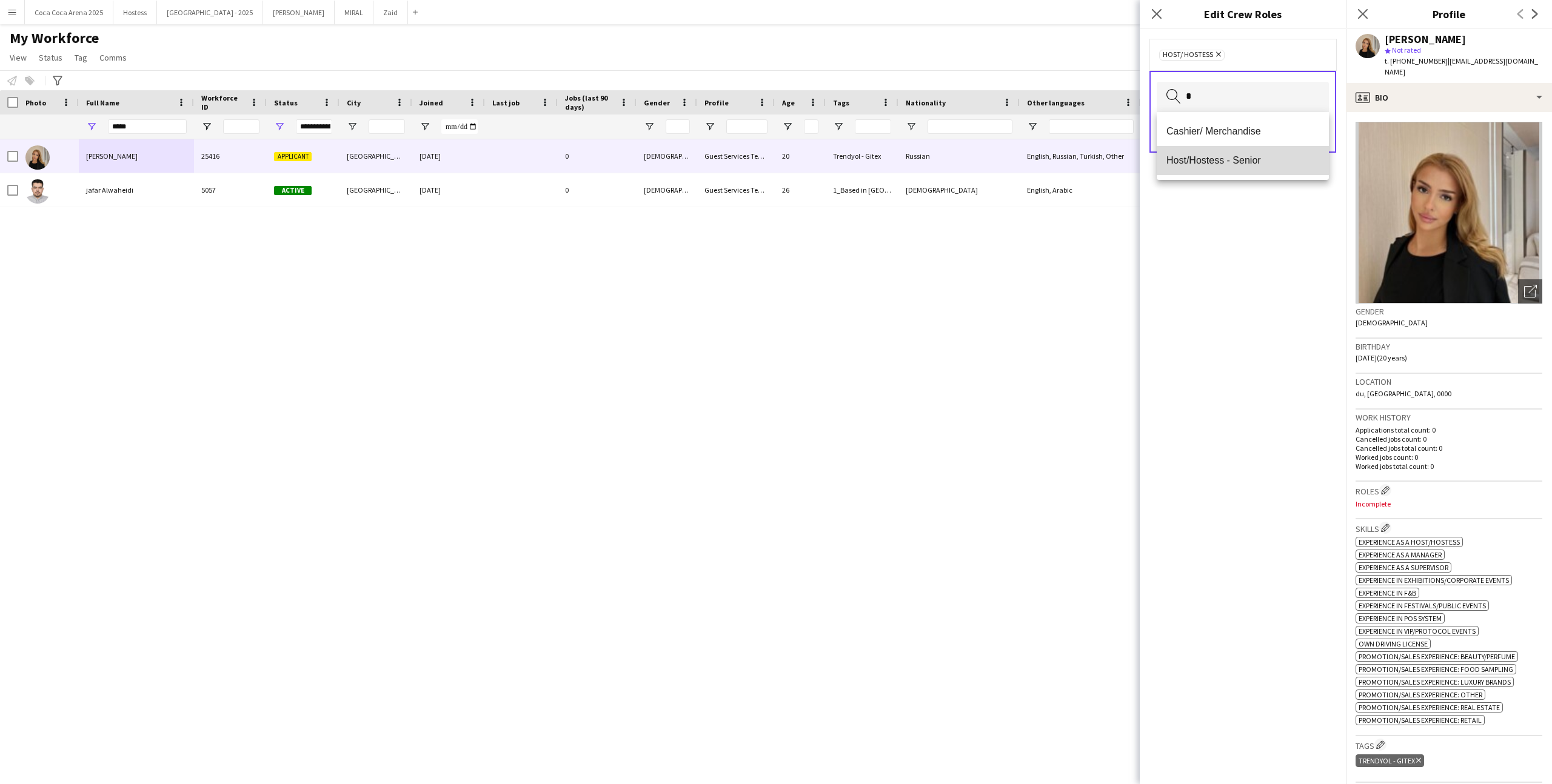
click at [1252, 151] on mat-option "Host/Hostess - Senior" at bounding box center [1242, 161] width 172 height 29
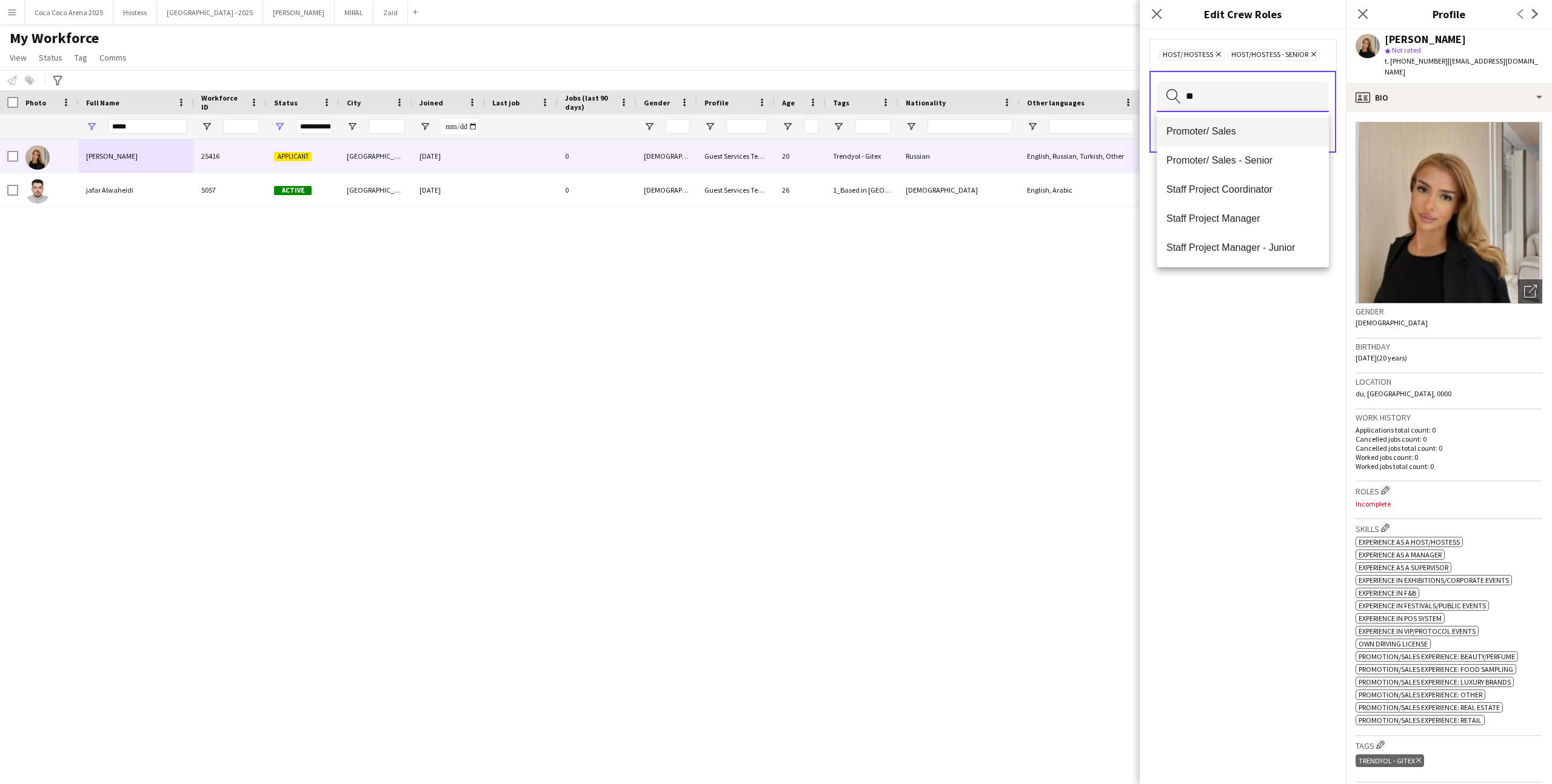
type input "**"
click at [1250, 129] on span "Promoter/ Sales" at bounding box center [1242, 131] width 153 height 12
type input "**"
click at [1250, 140] on span "Promoter/ Sales - Senior" at bounding box center [1242, 144] width 153 height 12
click at [1268, 358] on div "Host/ Hostess Remove Host/Hostess - Senior Remove Promoter/ Sales Remove Promot…" at bounding box center [1242, 406] width 206 height 755
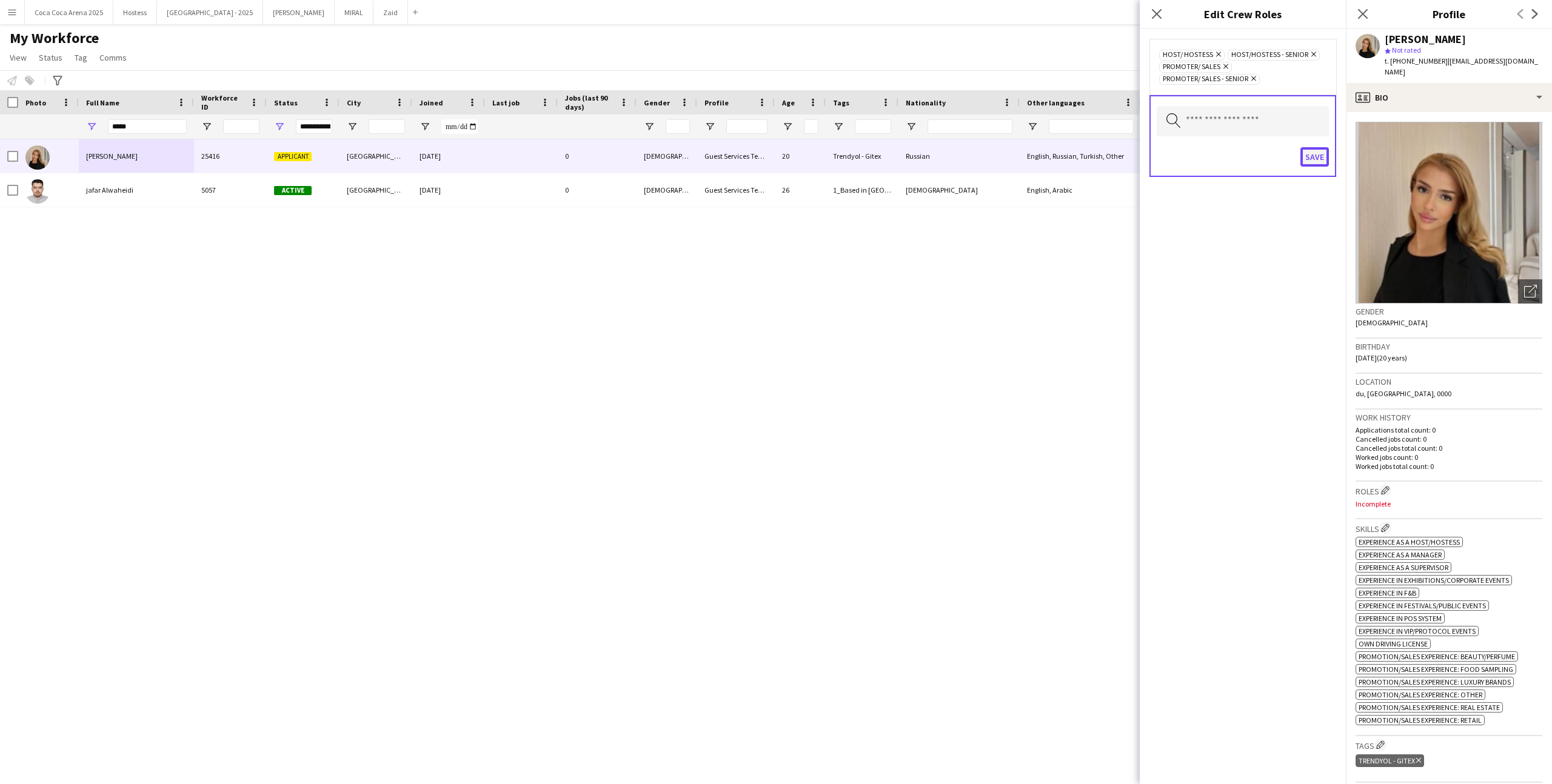
click at [1305, 163] on button "Save" at bounding box center [1315, 157] width 29 height 20
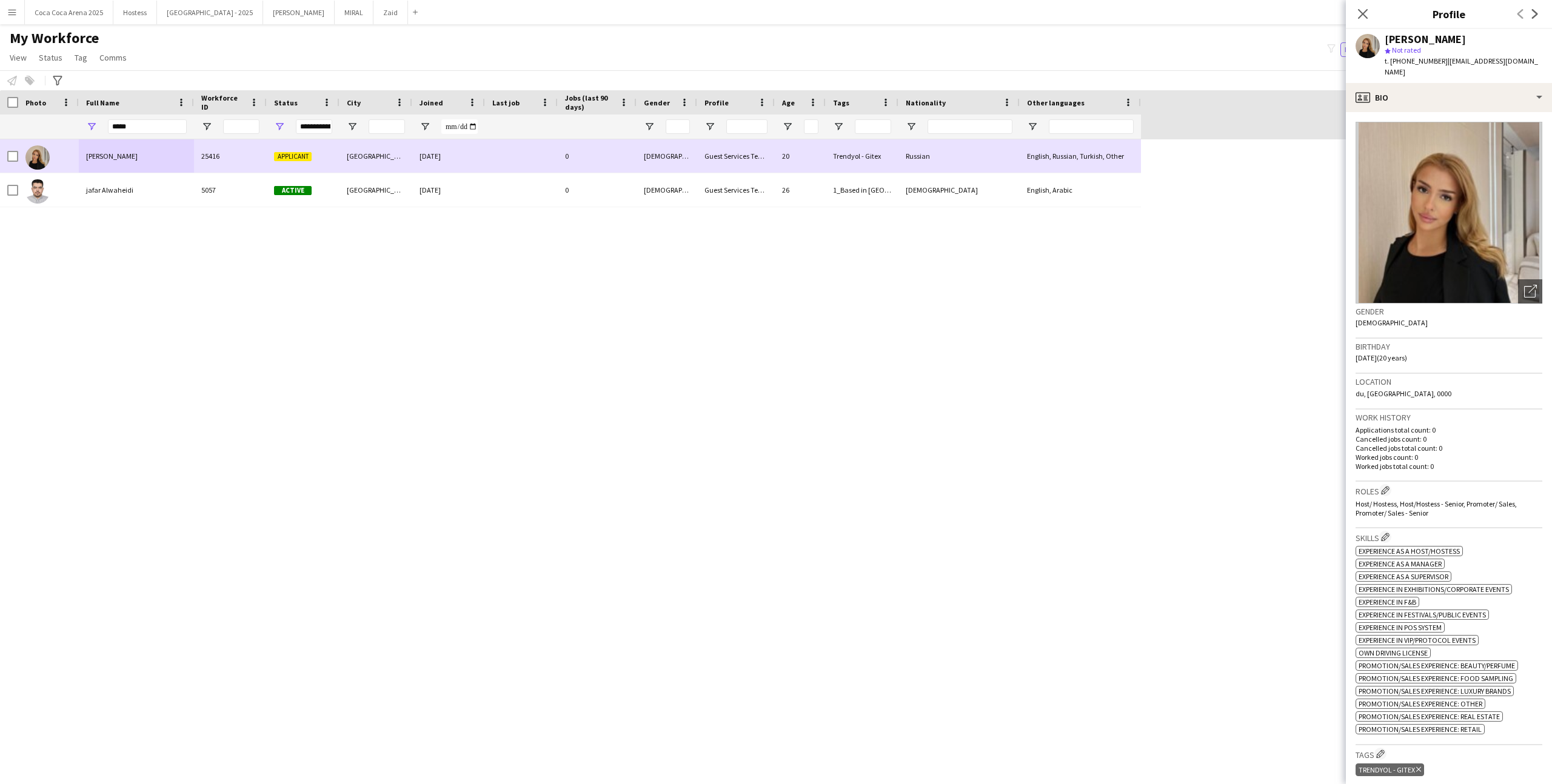
click at [5, 151] on div at bounding box center [9, 155] width 18 height 33
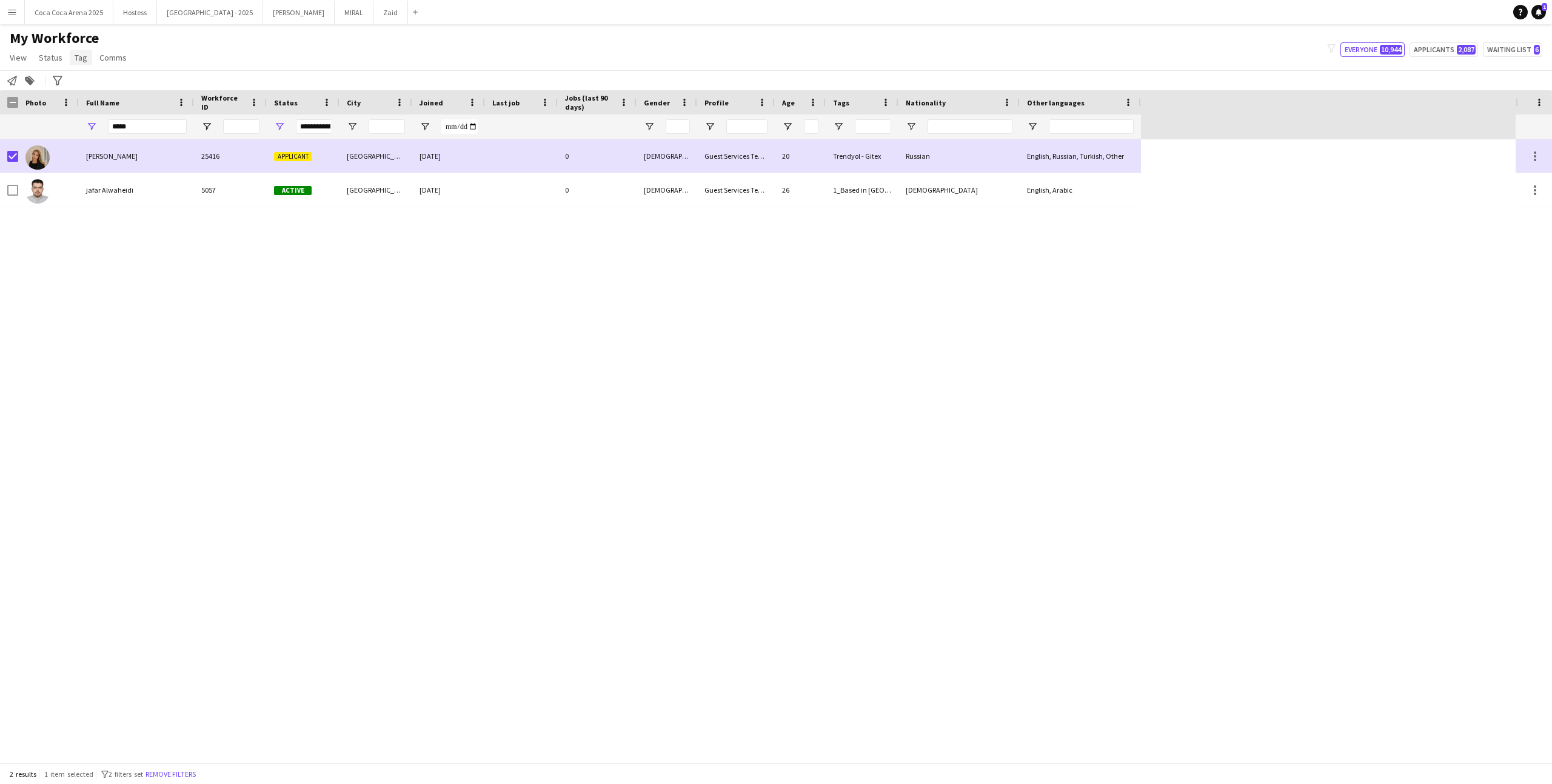
click at [87, 58] on link "Tag" at bounding box center [81, 57] width 22 height 16
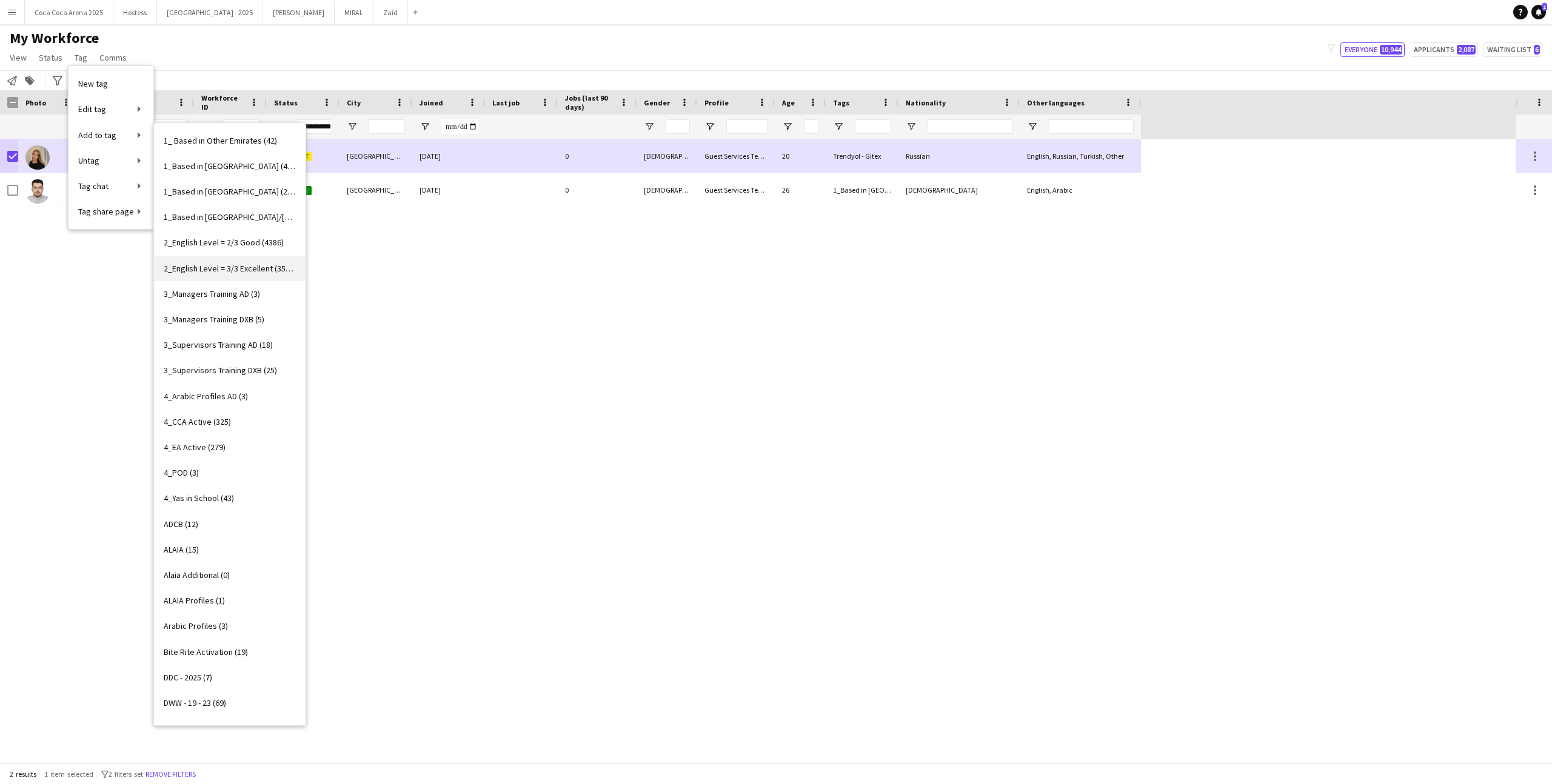
click at [272, 261] on link "2_English Level = 3/3 Excellent (3514)" at bounding box center [230, 268] width 152 height 25
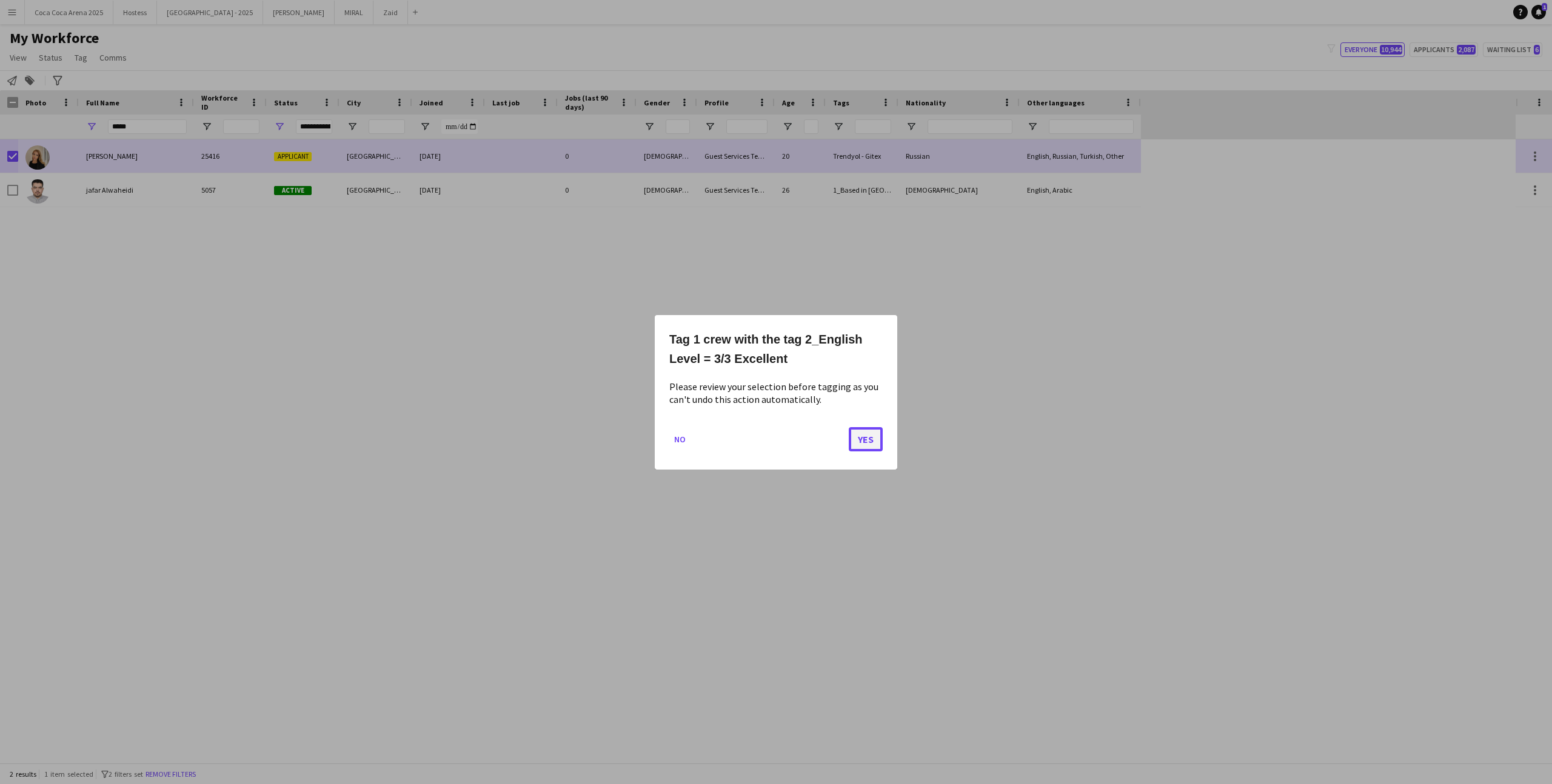
click at [868, 434] on button "Yes" at bounding box center [866, 438] width 34 height 24
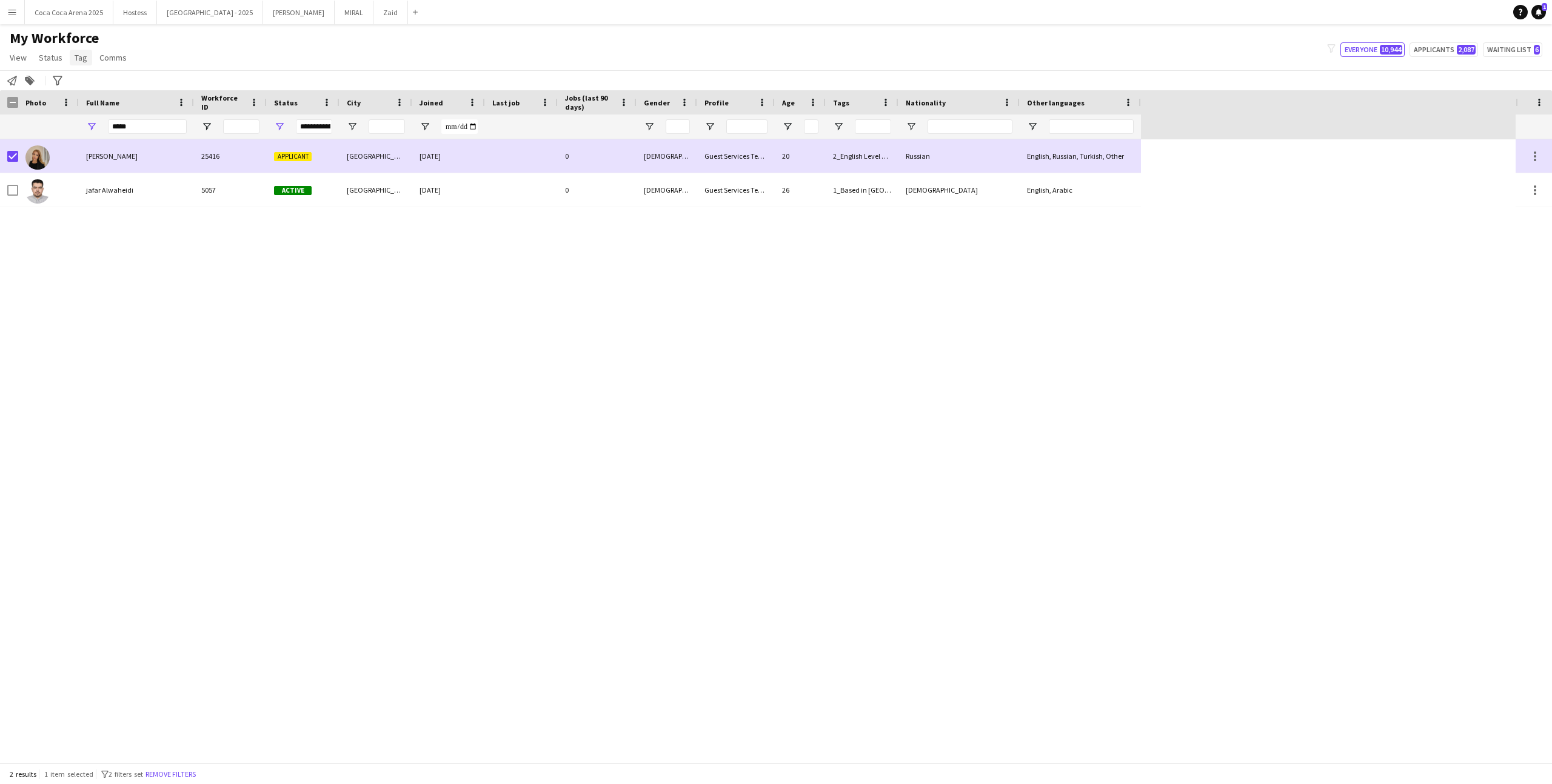
click at [81, 58] on span "Tag" at bounding box center [81, 57] width 13 height 11
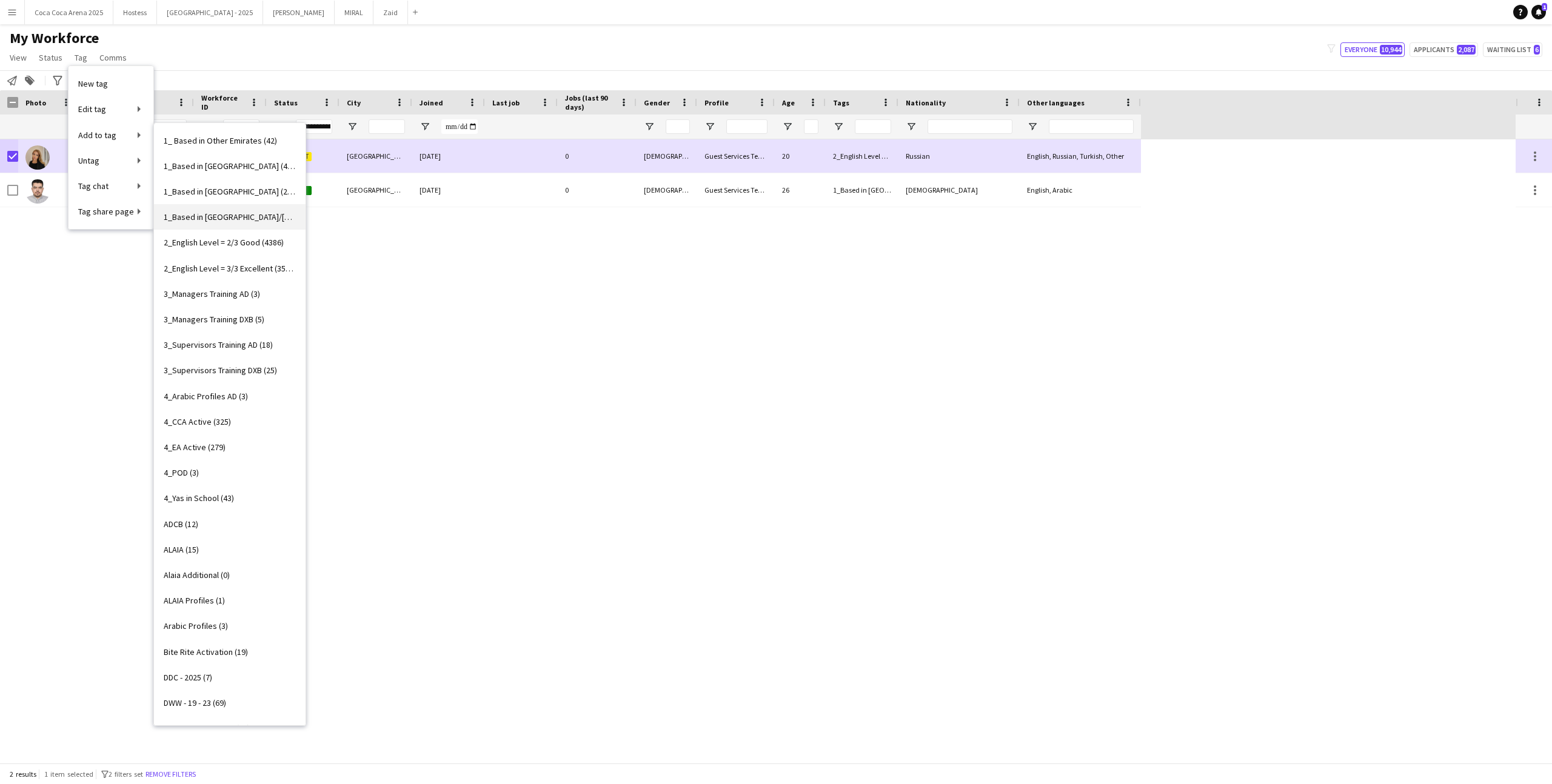
click at [263, 220] on span "1_Based in [GEOGRAPHIC_DATA]/[GEOGRAPHIC_DATA]/Ajman (3587)" at bounding box center [230, 216] width 132 height 11
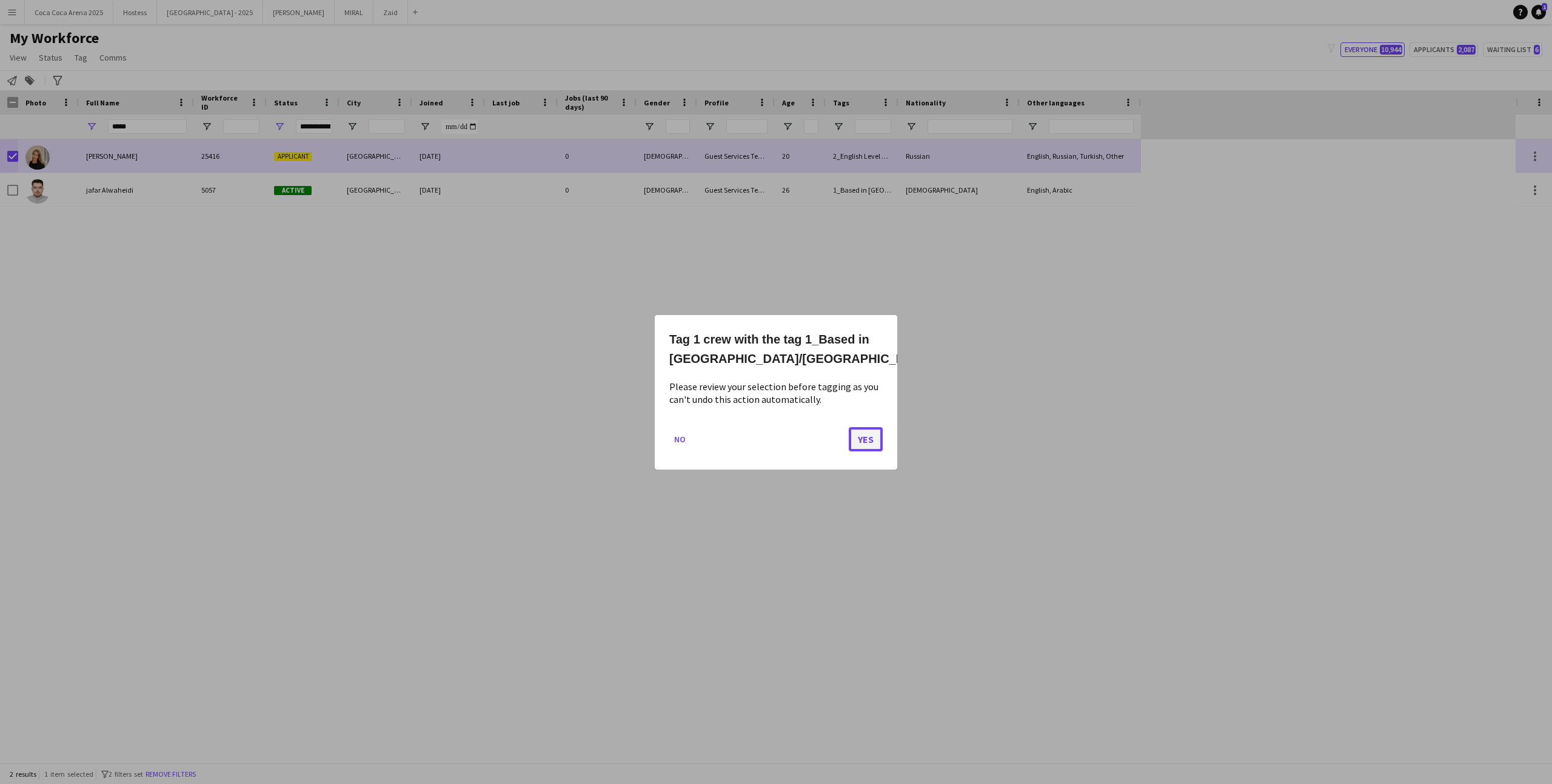
click at [866, 441] on button "Yes" at bounding box center [866, 438] width 34 height 24
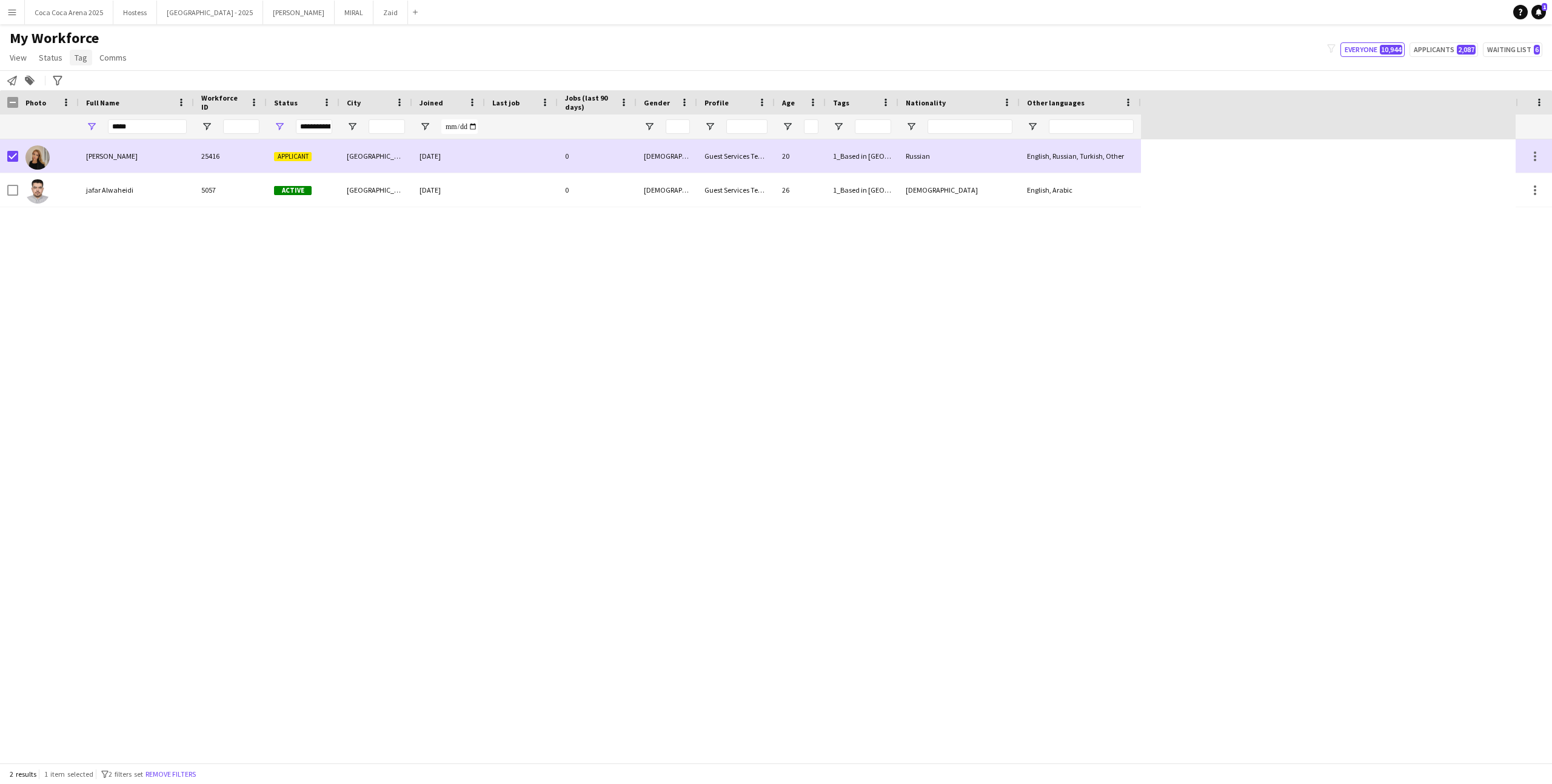
click at [76, 57] on span "Tag" at bounding box center [81, 57] width 13 height 11
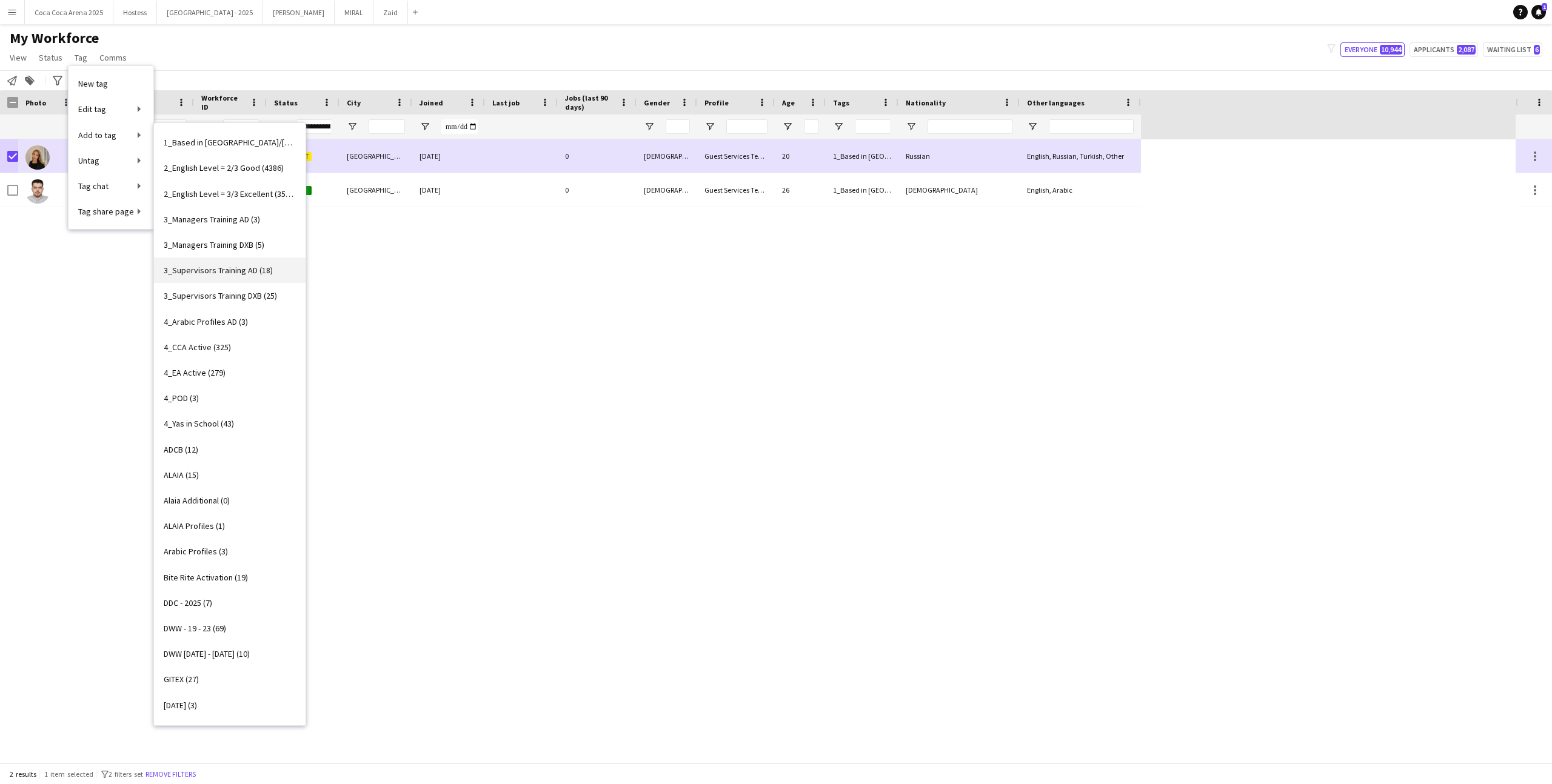
scroll to position [75, 0]
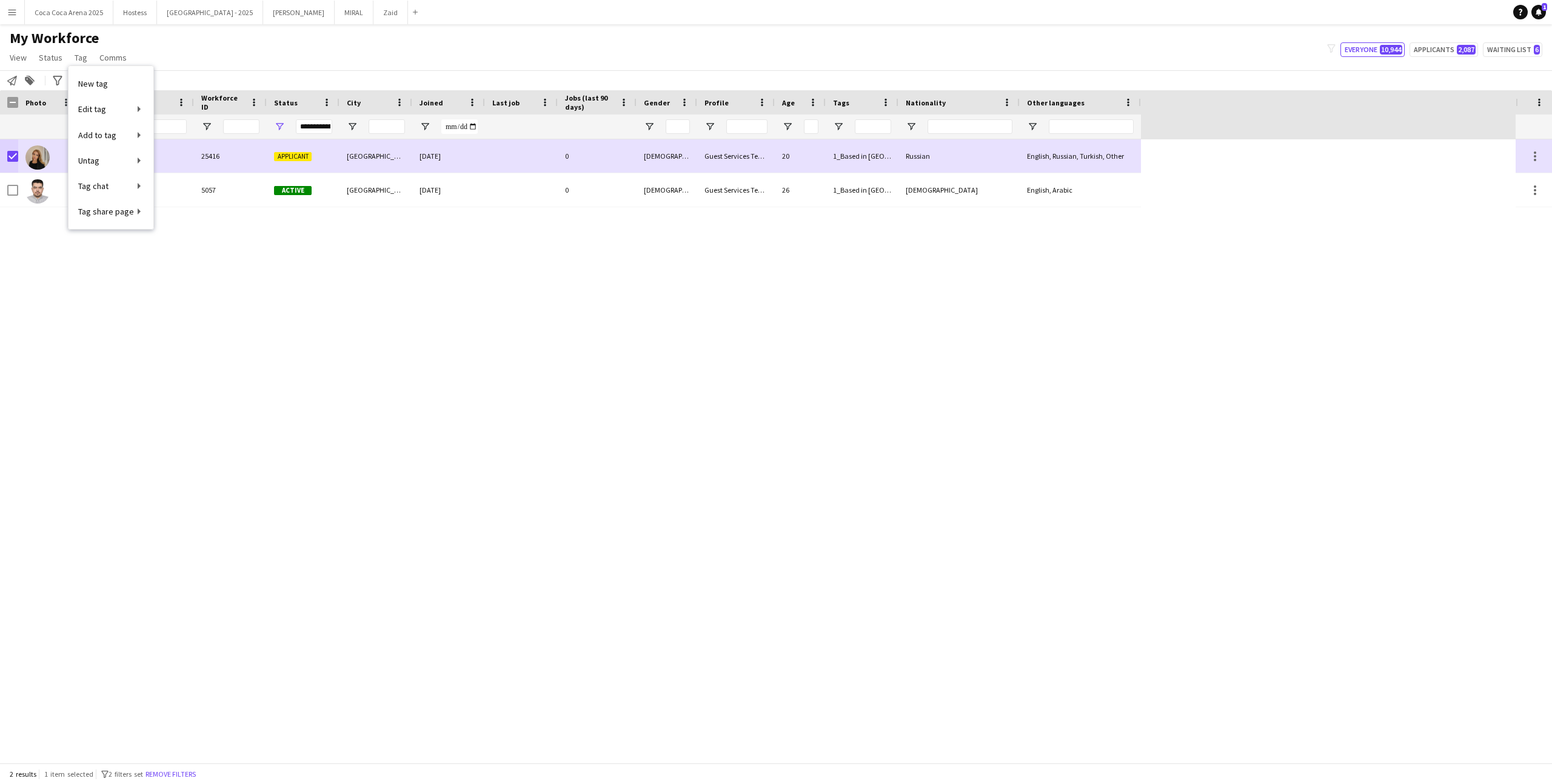
click at [365, 374] on div "[PERSON_NAME] 25416 Applicant [GEOGRAPHIC_DATA] [DATE] 0 [DEMOGRAPHIC_DATA] Gue…" at bounding box center [758, 451] width 1516 height 623
click at [53, 59] on span "Status" at bounding box center [51, 57] width 23 height 11
click at [94, 71] on link "Edit" at bounding box center [77, 83] width 85 height 25
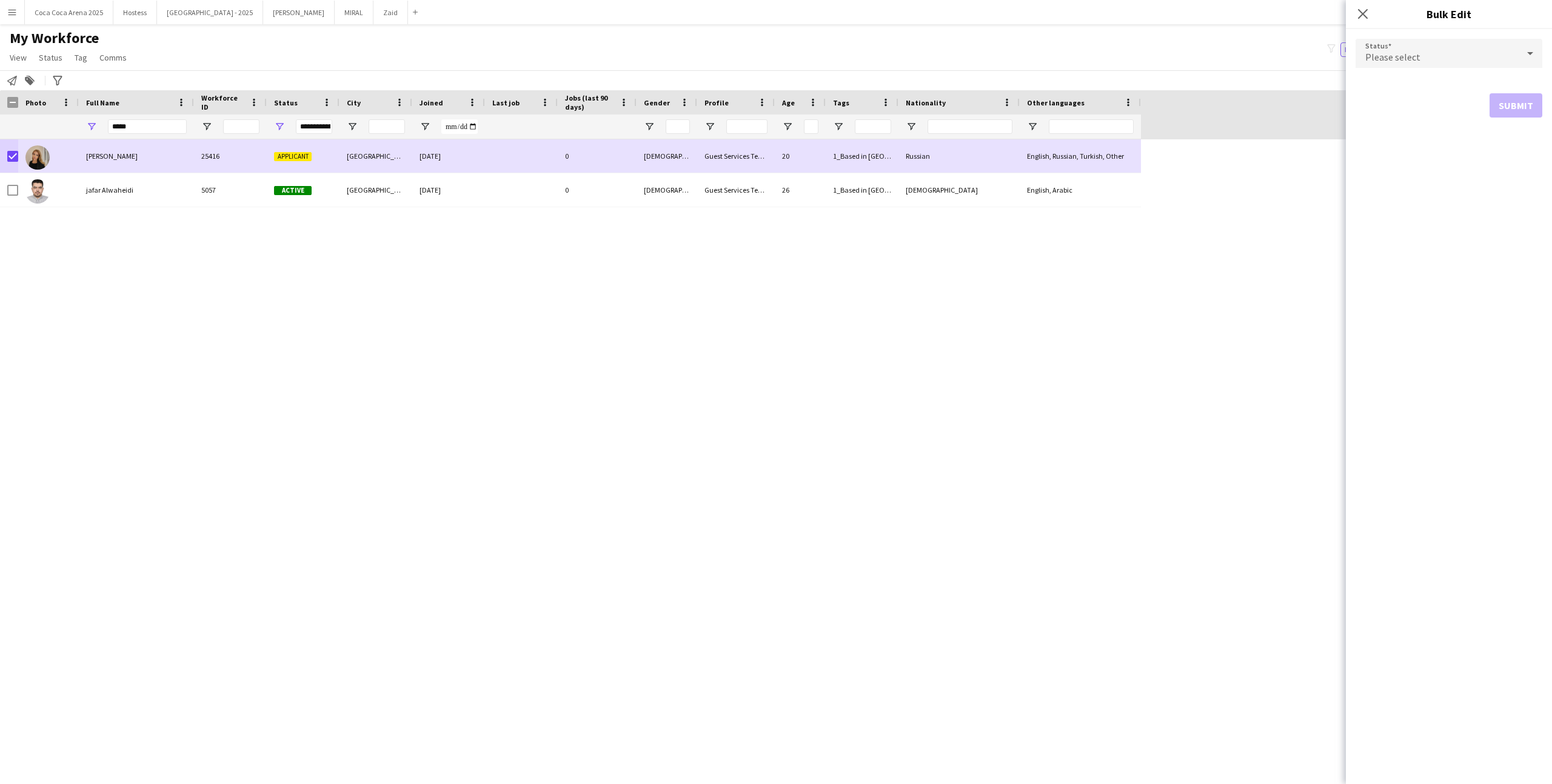
click at [1438, 66] on div "Please select" at bounding box center [1437, 53] width 163 height 29
click at [1431, 92] on span "Active" at bounding box center [1449, 88] width 167 height 12
click at [1511, 142] on button "Submit" at bounding box center [1516, 146] width 53 height 24
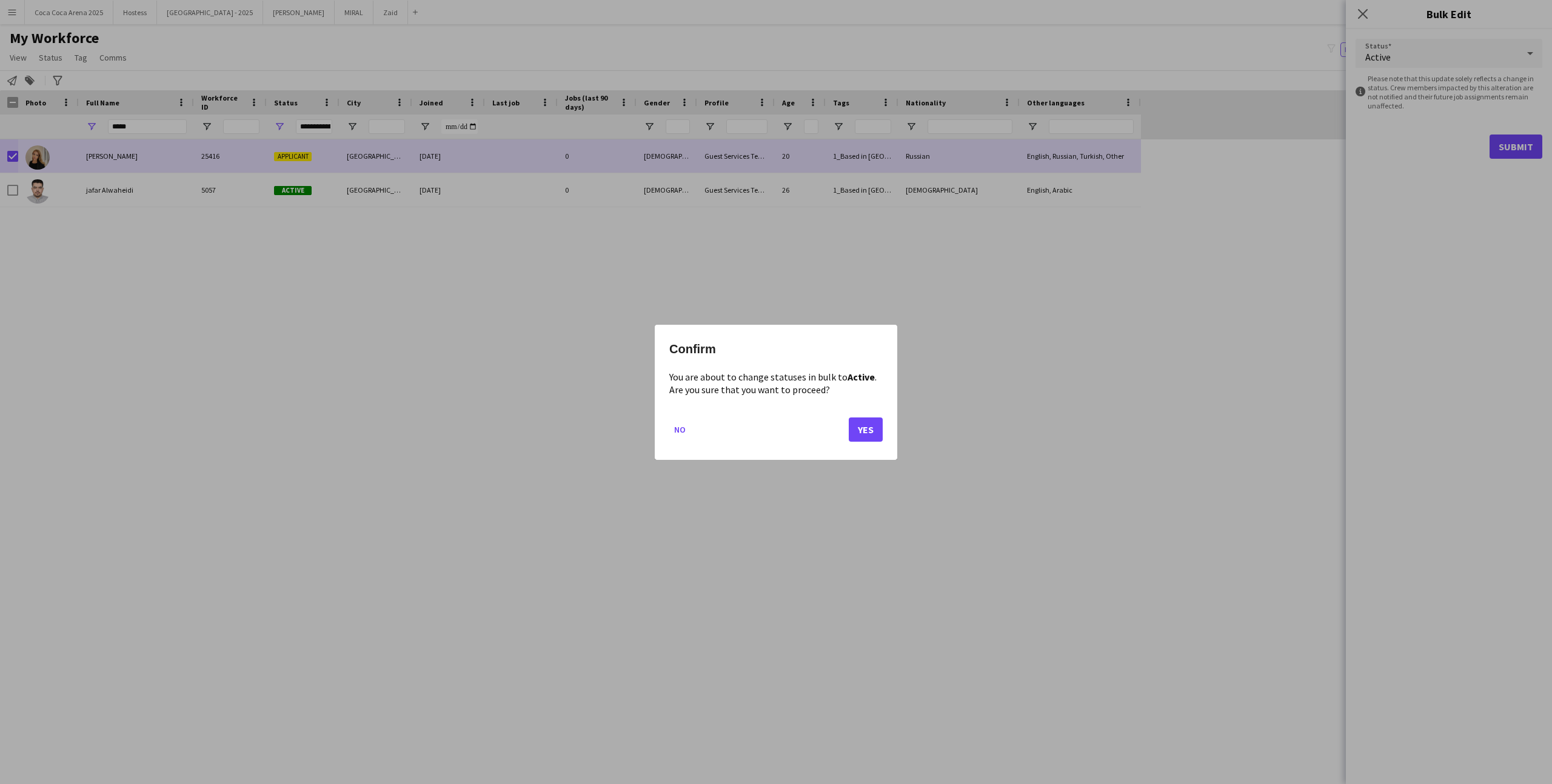
click at [890, 434] on div "Confirm You are about to change statuses in bulk to Active . Are you sure that …" at bounding box center [776, 393] width 243 height 135
click at [882, 441] on mat-dialog-actions "No Yes" at bounding box center [776, 433] width 213 height 51
click at [878, 432] on button "Yes" at bounding box center [866, 428] width 34 height 24
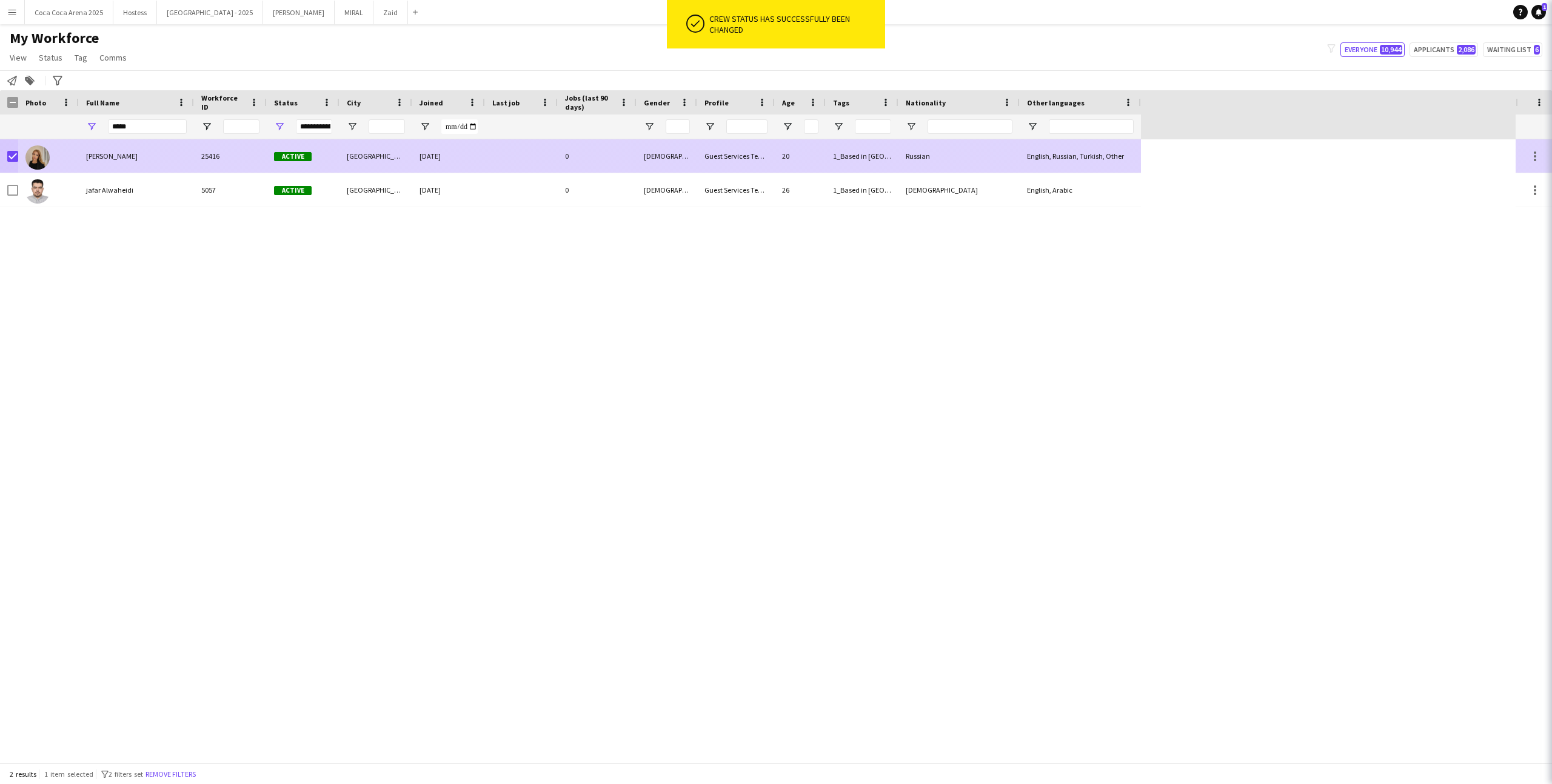
click at [816, 157] on div "20" at bounding box center [800, 155] width 51 height 33
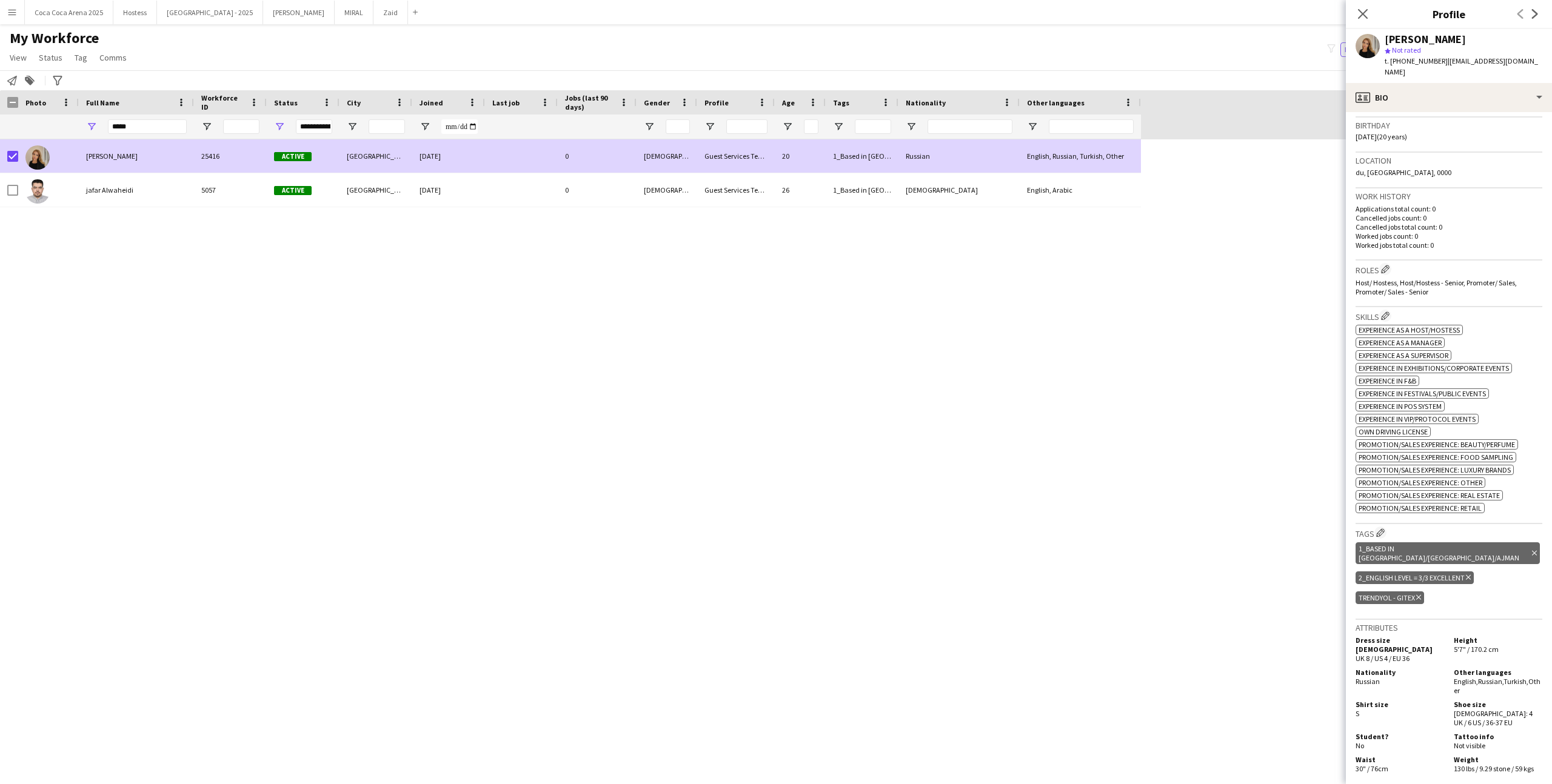
scroll to position [0, 0]
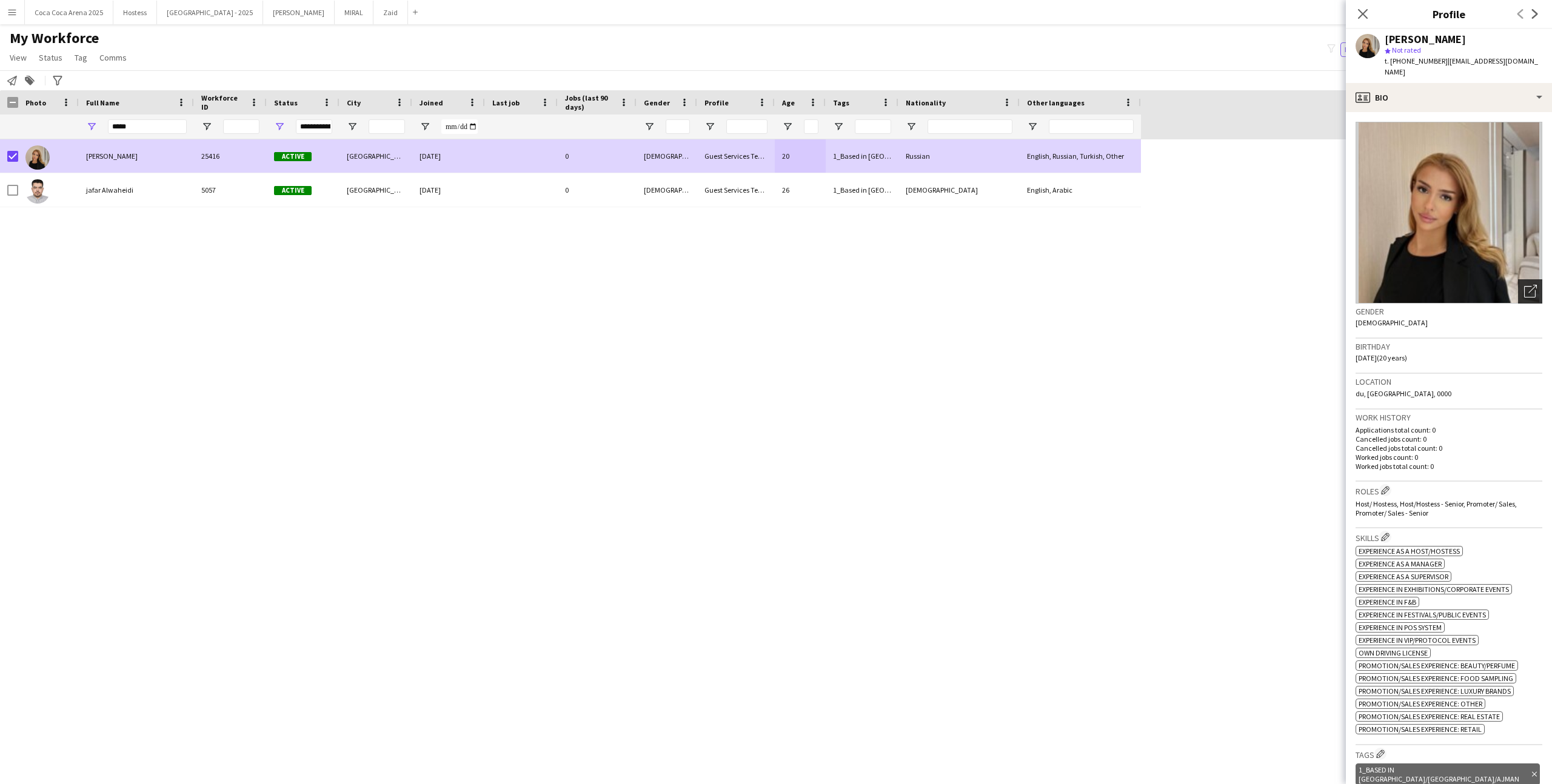
click at [1530, 285] on icon at bounding box center [1532, 289] width 8 height 8
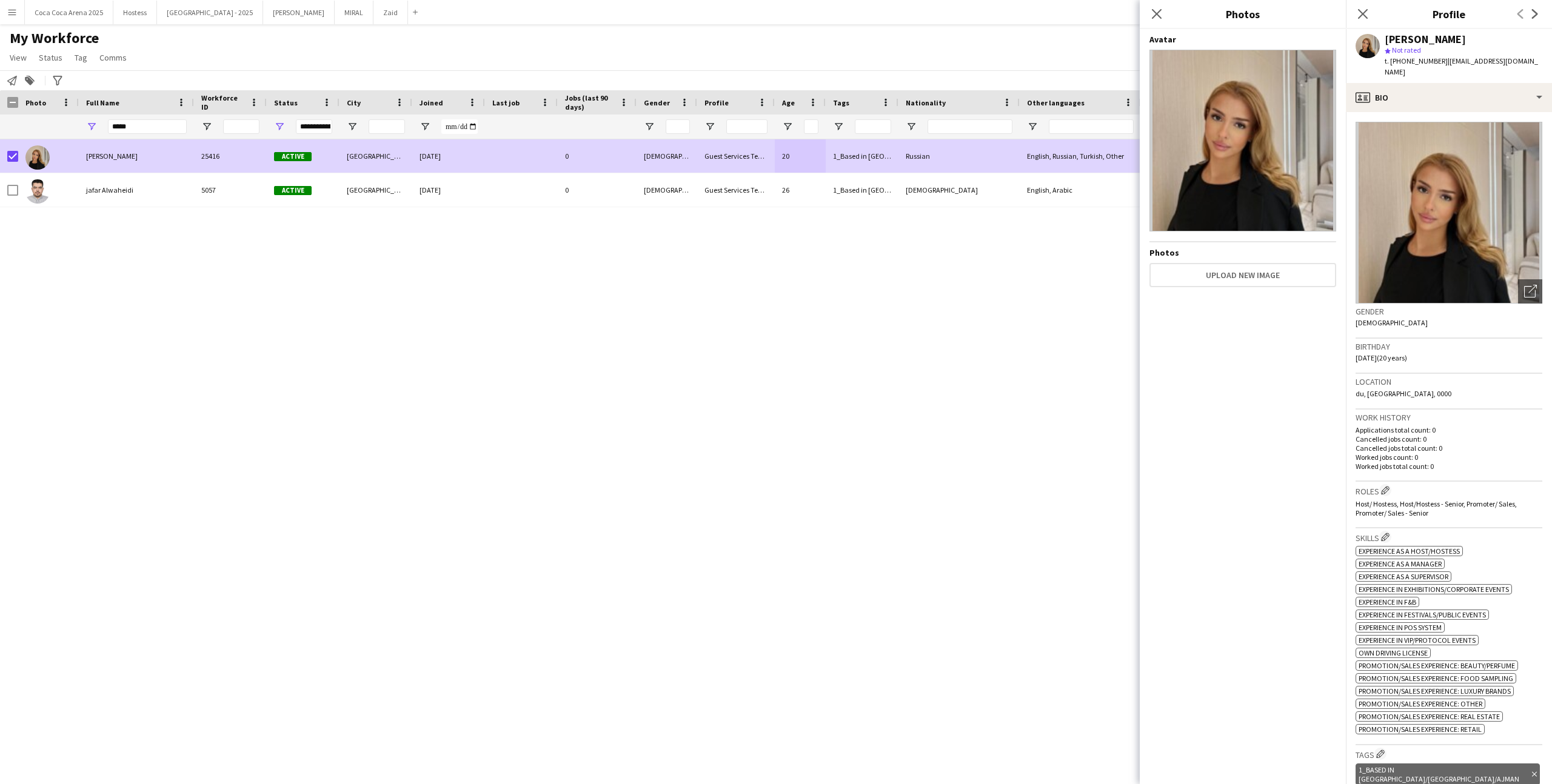
click at [1411, 339] on div "Birthday [DEMOGRAPHIC_DATA] (20 years)" at bounding box center [1449, 356] width 187 height 35
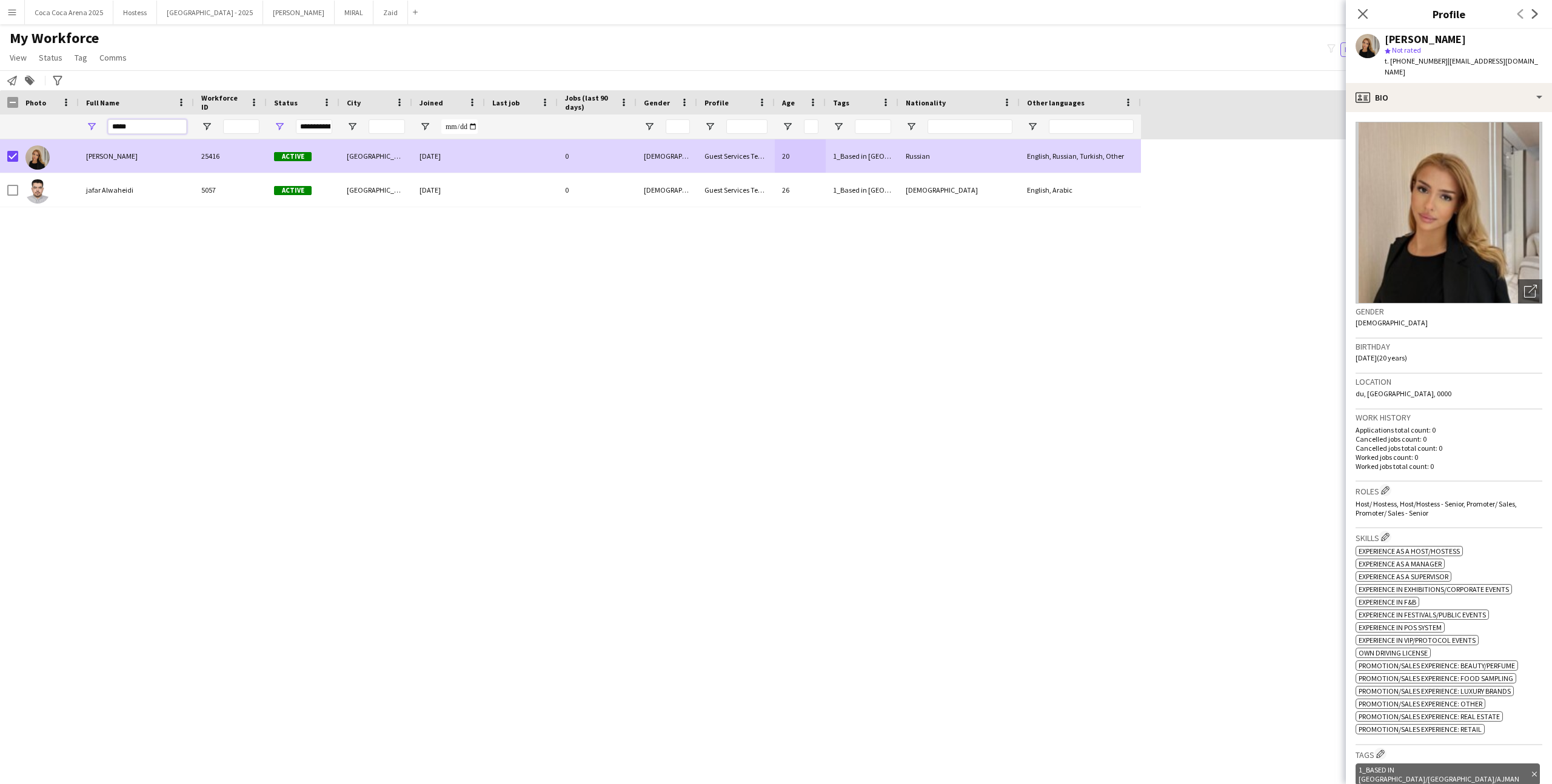
click at [135, 128] on input "*****" at bounding box center [147, 127] width 79 height 14
